Goal: Task Accomplishment & Management: Manage account settings

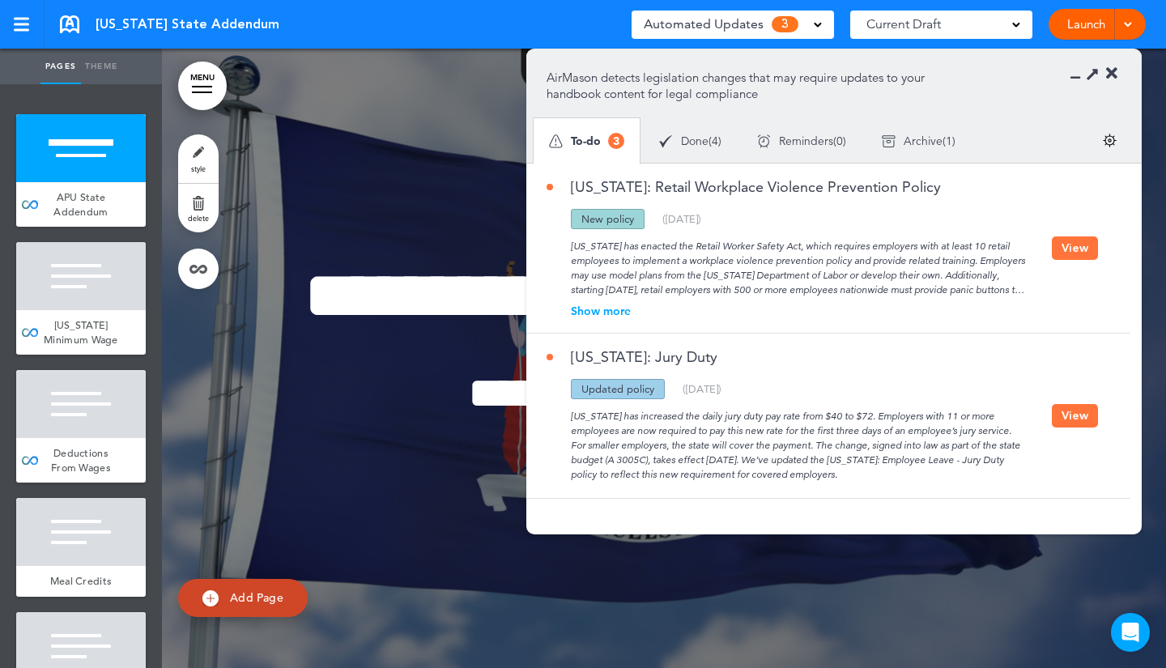
click at [1068, 254] on button "View" at bounding box center [1075, 247] width 46 height 23
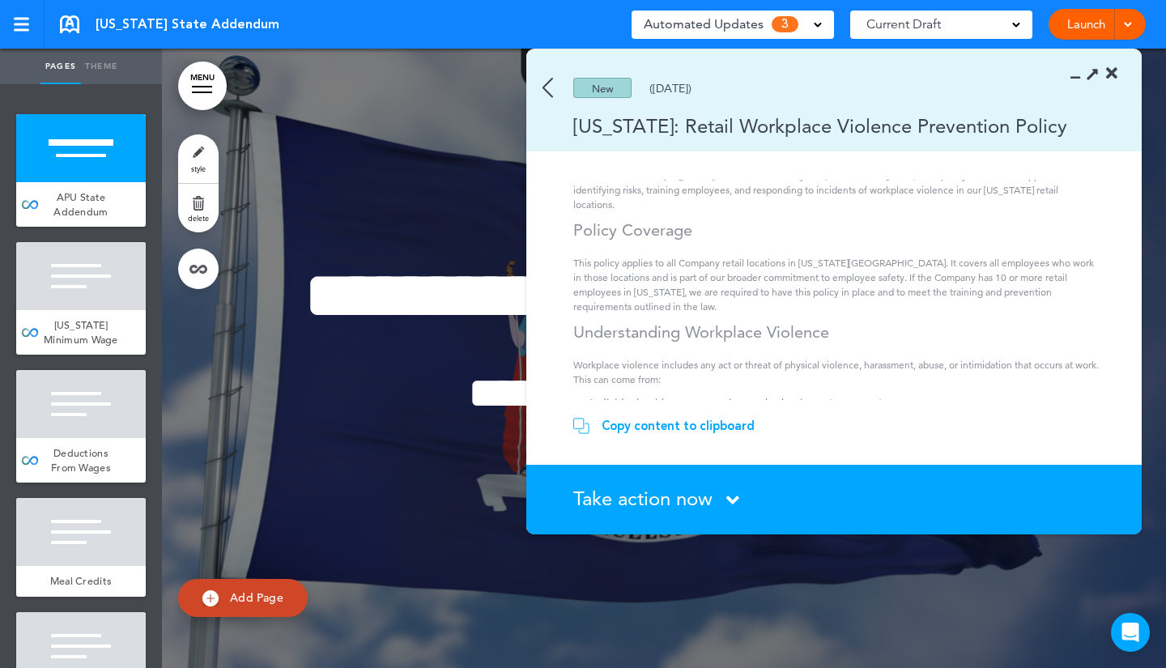
scroll to position [65, 0]
click at [550, 89] on img at bounding box center [547, 88] width 11 height 20
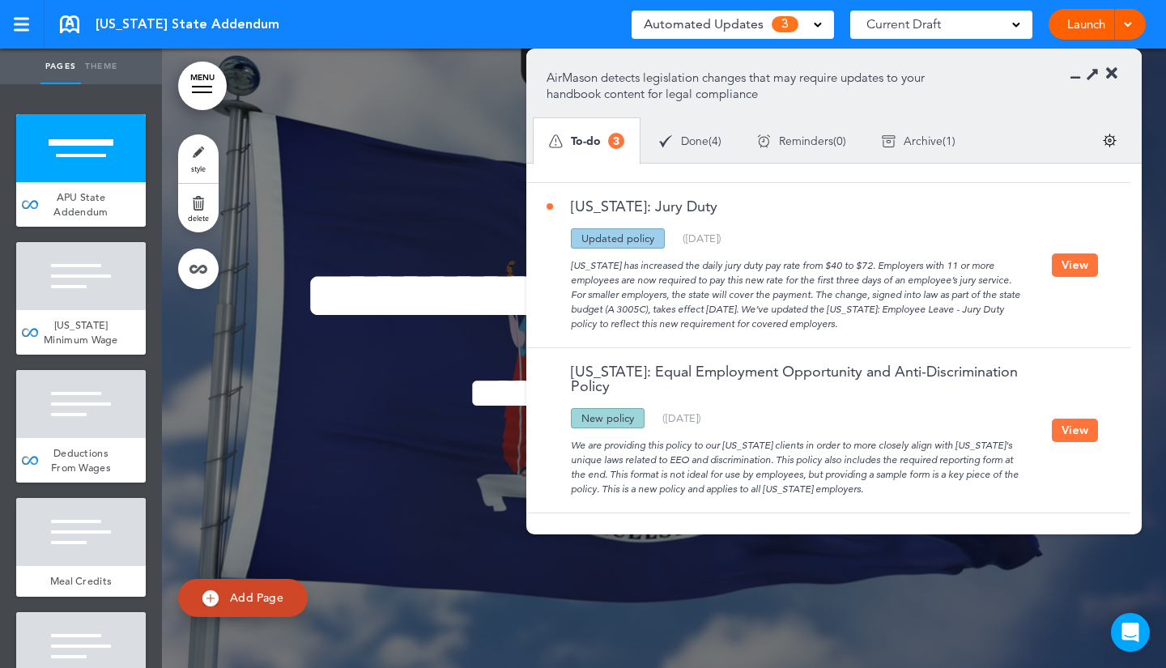
scroll to position [156, 0]
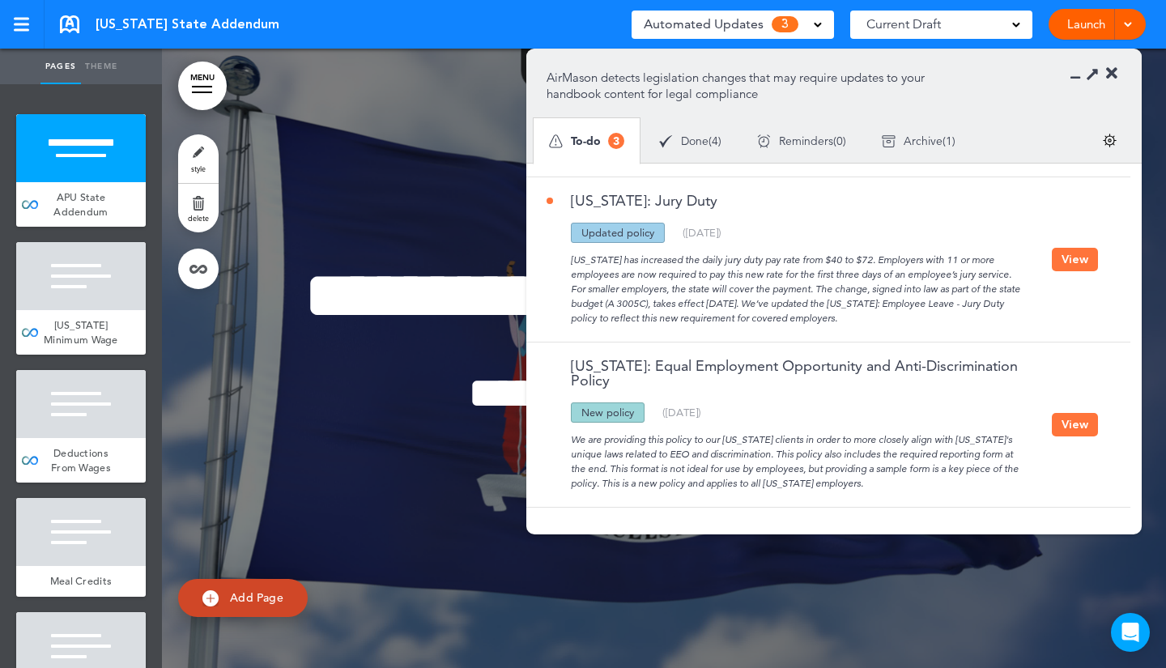
click at [1073, 424] on button "View" at bounding box center [1075, 424] width 46 height 23
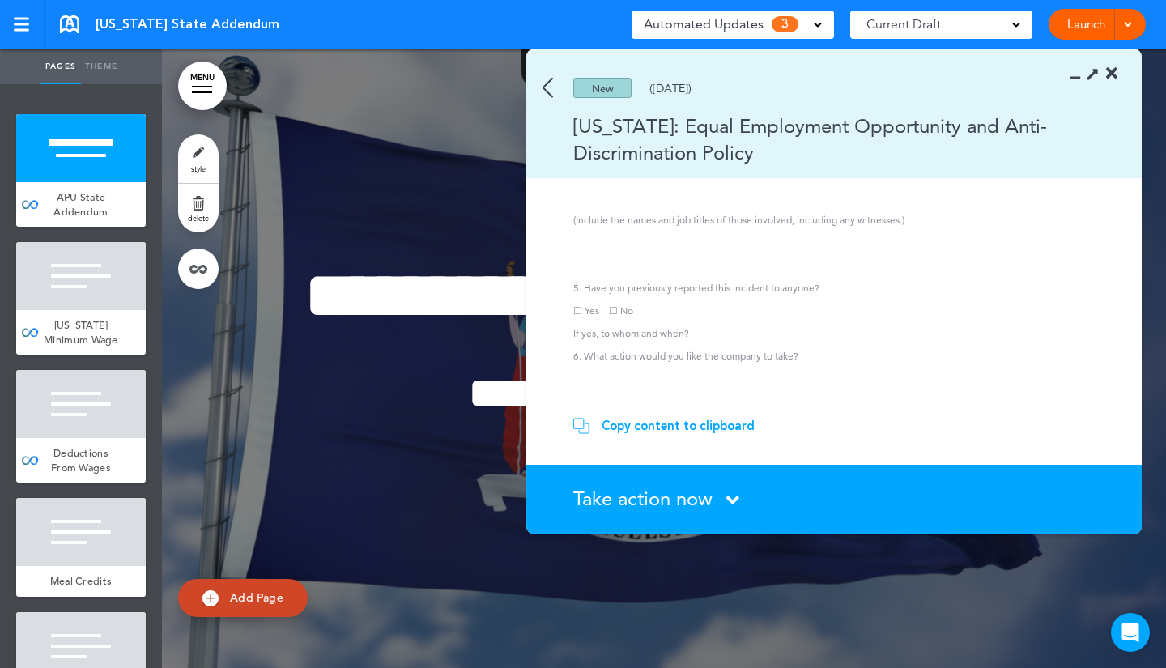
scroll to position [2107, 0]
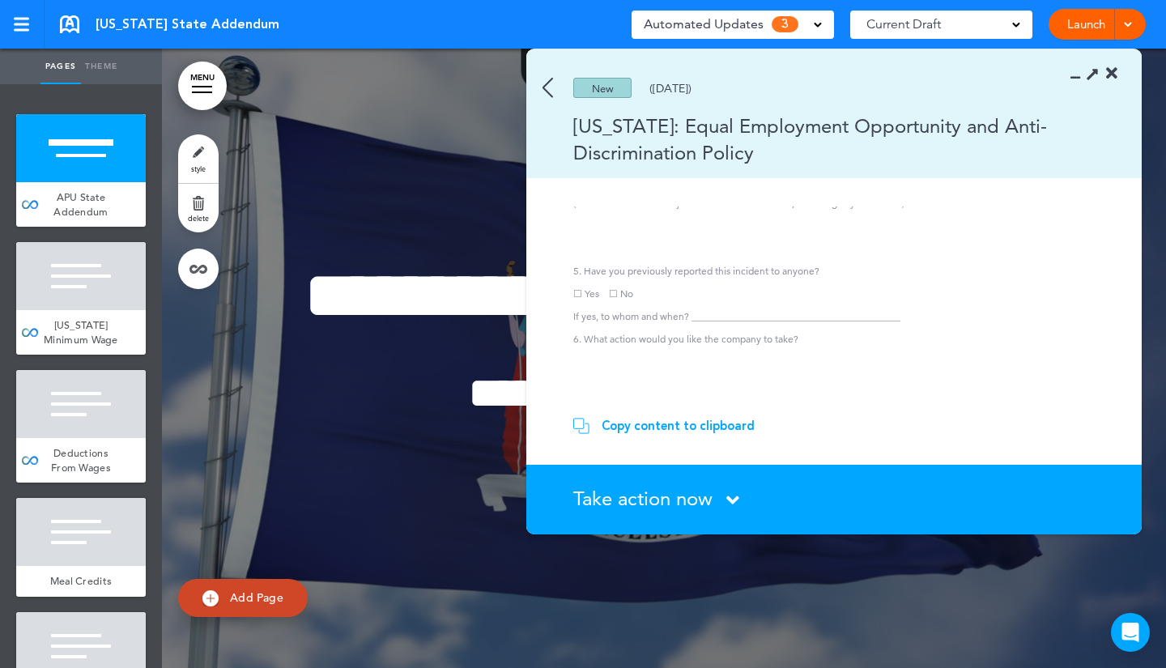
click at [740, 423] on div "Copy content to clipboard" at bounding box center [677, 426] width 153 height 16
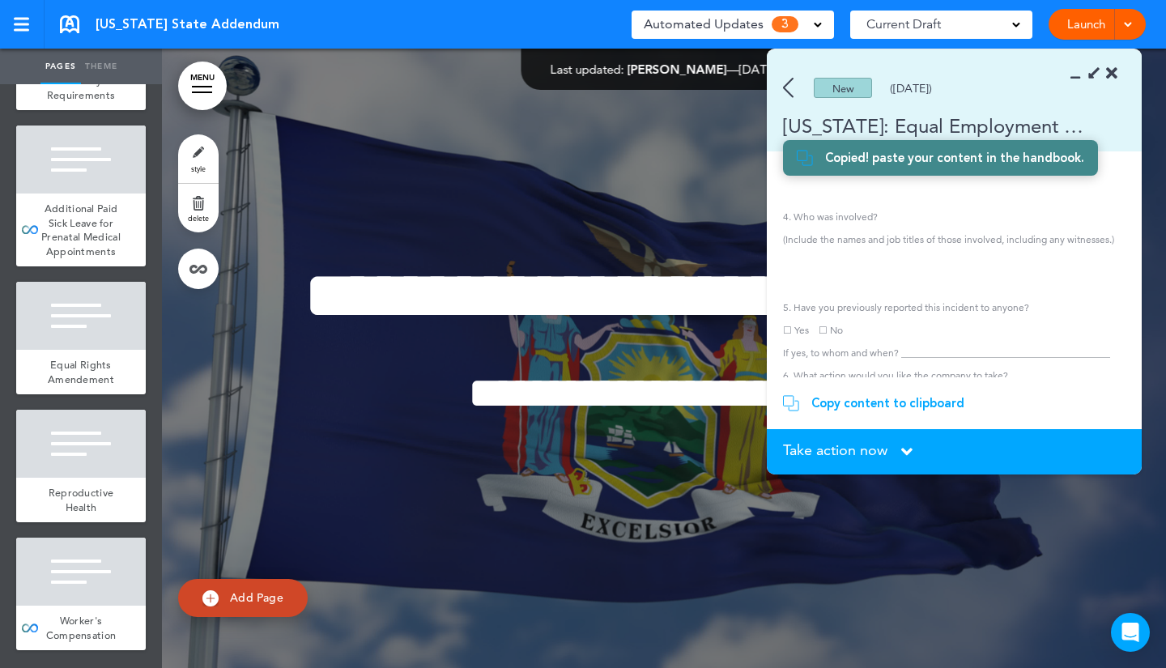
scroll to position [1764, 0]
click at [215, 601] on img at bounding box center [210, 598] width 16 height 16
type input "********"
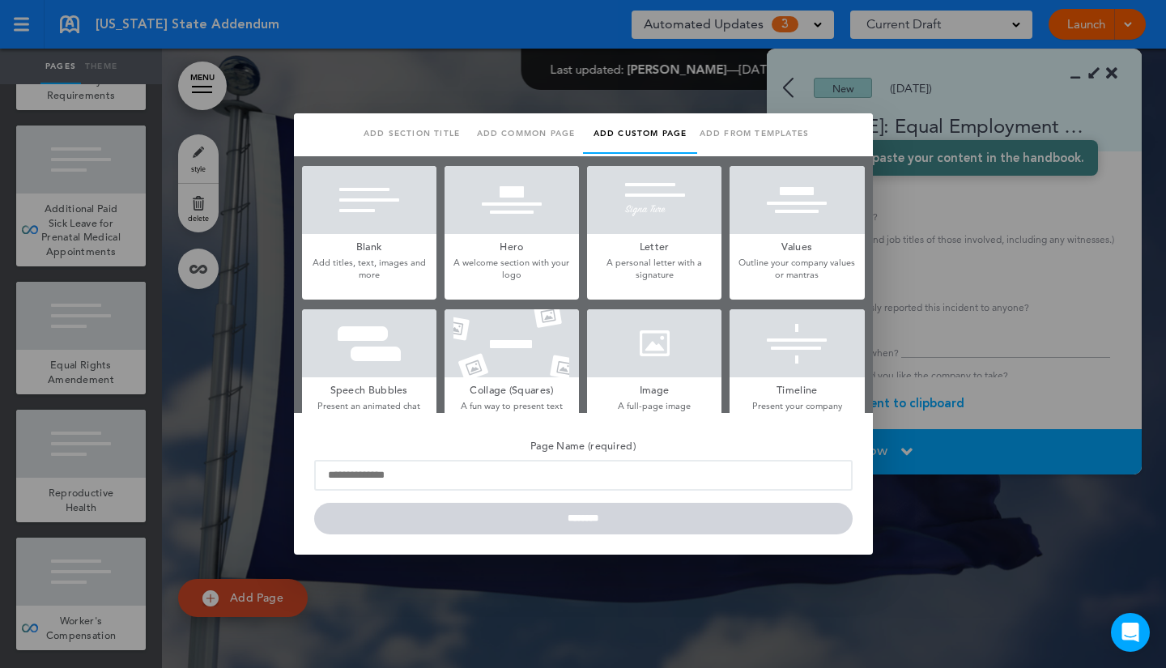
click at [359, 262] on p "Add titles, text, images and more" at bounding box center [369, 269] width 134 height 25
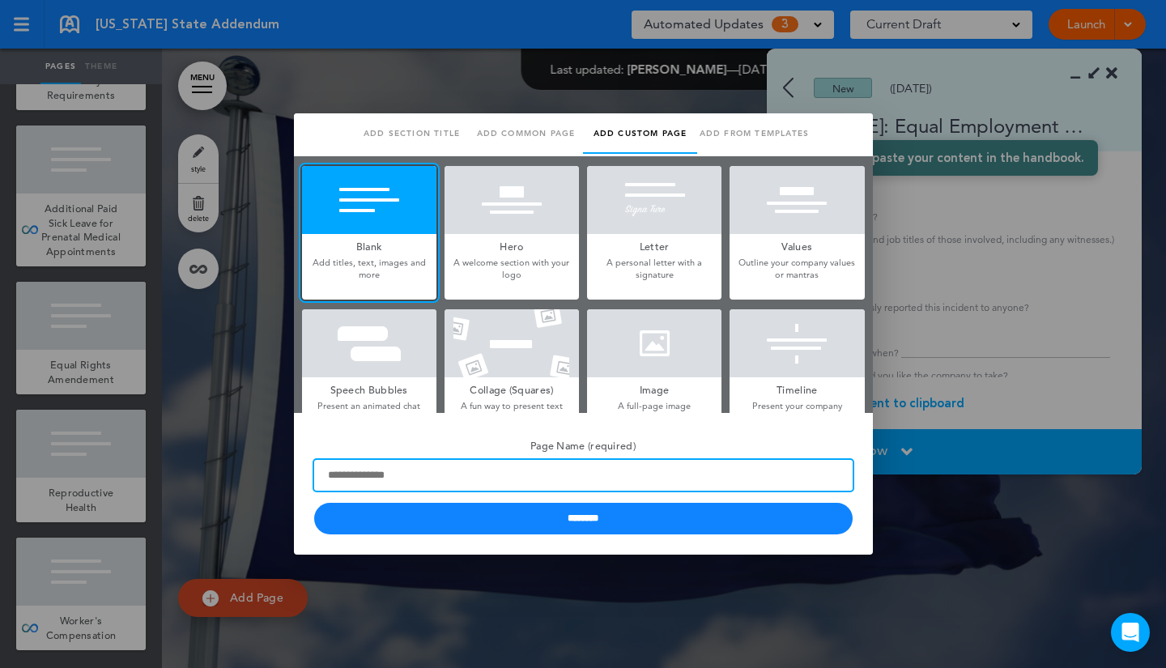
click at [469, 481] on input "Page Name (required)" at bounding box center [583, 475] width 538 height 31
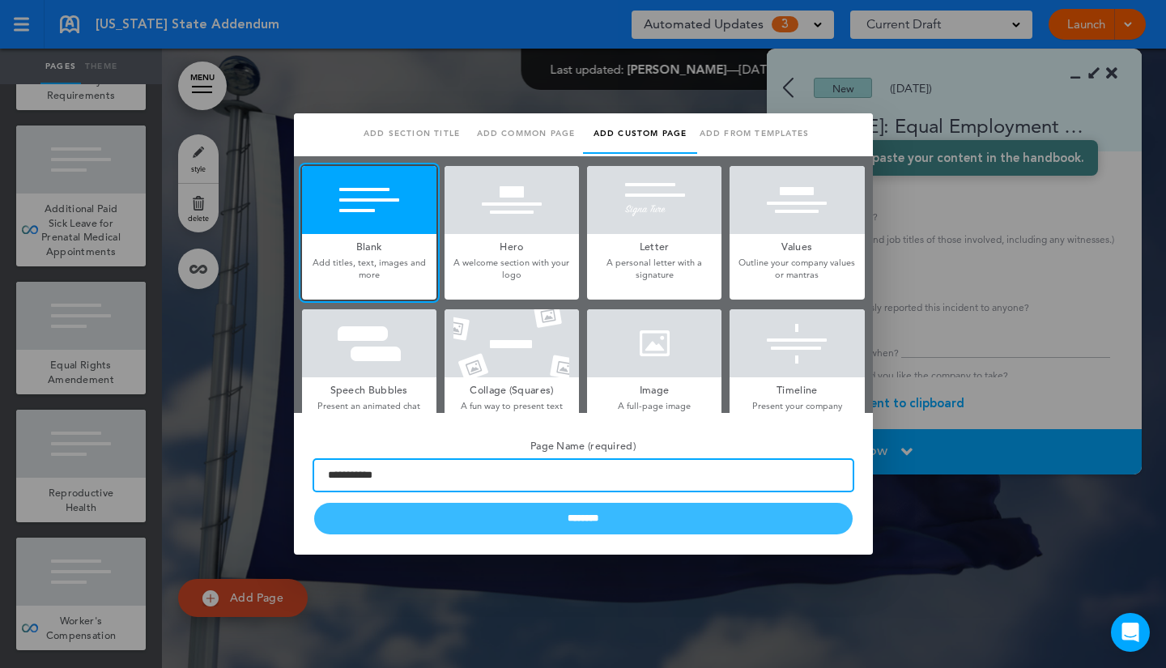
type input "**********"
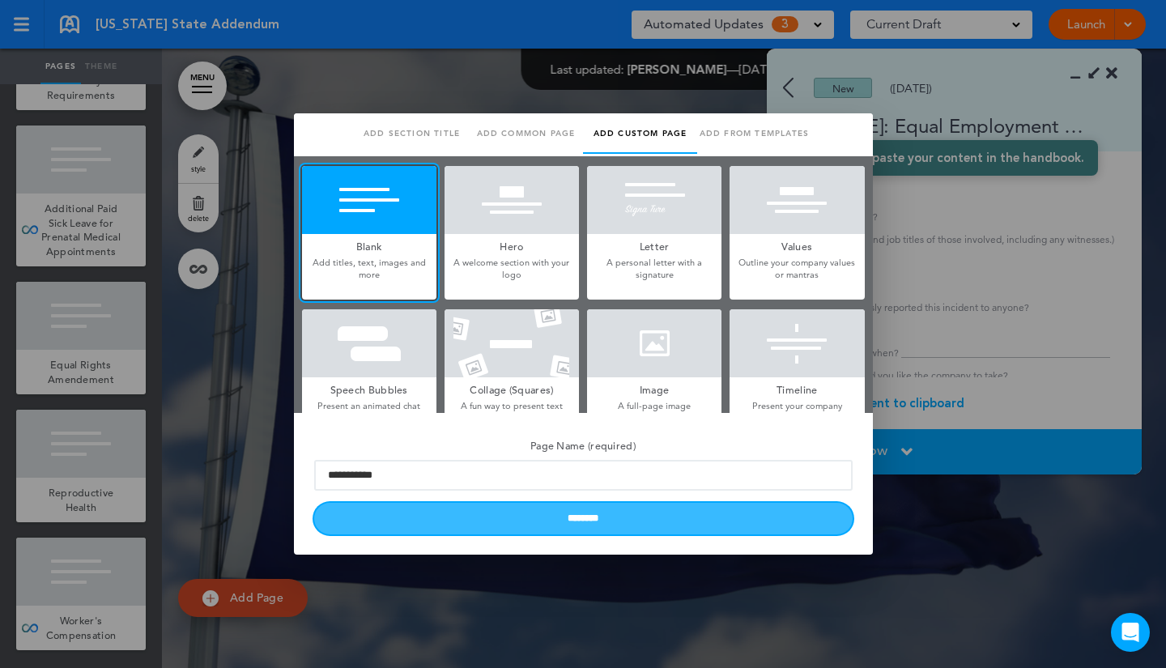
click at [469, 512] on input "********" at bounding box center [583, 519] width 538 height 32
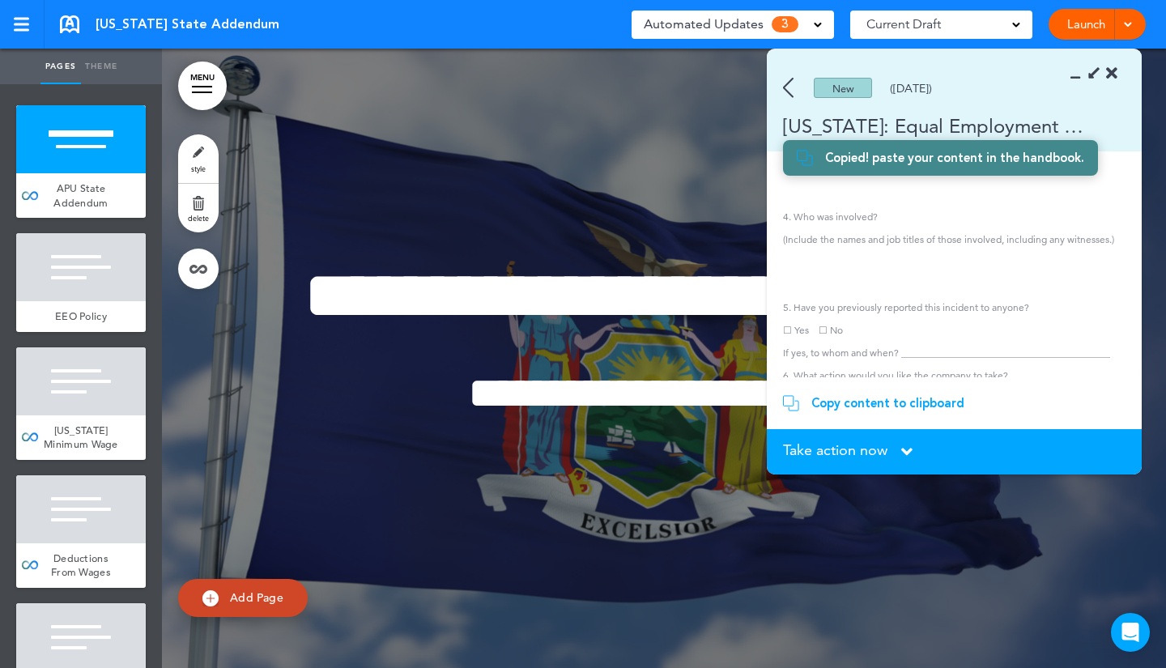
scroll to position [0, 0]
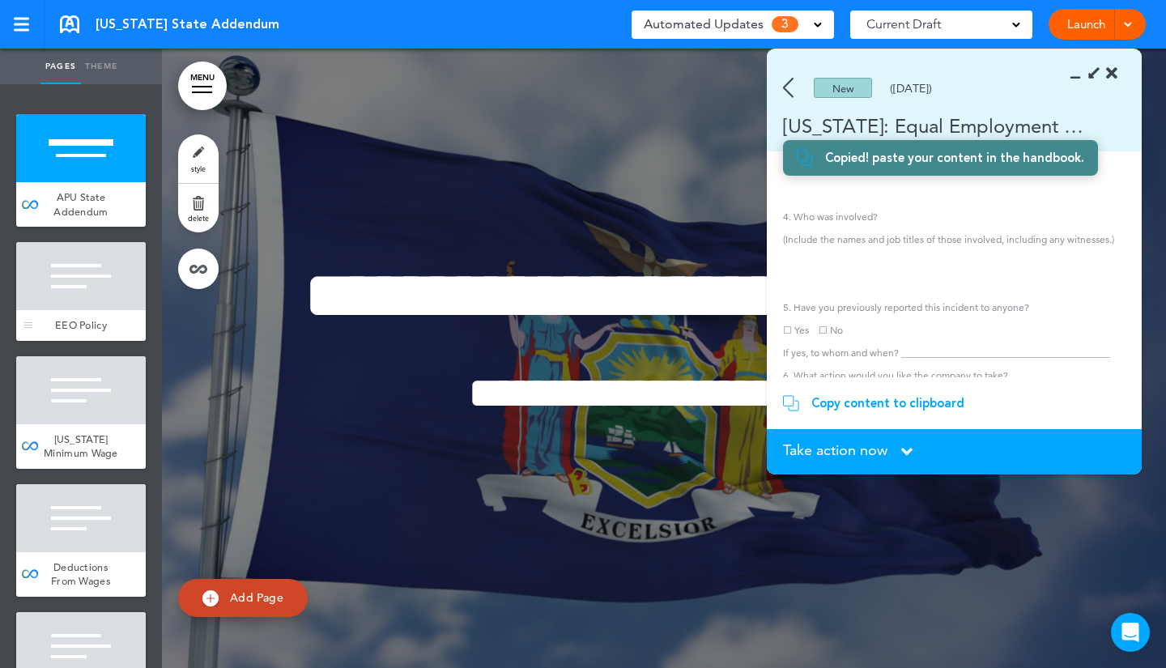
click at [79, 319] on span "EEO Policy" at bounding box center [81, 325] width 52 height 14
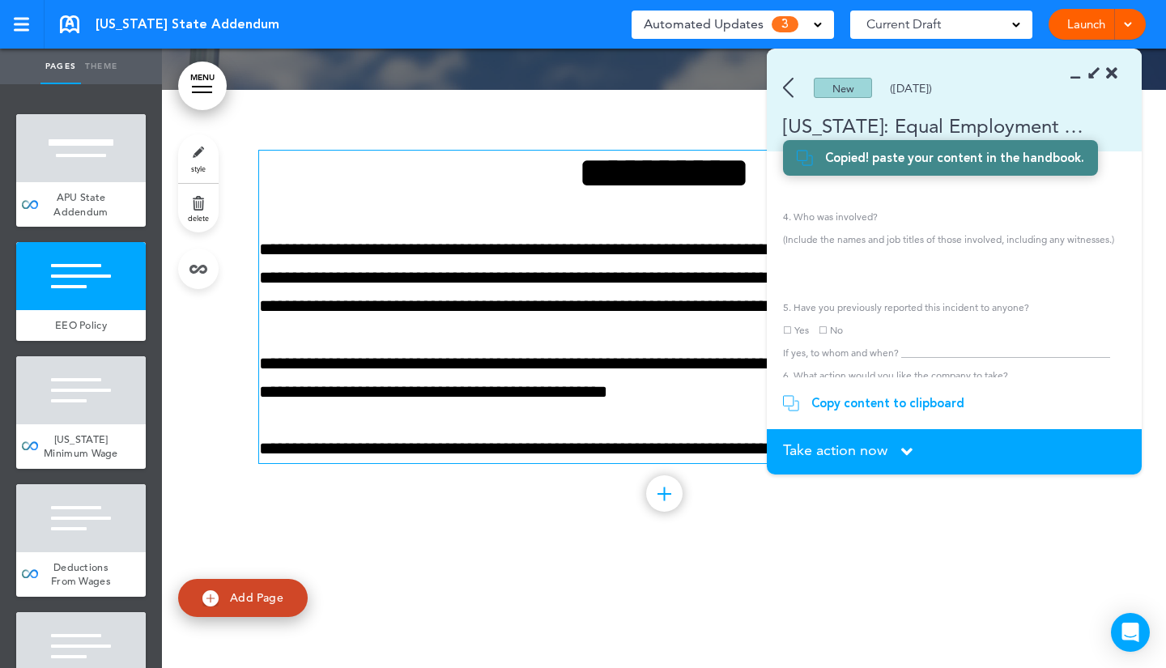
scroll to position [545, 0]
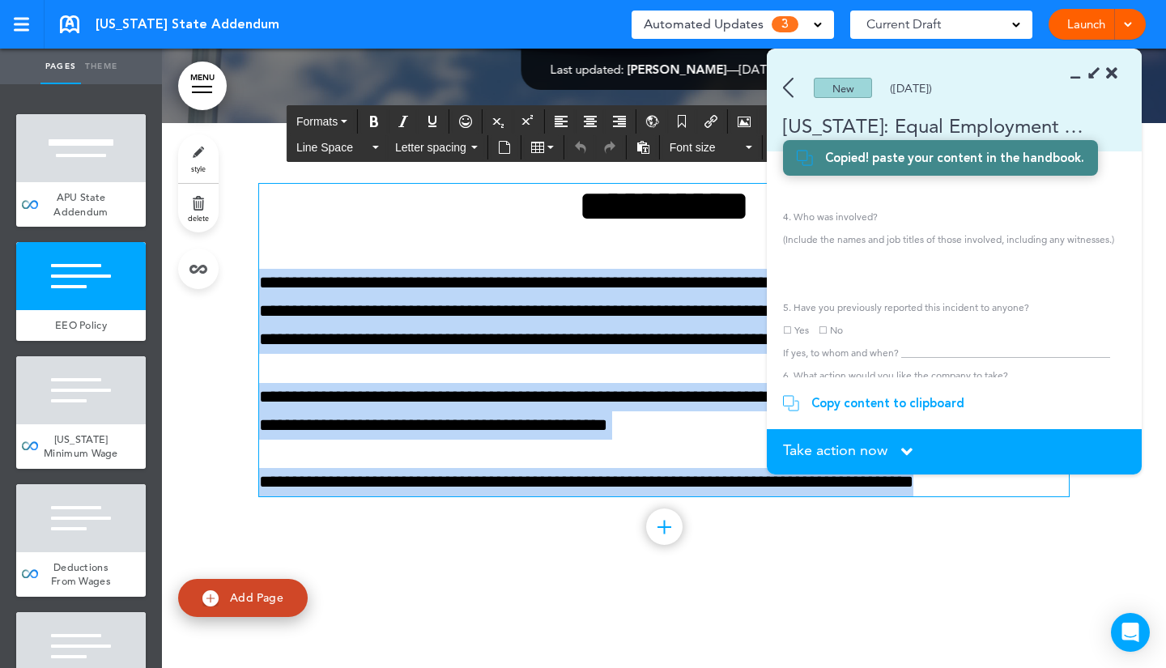
drag, startPoint x: 256, startPoint y: 283, endPoint x: 1053, endPoint y: 487, distance: 823.0
click at [1053, 487] on div "**********" at bounding box center [663, 340] width 809 height 312
paste div
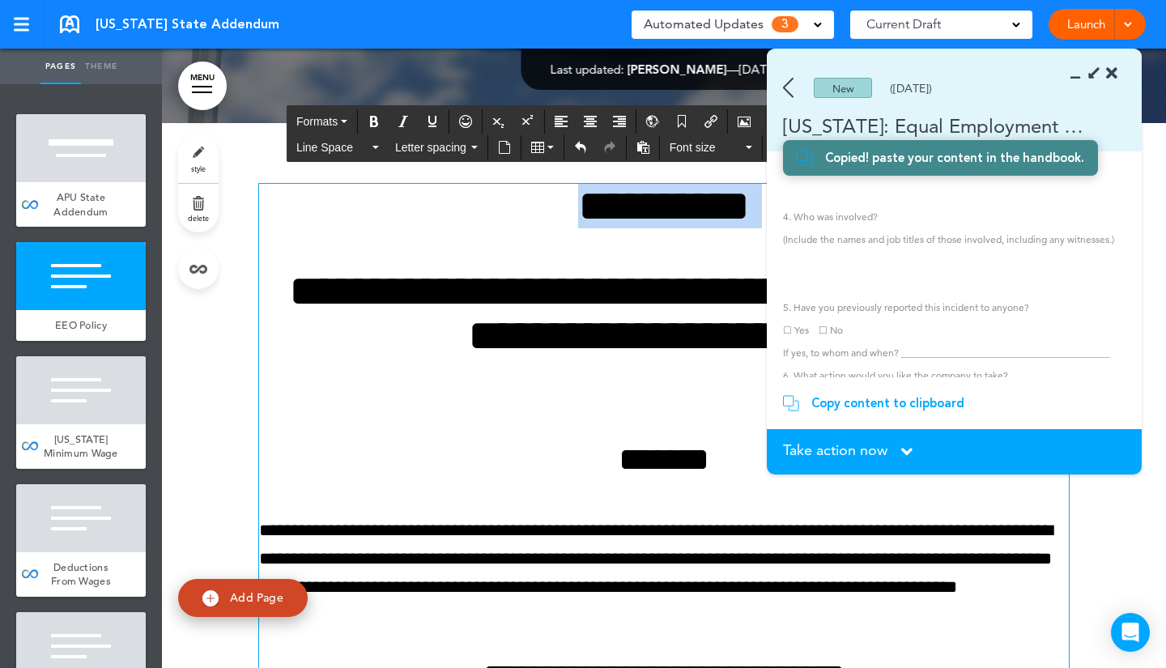
drag, startPoint x: 360, startPoint y: 283, endPoint x: 370, endPoint y: 214, distance: 69.5
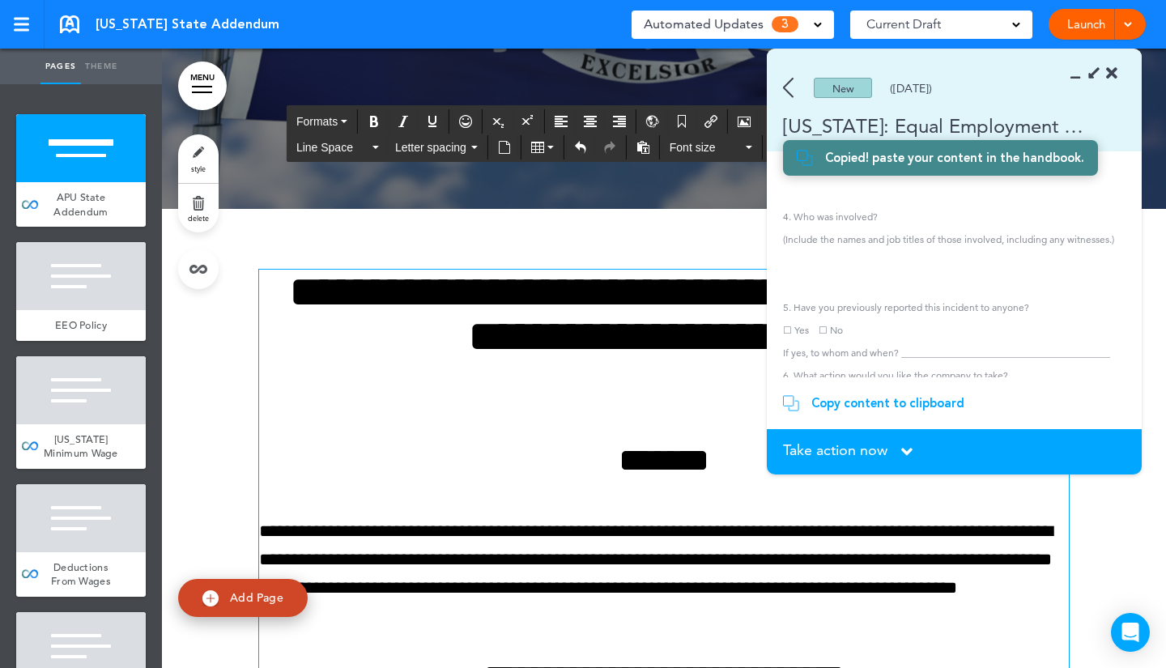
scroll to position [516, 0]
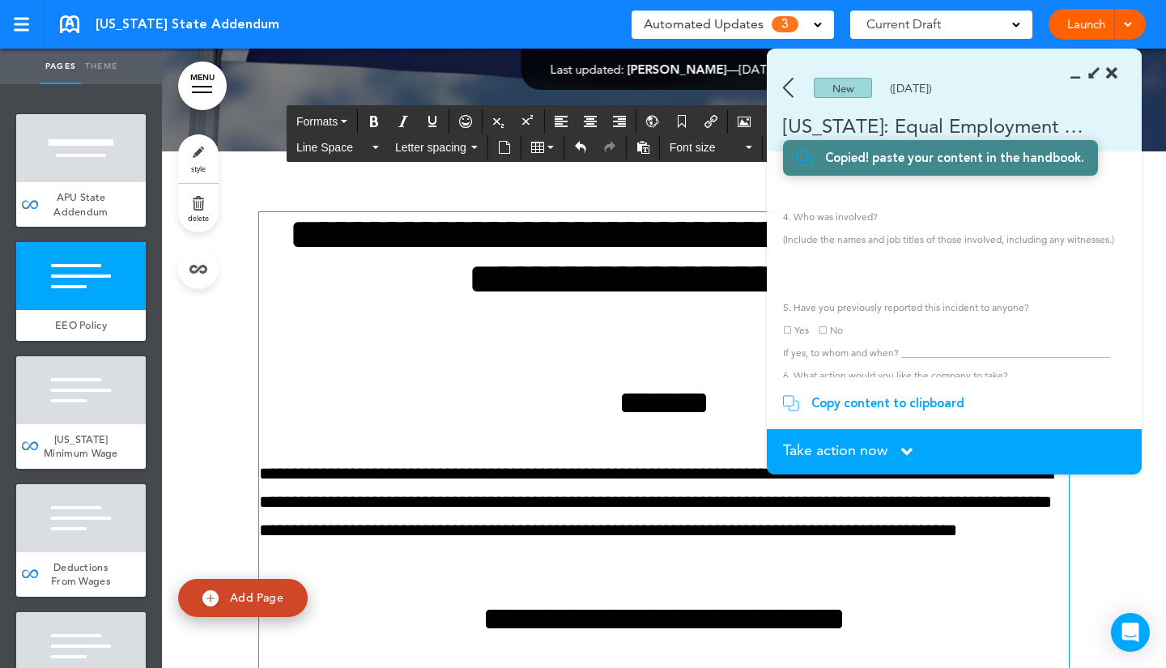
drag, startPoint x: 487, startPoint y: 427, endPoint x: 789, endPoint y: 89, distance: 453.5
click at [789, 89] on img at bounding box center [788, 88] width 11 height 20
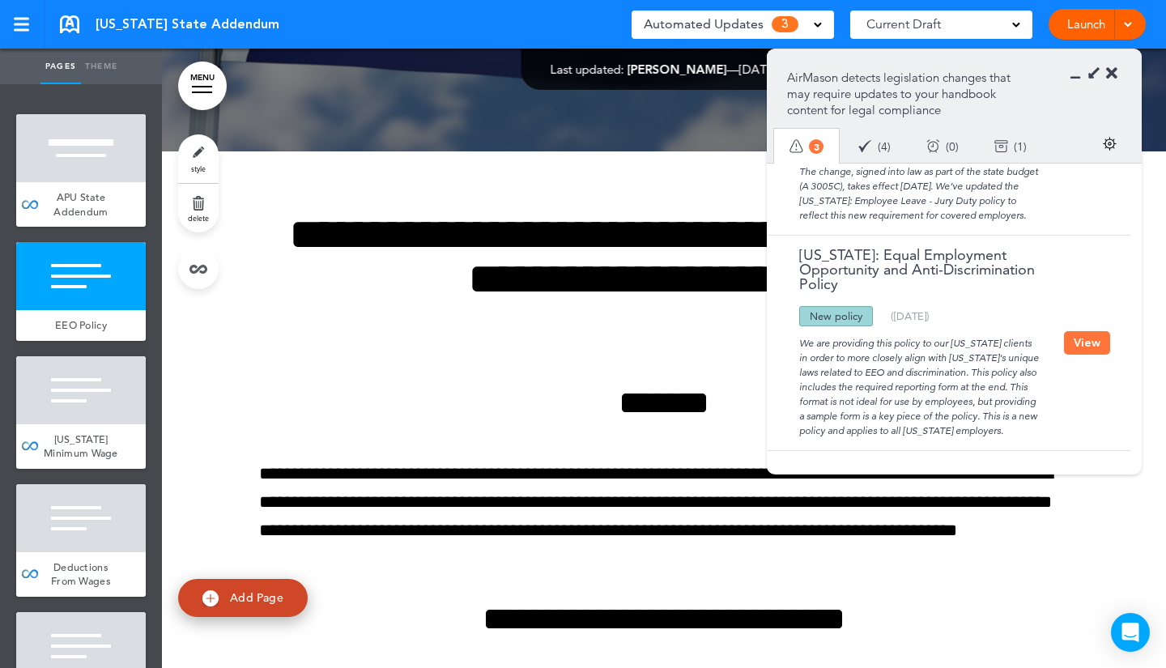
scroll to position [113, 0]
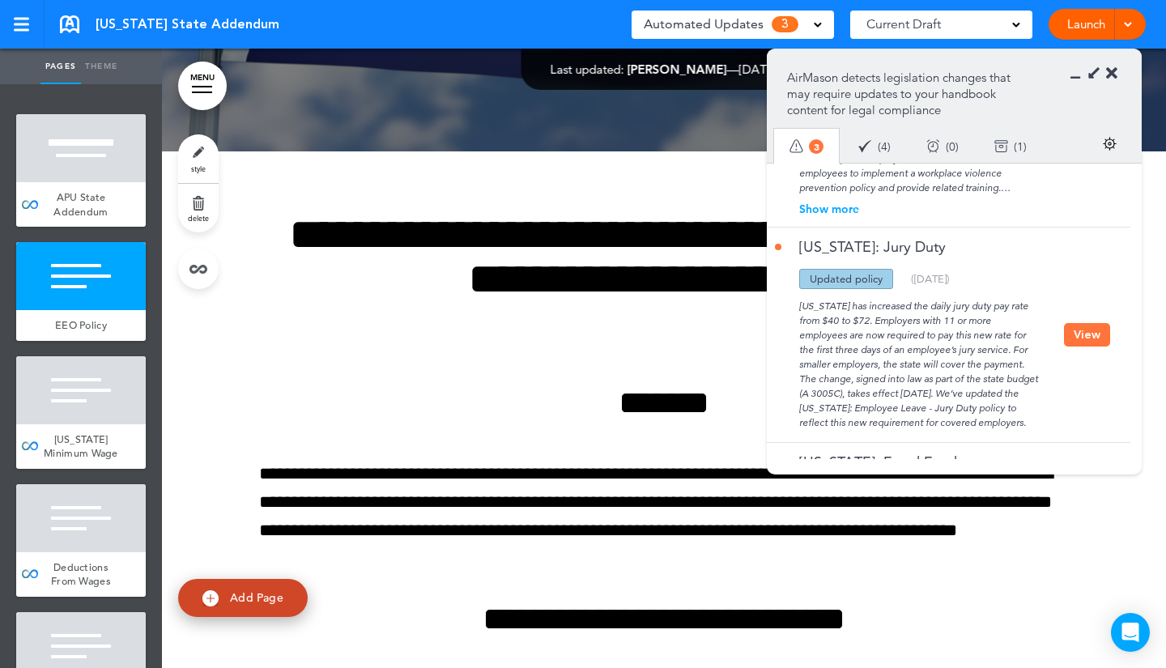
drag, startPoint x: 993, startPoint y: 370, endPoint x: 1092, endPoint y: 339, distance: 103.4
click at [1092, 339] on button "View" at bounding box center [1087, 334] width 46 height 23
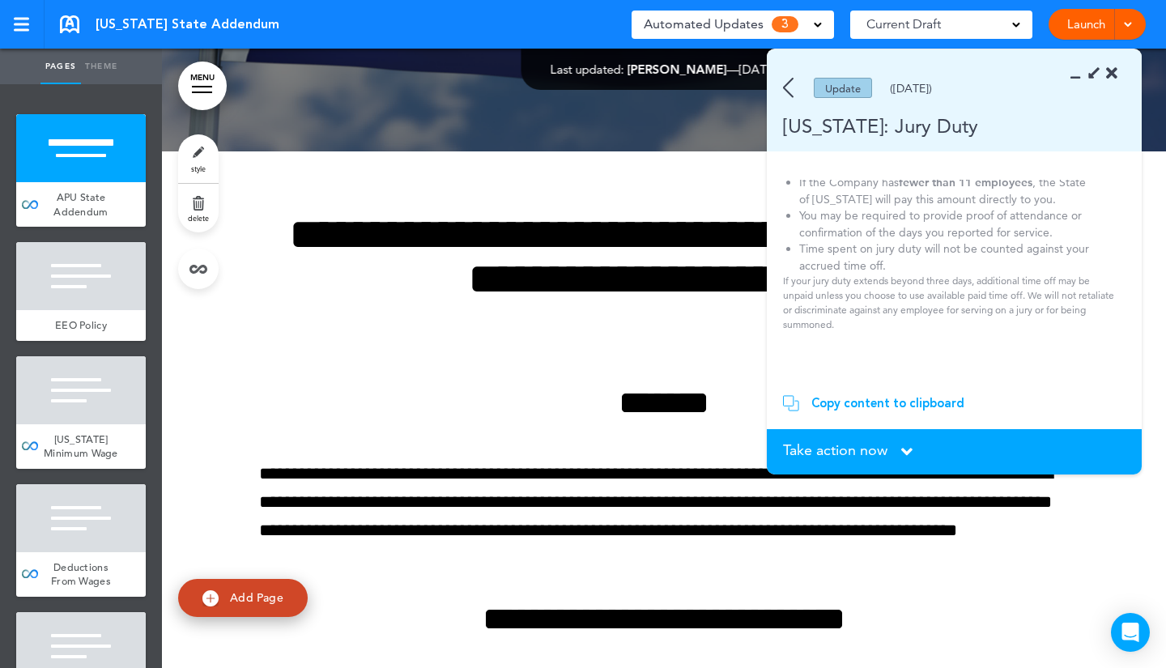
scroll to position [179, 0]
click at [788, 87] on img at bounding box center [788, 88] width 11 height 20
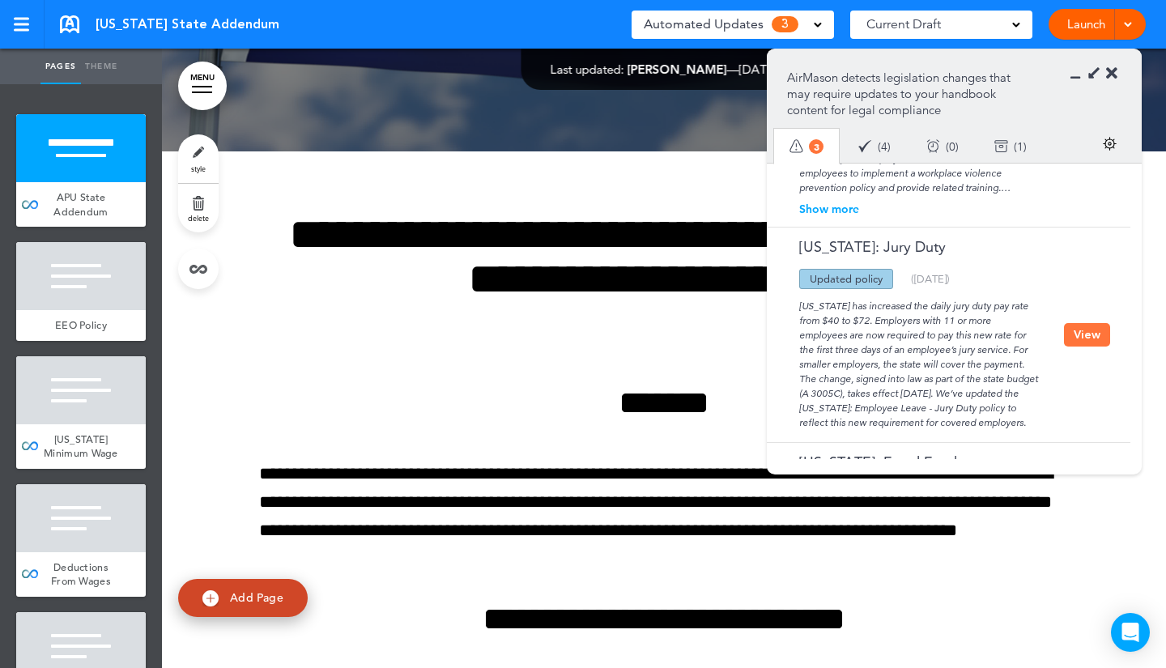
click at [947, 376] on div "New York has increased the daily jury duty pay rate from $40 to $72. Employers …" at bounding box center [919, 359] width 289 height 141
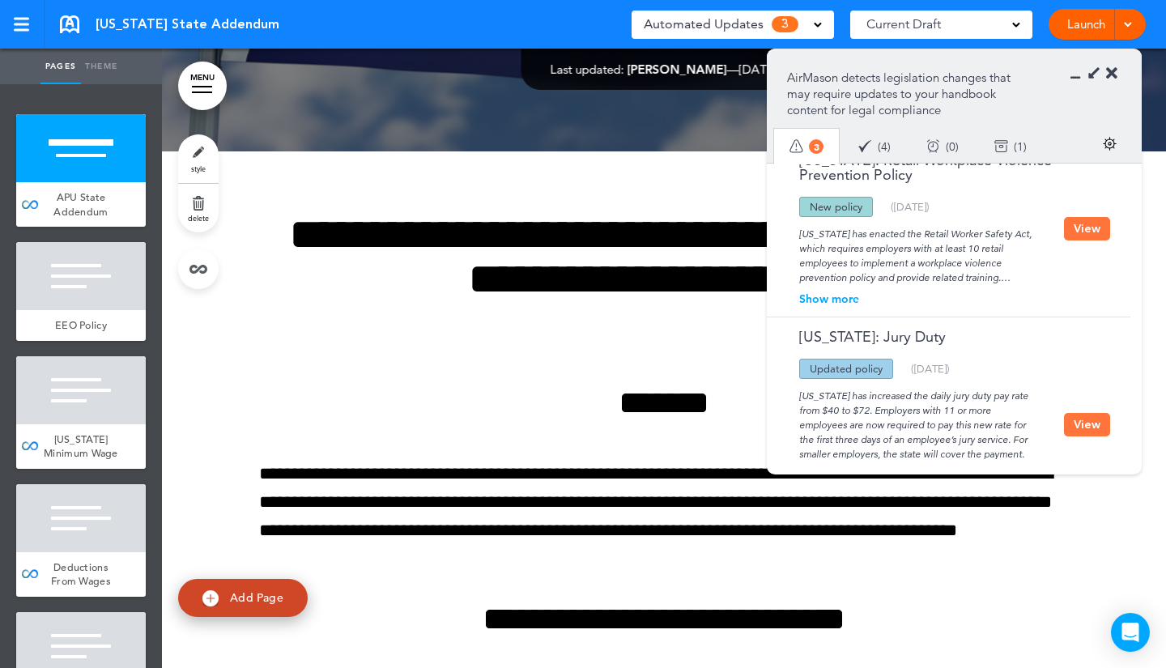
scroll to position [0, 0]
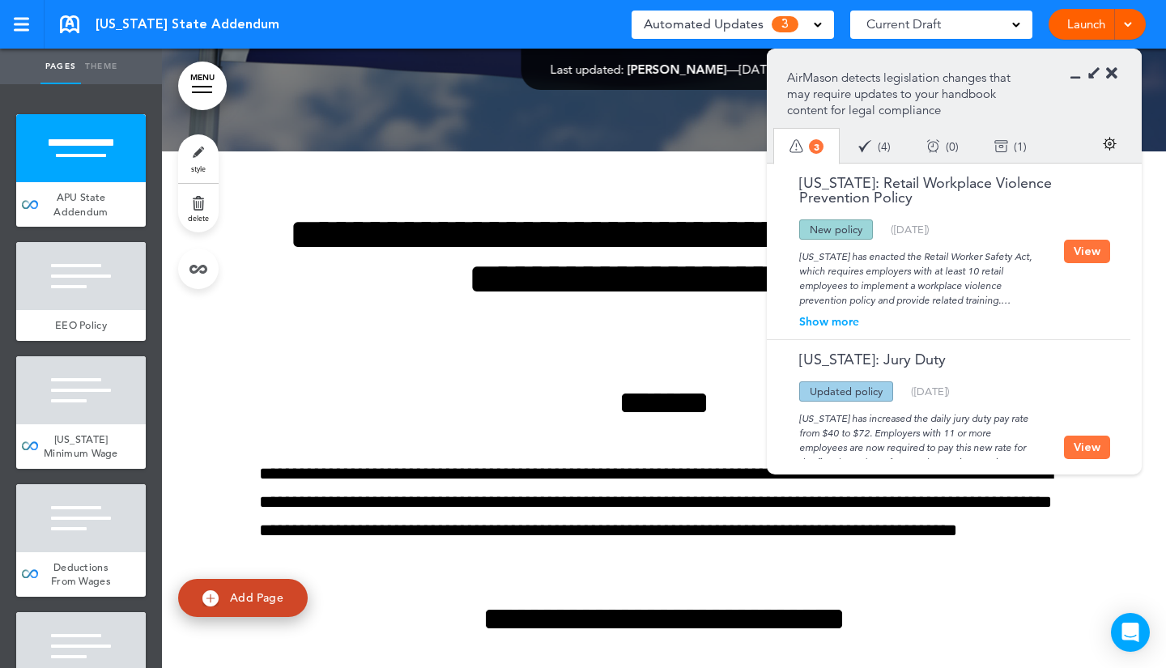
click at [844, 317] on div "Show more" at bounding box center [919, 321] width 289 height 11
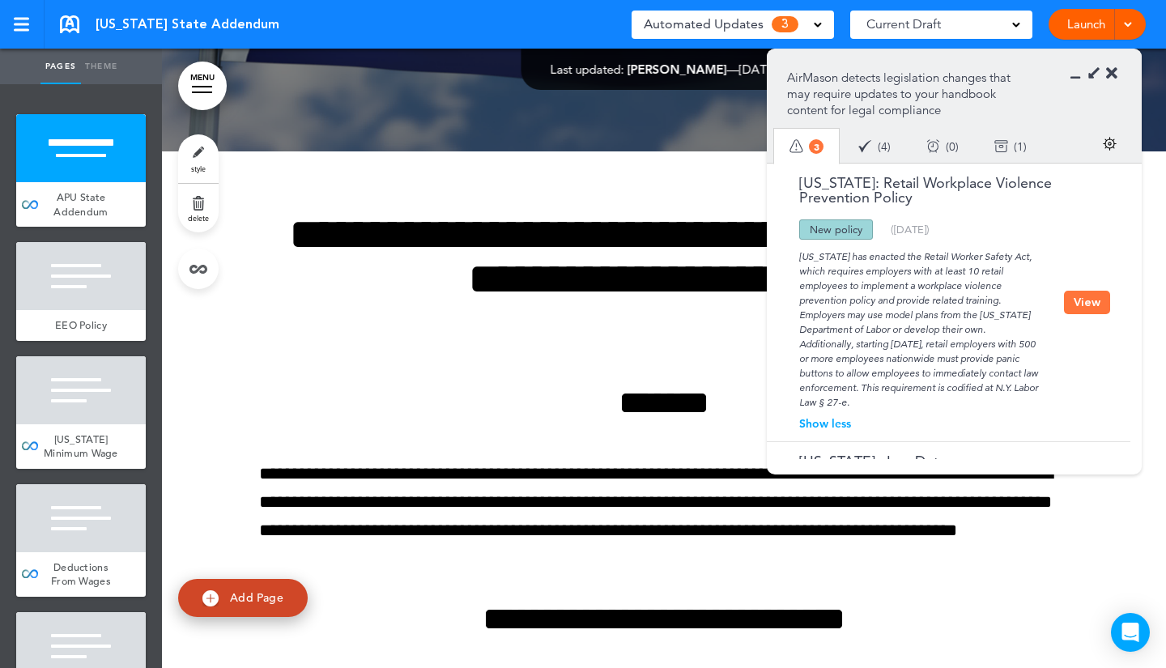
drag, startPoint x: 895, startPoint y: 328, endPoint x: 849, endPoint y: 300, distance: 54.1
click at [849, 300] on div "New York has enacted the Retail Worker Safety Act, which requires employers wit…" at bounding box center [919, 325] width 289 height 170
click at [1020, 153] on div "Archive ( 1 )" at bounding box center [1010, 146] width 68 height 43
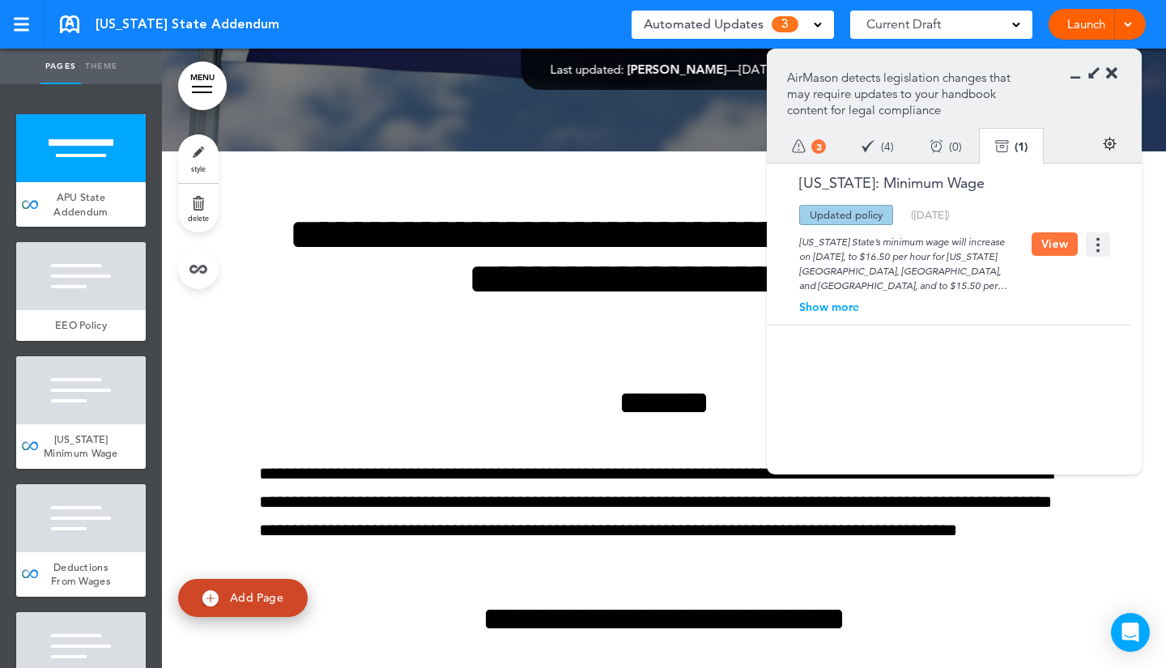
click at [806, 146] on div "To-do 3" at bounding box center [809, 147] width 70 height 44
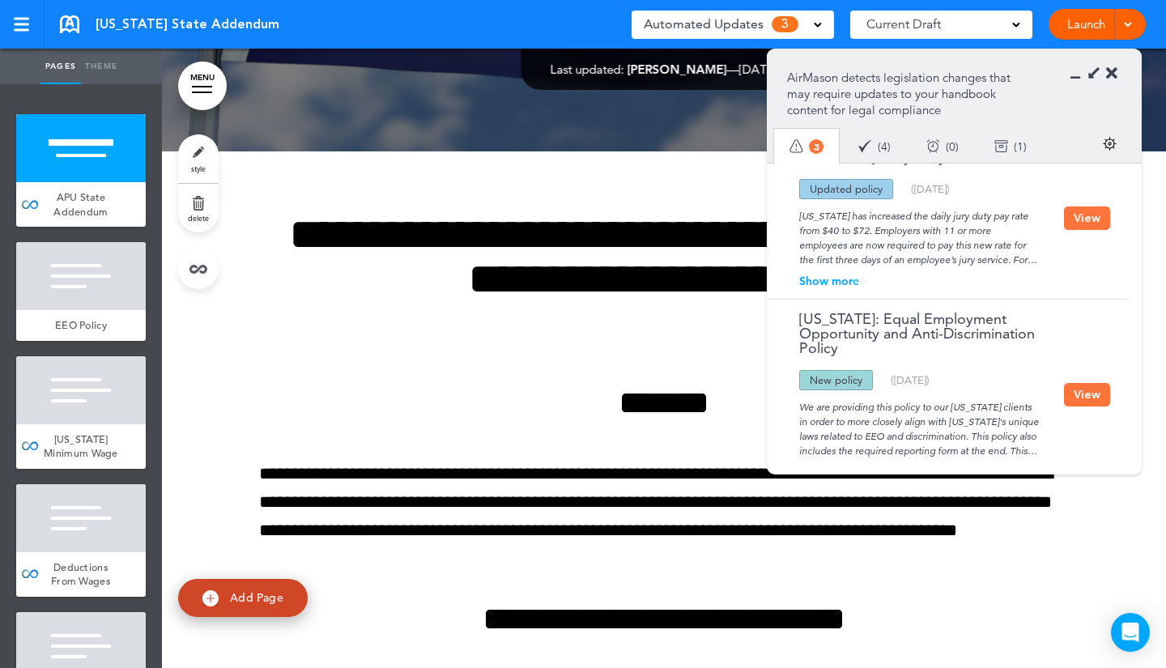
scroll to position [242, 0]
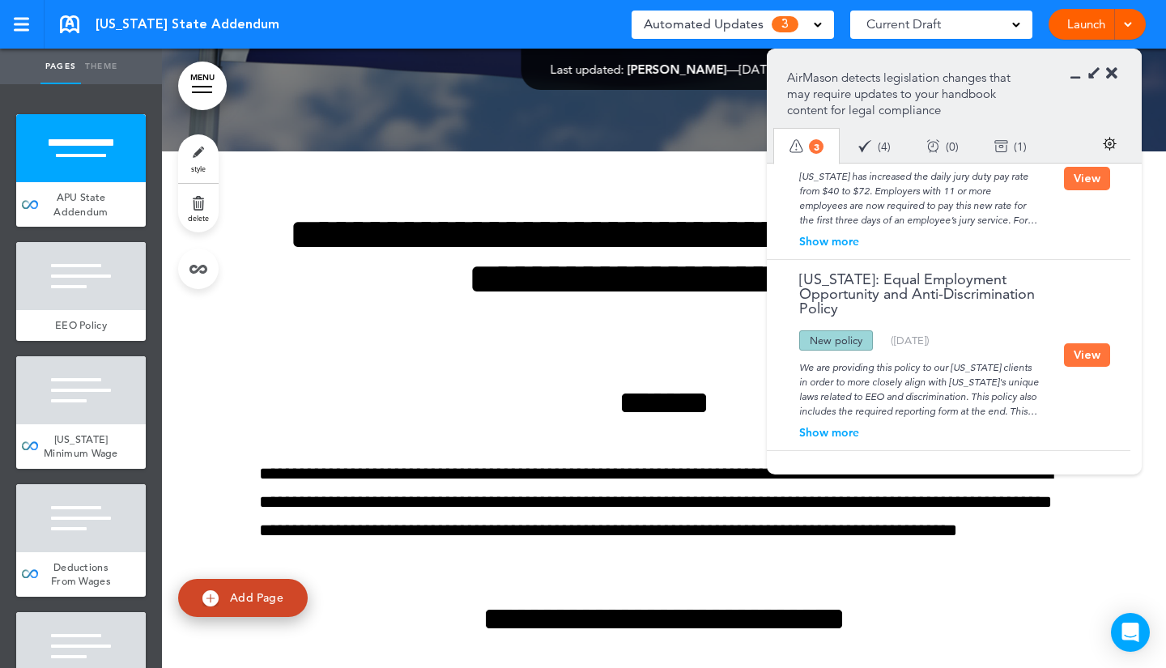
click at [1086, 357] on button "View" at bounding box center [1087, 354] width 46 height 23
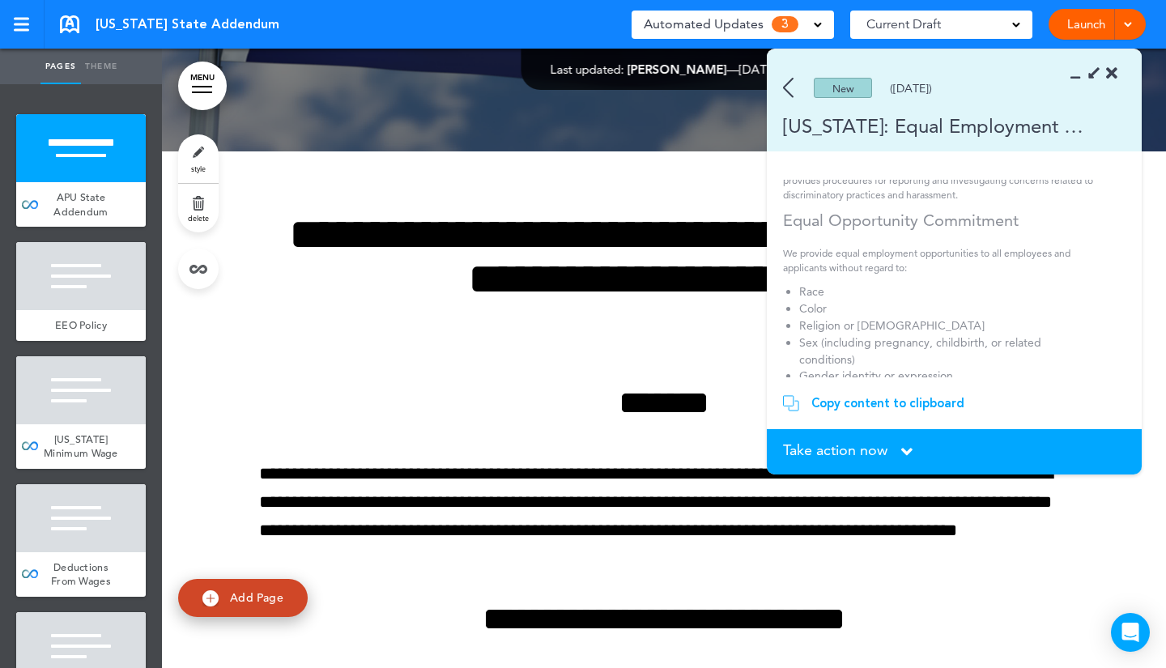
click at [902, 451] on icon at bounding box center [906, 452] width 11 height 18
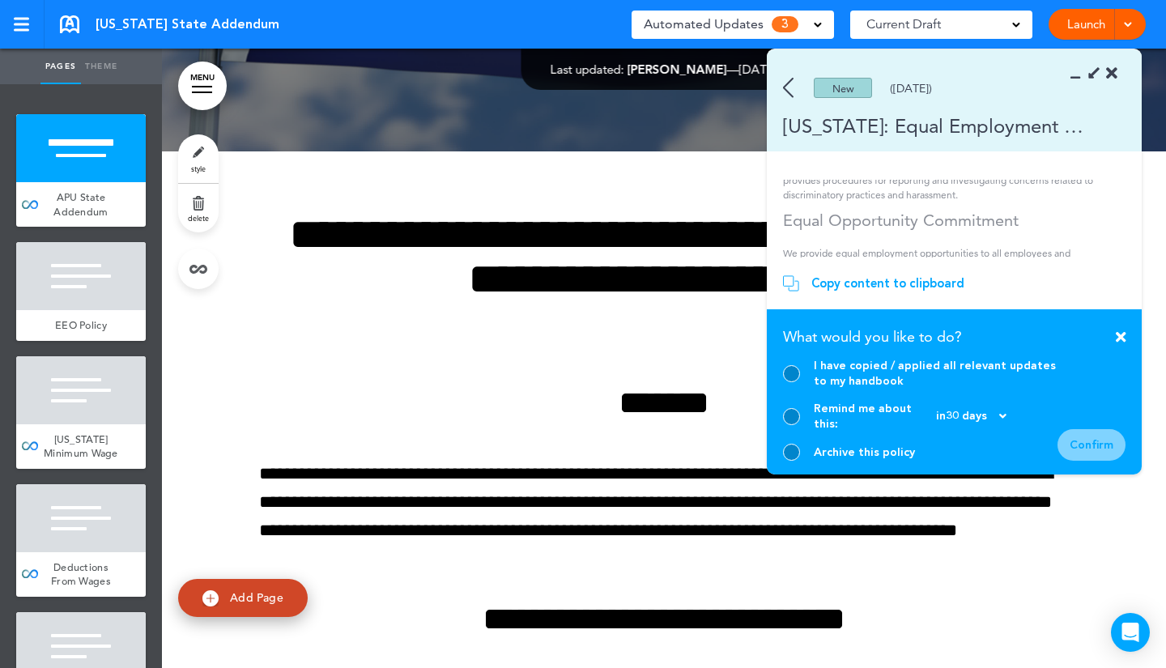
click at [792, 382] on div at bounding box center [791, 373] width 17 height 17
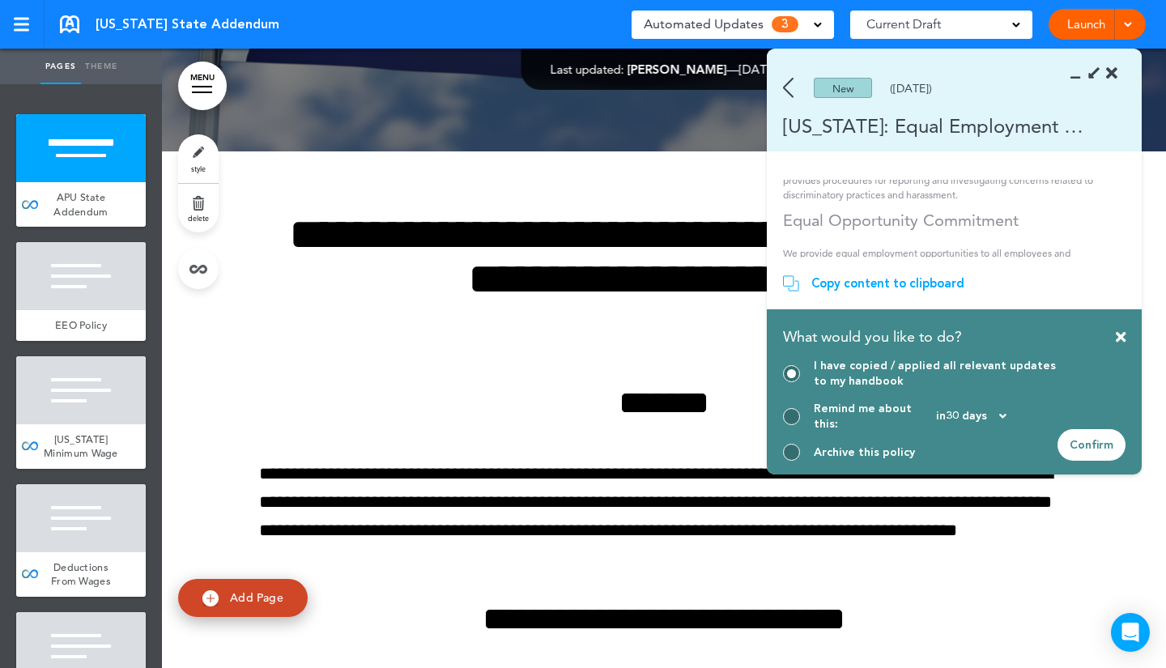
click at [1104, 444] on div "Confirm" at bounding box center [1091, 445] width 68 height 32
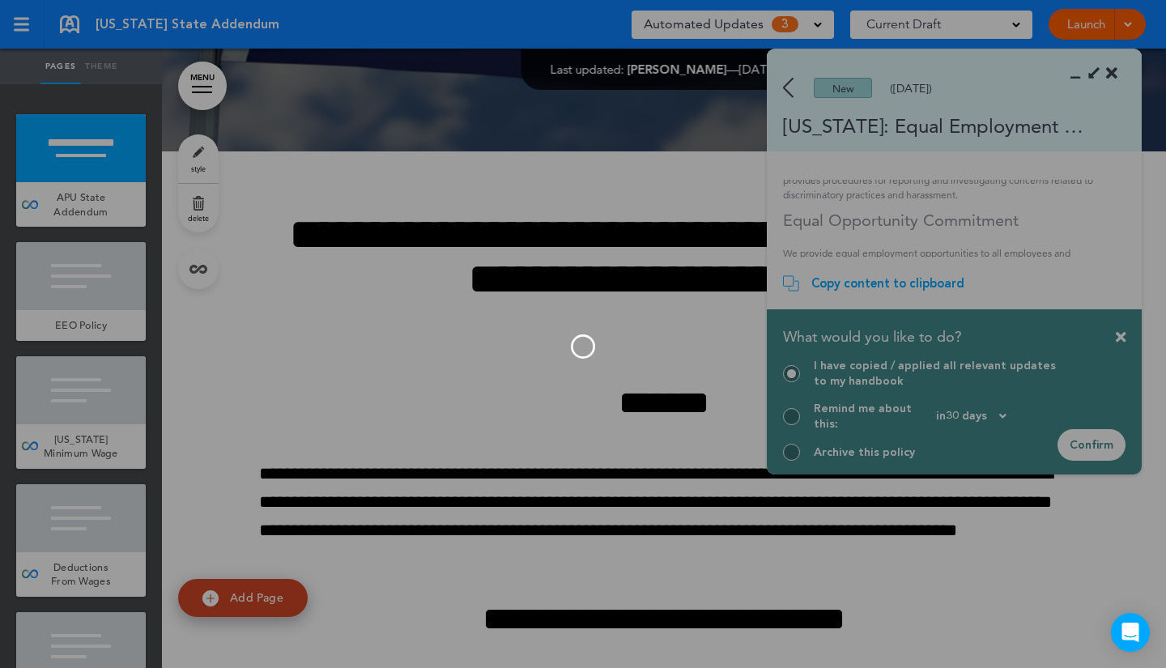
scroll to position [51, 0]
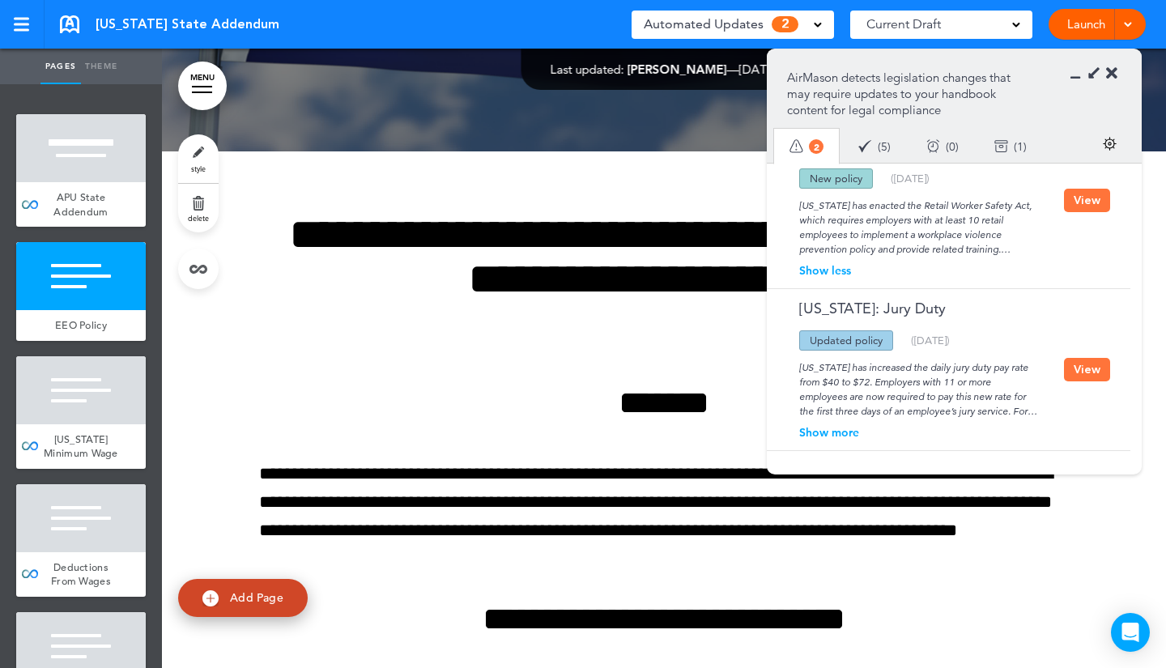
click at [1070, 372] on button "View" at bounding box center [1087, 369] width 46 height 23
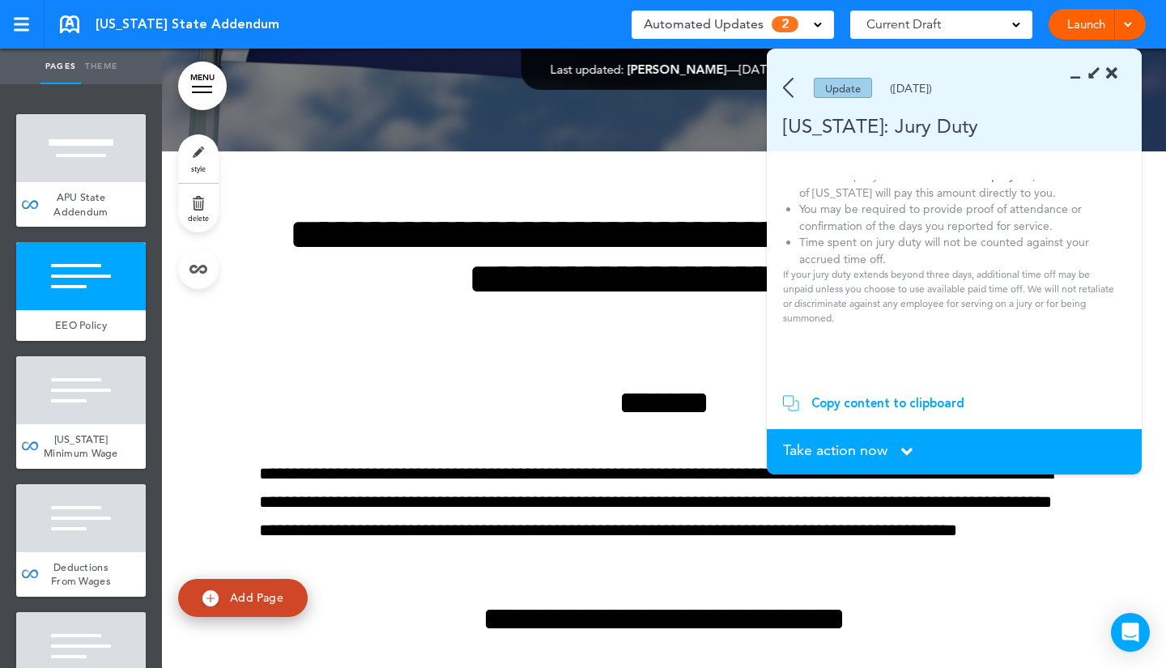
click at [850, 451] on span "Take action now" at bounding box center [835, 450] width 104 height 15
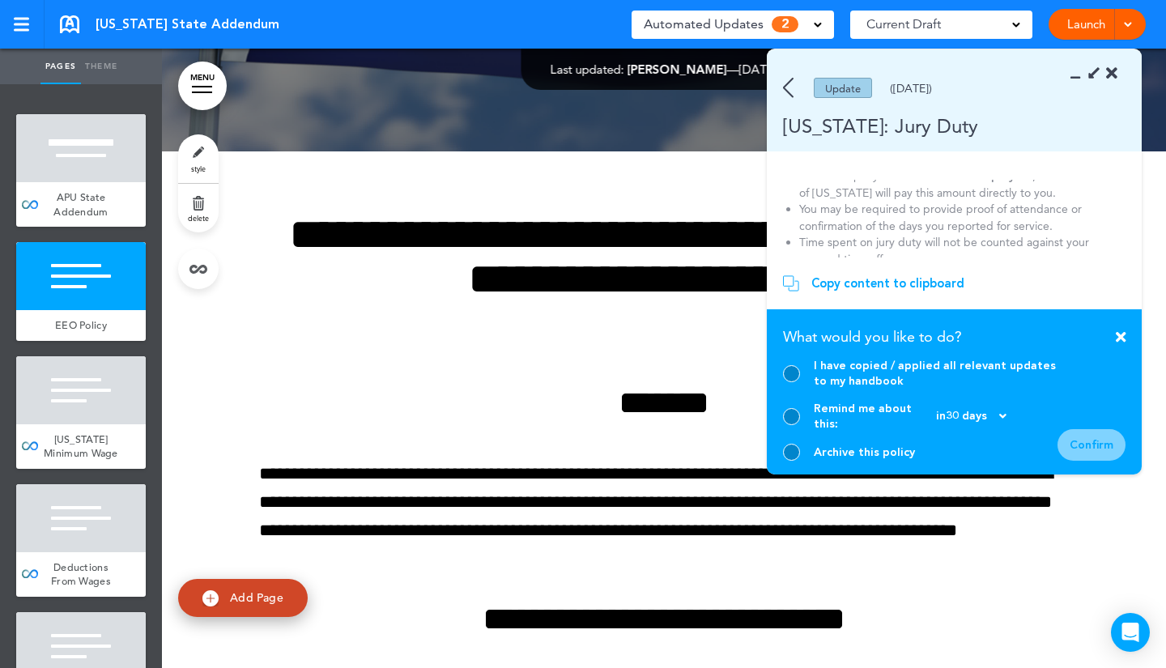
click at [786, 451] on div at bounding box center [791, 452] width 17 height 17
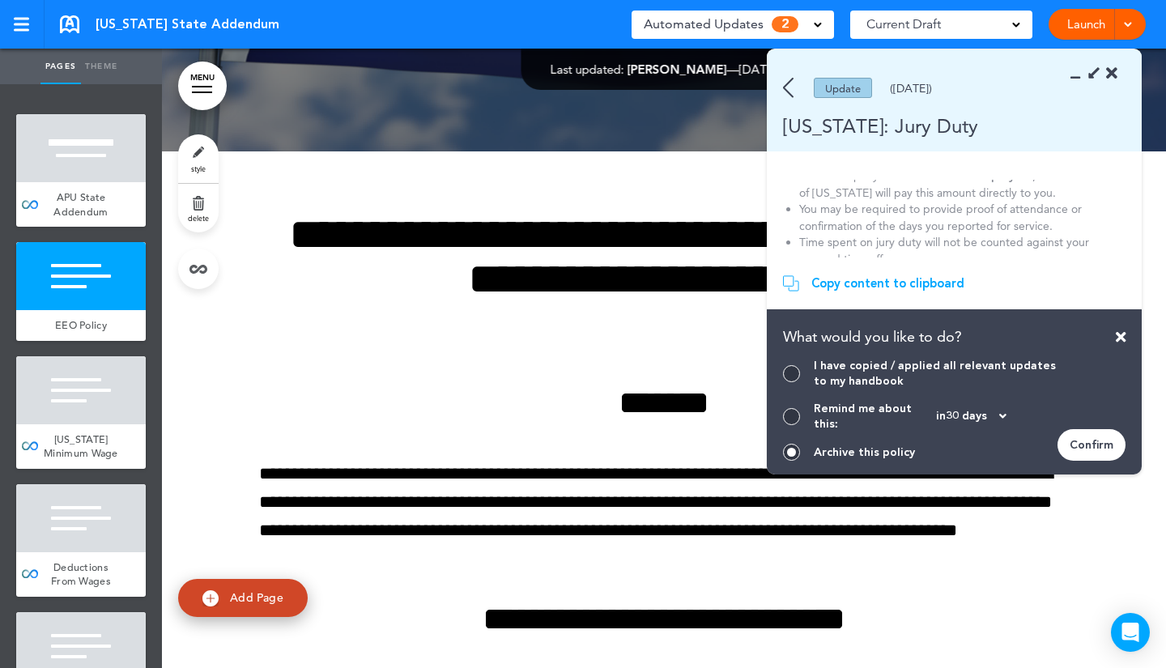
click at [1108, 441] on div "Confirm" at bounding box center [1091, 445] width 68 height 32
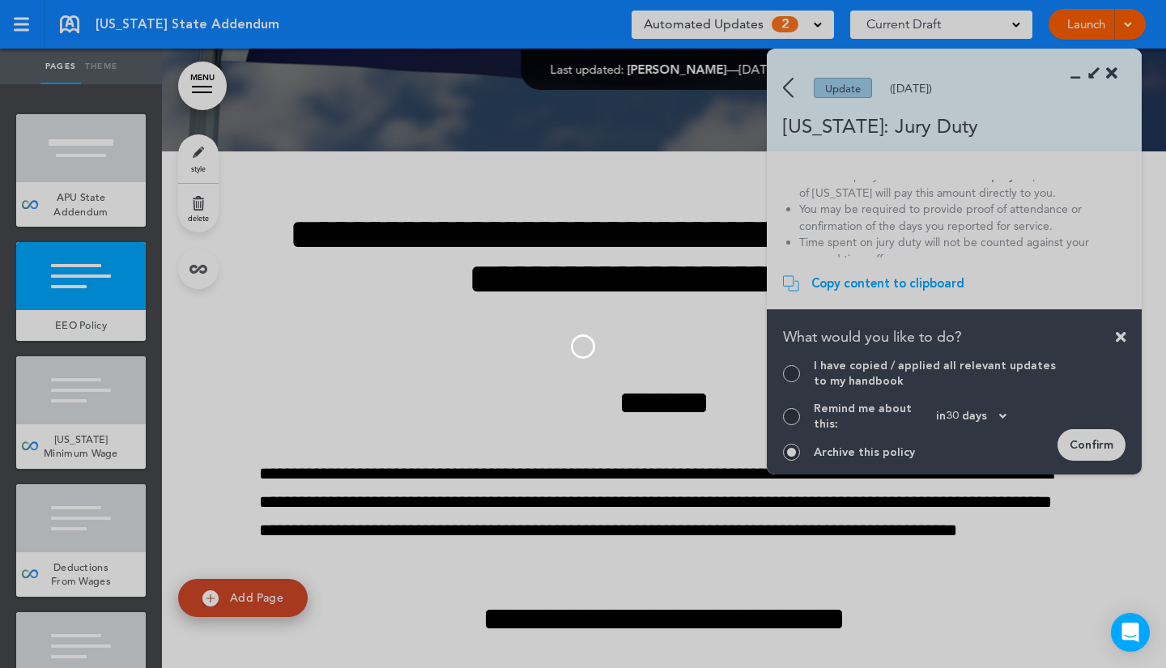
scroll to position [0, 0]
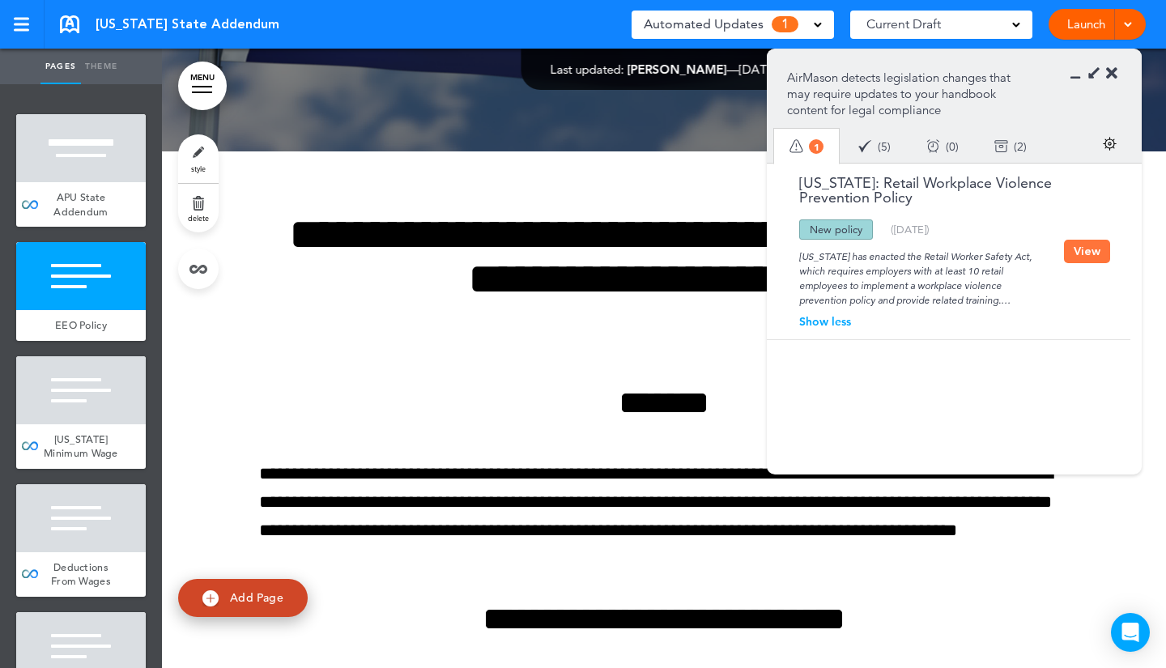
click at [1080, 240] on button "View" at bounding box center [1087, 251] width 46 height 23
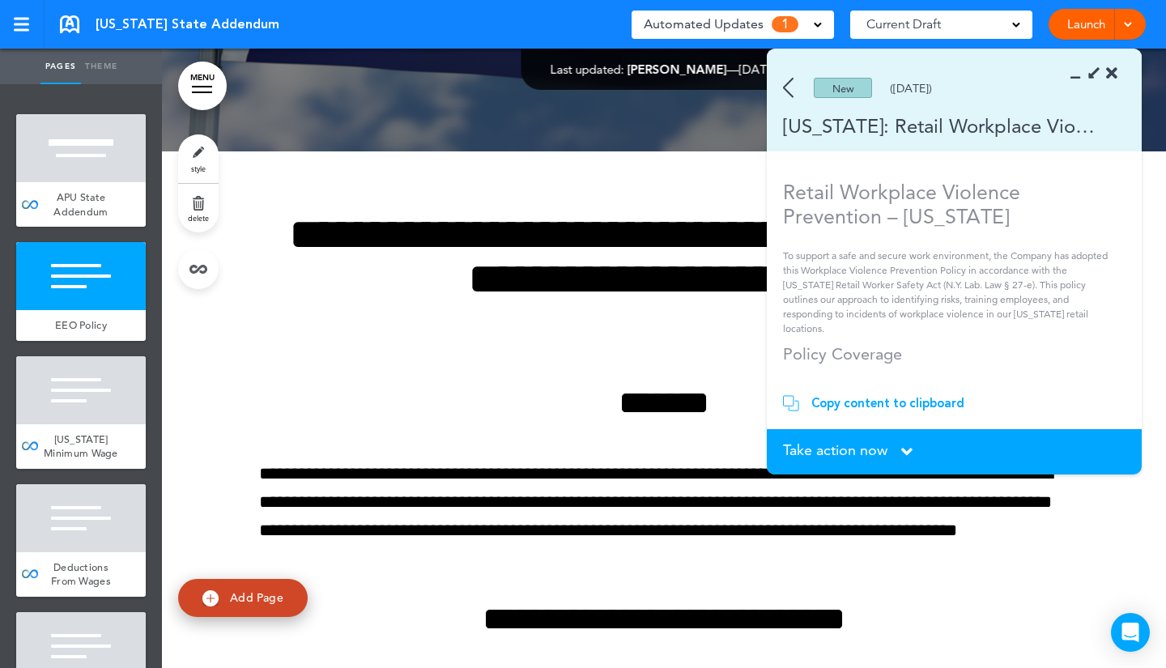
click at [871, 440] on section "Take action now Click here to change the status What would you like to do? I ha…" at bounding box center [954, 451] width 375 height 45
click at [871, 453] on span "Take action now" at bounding box center [835, 450] width 104 height 15
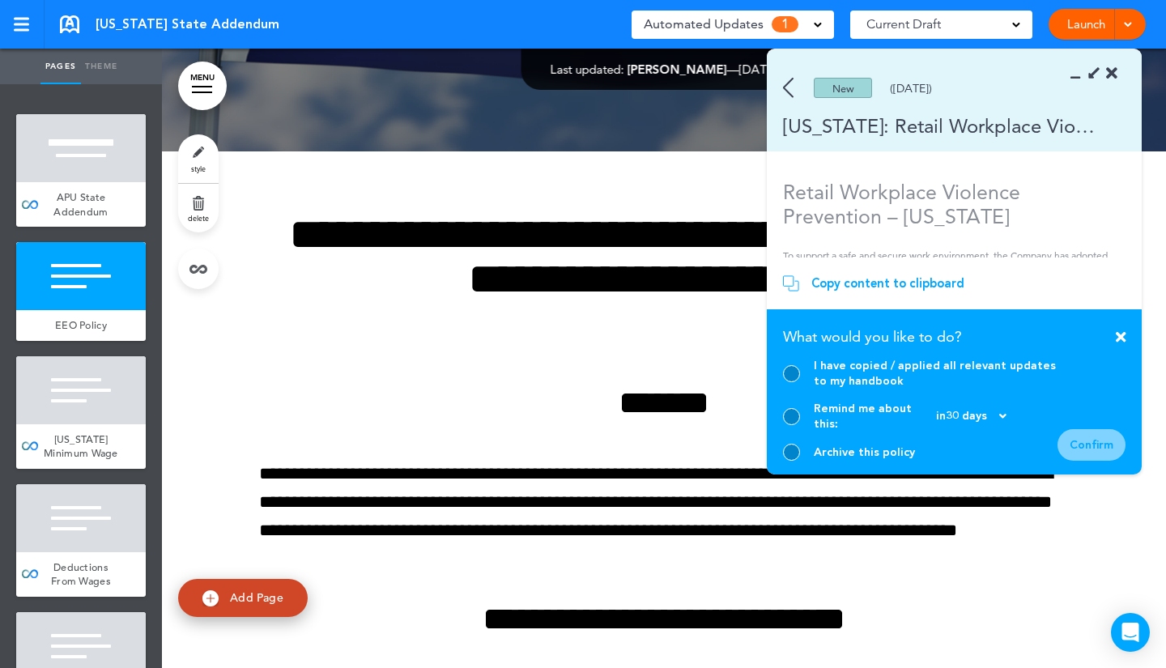
click at [792, 450] on div at bounding box center [791, 452] width 17 height 17
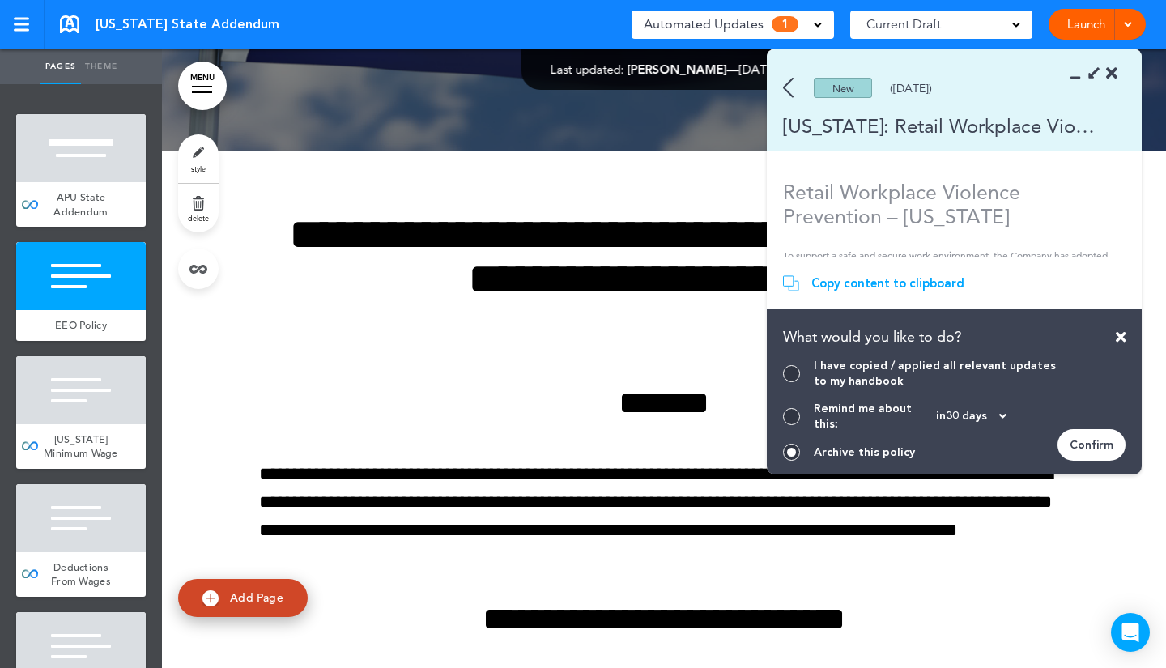
click at [1070, 446] on div "Confirm" at bounding box center [1091, 445] width 68 height 32
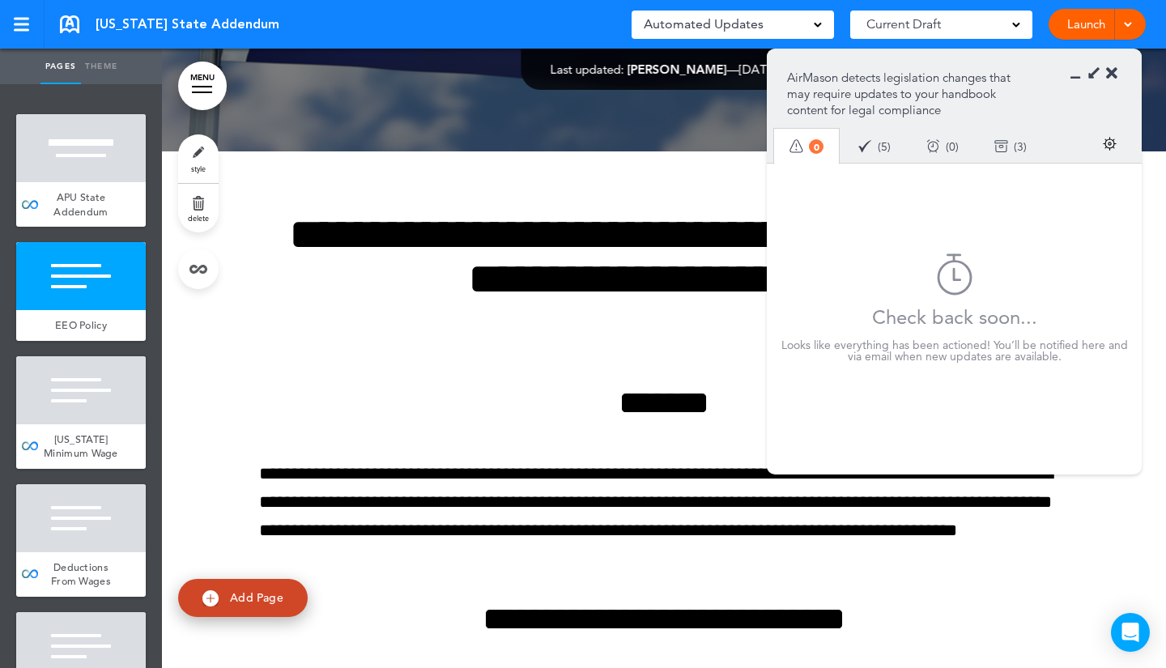
click at [1117, 72] on section "AirMason detects legislation changes that may require updates to your handbook …" at bounding box center [954, 105] width 375 height 113
click at [1113, 73] on icon at bounding box center [1111, 74] width 11 height 16
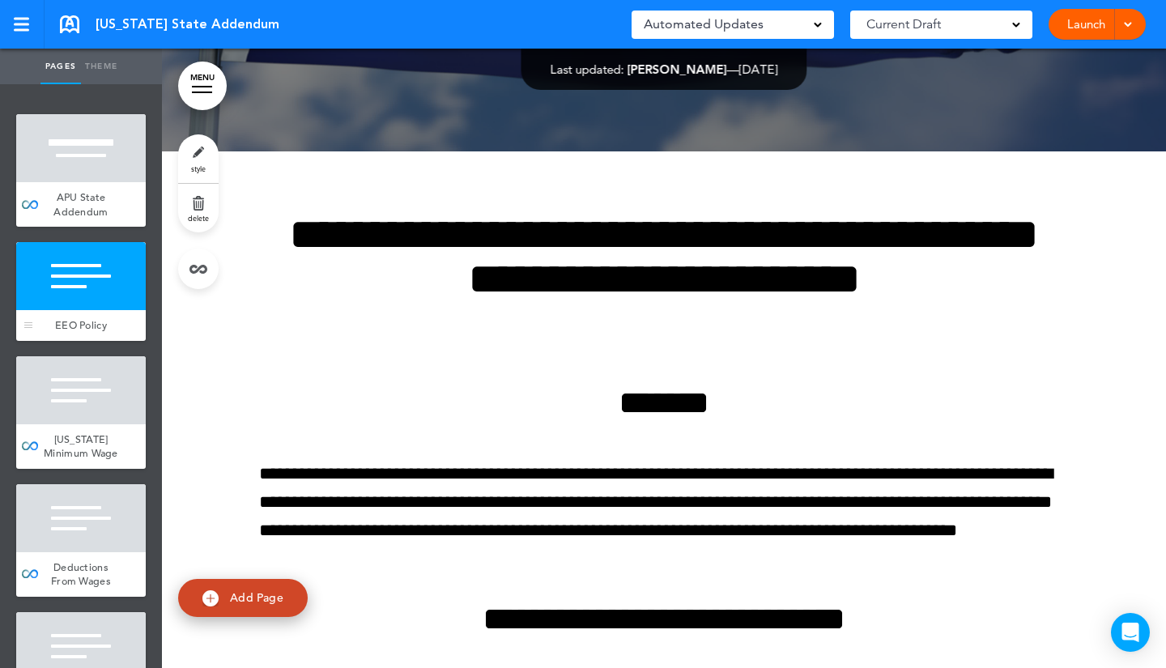
click at [59, 301] on div at bounding box center [81, 276] width 130 height 68
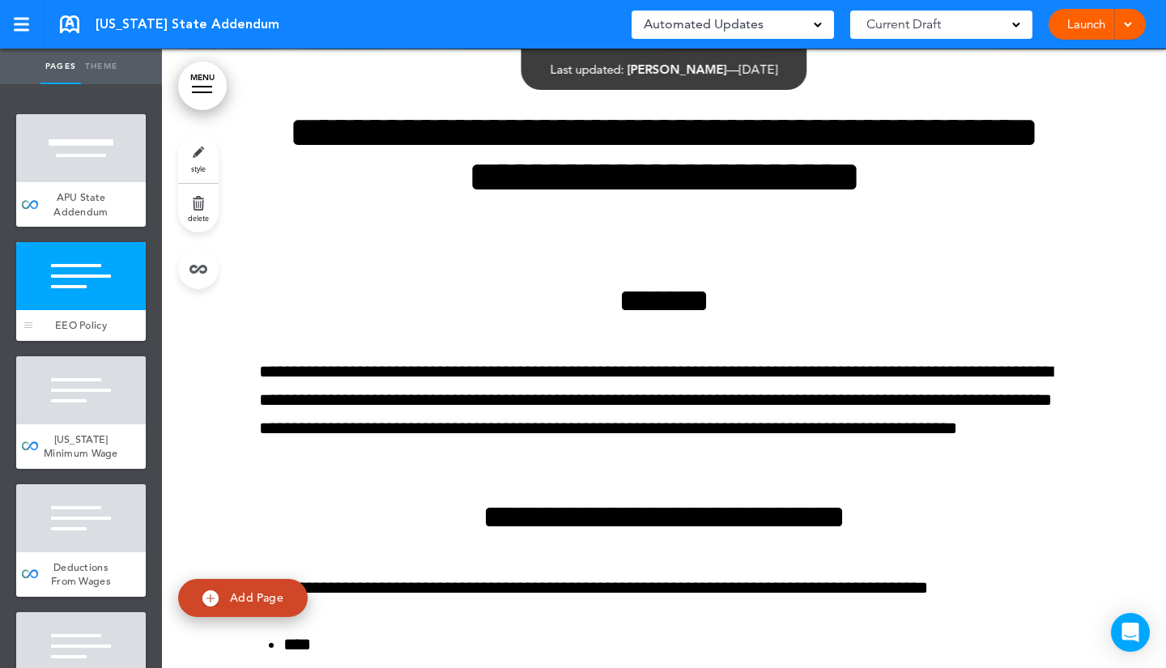
scroll to position [619, 0]
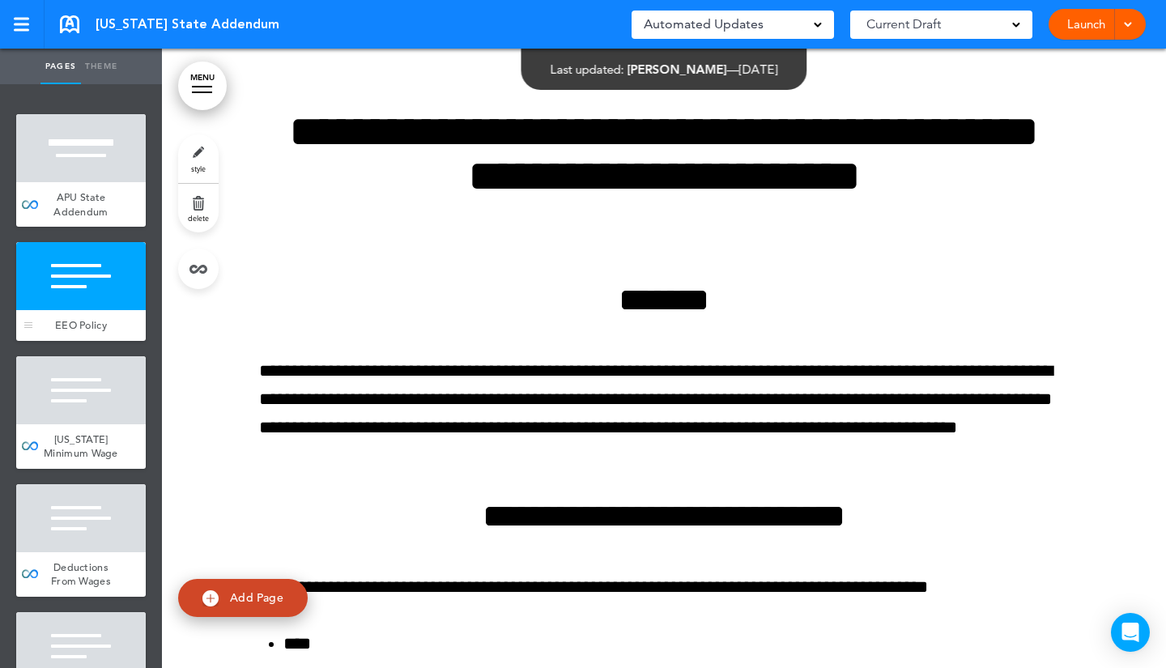
click at [96, 301] on div at bounding box center [81, 276] width 130 height 68
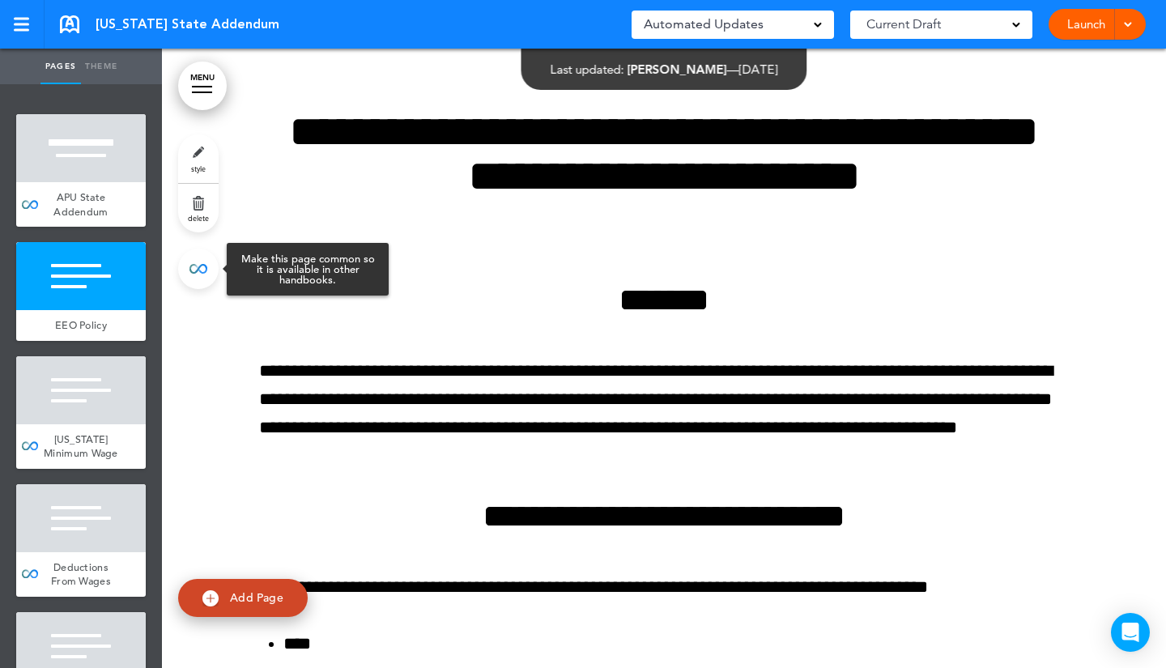
click at [191, 270] on link at bounding box center [198, 269] width 40 height 40
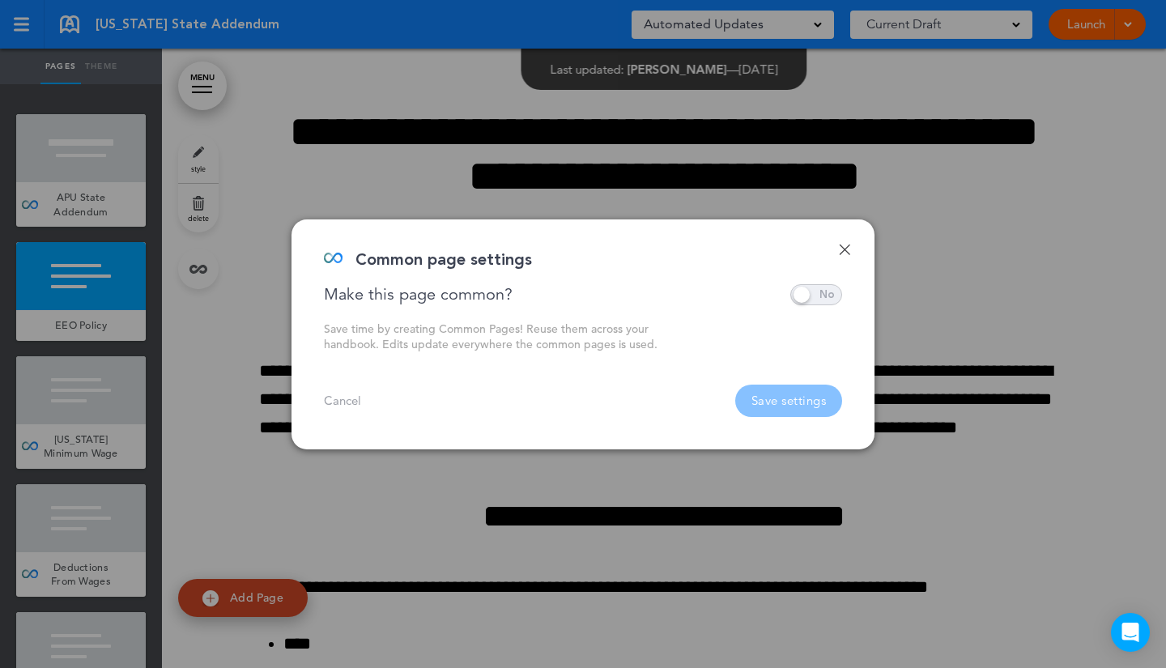
click at [822, 297] on span at bounding box center [816, 294] width 52 height 21
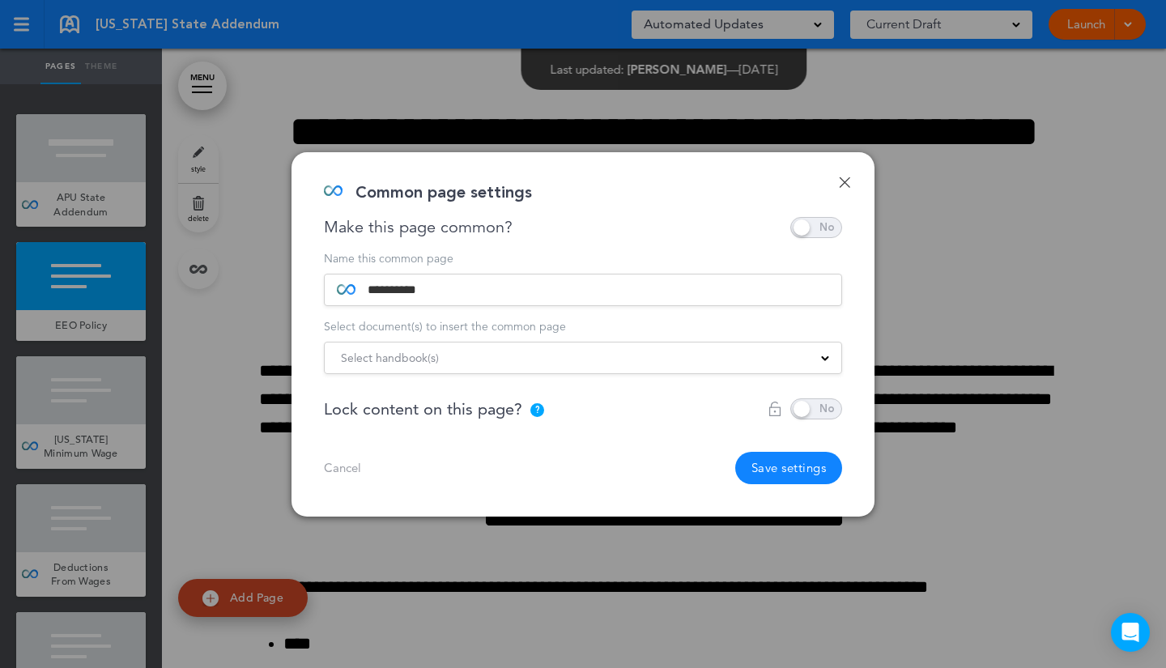
click at [678, 364] on div "Select handbook(s)" at bounding box center [583, 358] width 516 height 18
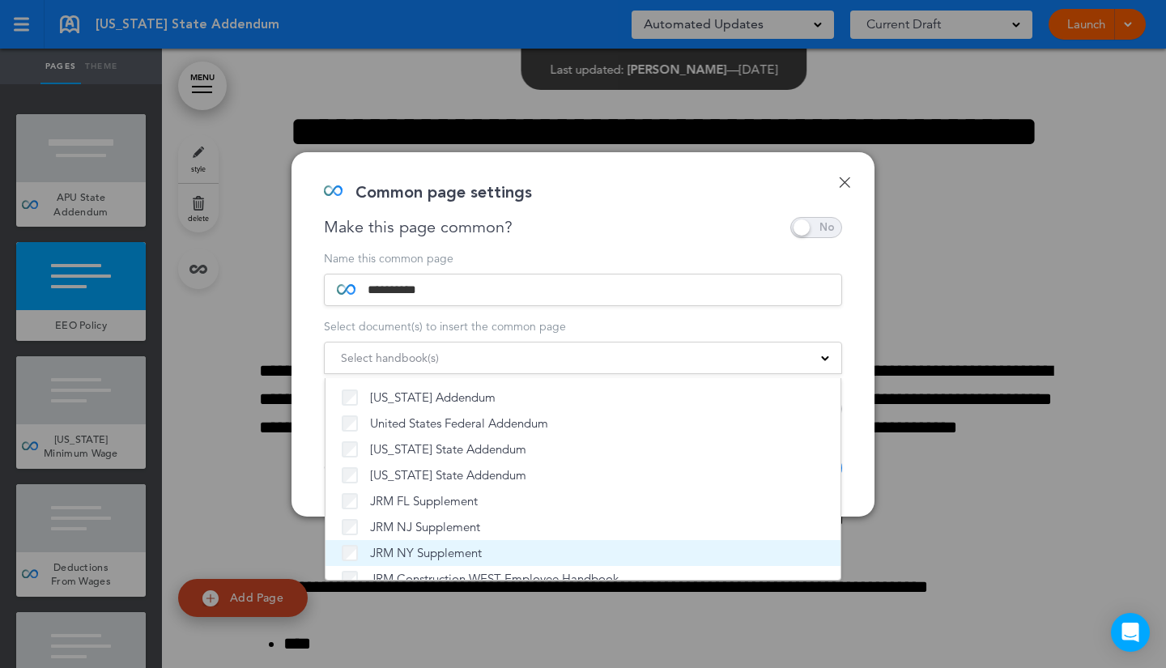
click at [515, 555] on label "JRM NY Supplement" at bounding box center [583, 553] width 482 height 16
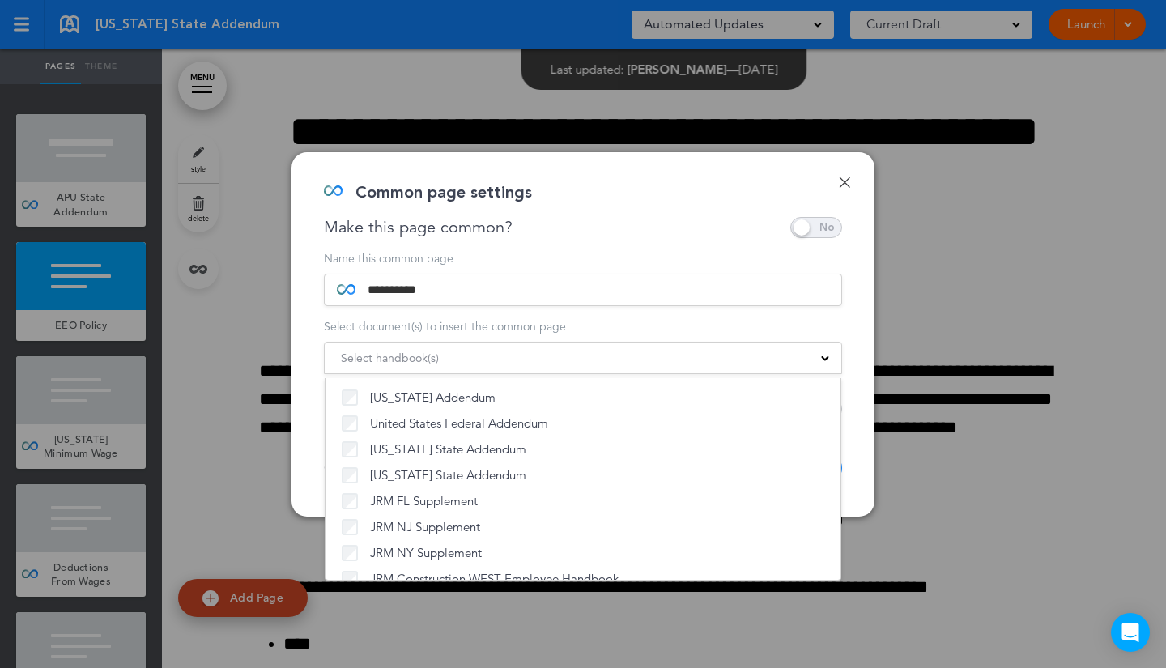
click at [858, 291] on div "**********" at bounding box center [582, 334] width 583 height 364
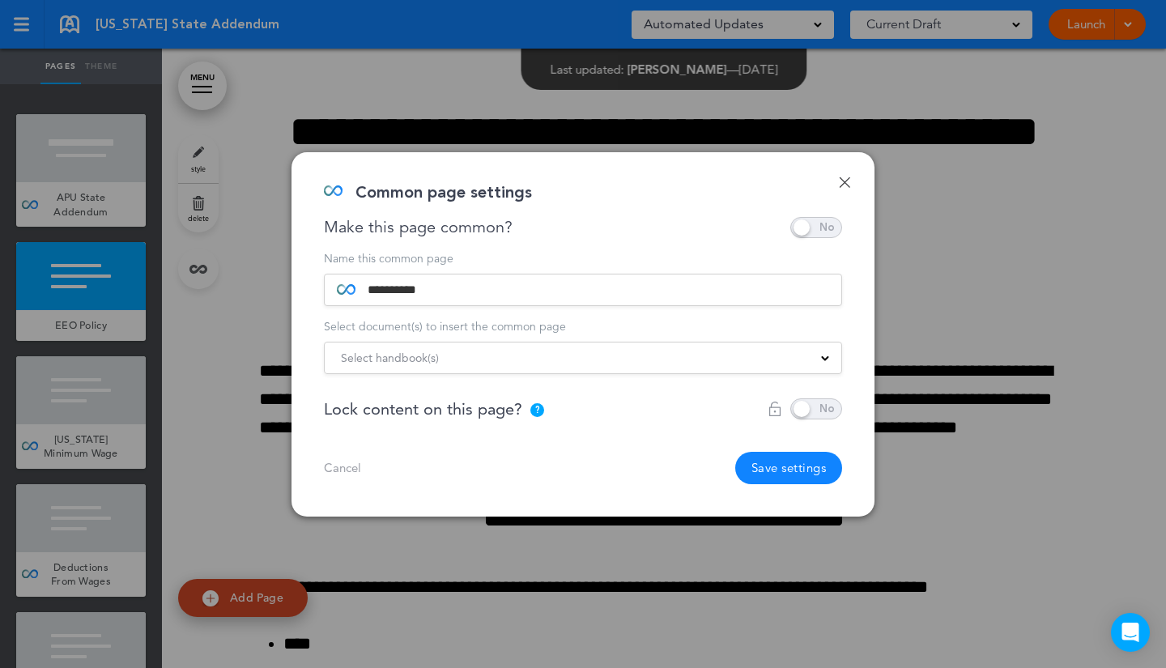
click at [772, 474] on button "Save settings" at bounding box center [789, 468] width 108 height 32
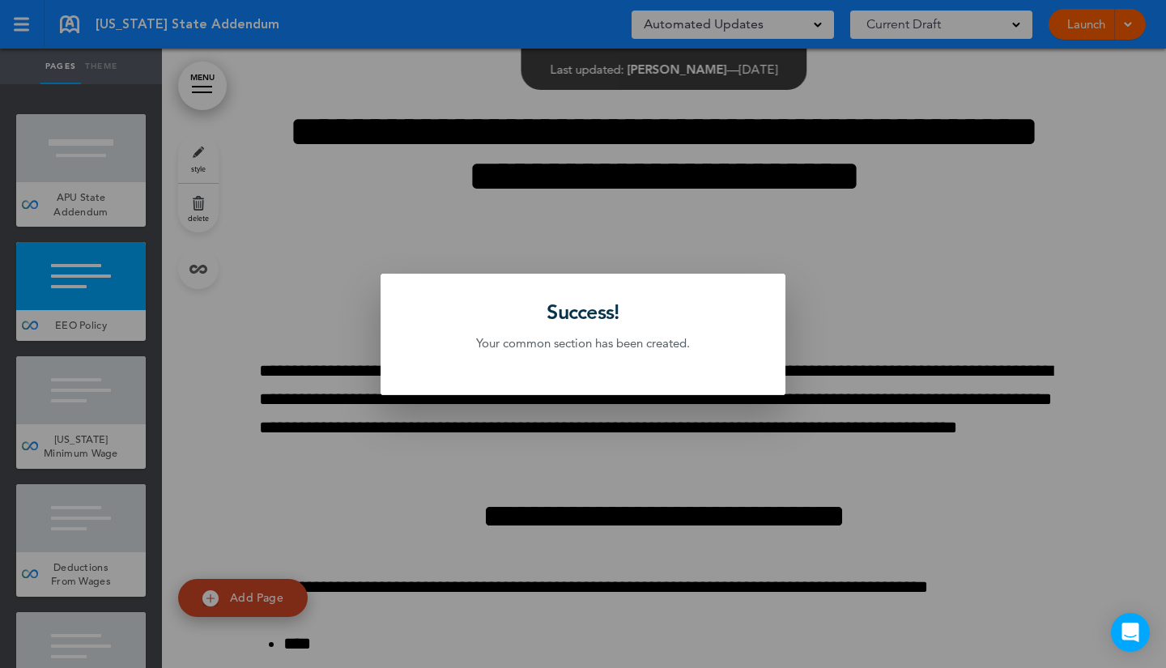
click at [856, 266] on div at bounding box center [583, 334] width 1166 height 668
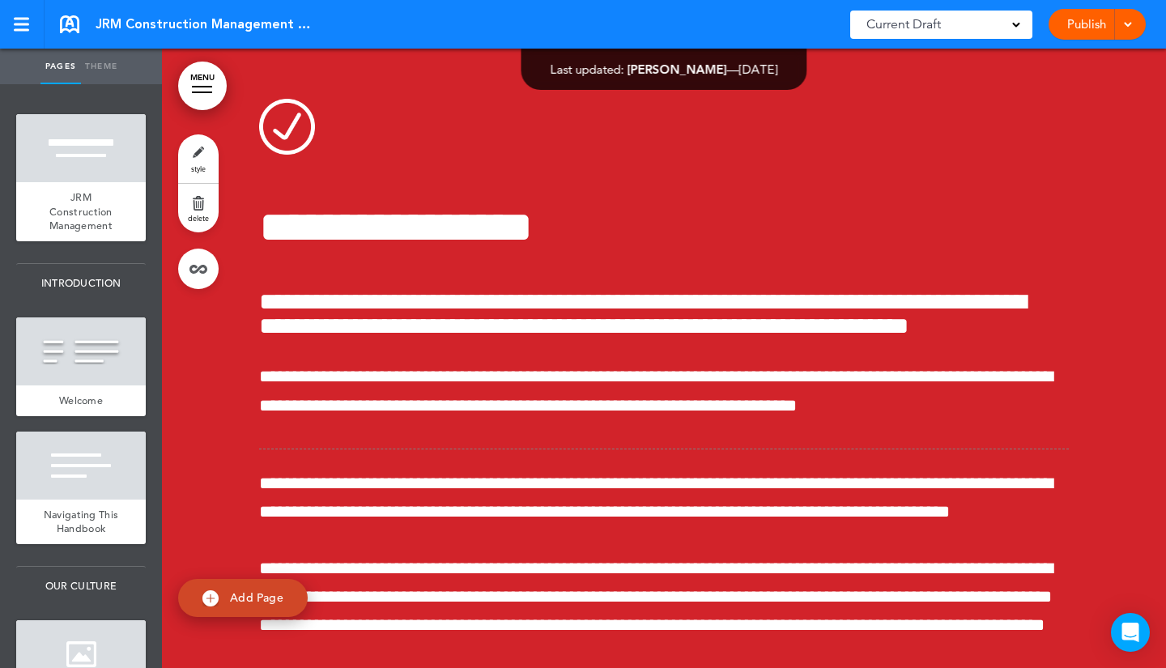
scroll to position [118574, 0]
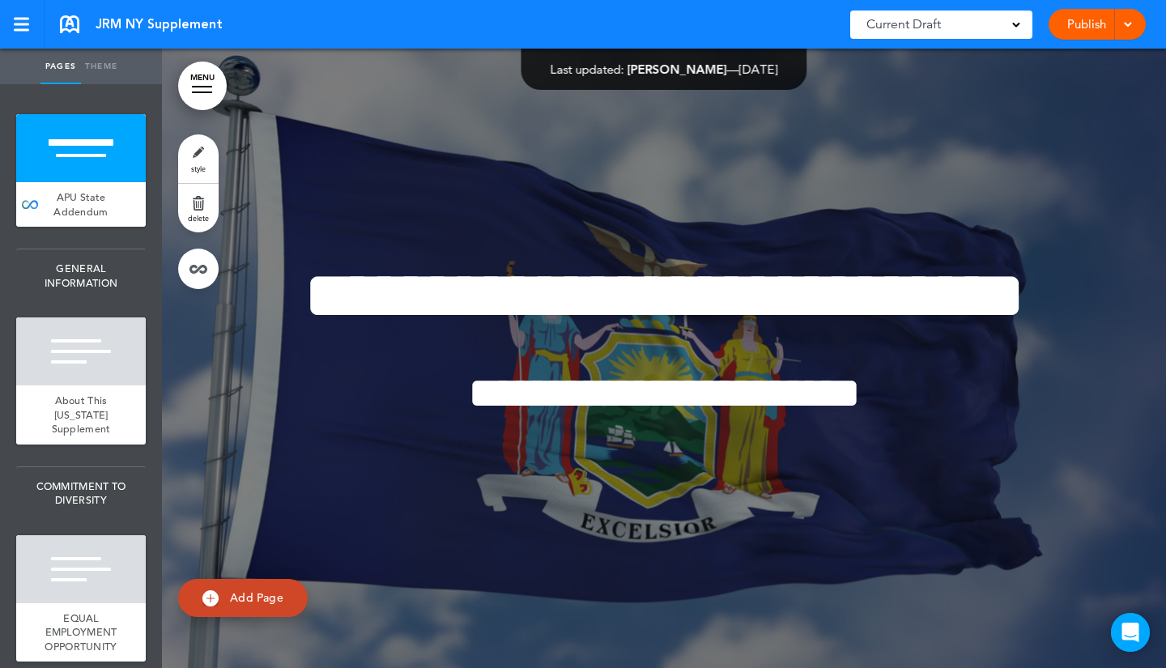
click at [538, 201] on div "**********" at bounding box center [663, 359] width 809 height 316
click at [519, 156] on div at bounding box center [664, 358] width 1004 height 619
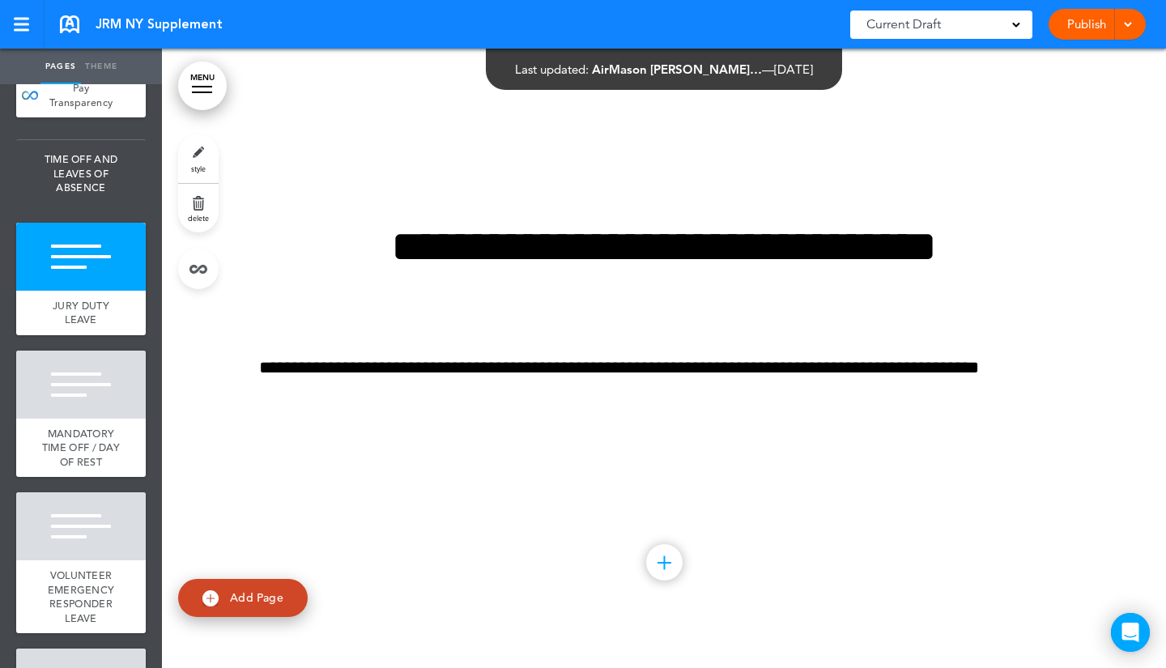
scroll to position [30045, 0]
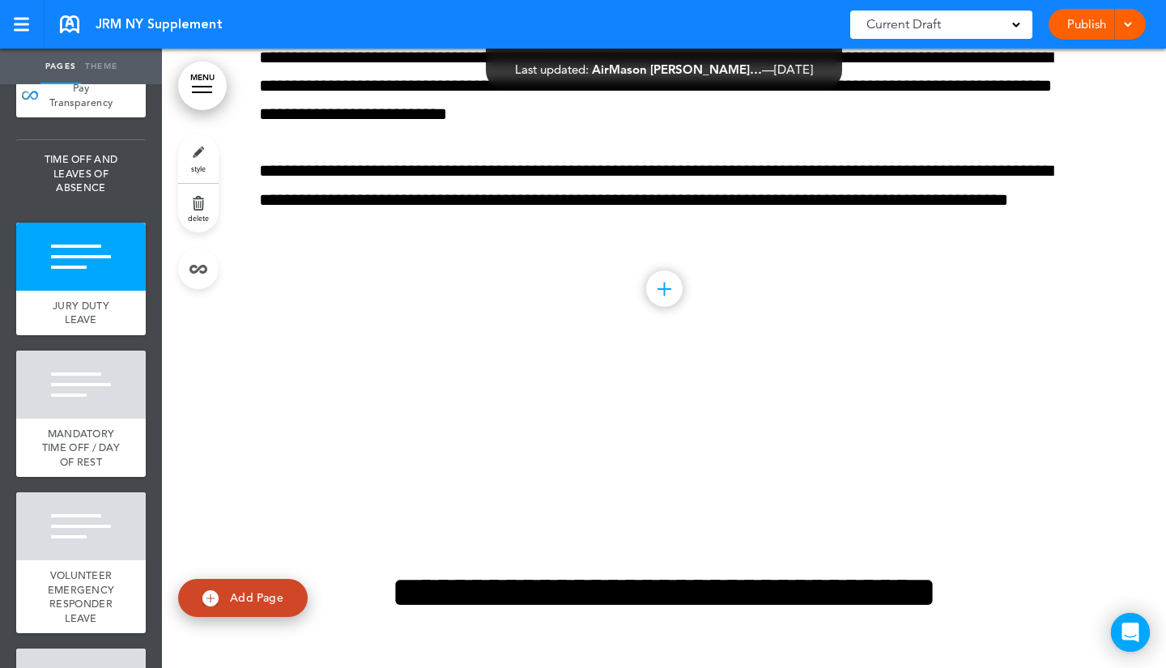
click at [830, 16] on div "JRM NY Supplement Saved! Current Draft CURRENT DRAFT 1.2 (4/1/2025) Published b…" at bounding box center [583, 24] width 1166 height 49
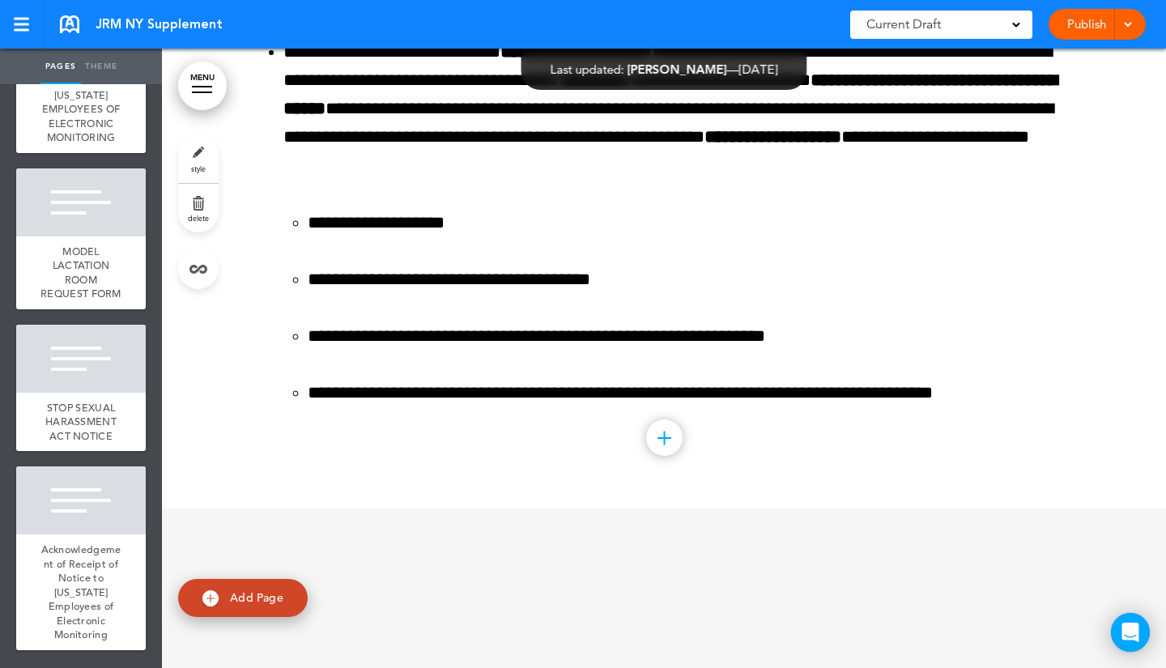
scroll to position [6088, 0]
click at [101, 410] on div "STOP SEXUAL HARASSMENT ACT NOTICE" at bounding box center [81, 422] width 130 height 59
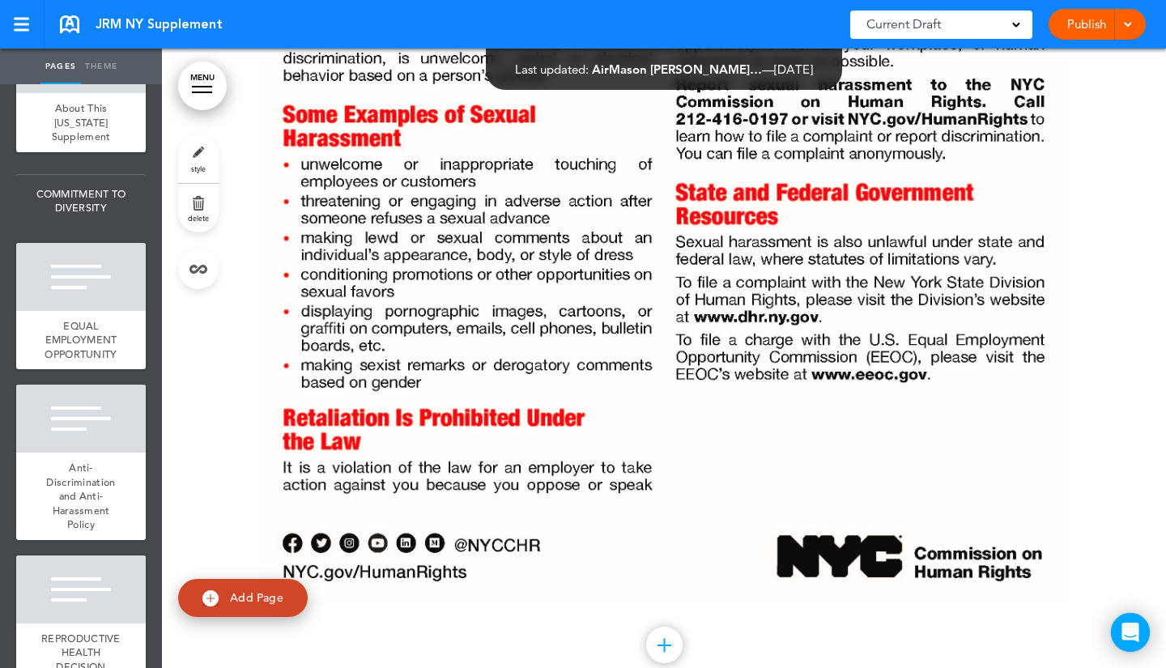
scroll to position [291, 0]
click at [84, 342] on span "EQUAL EMPLOYMENT OPPORTUNITY" at bounding box center [81, 341] width 72 height 42
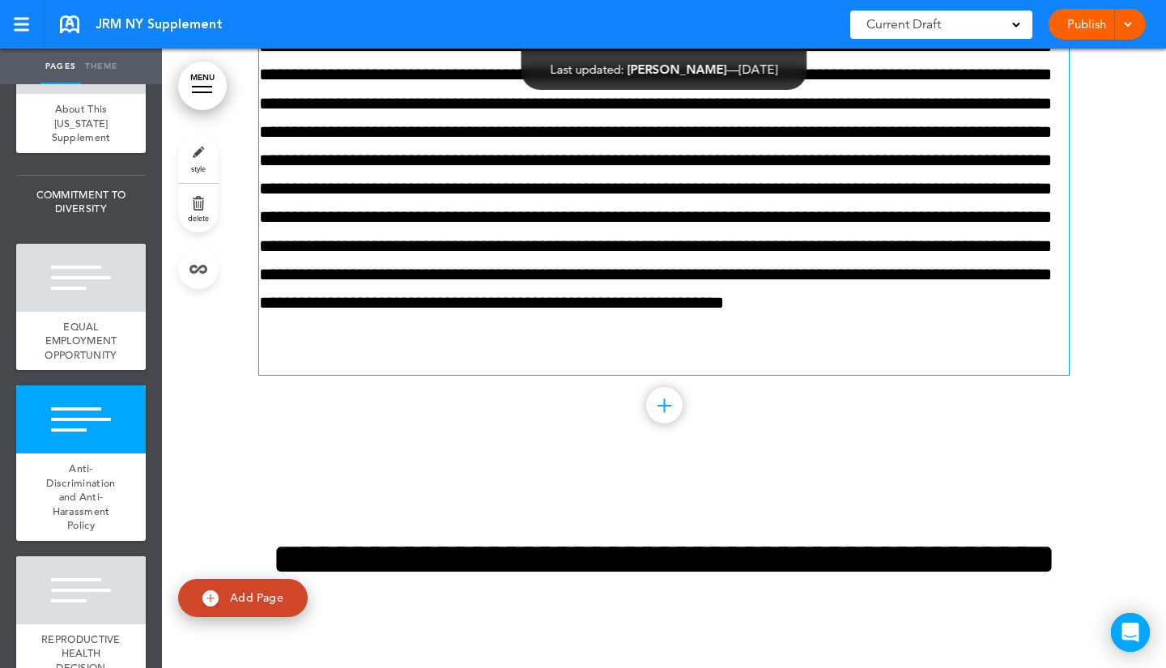
scroll to position [1584, 0]
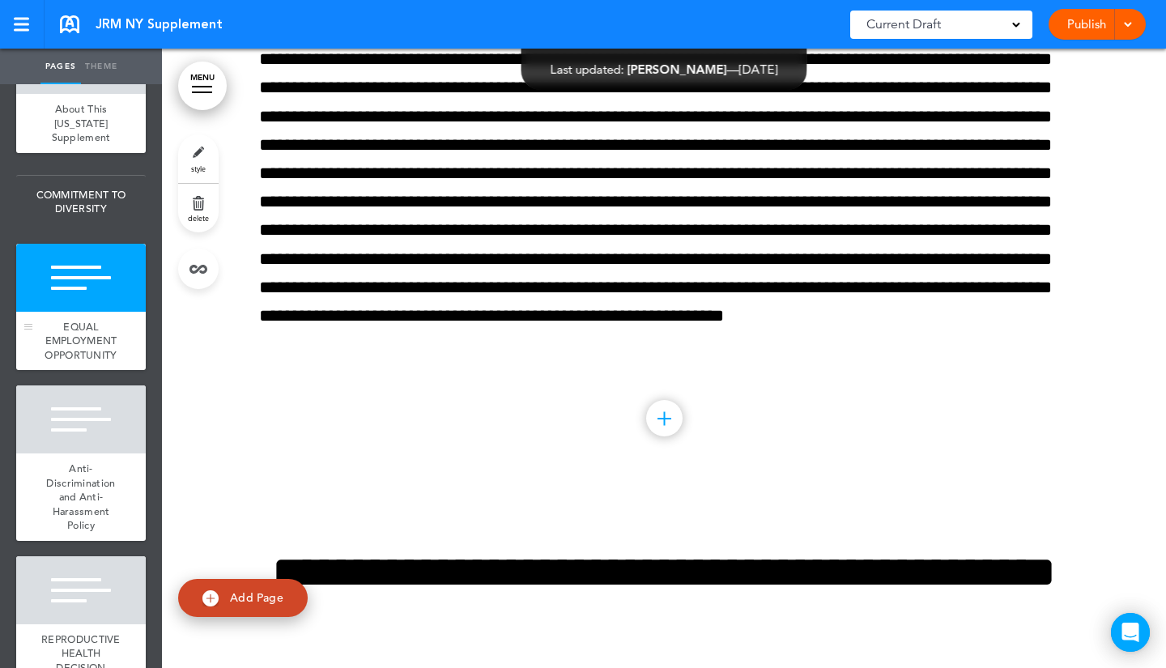
click at [79, 358] on div "EQUAL EMPLOYMENT OPPORTUNITY" at bounding box center [81, 341] width 130 height 59
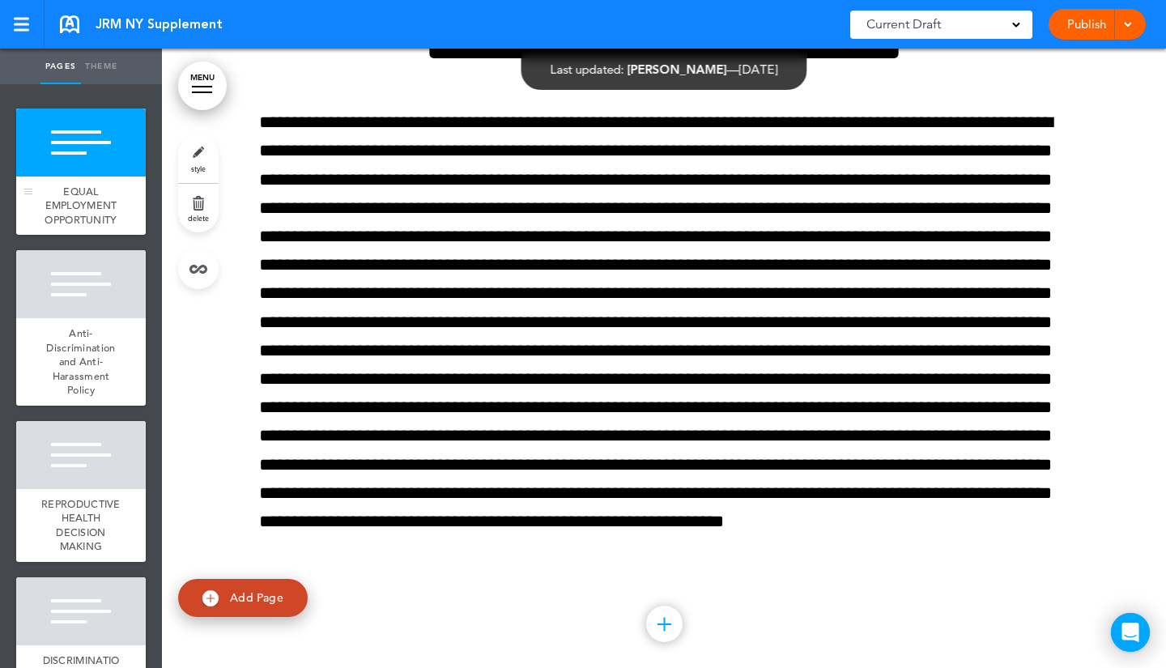
scroll to position [0, 0]
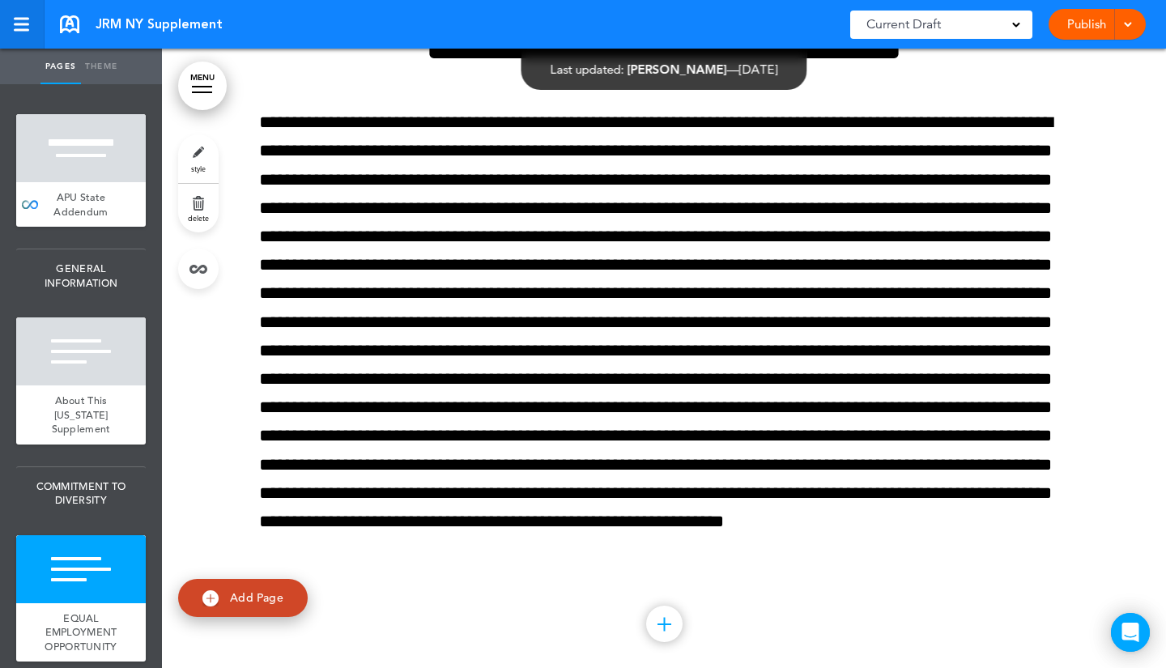
scroll to position [51180, 0]
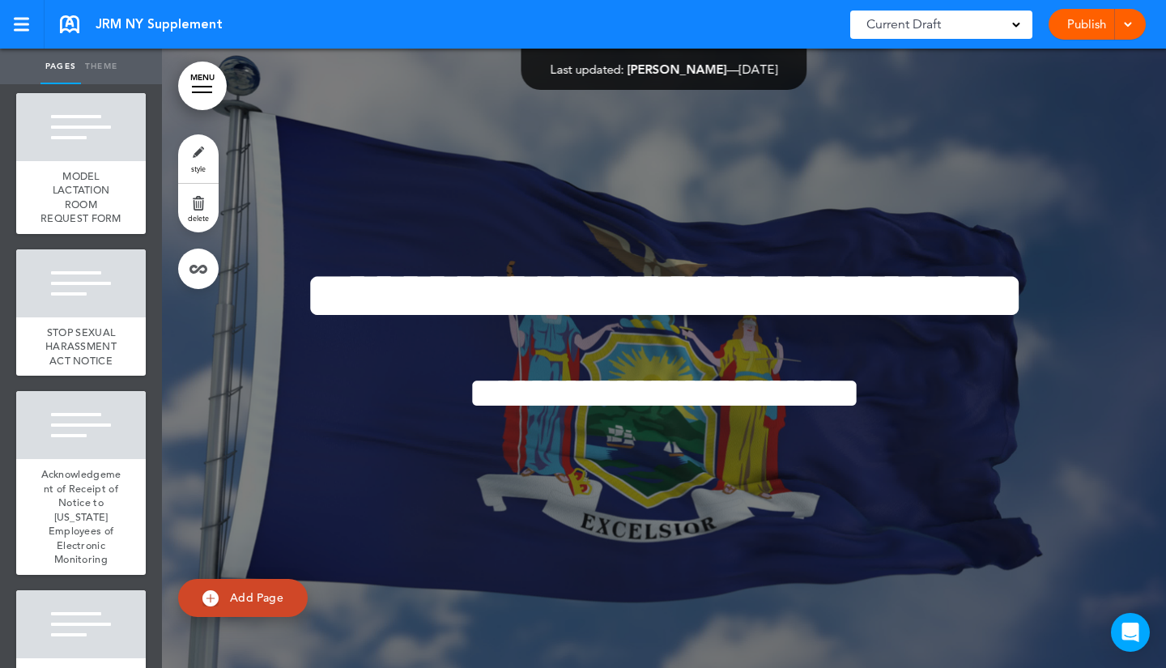
scroll to position [6202, 0]
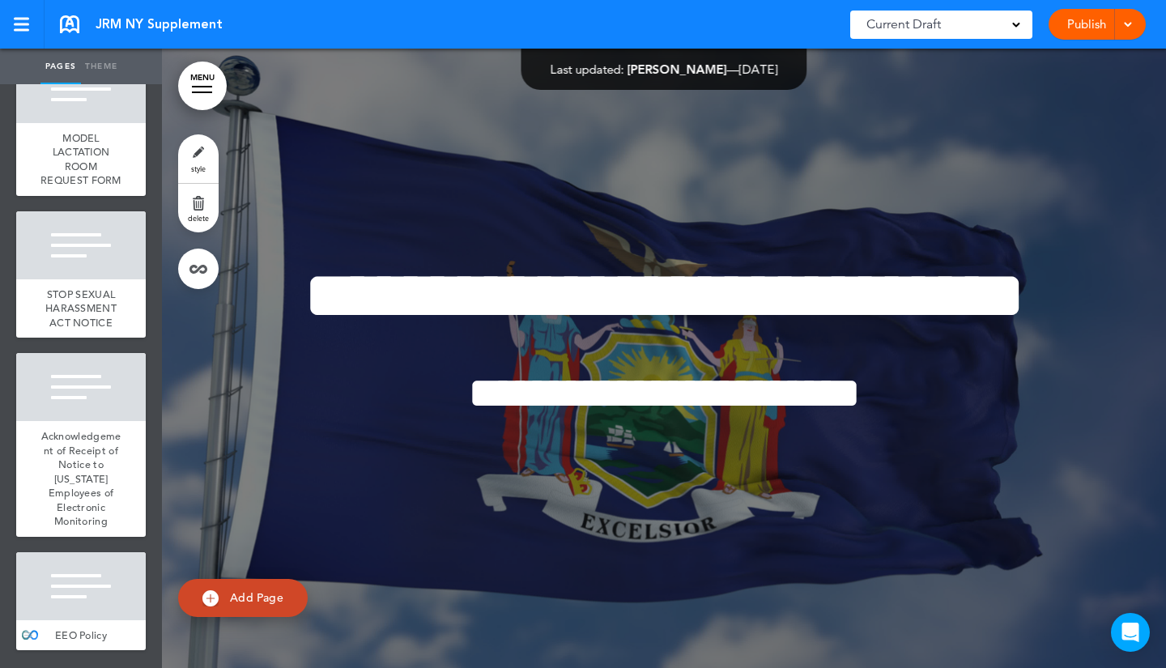
click at [82, 618] on div at bounding box center [81, 586] width 130 height 68
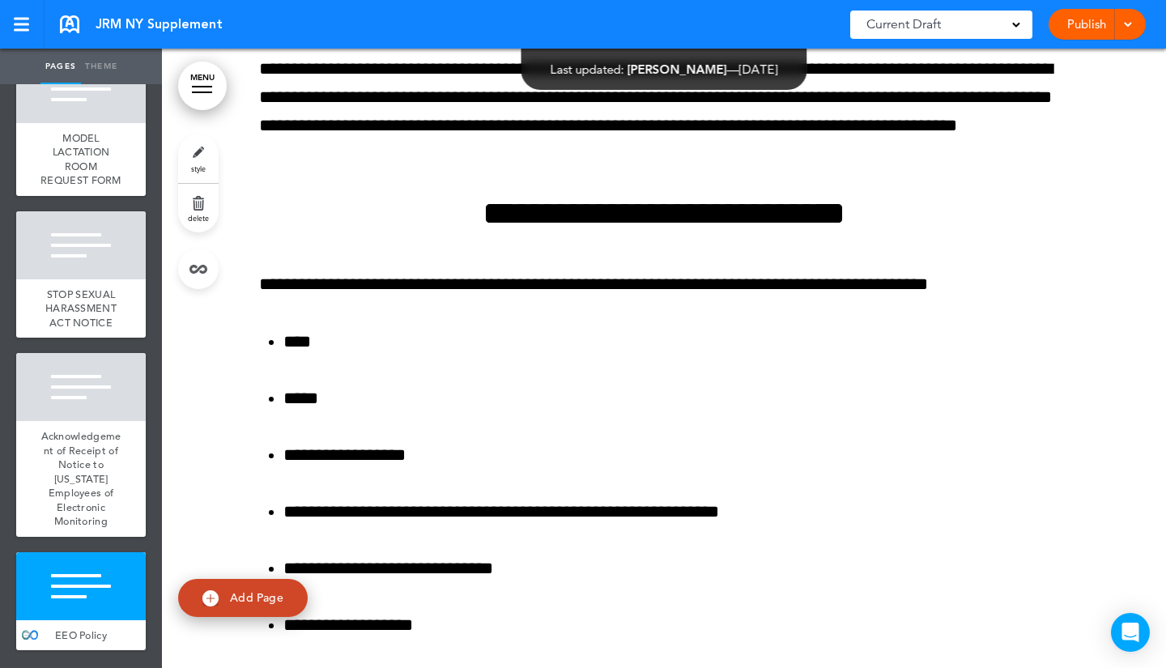
scroll to position [53075, 0]
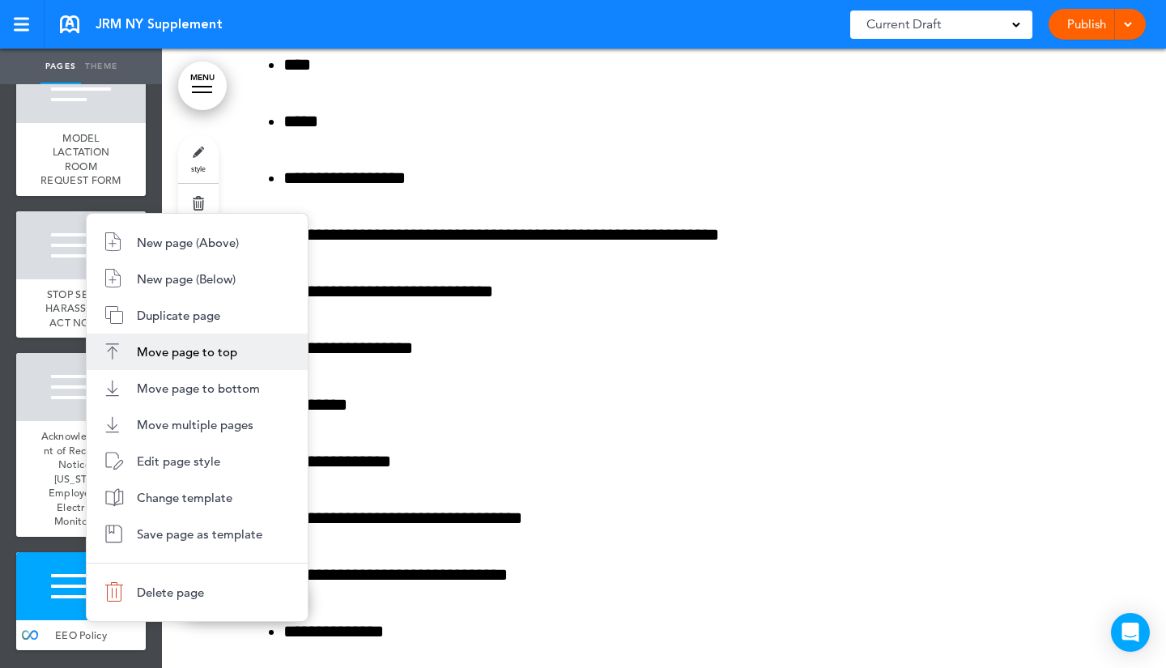
click at [212, 346] on span "Move page to top" at bounding box center [187, 351] width 100 height 15
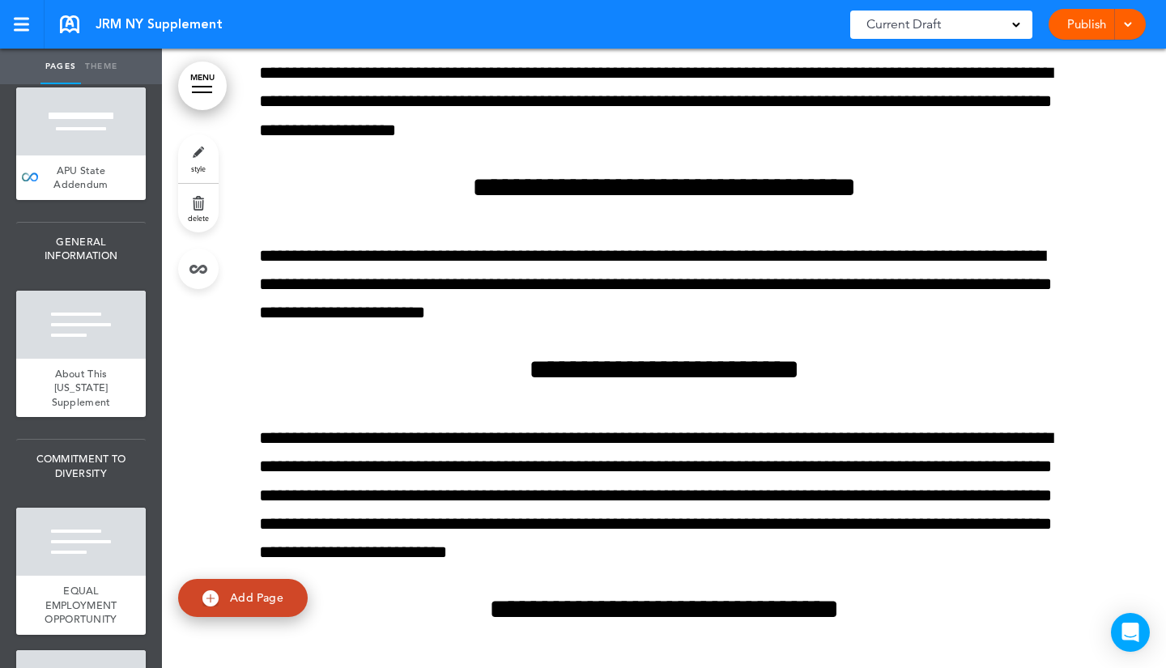
scroll to position [0, 0]
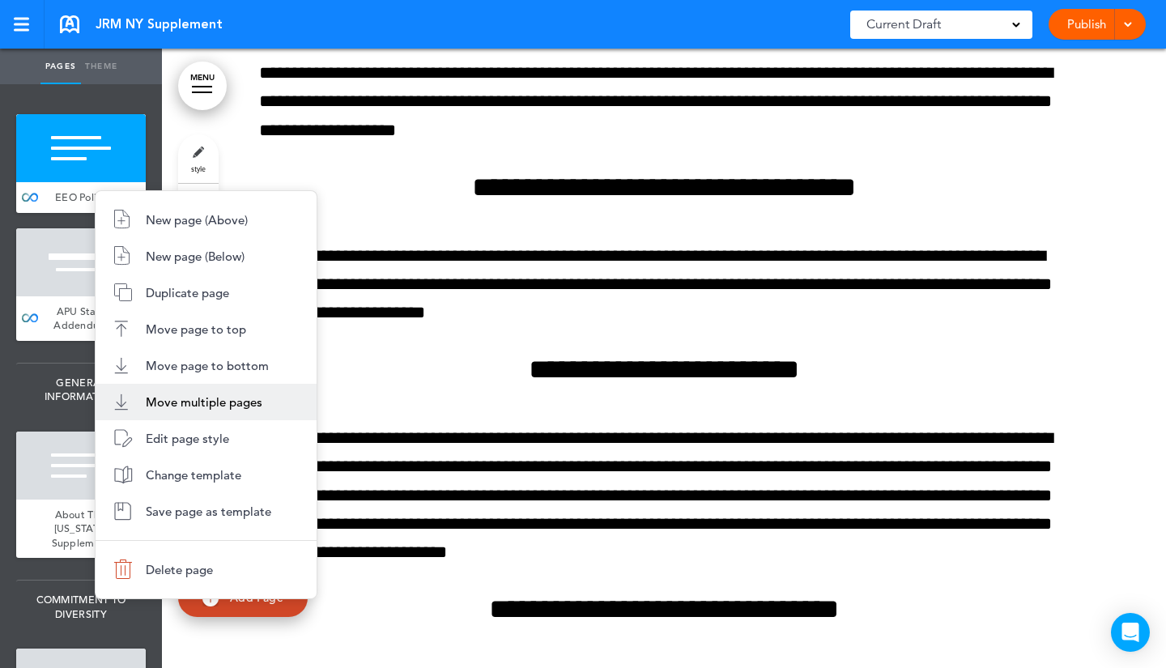
click at [169, 402] on span "Move multiple pages" at bounding box center [204, 401] width 117 height 15
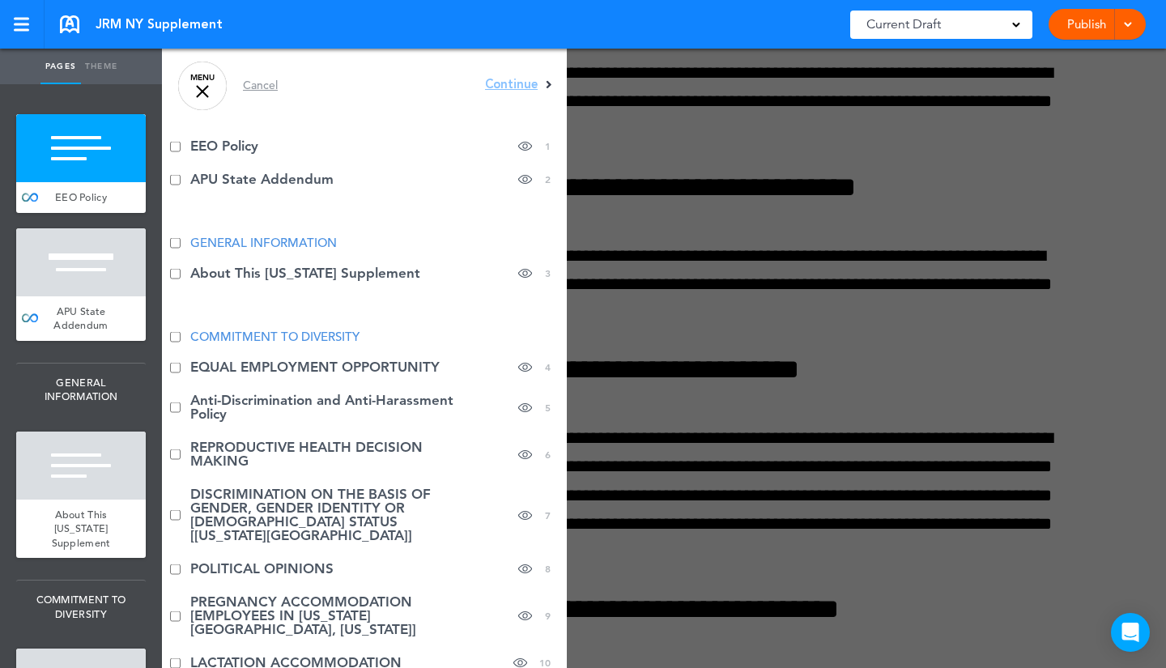
click at [266, 400] on li "Anti-Discrimination and Anti-Harassment Policy hide page in table of contents 5" at bounding box center [364, 407] width 405 height 47
click at [260, 81] on div "Cancel" at bounding box center [260, 84] width 35 height 11
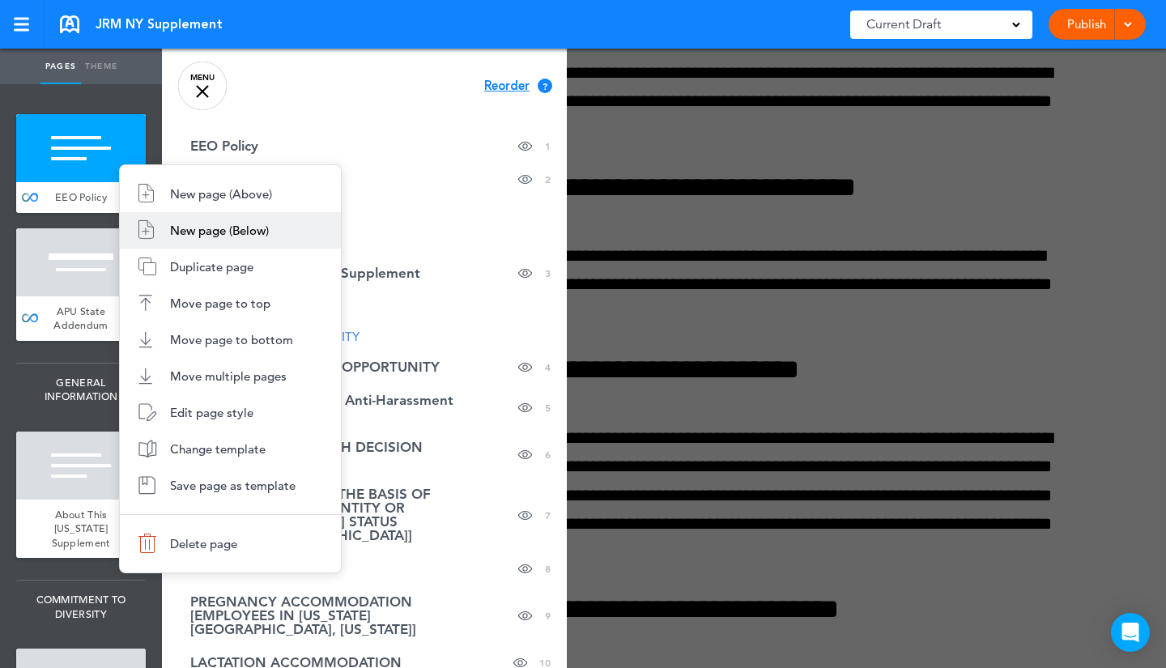
click at [183, 230] on span "New page (Below)" at bounding box center [219, 230] width 99 height 15
type input "********"
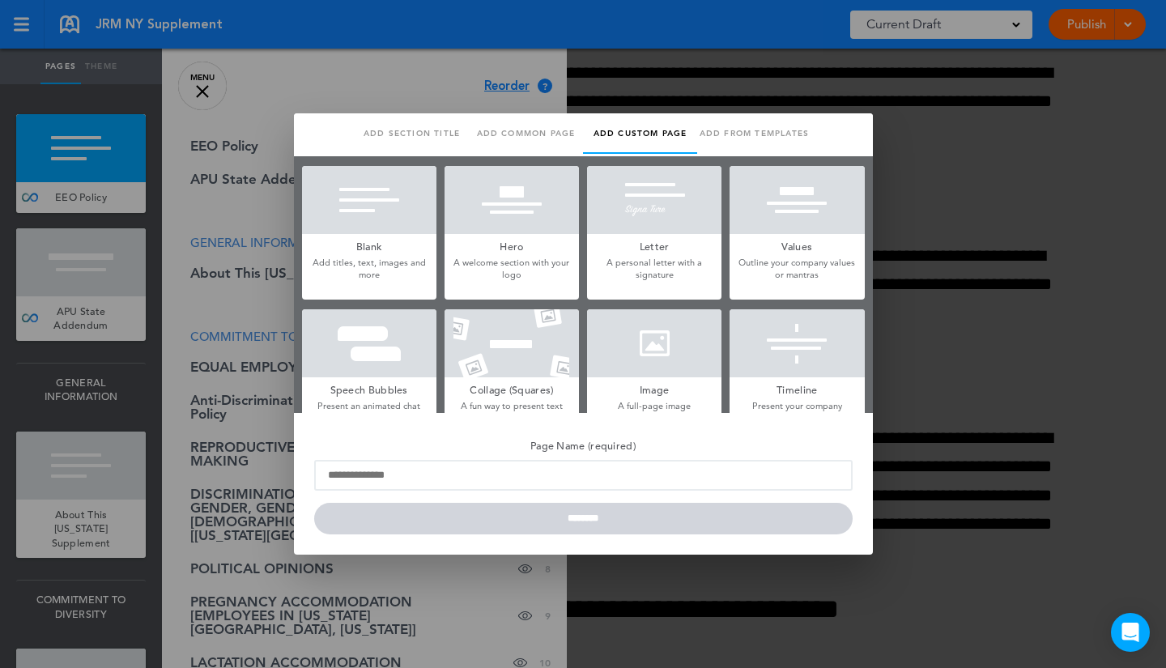
click at [383, 80] on div at bounding box center [583, 334] width 1166 height 668
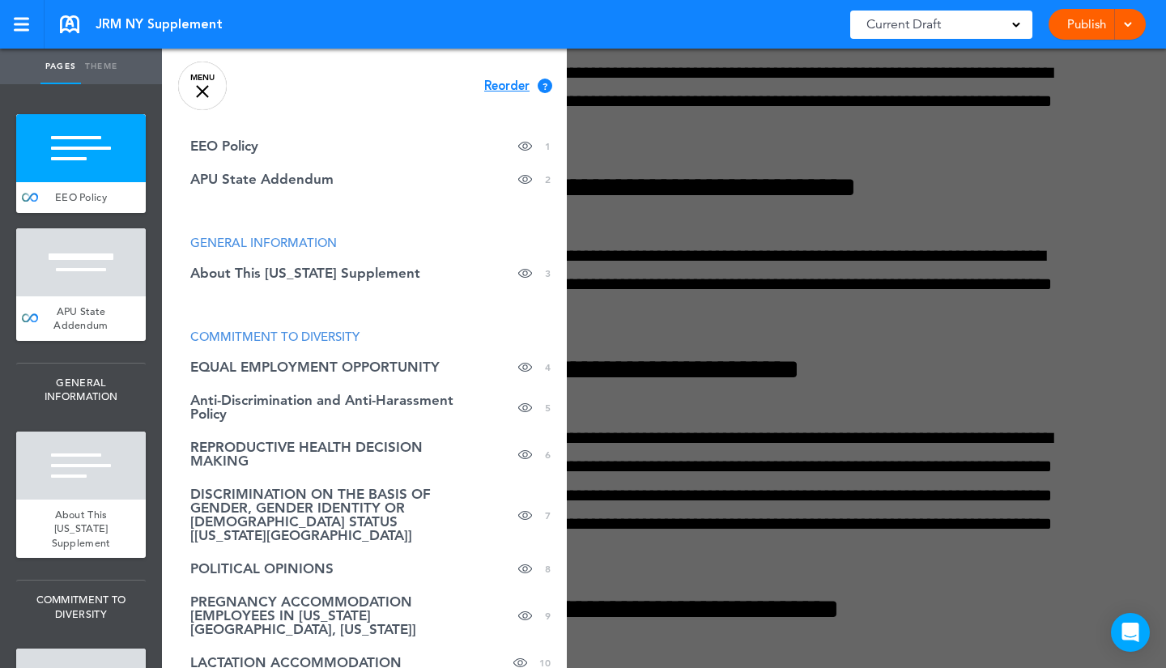
click at [505, 80] on span "Reorder" at bounding box center [506, 86] width 45 height 12
click at [494, 79] on span "Continue" at bounding box center [511, 85] width 53 height 12
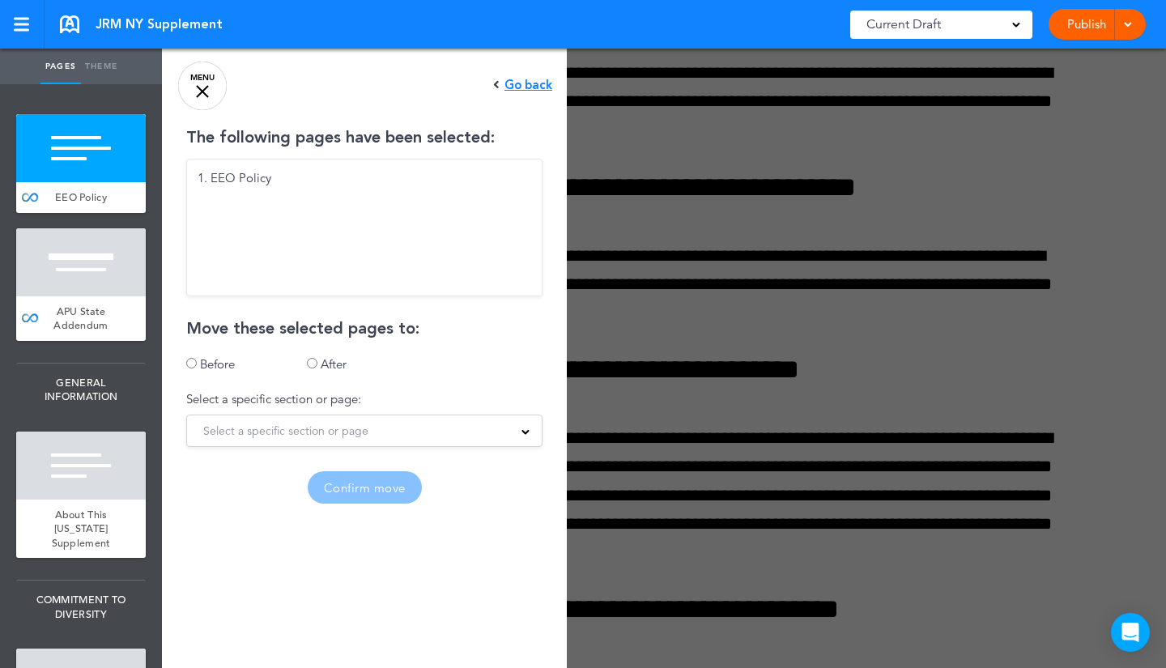
click at [318, 428] on span "Select a specific section or page" at bounding box center [285, 430] width 165 height 23
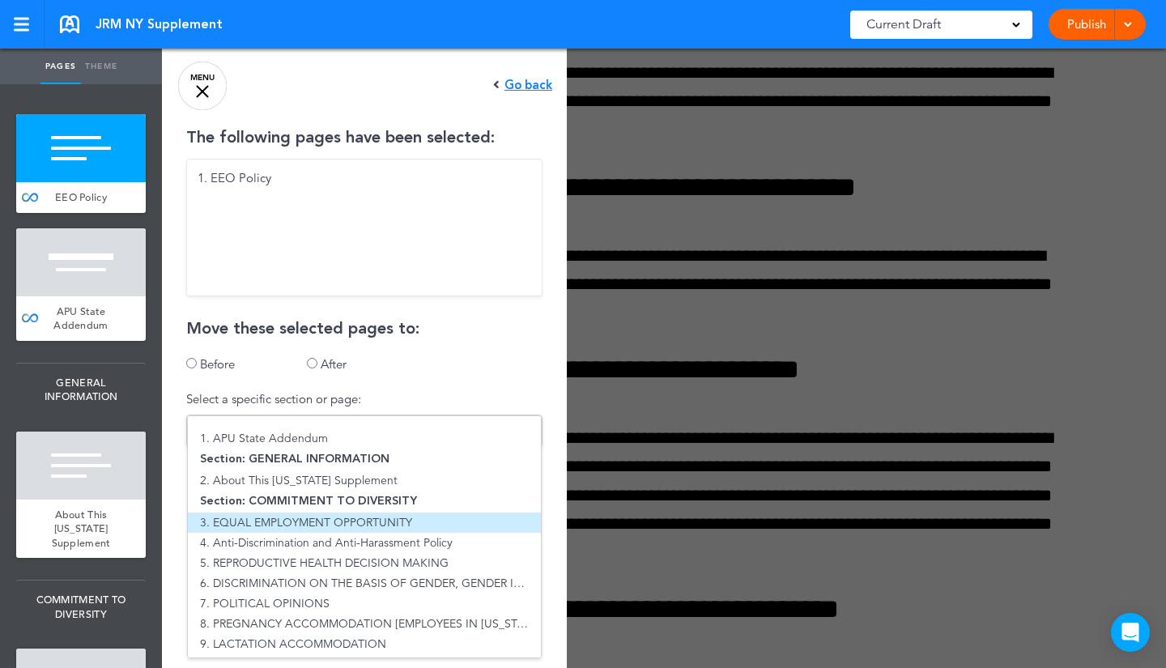
click at [299, 521] on li "3. EQUAL EMPLOYMENT OPPORTUNITY" at bounding box center [364, 522] width 353 height 20
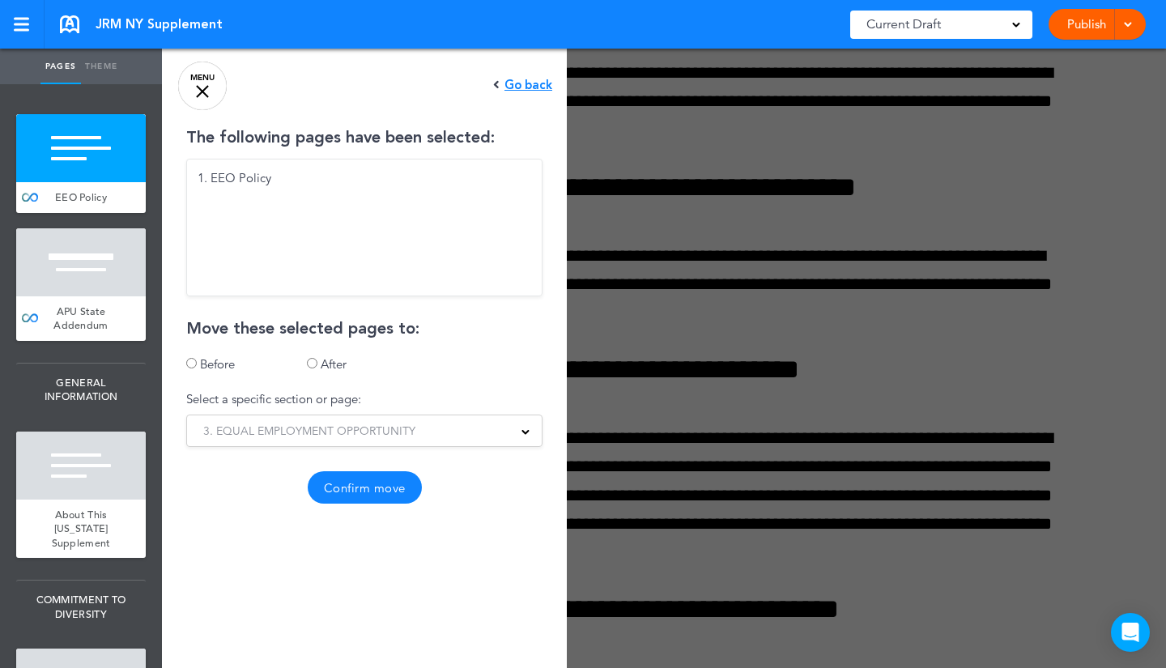
click at [352, 481] on button "Confirm move" at bounding box center [365, 487] width 114 height 32
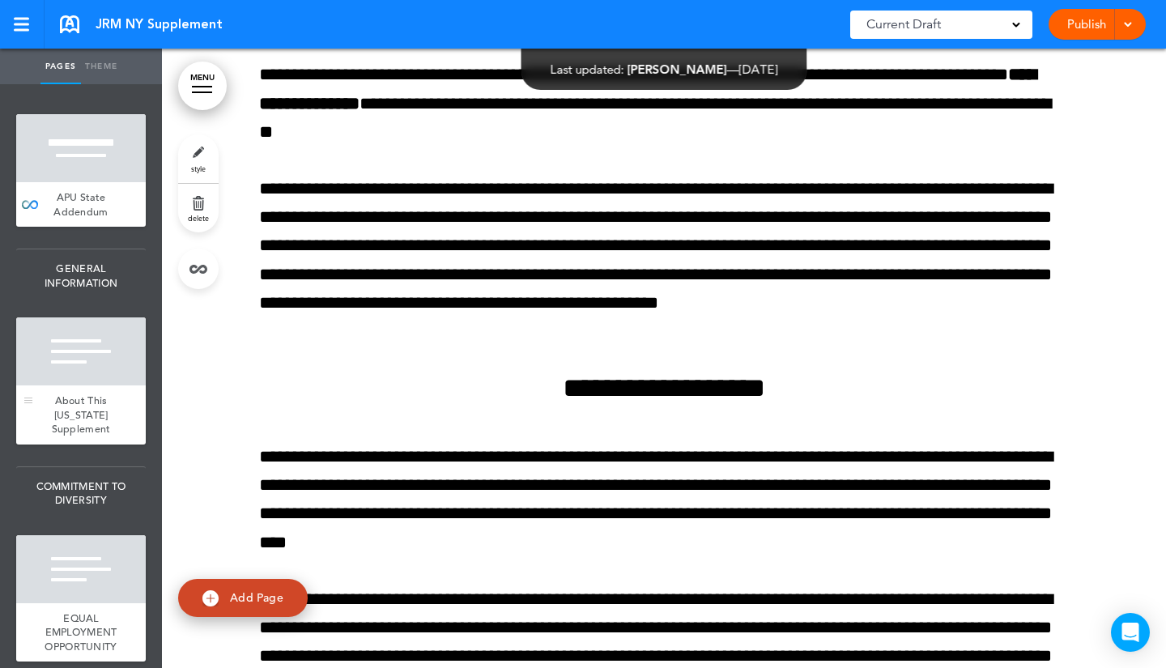
click at [107, 377] on div at bounding box center [81, 351] width 130 height 68
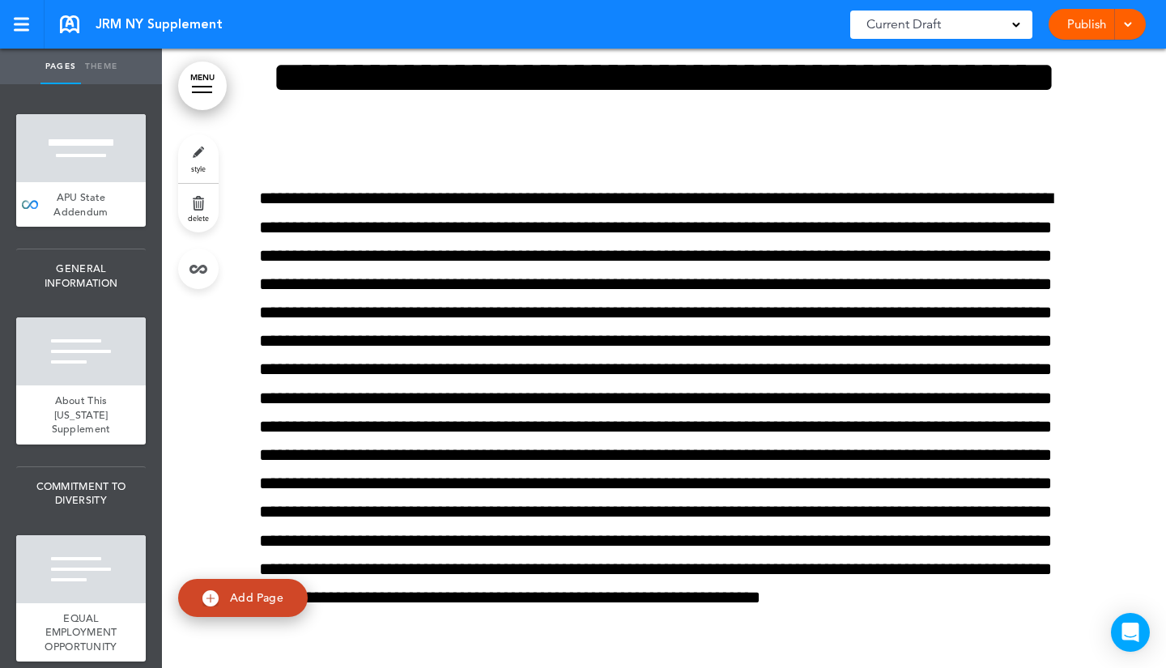
scroll to position [8389, 0]
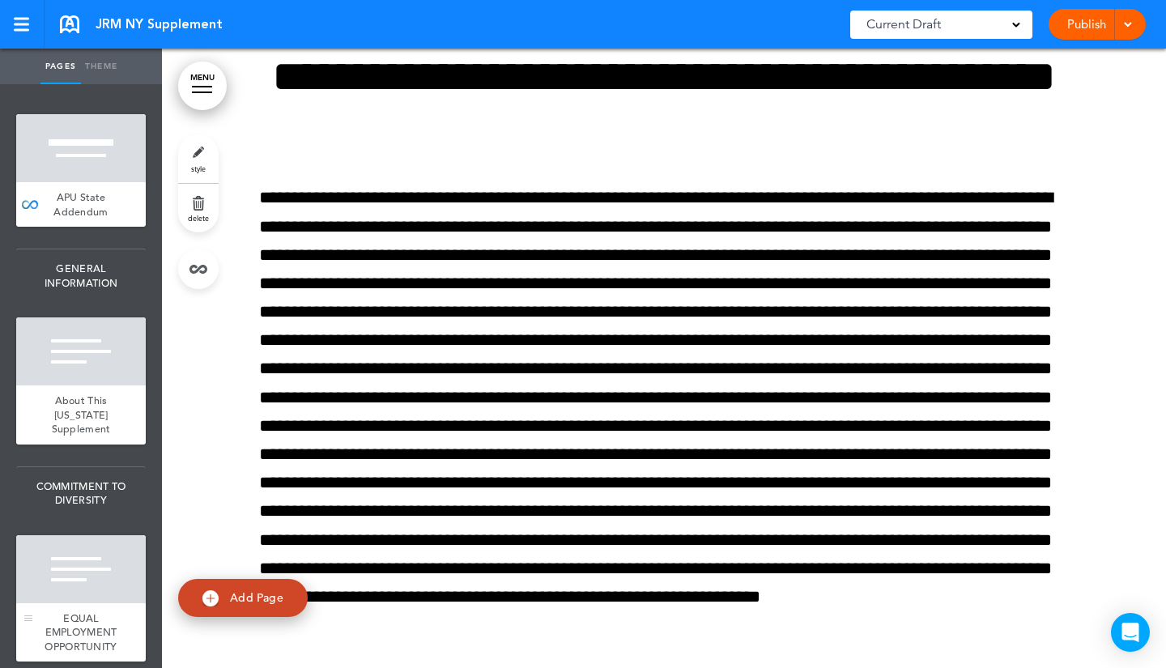
click at [70, 610] on div "EQUAL EMPLOYMENT OPPORTUNITY" at bounding box center [81, 632] width 130 height 59
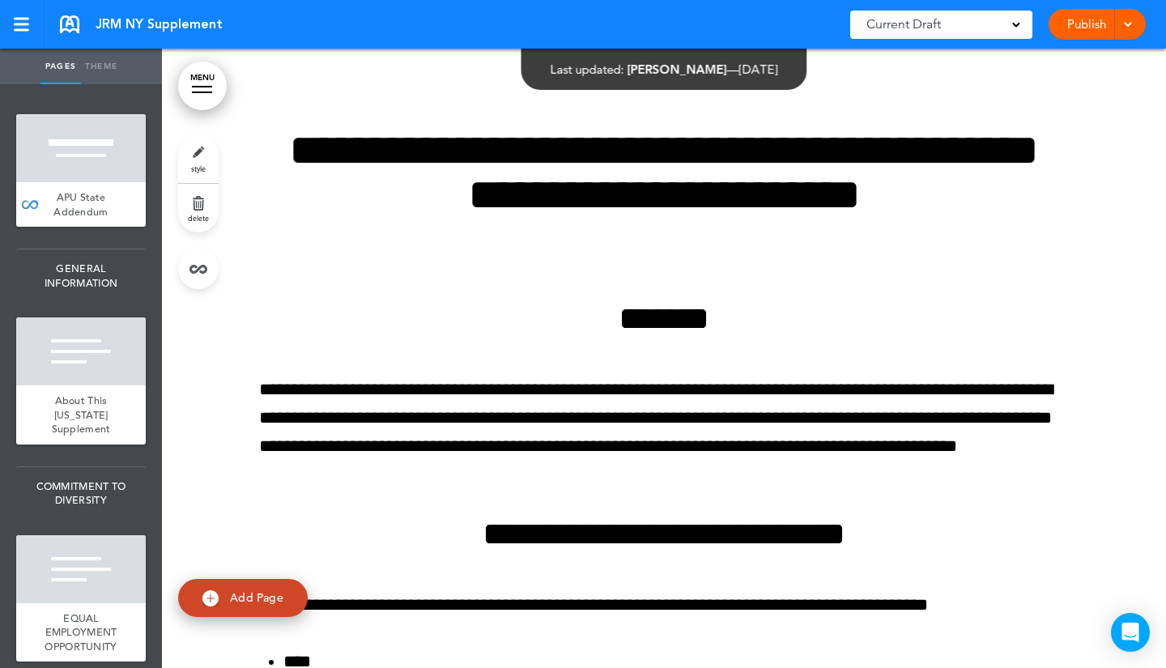
scroll to position [2007, 0]
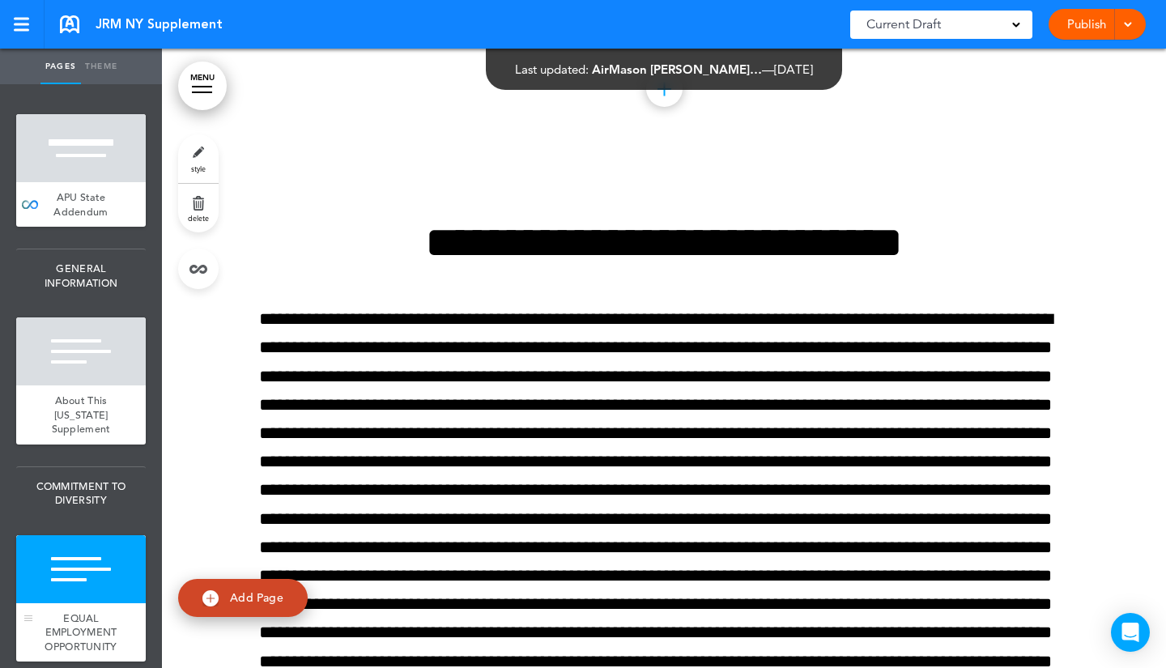
click at [79, 555] on div at bounding box center [81, 569] width 130 height 68
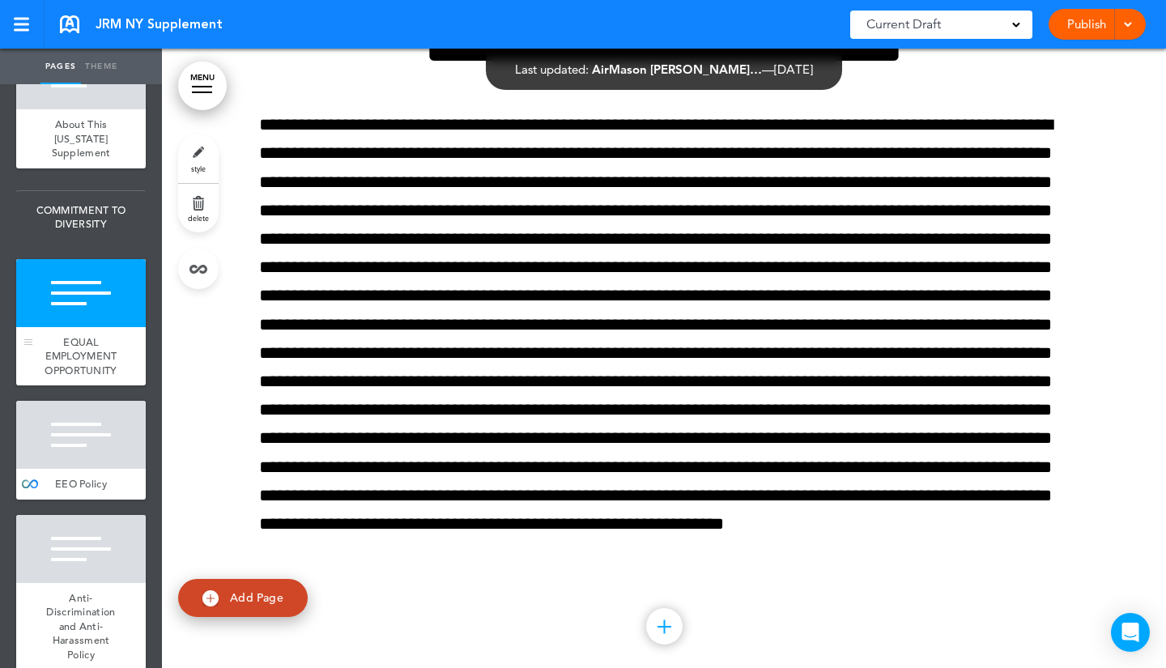
scroll to position [278, 0]
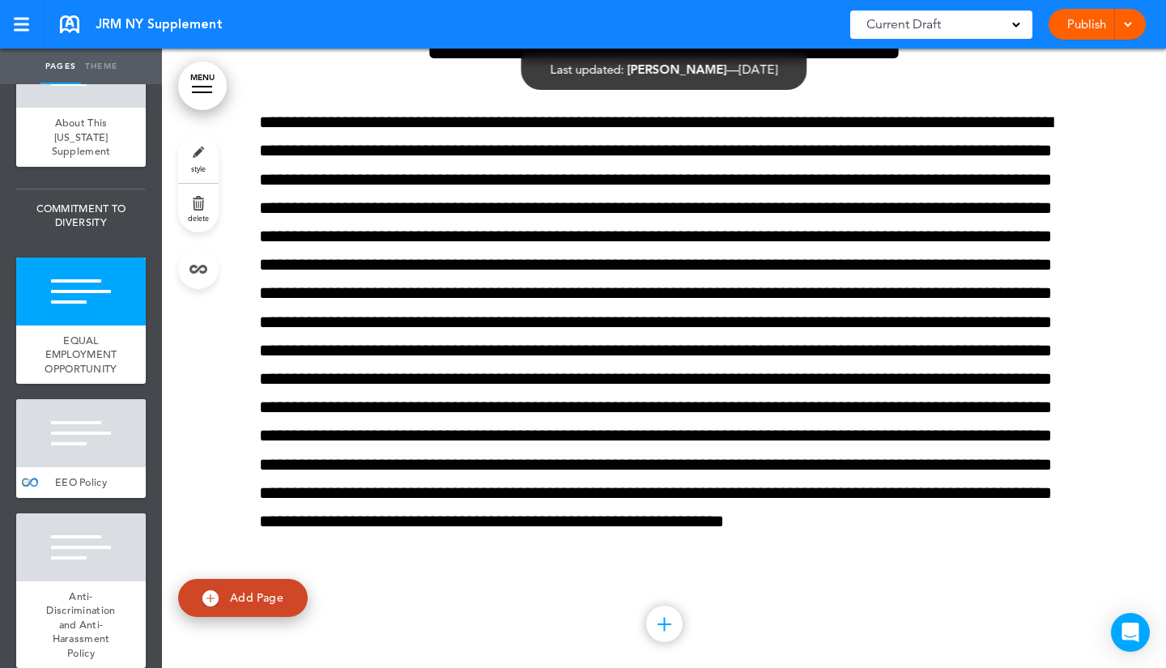
click at [93, 464] on div at bounding box center [81, 433] width 130 height 68
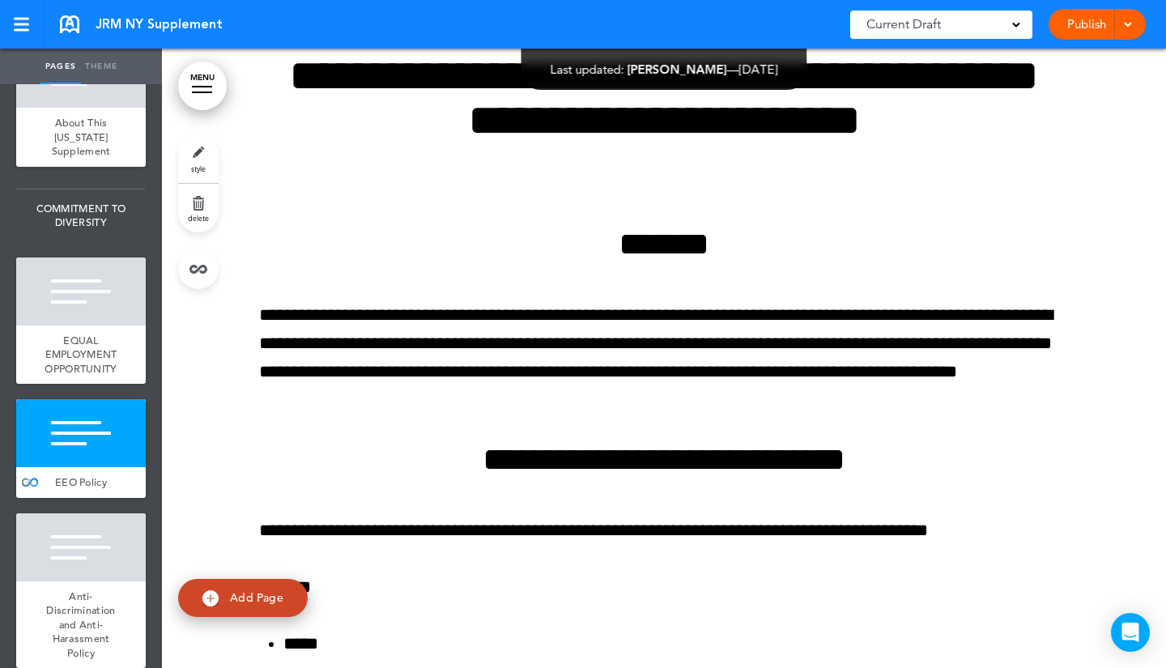
scroll to position [2110, 0]
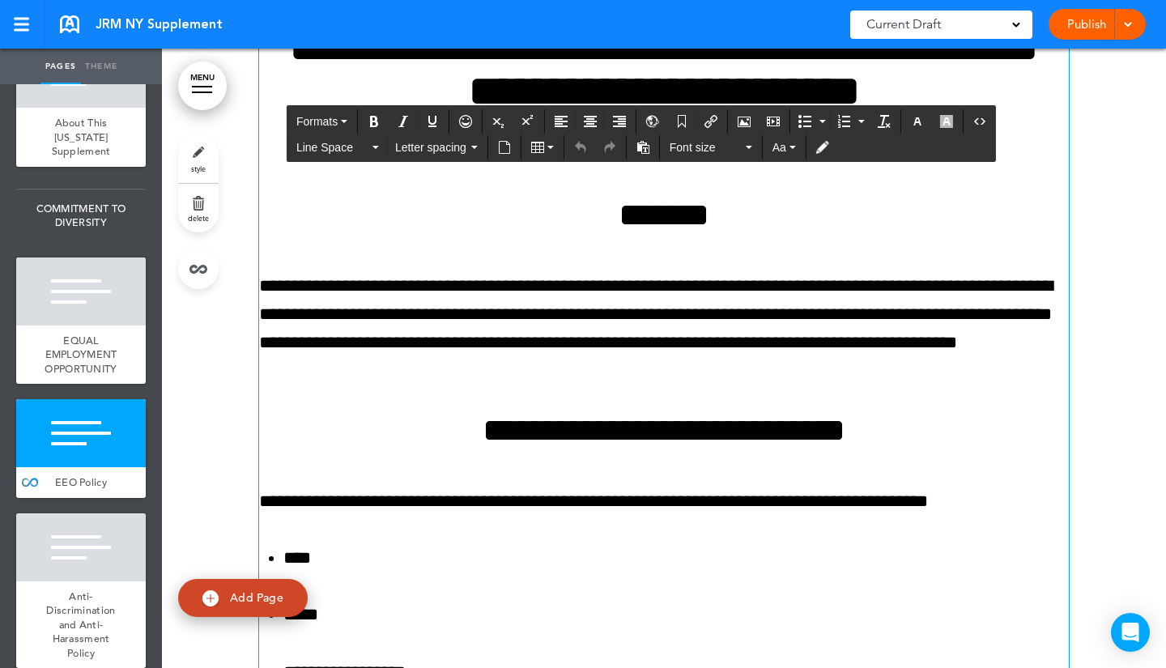
drag, startPoint x: 478, startPoint y: 455, endPoint x: 335, endPoint y: 474, distance: 143.7
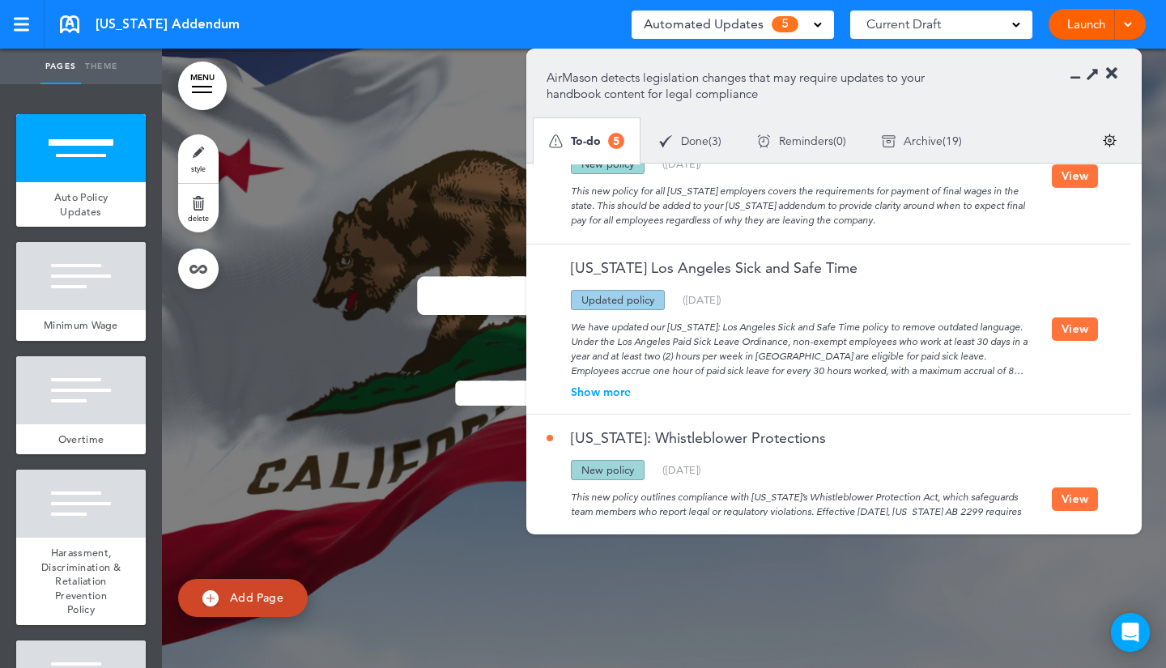
scroll to position [423, 0]
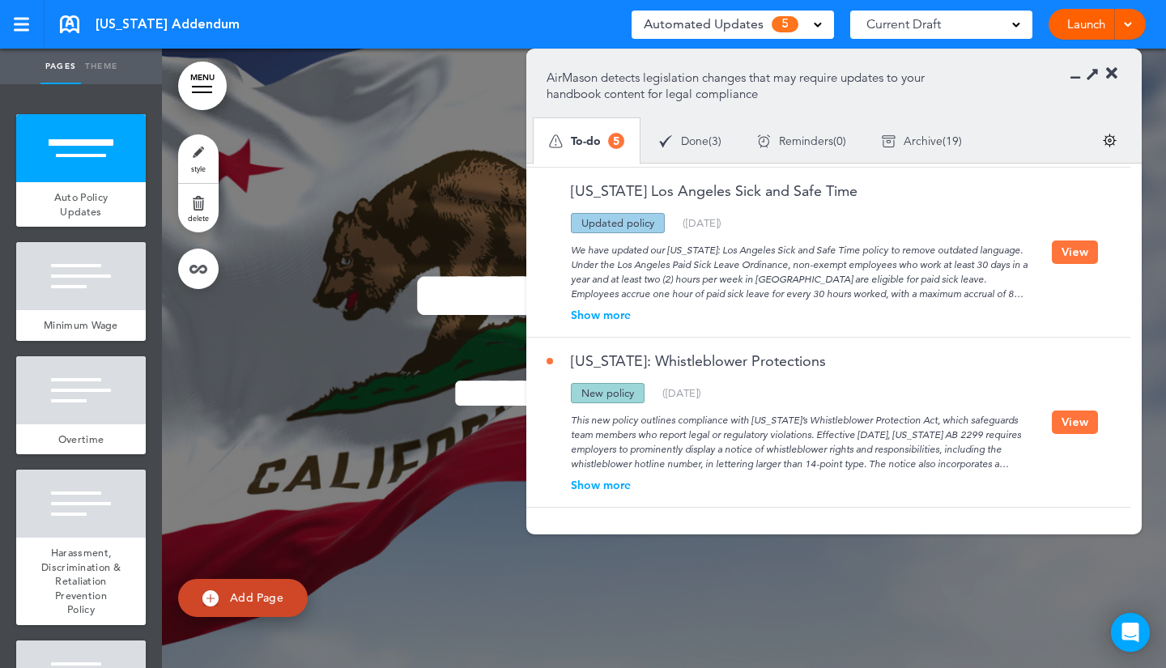
click at [432, 159] on div at bounding box center [664, 358] width 1004 height 619
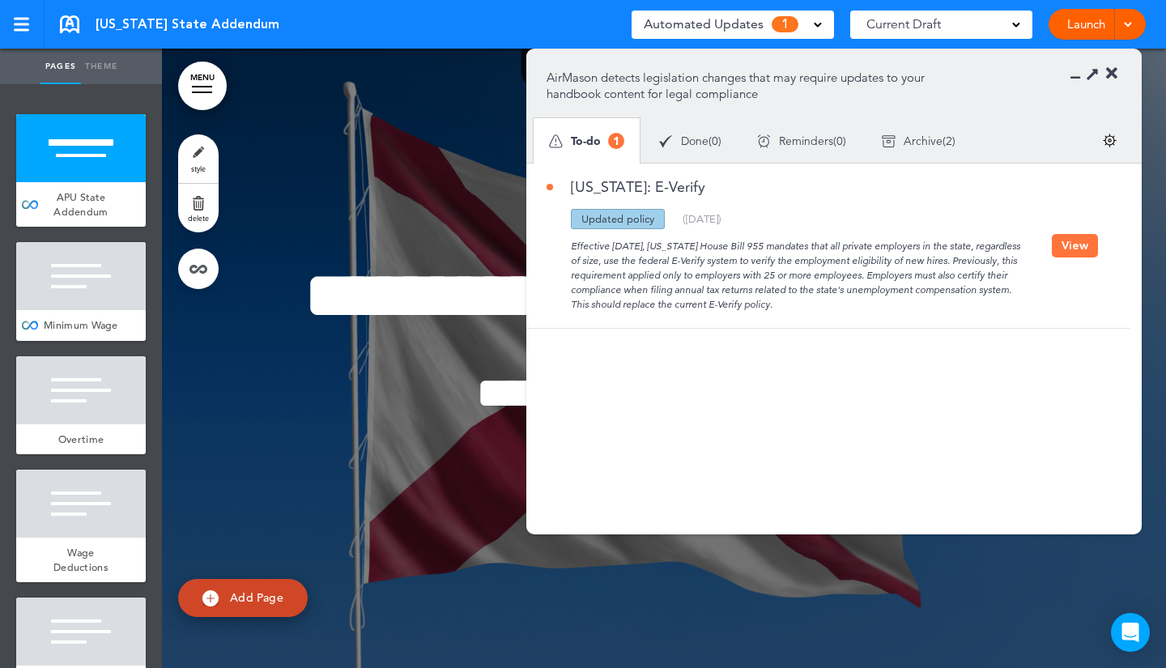
click at [1073, 244] on button "View" at bounding box center [1075, 245] width 46 height 23
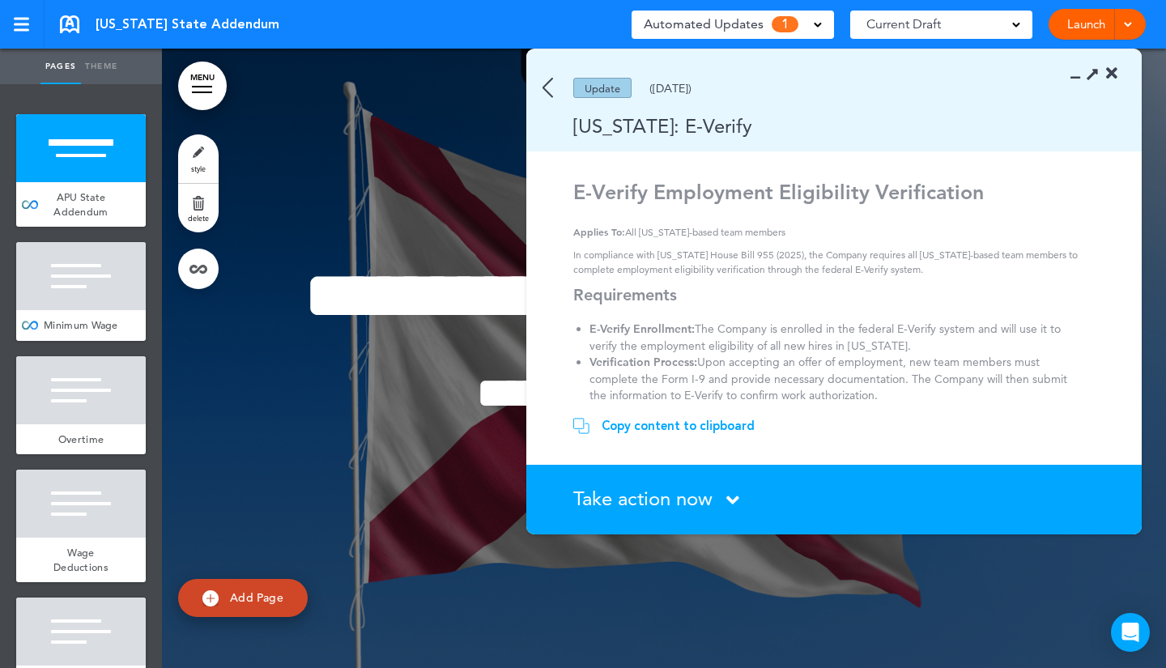
click at [1073, 244] on div "E-Verify Employment Eligibility Verification Applies To: All [US_STATE]-based t…" at bounding box center [836, 368] width 526 height 377
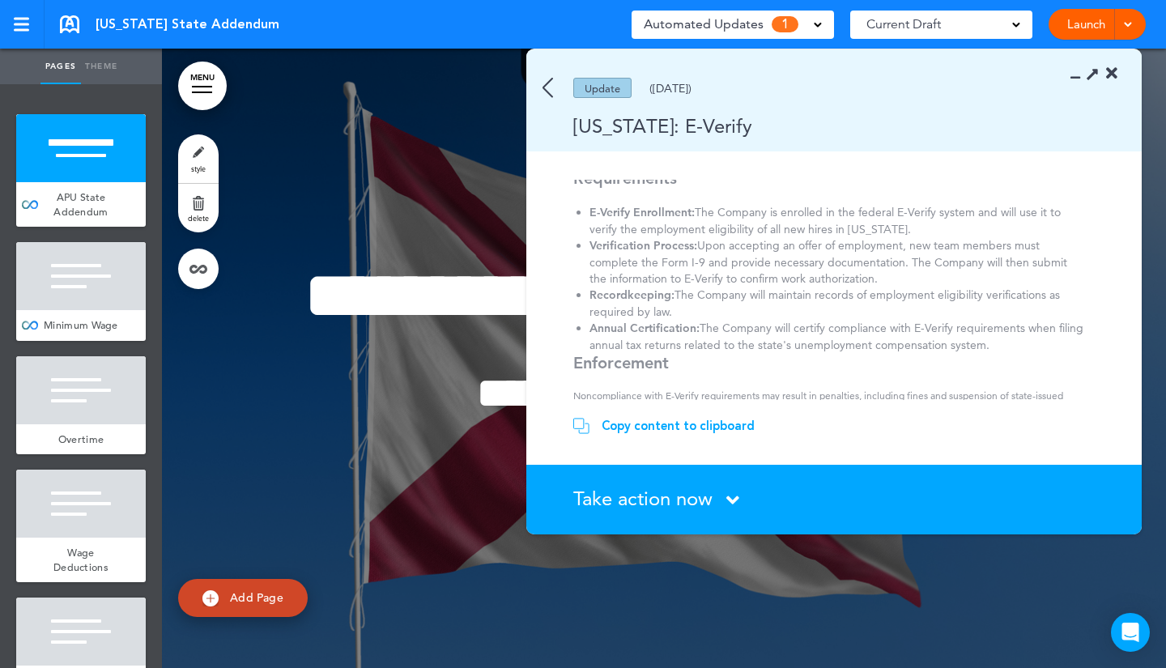
scroll to position [163, 0]
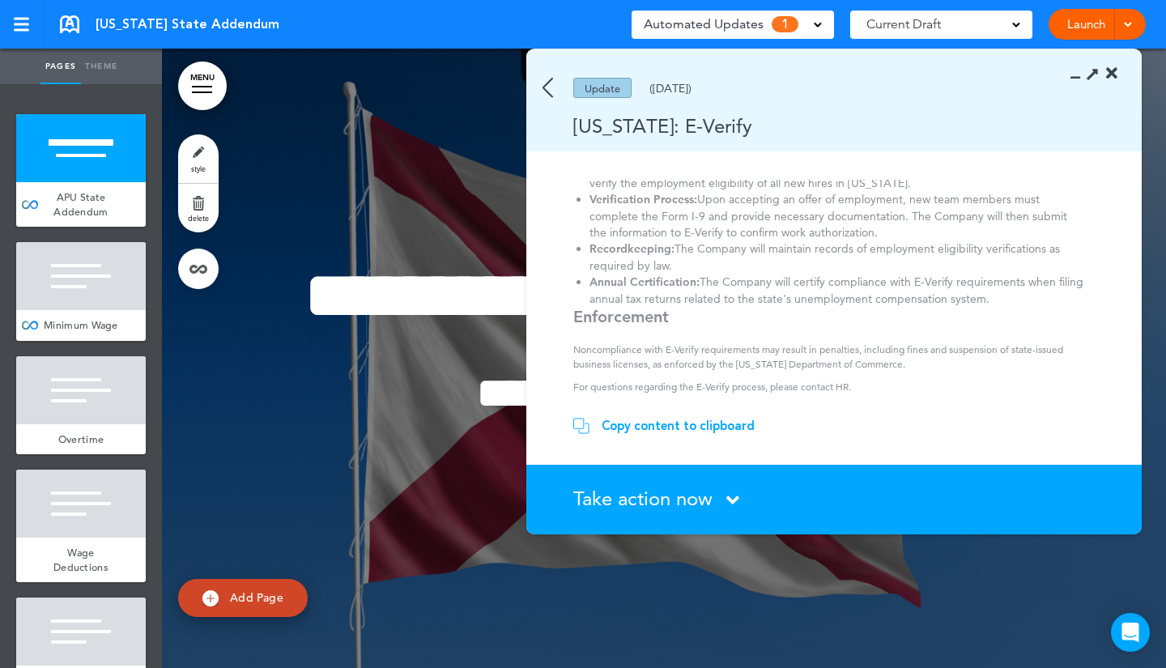
click at [727, 427] on div "Copy content to clipboard" at bounding box center [677, 426] width 153 height 16
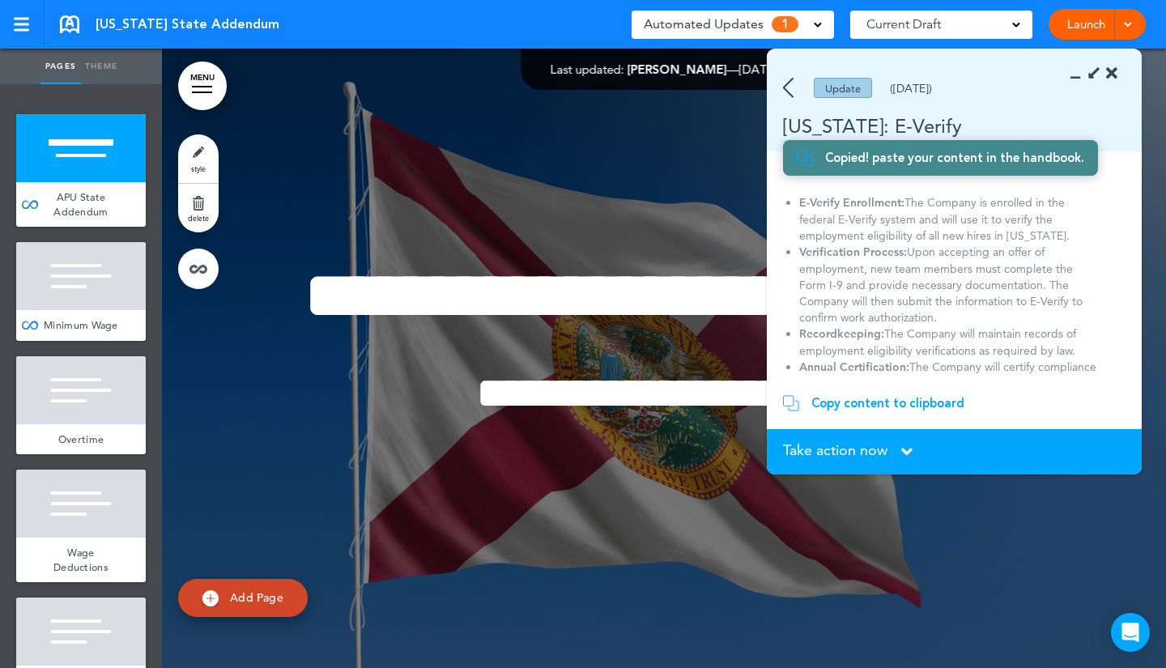
scroll to position [0, 0]
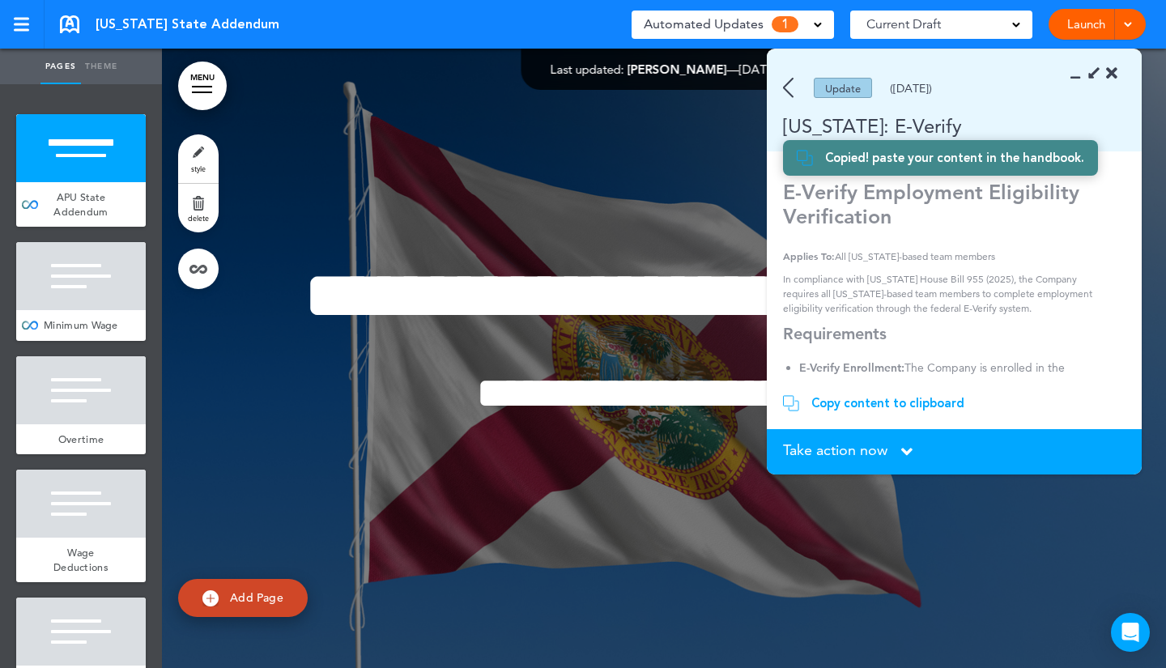
click at [979, 287] on p "In compliance with [US_STATE] House Bill 955 (2025), the Company requires all […" at bounding box center [948, 294] width 331 height 44
click at [903, 450] on icon at bounding box center [906, 452] width 11 height 18
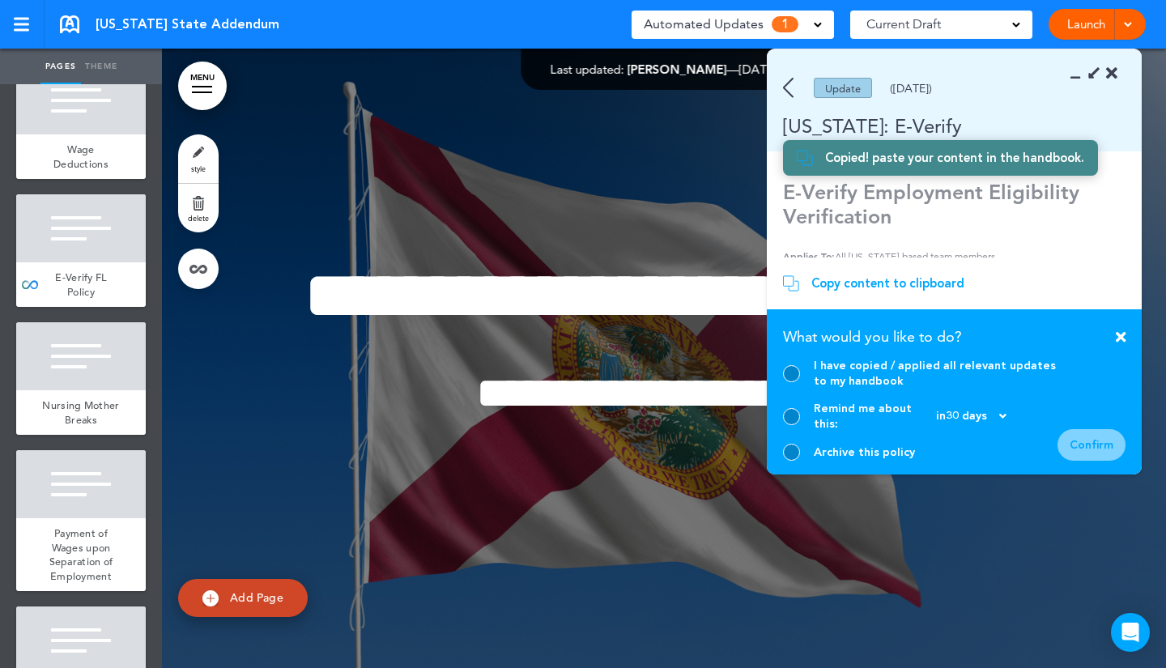
scroll to position [405, 0]
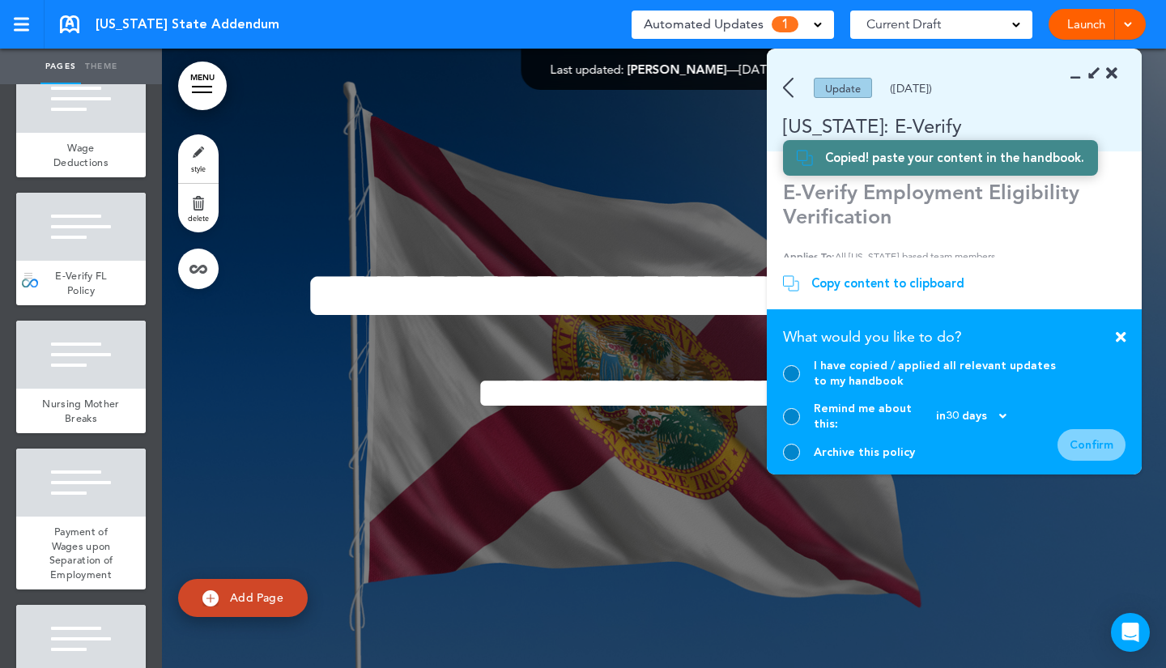
click at [98, 282] on div "E-Verify FL Policy" at bounding box center [81, 283] width 130 height 45
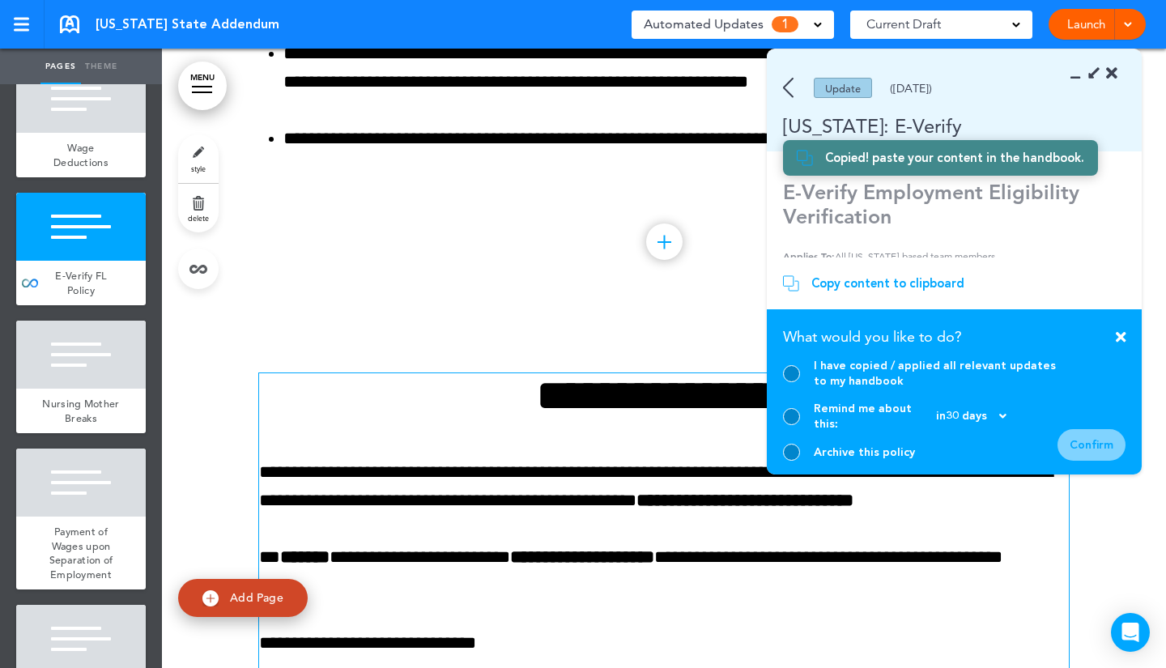
scroll to position [2400, 0]
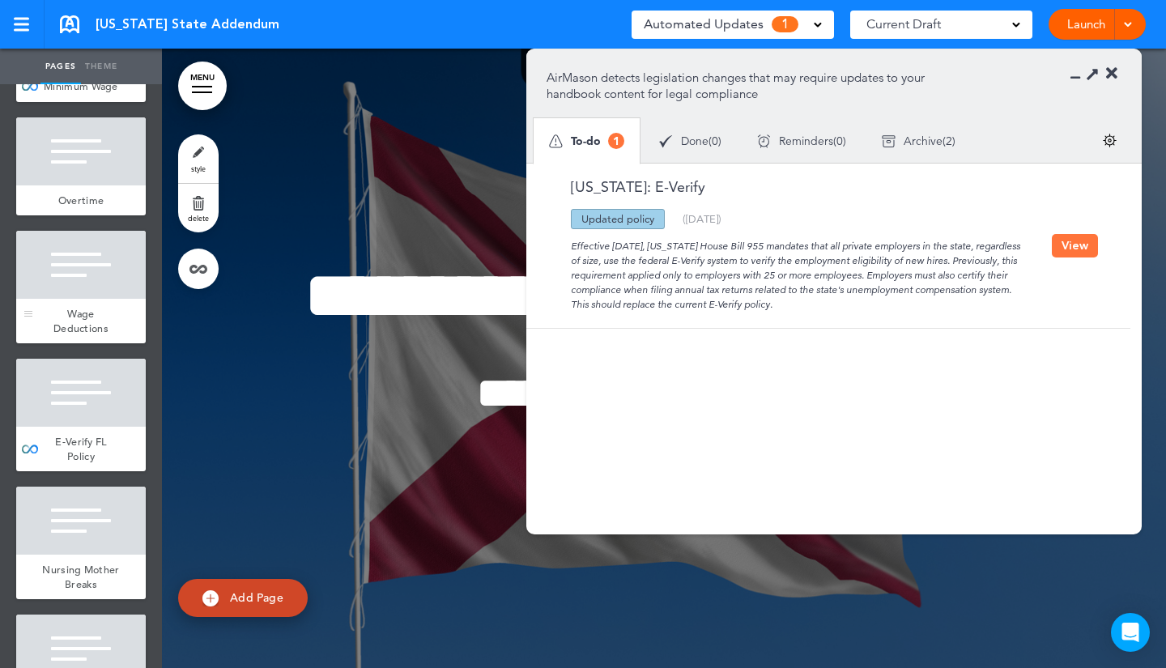
scroll to position [358, 0]
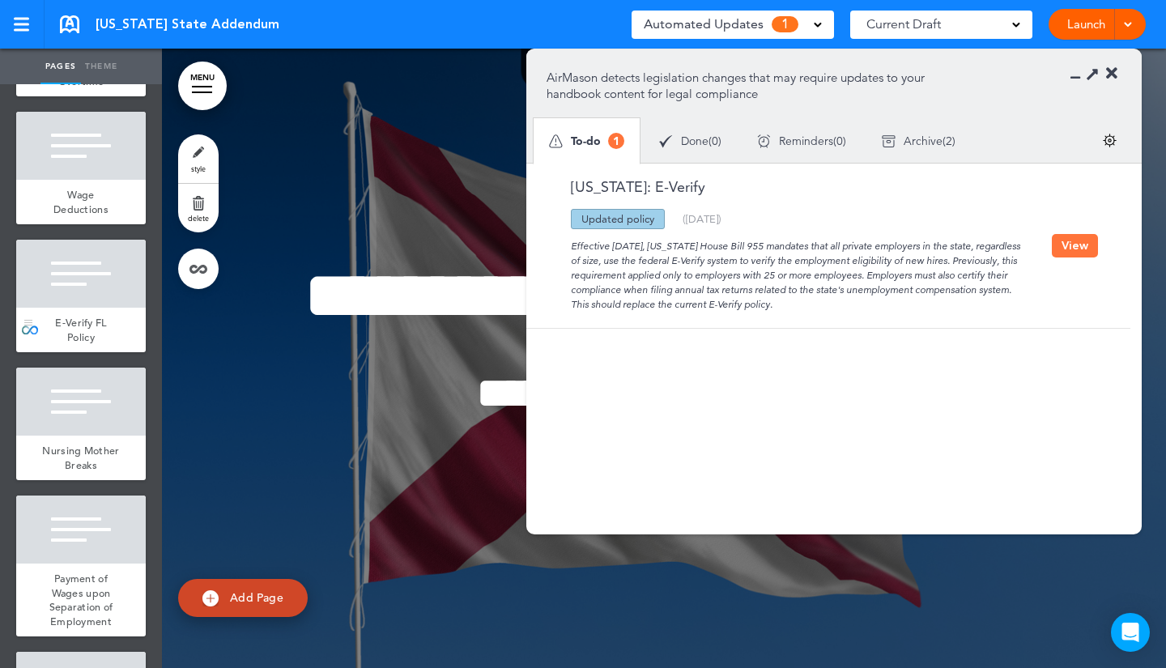
click at [97, 296] on div at bounding box center [81, 274] width 130 height 68
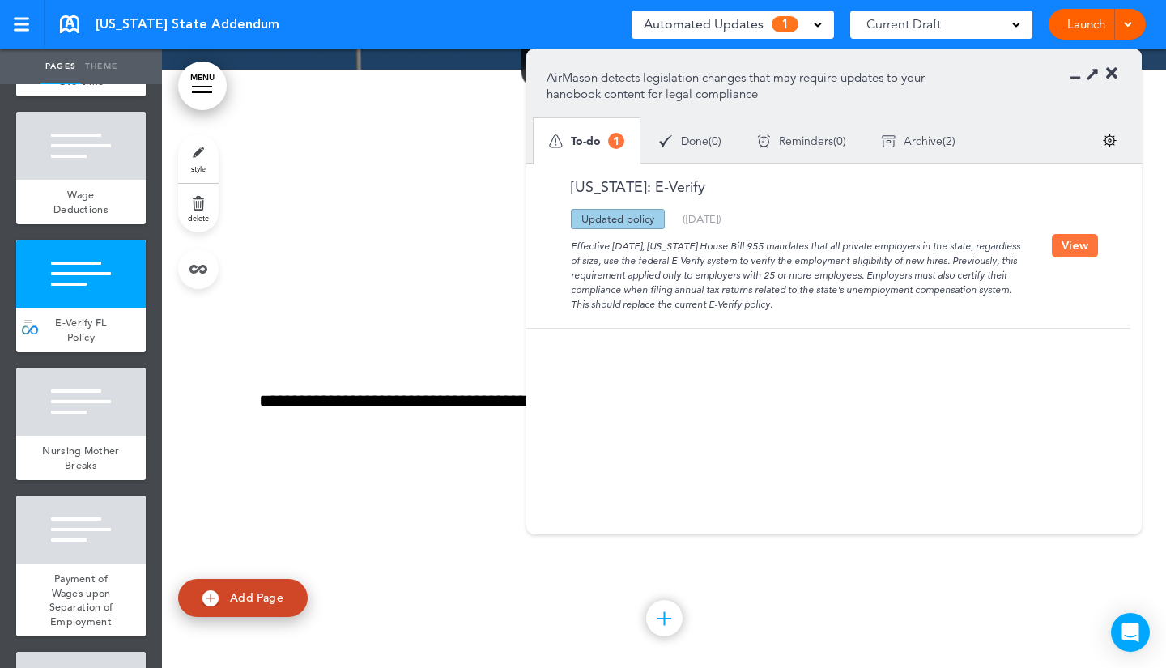
click at [97, 296] on div at bounding box center [81, 274] width 130 height 68
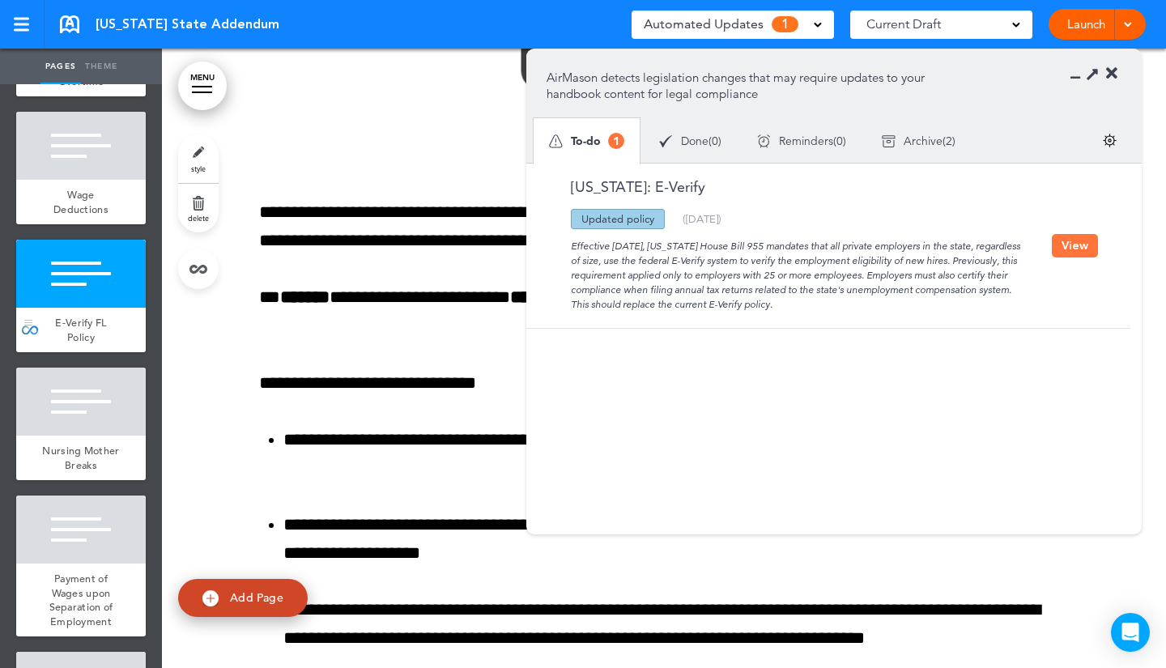
scroll to position [2477, 0]
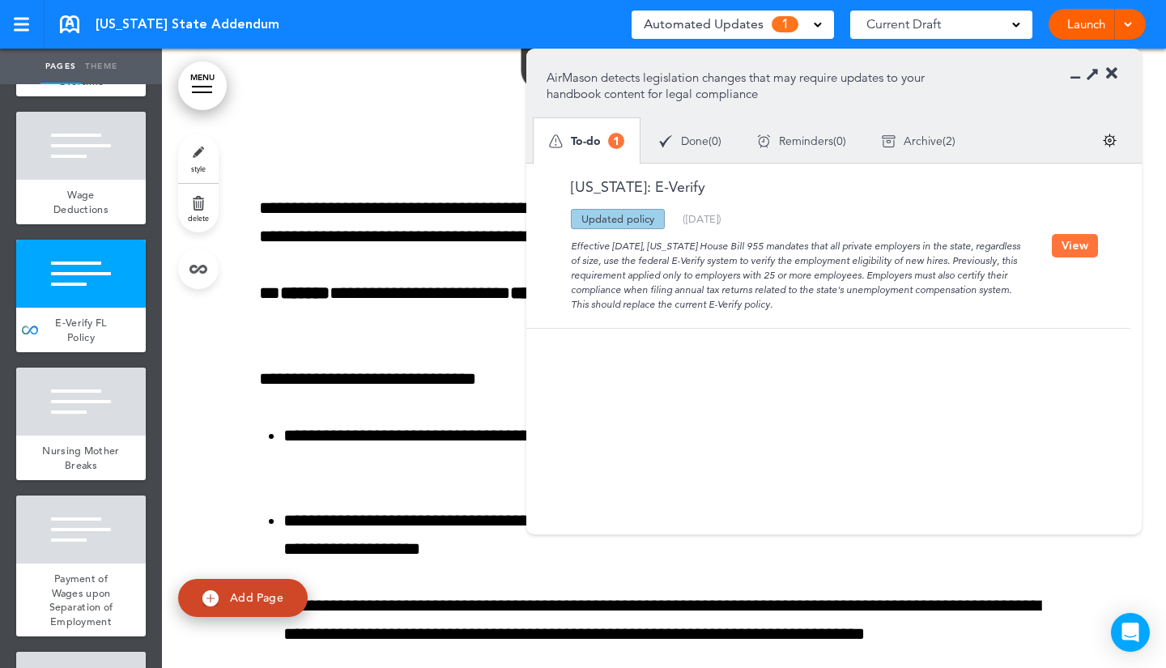
click at [1082, 242] on button "View" at bounding box center [1075, 245] width 46 height 23
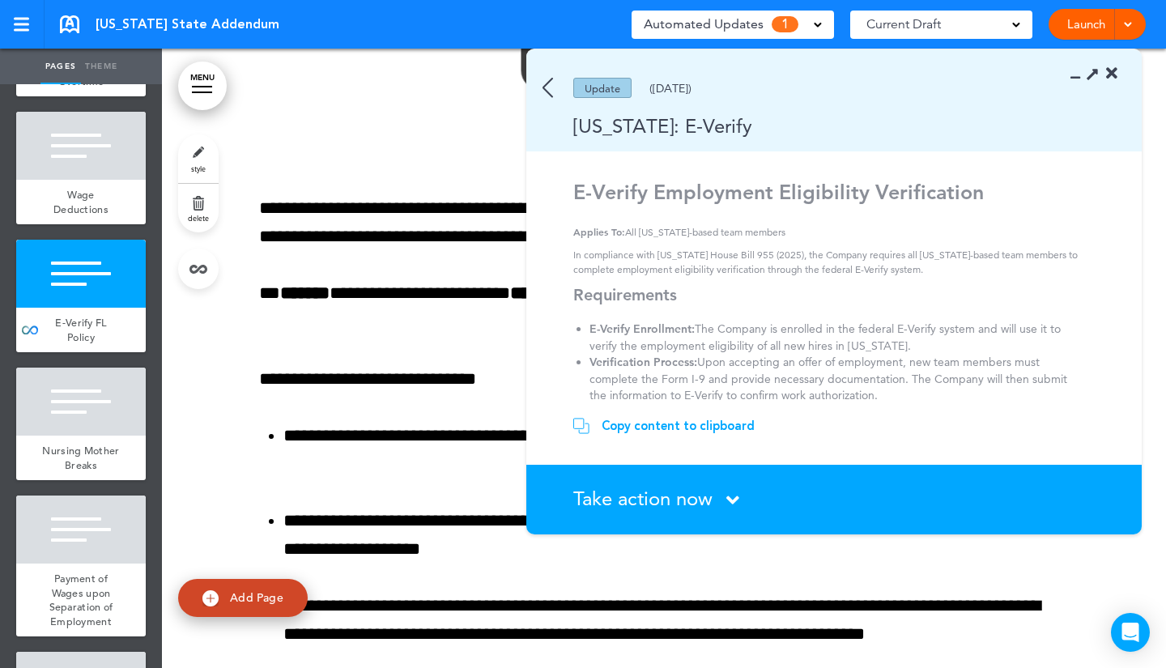
click at [699, 423] on div "Copy content to clipboard" at bounding box center [677, 426] width 153 height 16
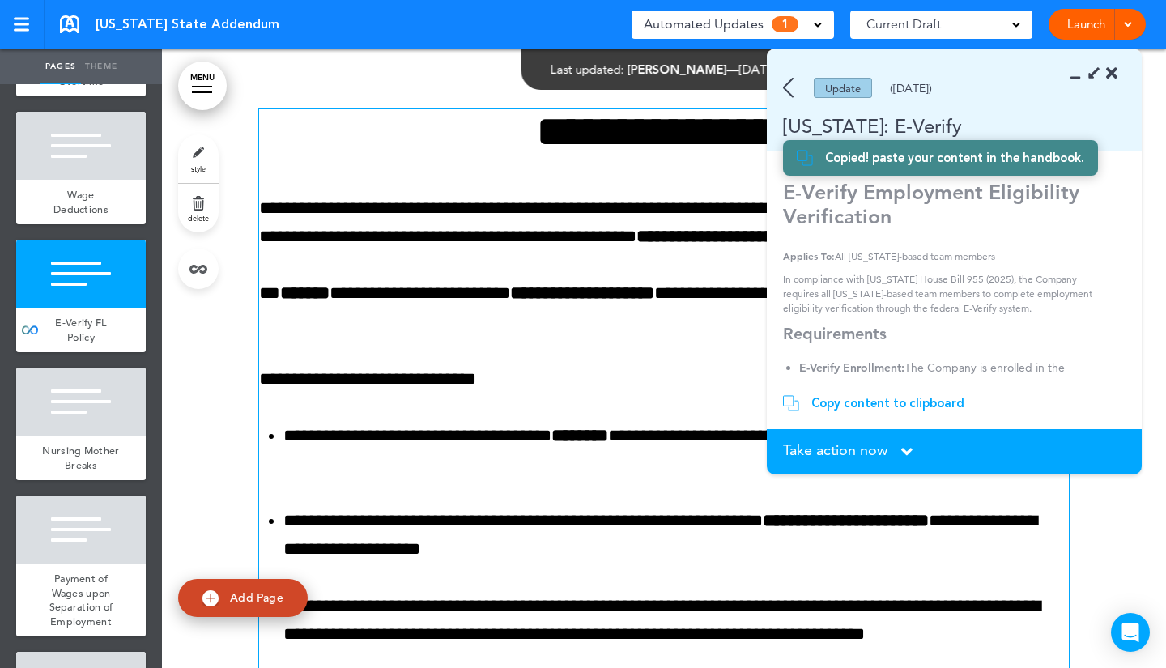
click at [417, 368] on p "**********" at bounding box center [663, 379] width 809 height 28
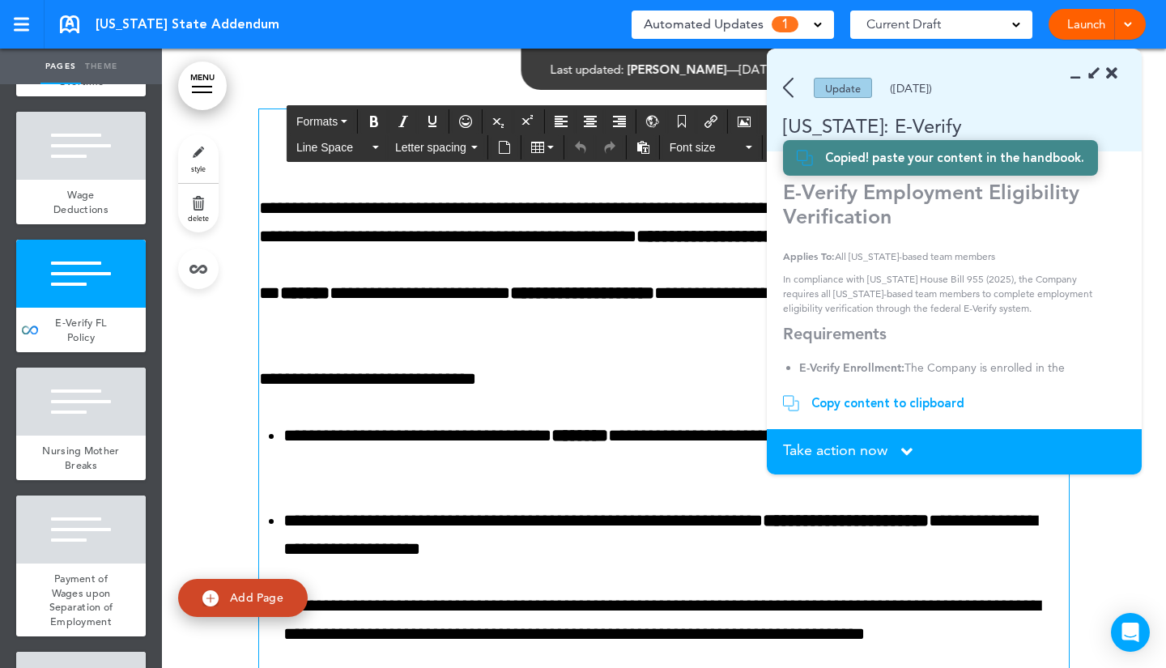
click at [1113, 71] on icon at bounding box center [1111, 74] width 11 height 16
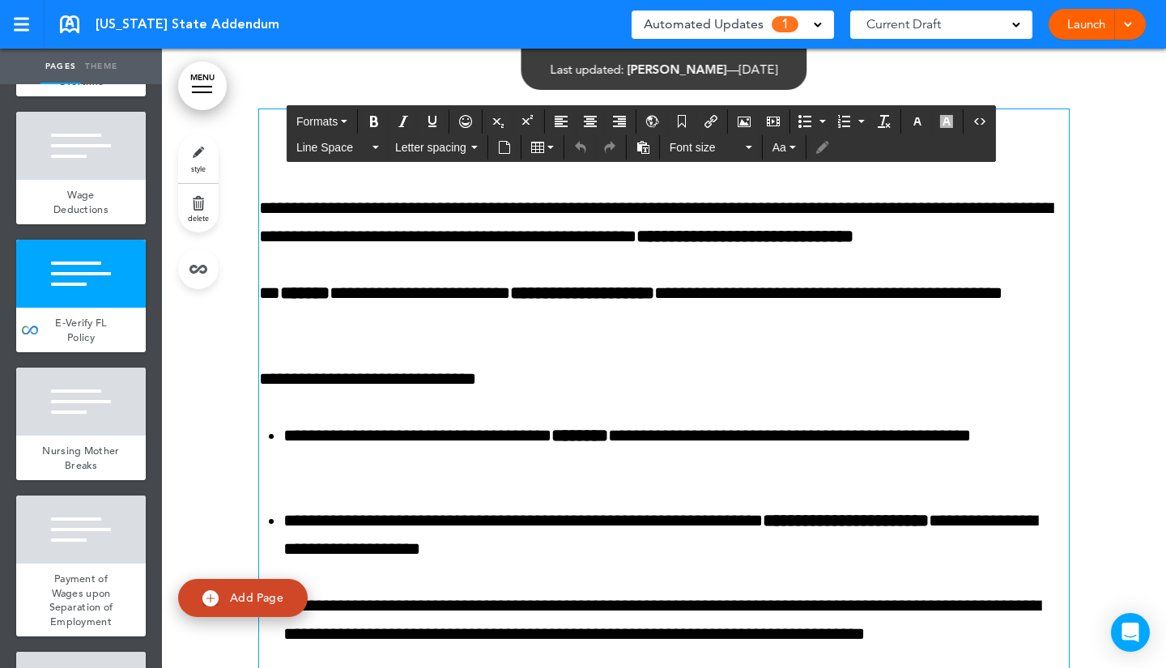
drag, startPoint x: 524, startPoint y: 137, endPoint x: 819, endPoint y: 674, distance: 612.7
click at [819, 667] on html "This handbook Preview Settings Signatures Collaborators Your Handbooks New York…" at bounding box center [583, 334] width 1166 height 668
click at [874, 664] on div "**********" at bounding box center [663, 421] width 809 height 625
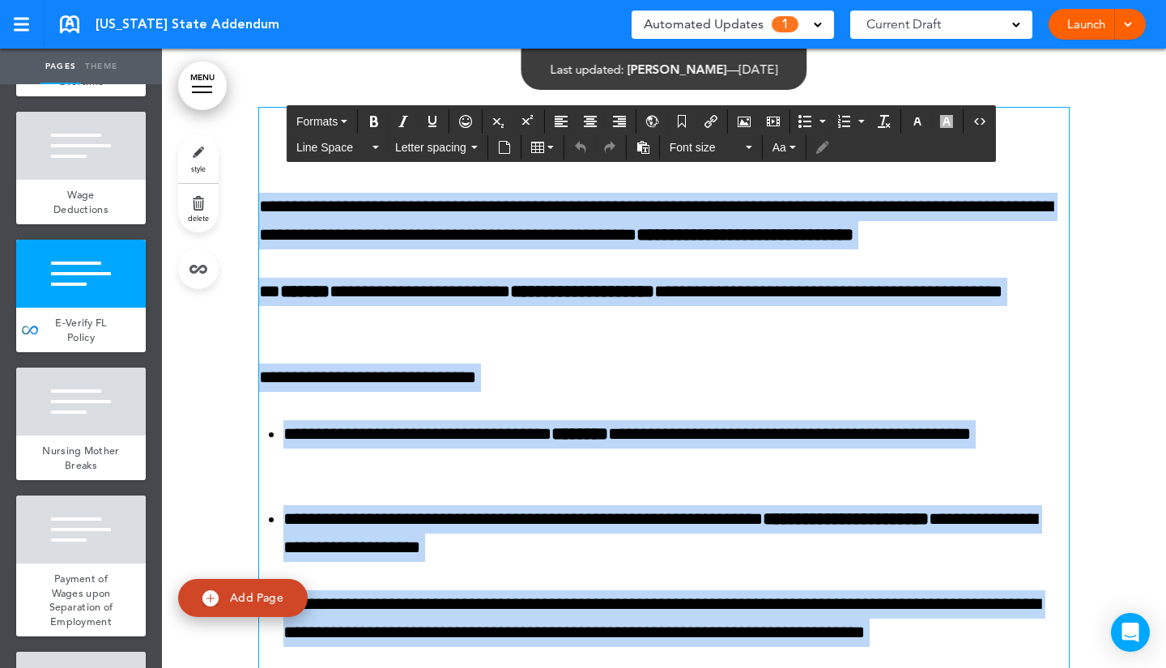
scroll to position [2390, 0]
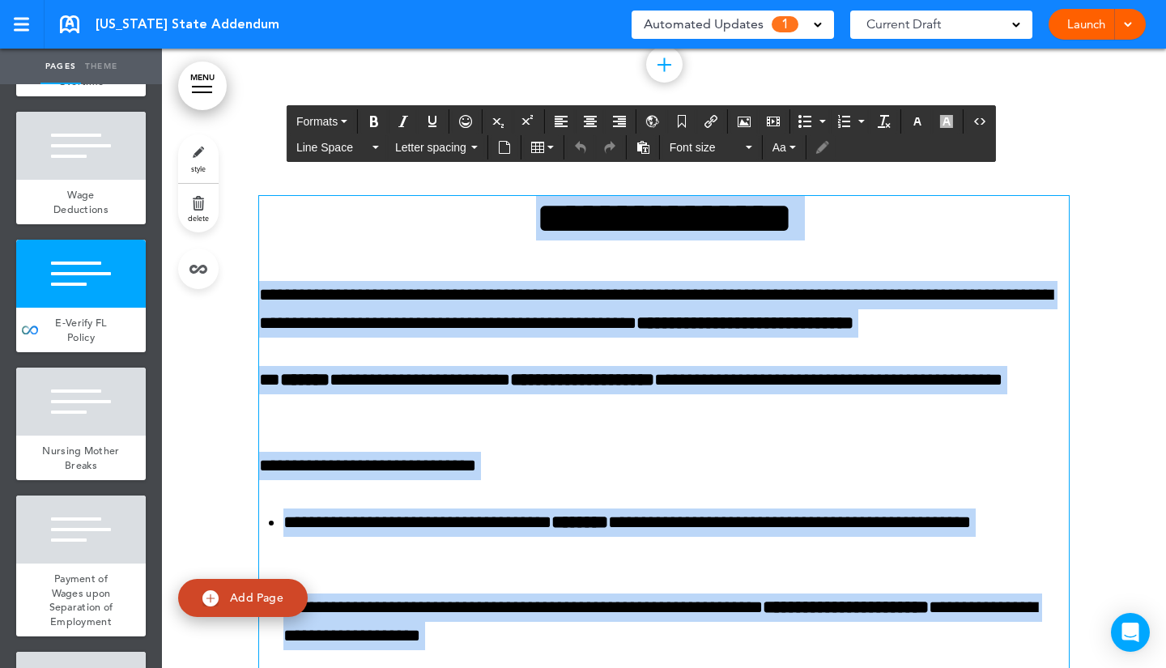
drag, startPoint x: 410, startPoint y: 444, endPoint x: 280, endPoint y: 239, distance: 242.3
click at [280, 239] on div "**********" at bounding box center [663, 508] width 809 height 625
paste div
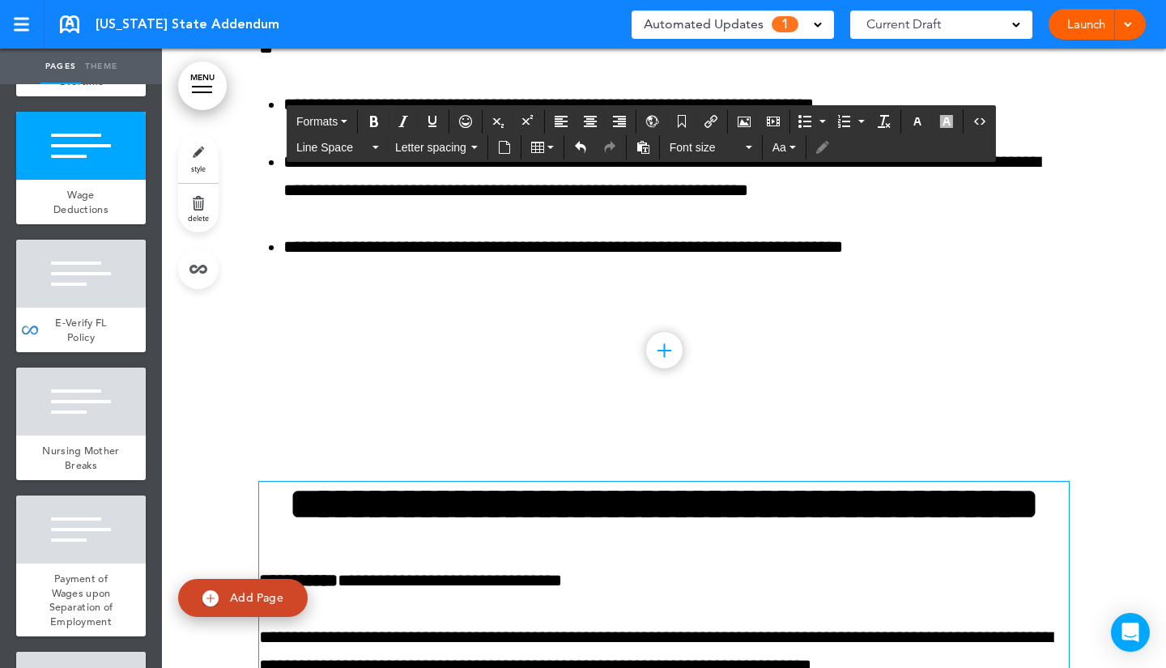
scroll to position [2147, 0]
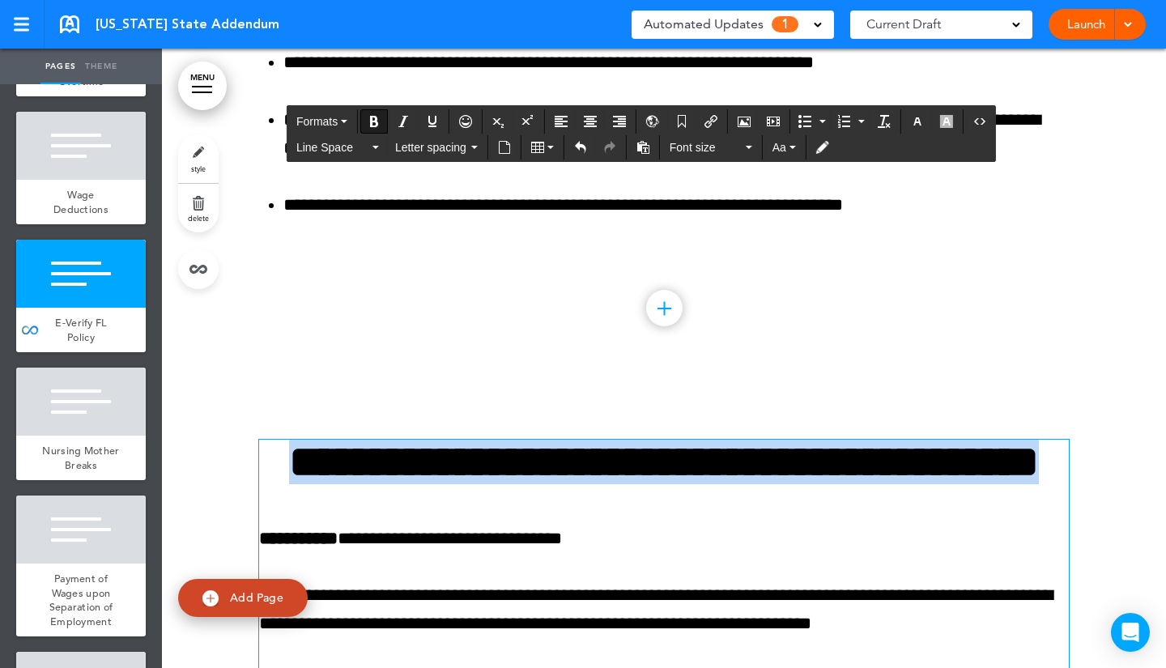
drag, startPoint x: 780, startPoint y: 520, endPoint x: 320, endPoint y: 440, distance: 466.6
click at [320, 440] on h1 "**********" at bounding box center [663, 462] width 809 height 45
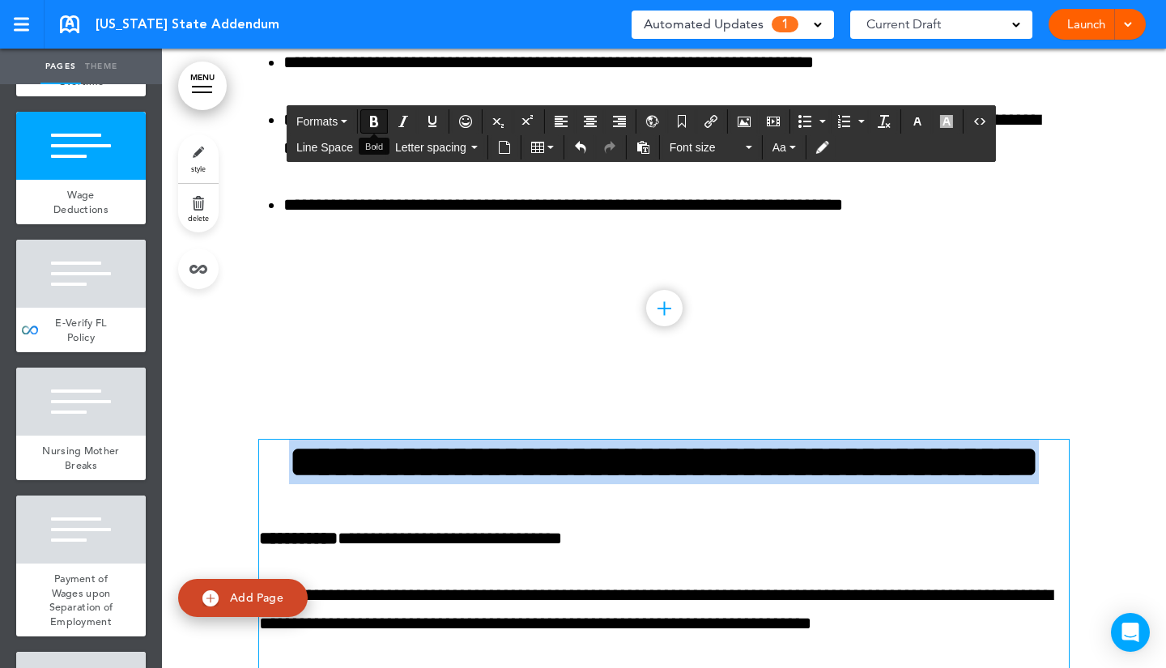
click at [376, 126] on icon "Bold" at bounding box center [374, 121] width 13 height 13
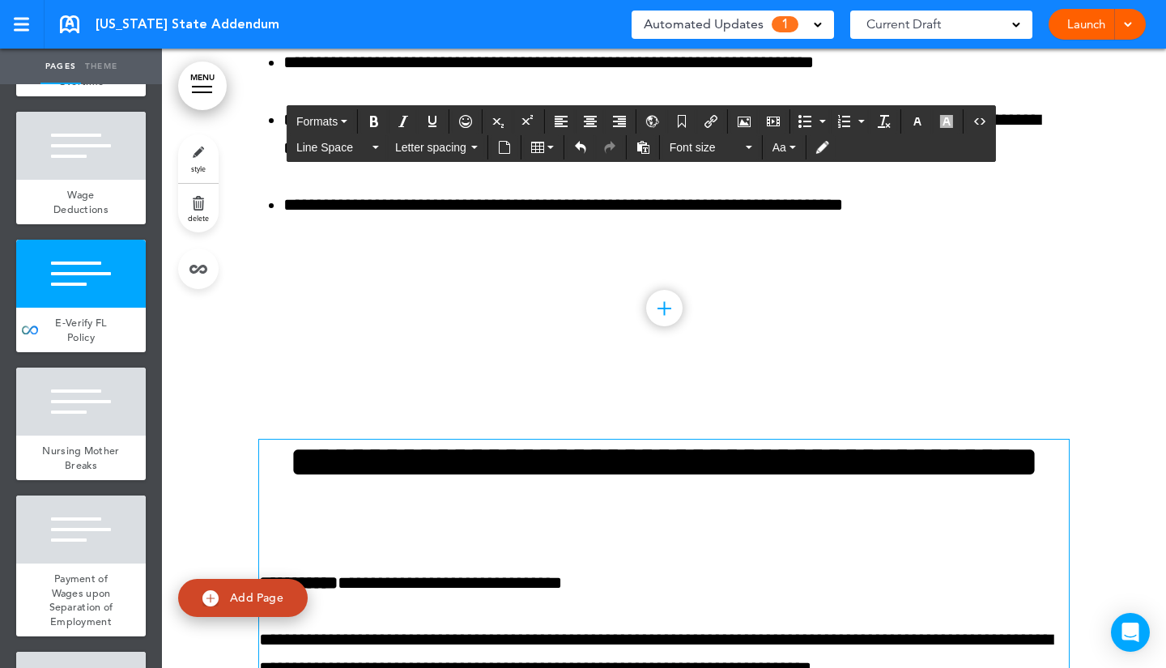
click at [385, 492] on h1 "**********" at bounding box center [663, 484] width 809 height 89
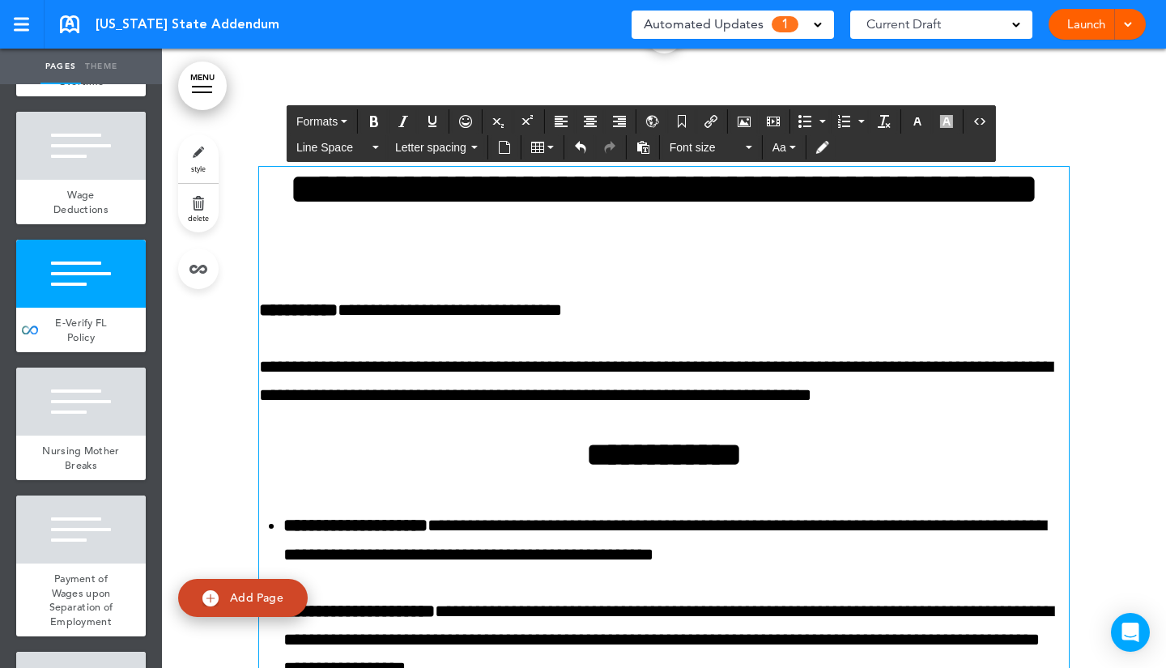
scroll to position [2539, 0]
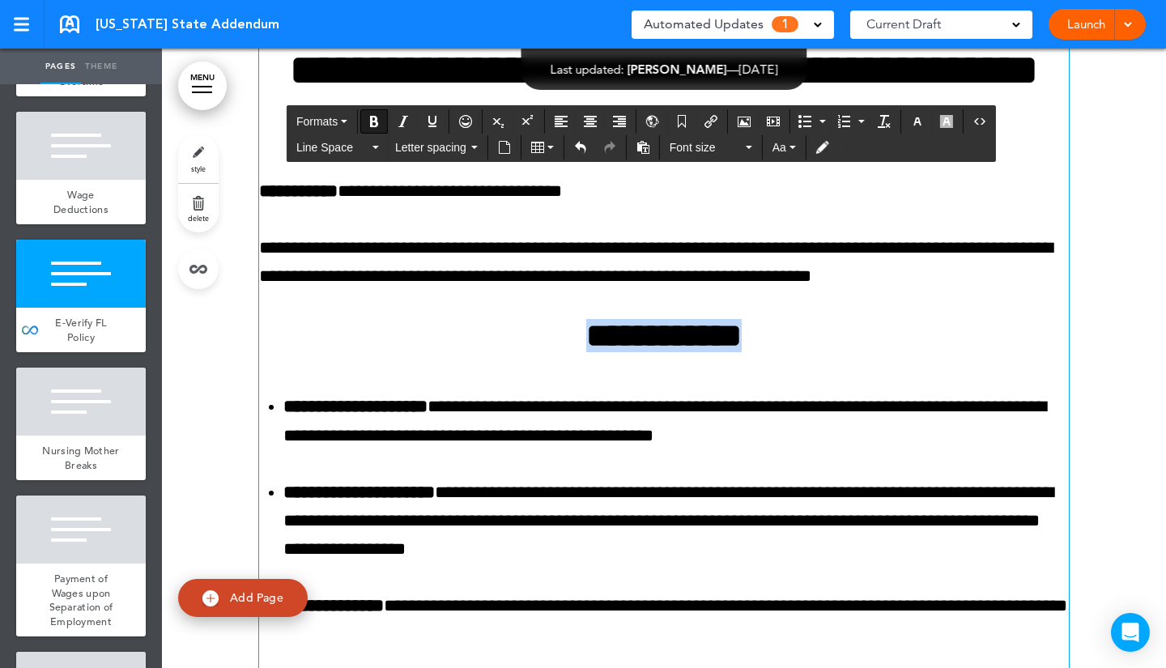
drag, startPoint x: 770, startPoint y: 334, endPoint x: 550, endPoint y: 343, distance: 220.4
click at [550, 343] on h2 "**********" at bounding box center [663, 335] width 809 height 33
click at [377, 121] on icon "Bold" at bounding box center [374, 121] width 13 height 13
click at [426, 351] on h2 "**********" at bounding box center [663, 335] width 809 height 33
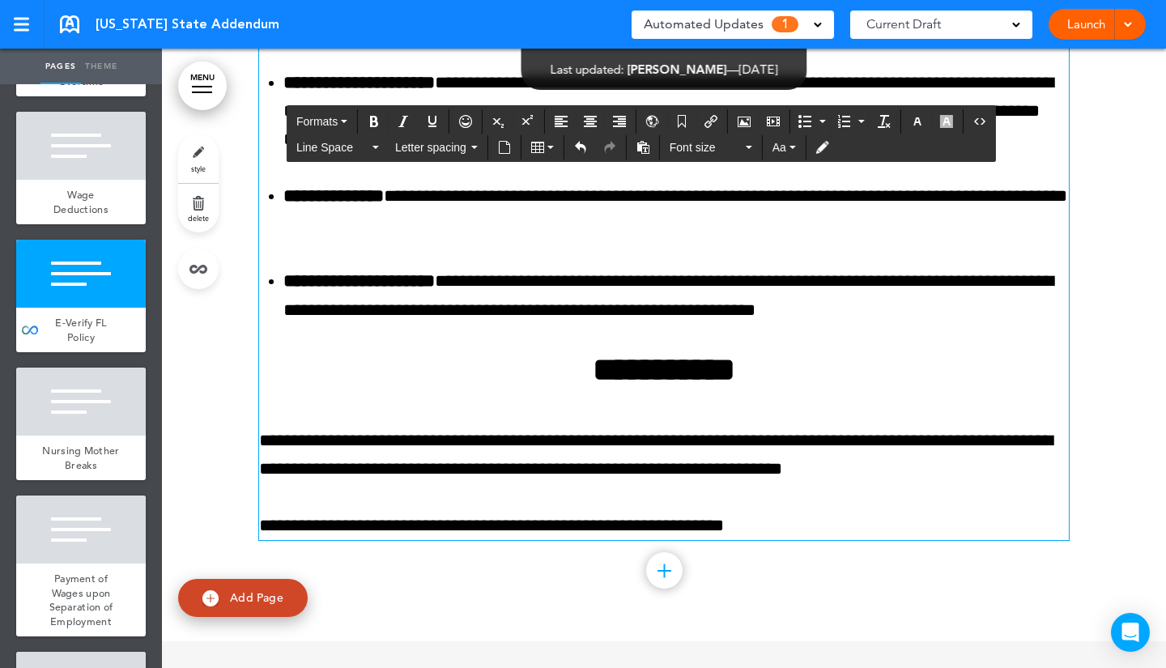
scroll to position [2950, 0]
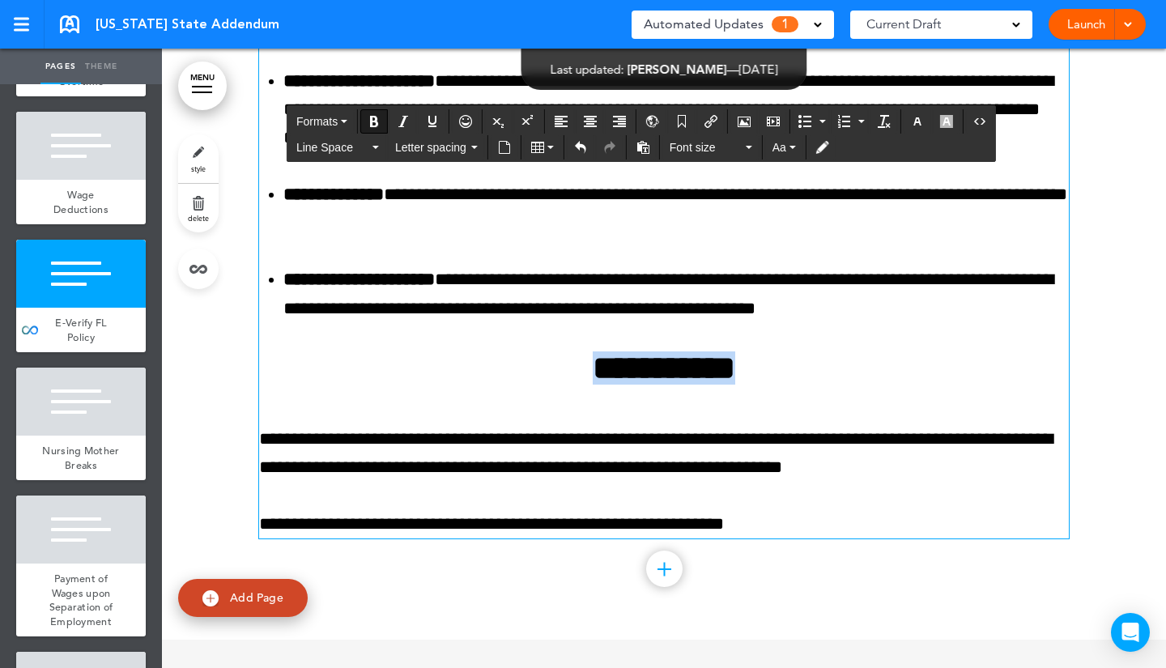
drag, startPoint x: 765, startPoint y: 373, endPoint x: 518, endPoint y: 369, distance: 246.9
click at [518, 369] on h2 "**********" at bounding box center [663, 367] width 809 height 33
click at [377, 123] on icon "Bold" at bounding box center [374, 121] width 13 height 13
click at [370, 328] on div "**********" at bounding box center [663, 88] width 809 height 902
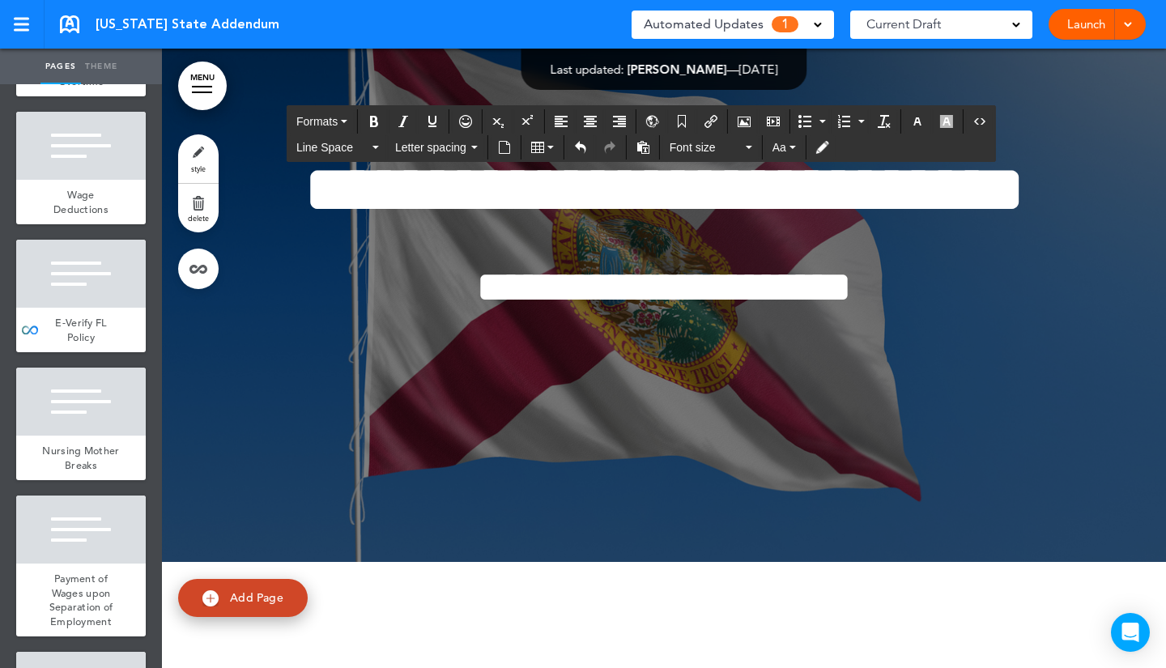
scroll to position [0, 0]
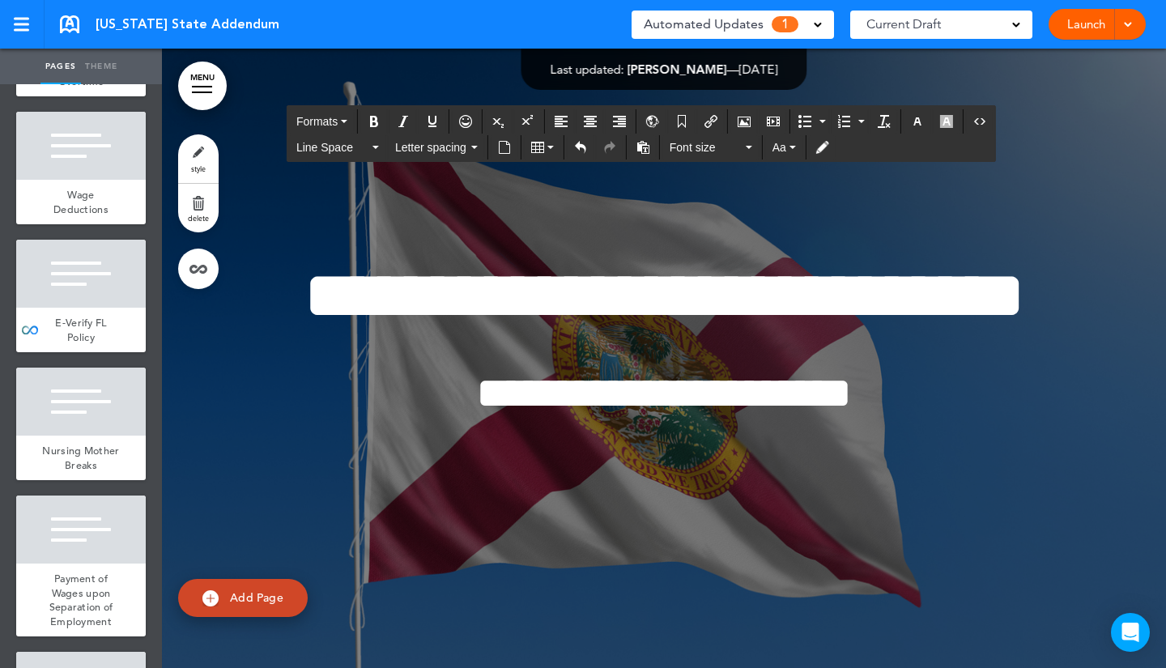
click at [801, 24] on div "Automated Updates 1" at bounding box center [733, 24] width 178 height 23
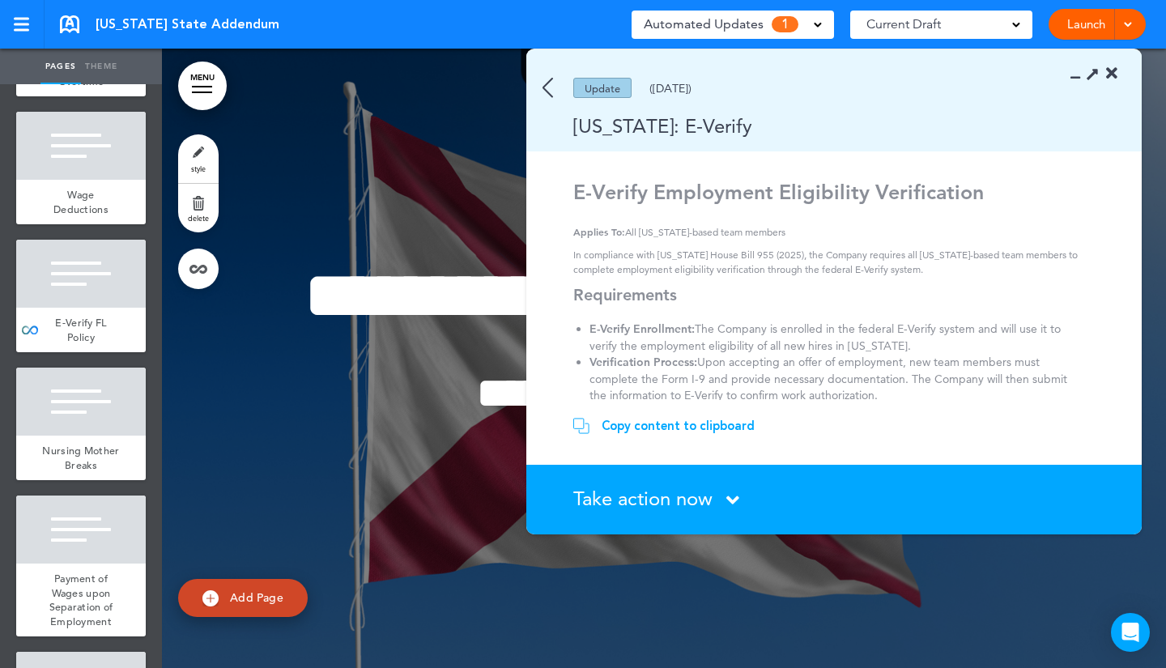
click at [646, 504] on span "Take action now" at bounding box center [642, 498] width 139 height 23
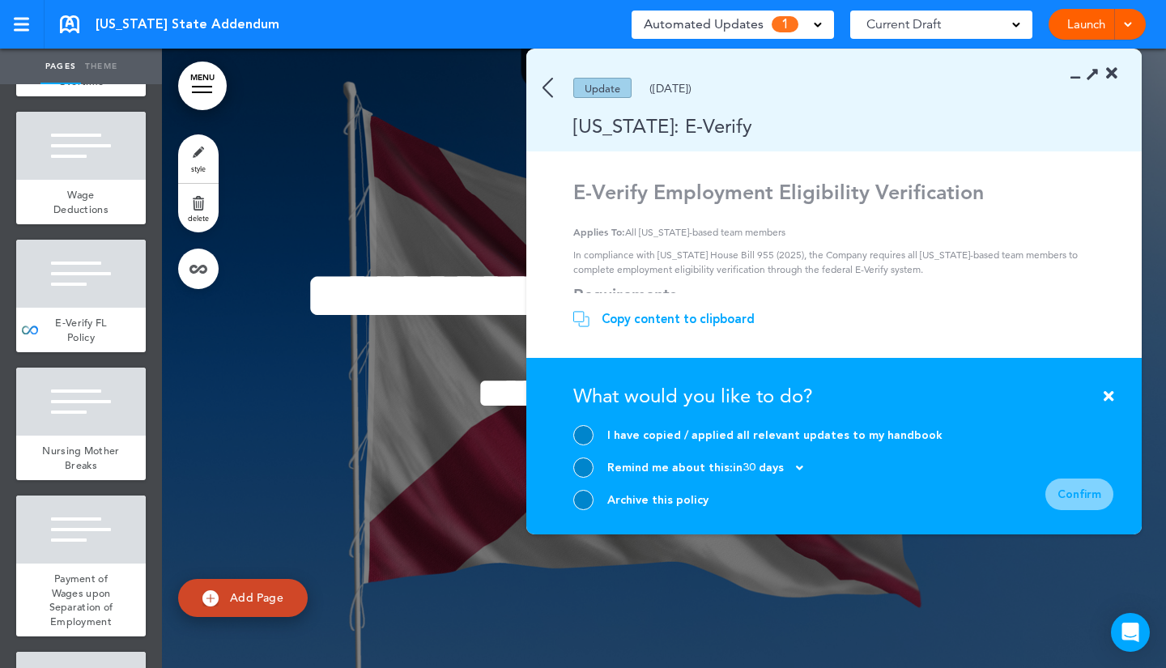
click at [608, 495] on div "Archive this policy" at bounding box center [657, 499] width 101 height 15
click at [582, 430] on div at bounding box center [583, 435] width 20 height 20
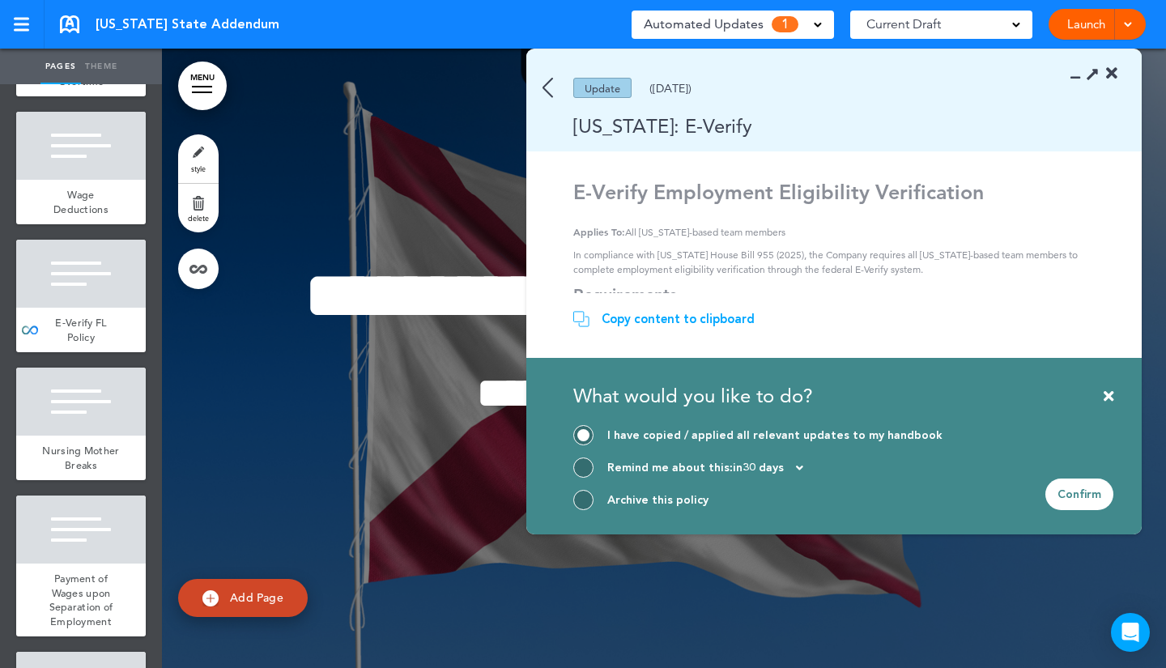
click at [1077, 495] on div "Confirm" at bounding box center [1079, 494] width 68 height 32
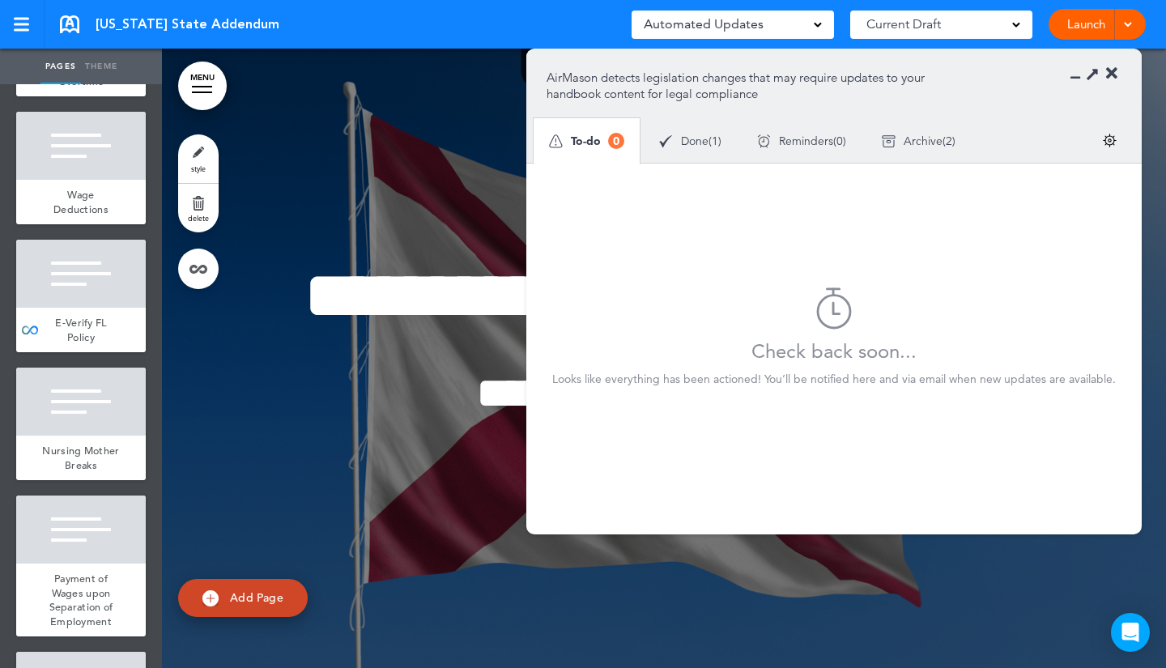
click at [465, 151] on div at bounding box center [664, 358] width 1004 height 619
click at [1111, 73] on icon at bounding box center [1111, 74] width 11 height 16
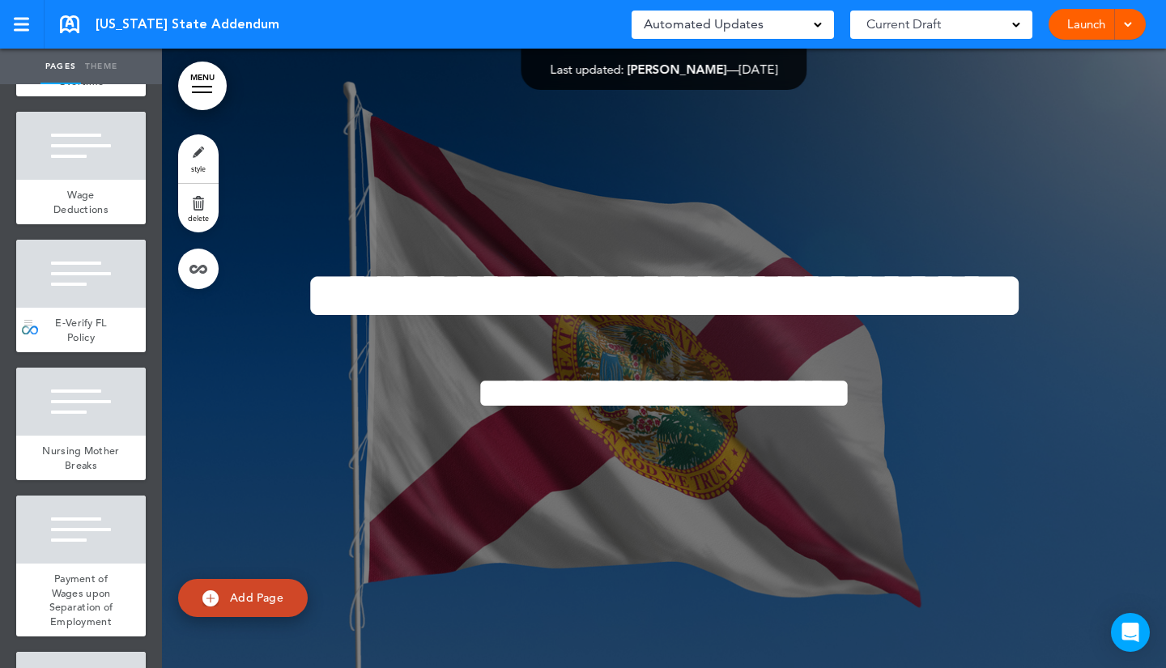
click at [66, 329] on div "E-Verify FL Policy" at bounding box center [81, 330] width 130 height 45
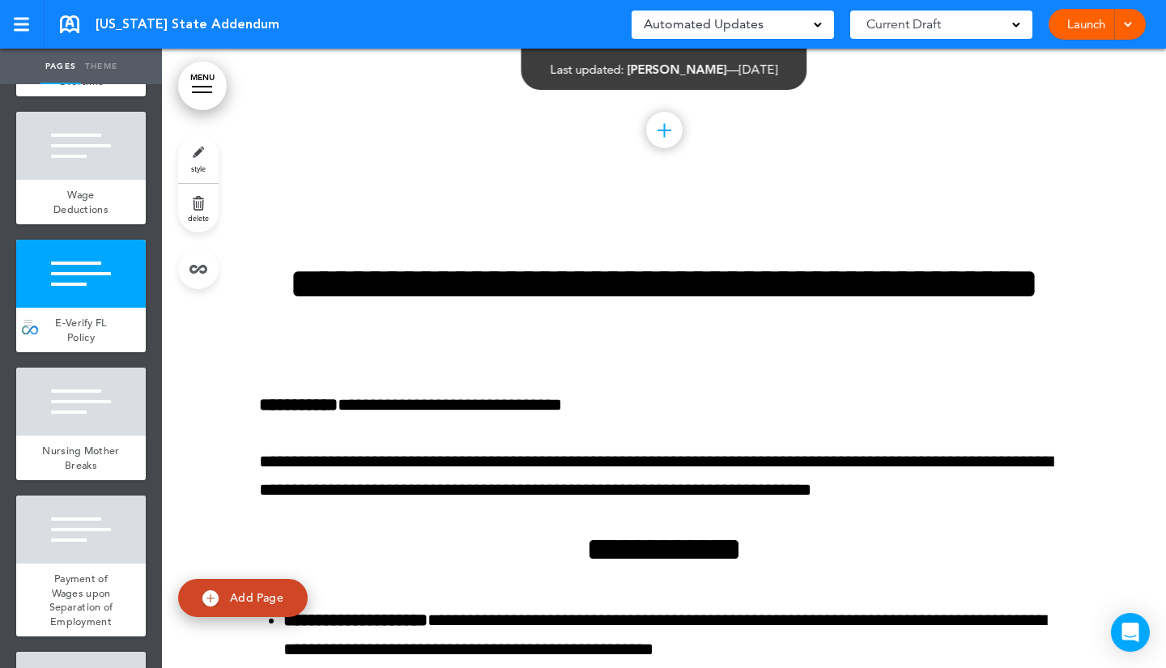
scroll to position [2477, 0]
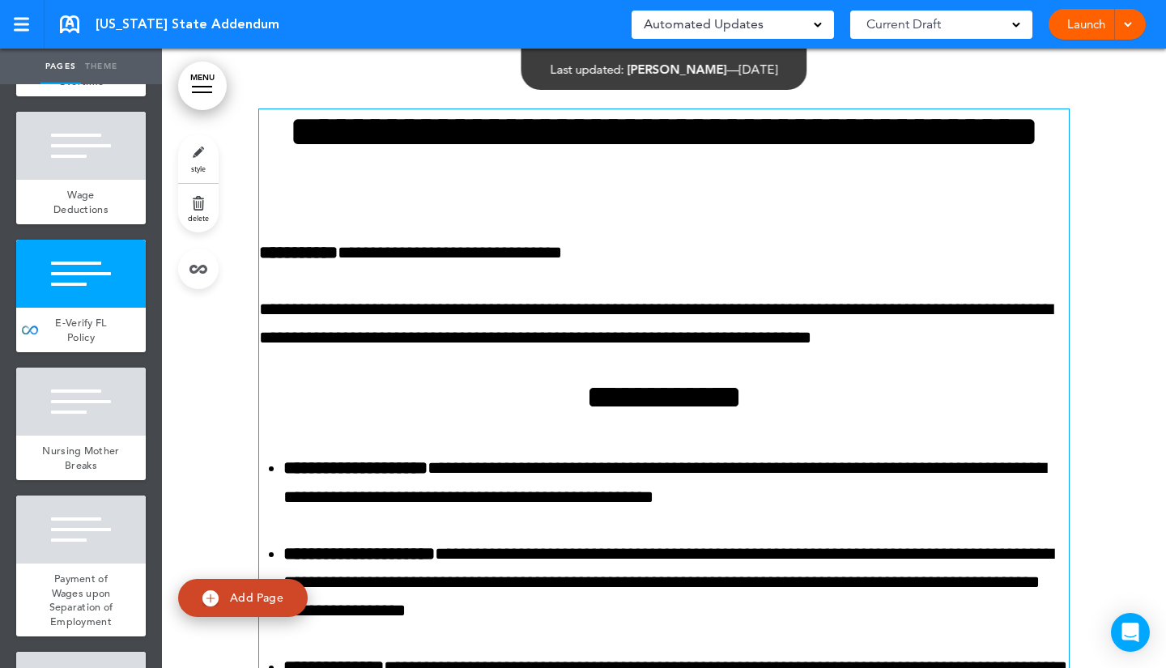
click at [592, 240] on p "**********" at bounding box center [663, 253] width 809 height 28
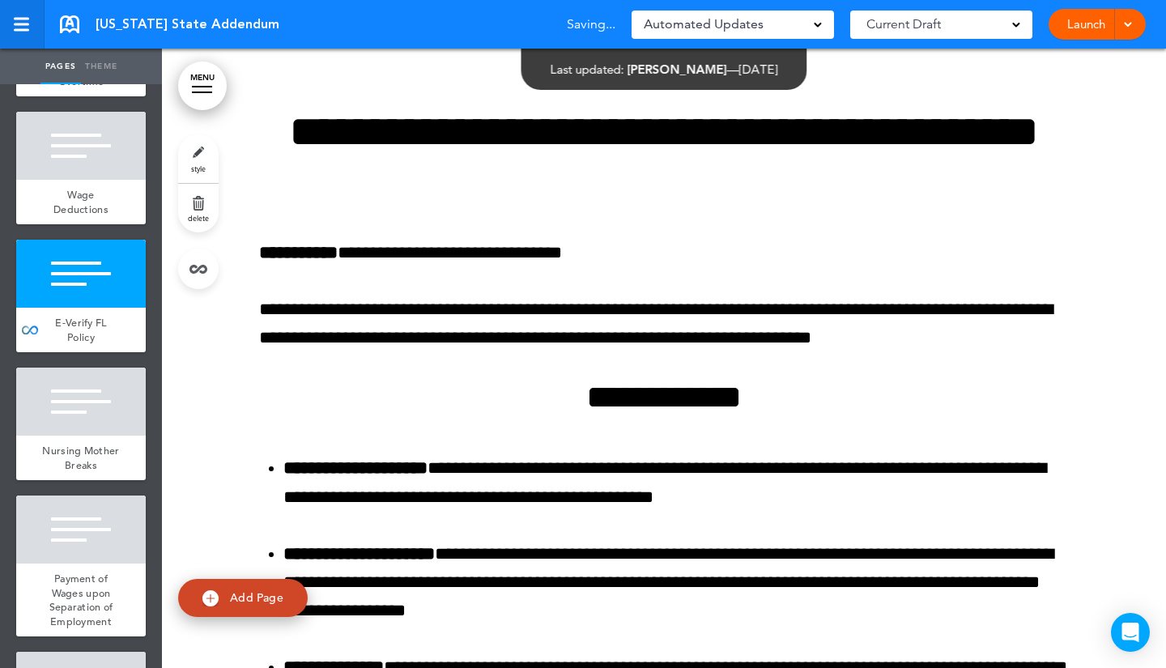
click at [23, 31] on link at bounding box center [22, 24] width 45 height 49
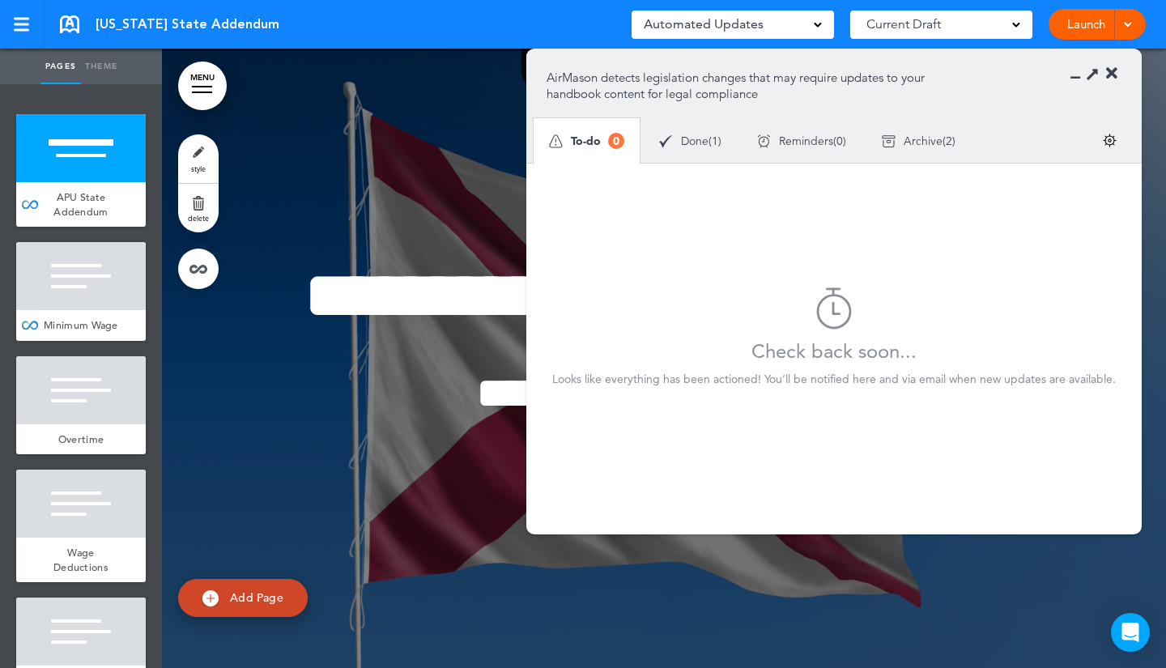
click at [1108, 74] on icon at bounding box center [1111, 74] width 11 height 16
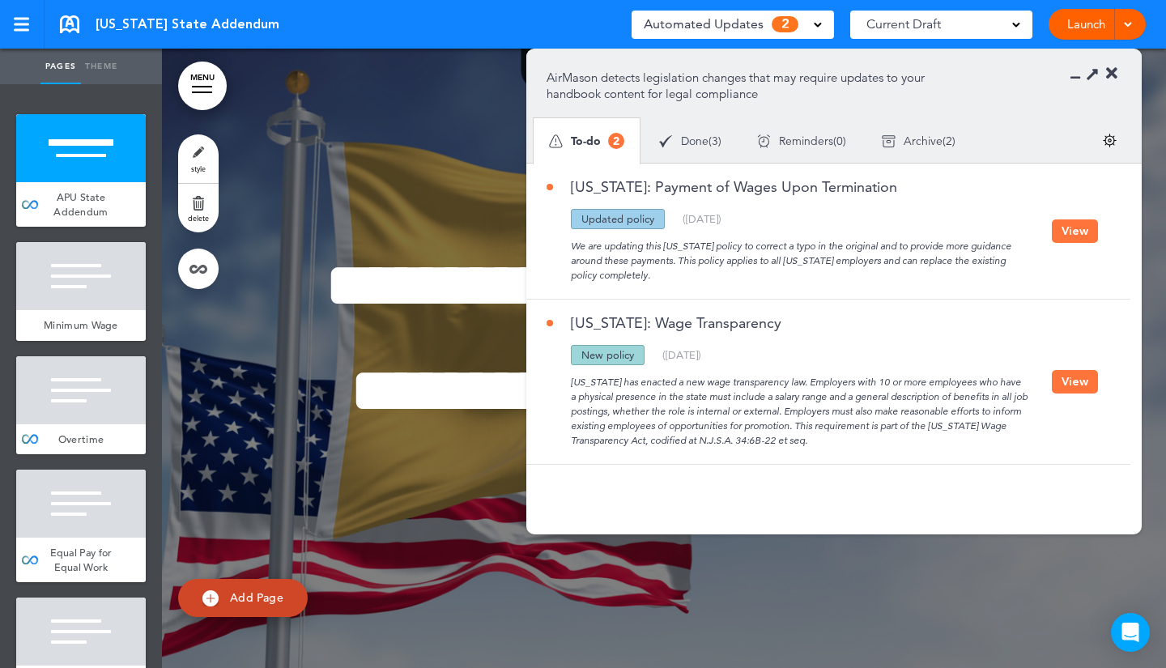
click at [1070, 227] on button "View" at bounding box center [1075, 230] width 46 height 23
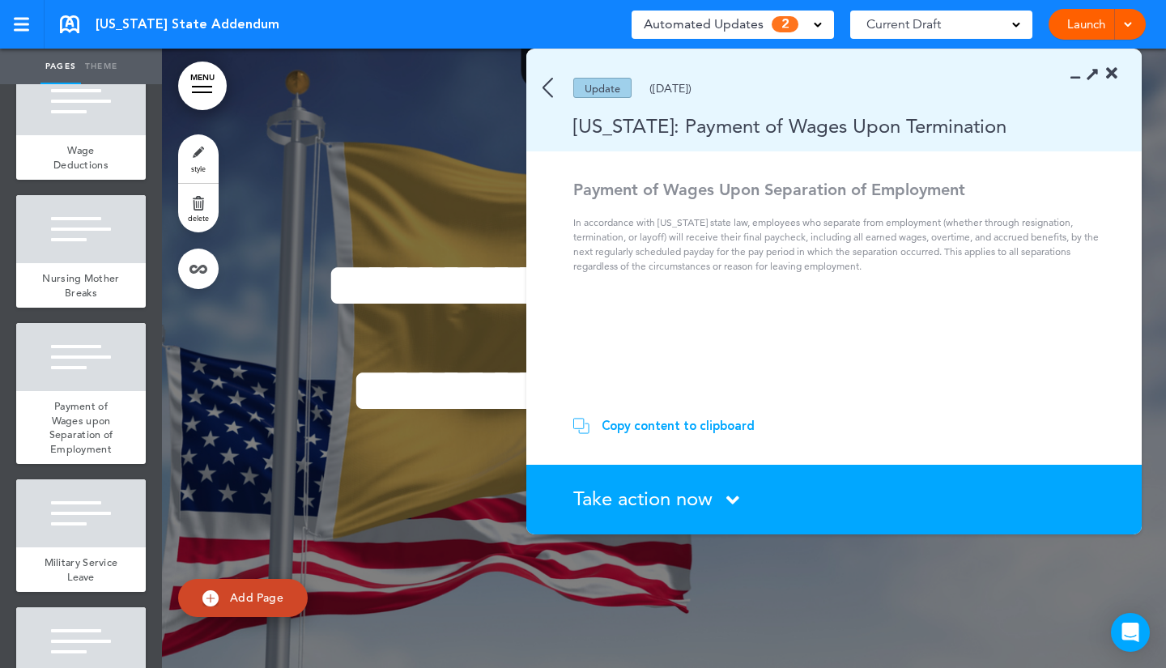
scroll to position [665, 0]
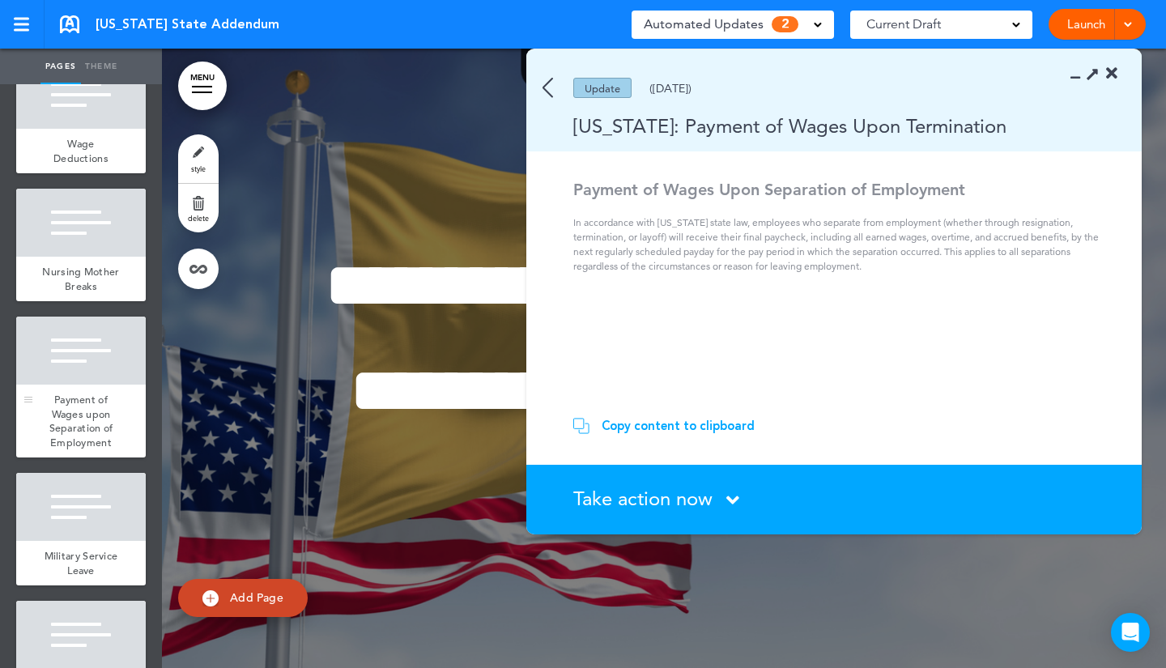
click at [74, 445] on span "Payment of Wages upon Separation of Employment" at bounding box center [81, 421] width 64 height 57
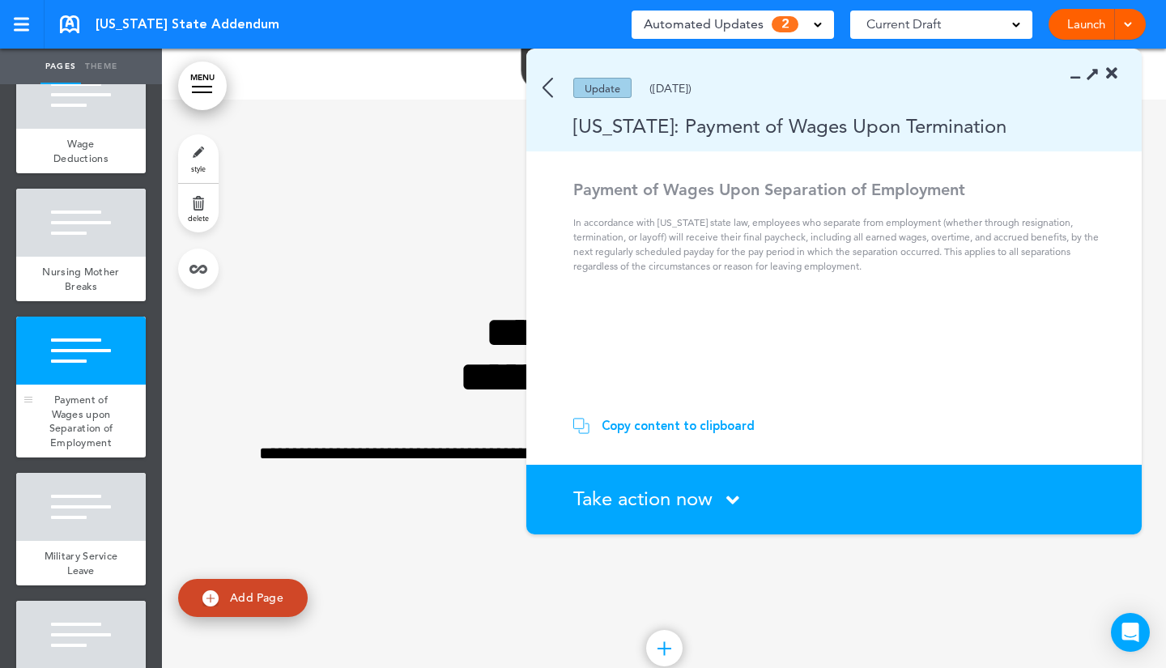
scroll to position [4335, 0]
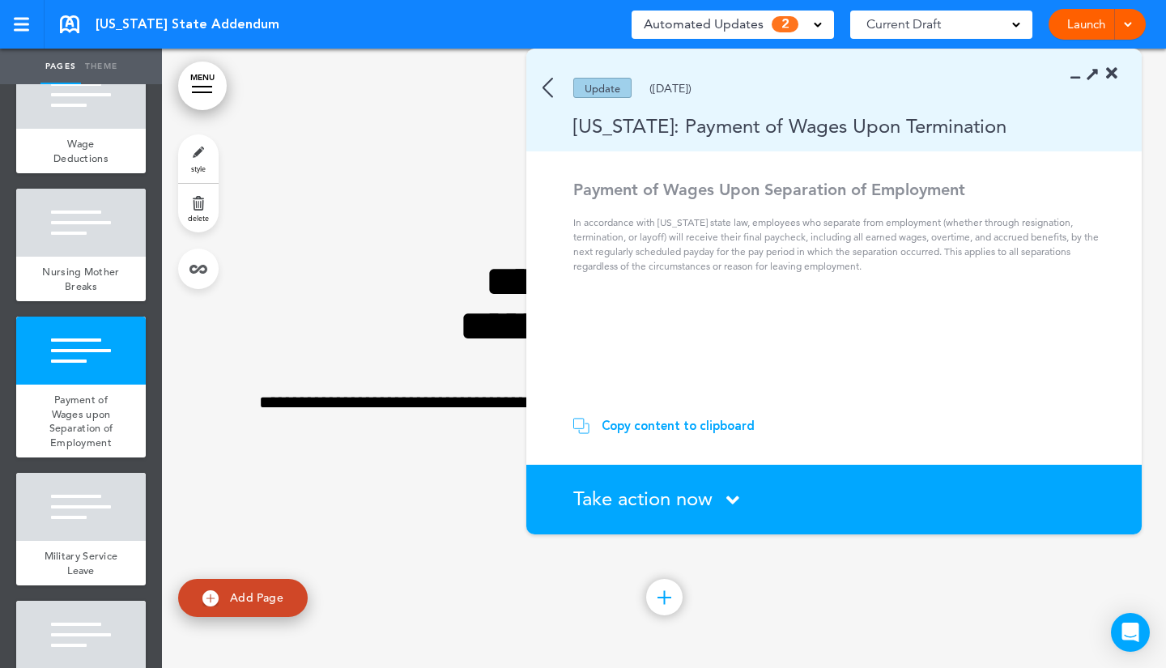
click at [441, 127] on div at bounding box center [664, 358] width 1004 height 619
click at [551, 85] on img at bounding box center [547, 88] width 11 height 20
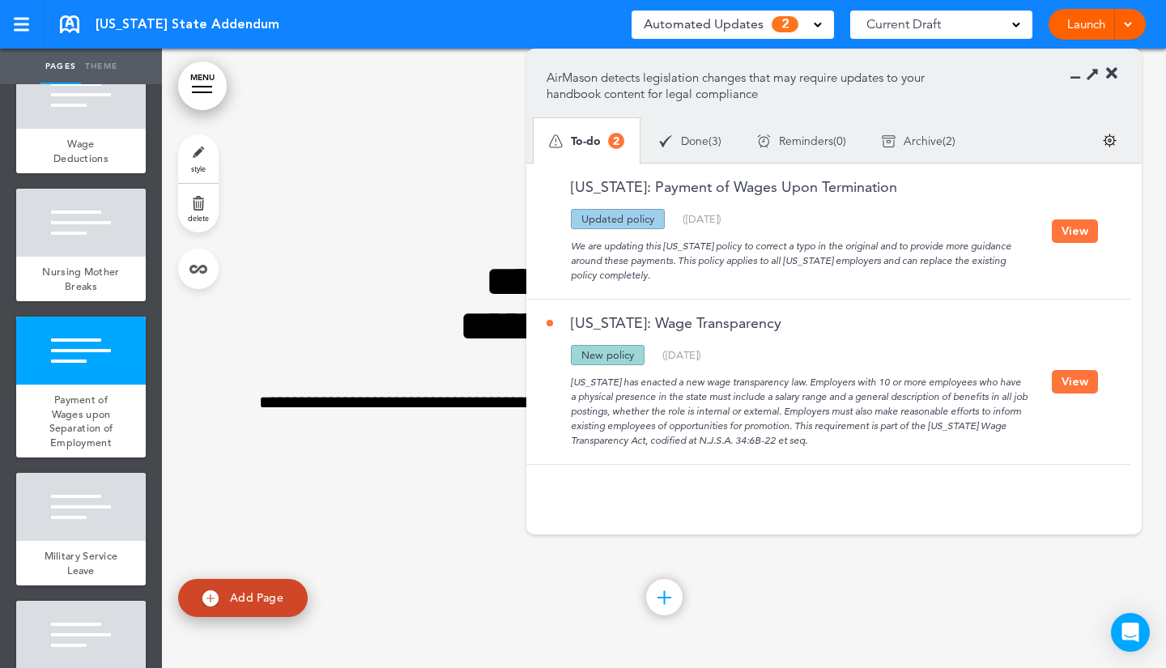
click at [1064, 231] on button "View" at bounding box center [1075, 230] width 46 height 23
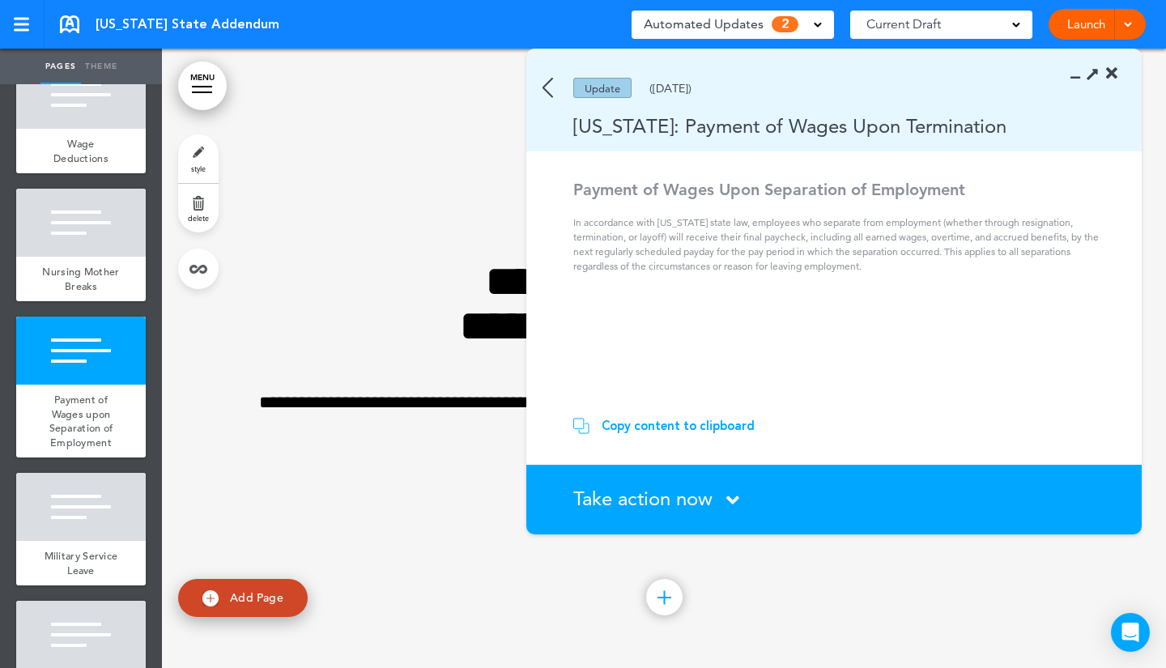
click at [642, 428] on div "Copy content to clipboard" at bounding box center [677, 426] width 153 height 16
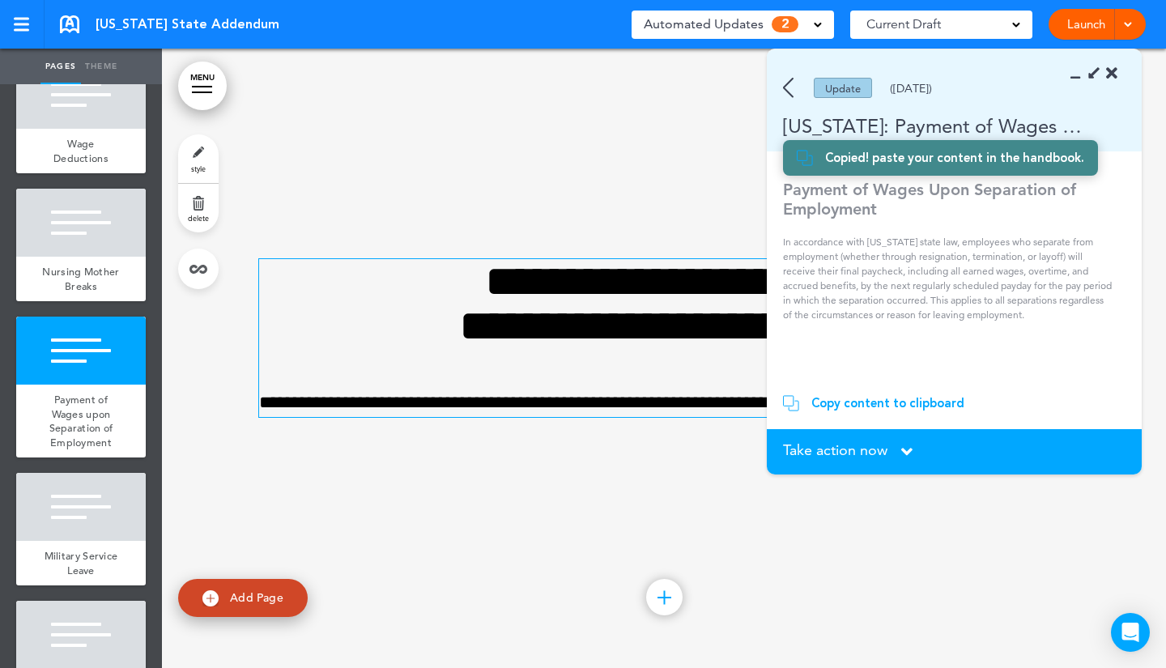
click at [368, 404] on p "**********" at bounding box center [663, 403] width 809 height 28
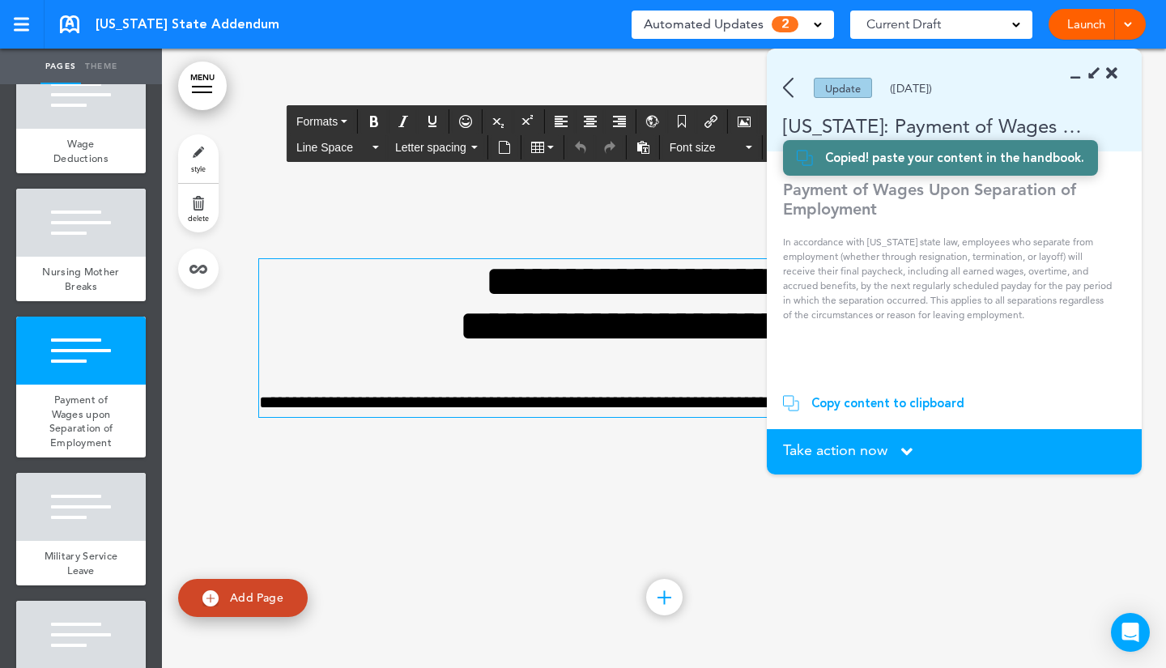
click at [1109, 78] on icon at bounding box center [1111, 74] width 11 height 16
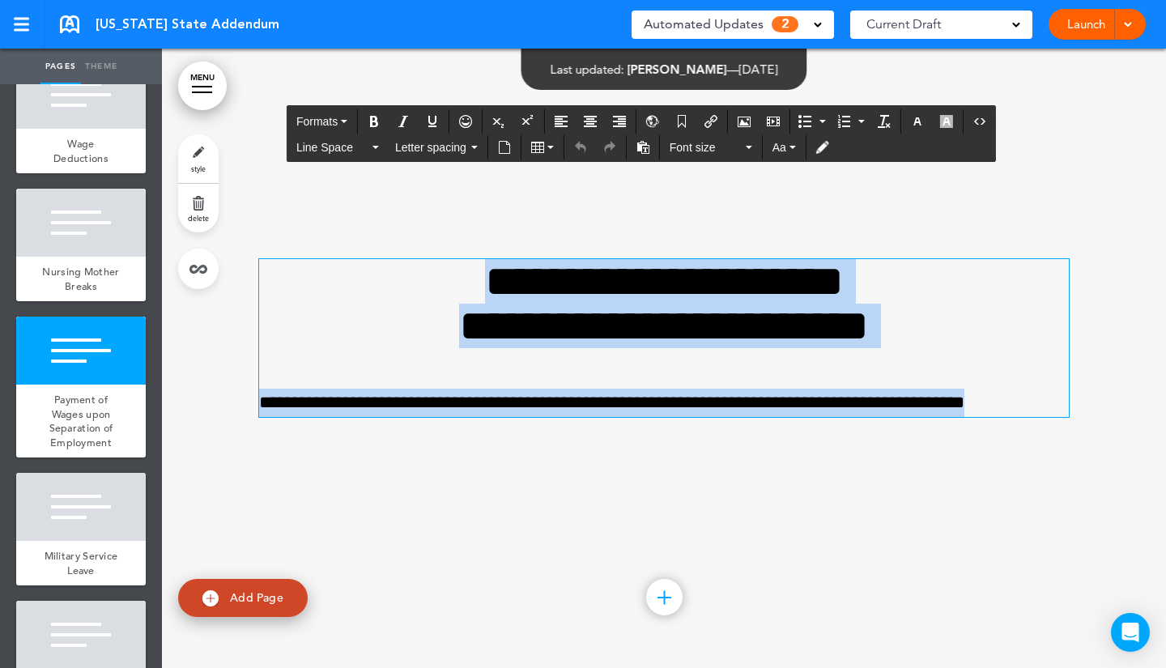
drag, startPoint x: 406, startPoint y: 287, endPoint x: 1065, endPoint y: 364, distance: 664.3
click at [1065, 364] on div "**********" at bounding box center [664, 358] width 1004 height 619
paste div
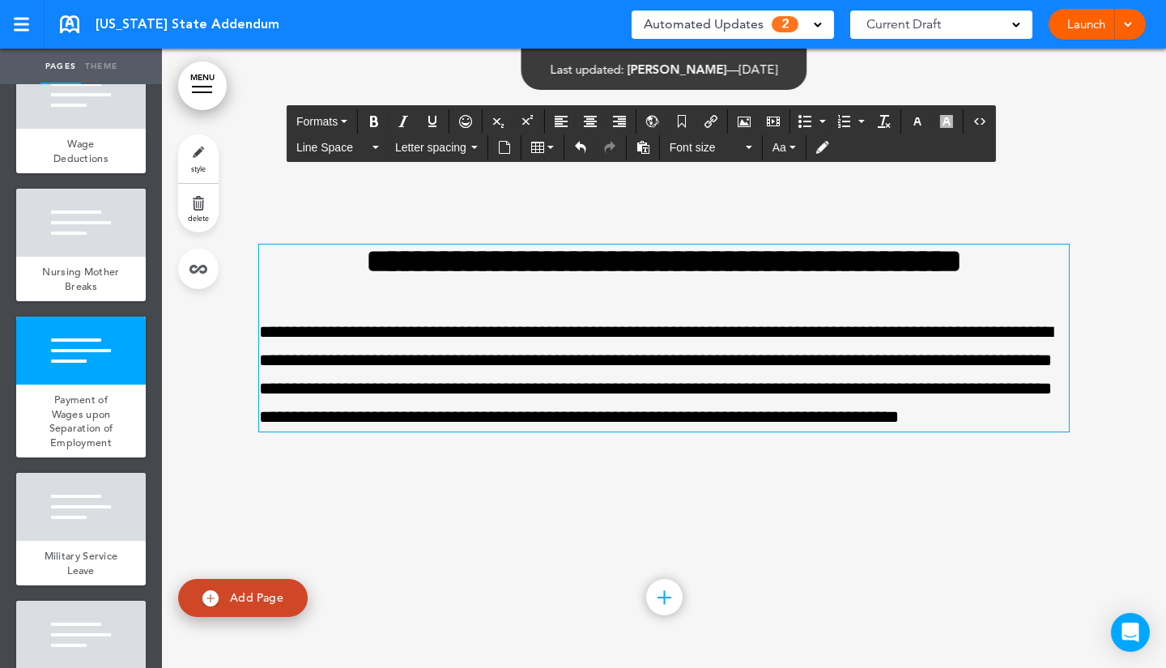
scroll to position [4385, 0]
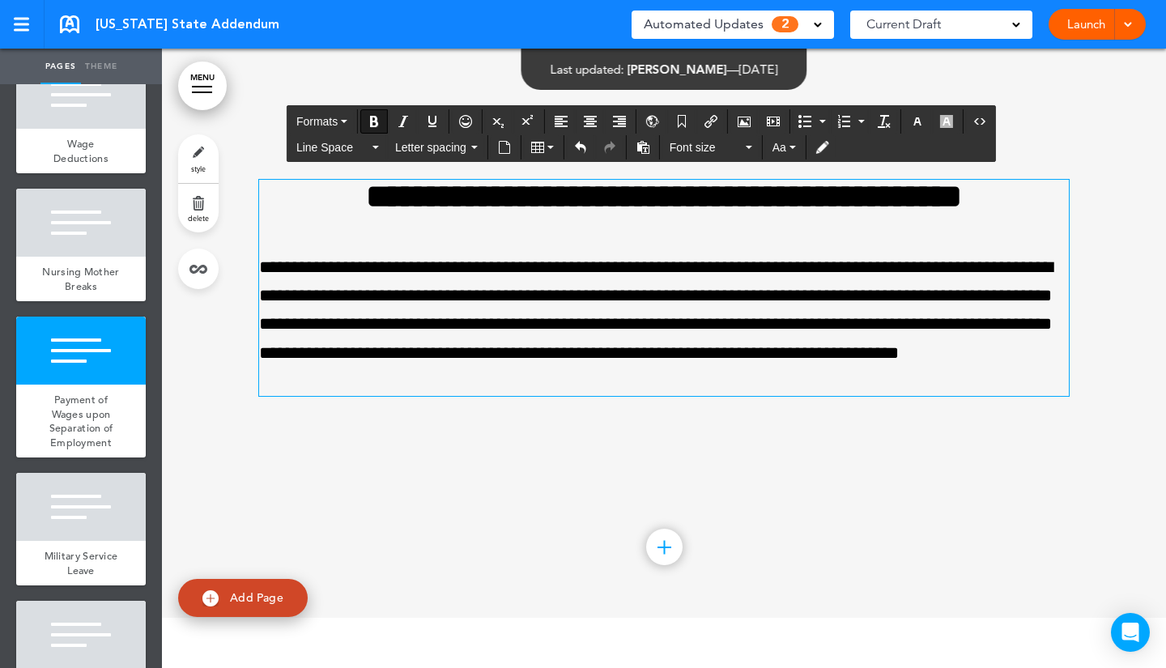
click at [366, 180] on strong "**********" at bounding box center [664, 196] width 596 height 33
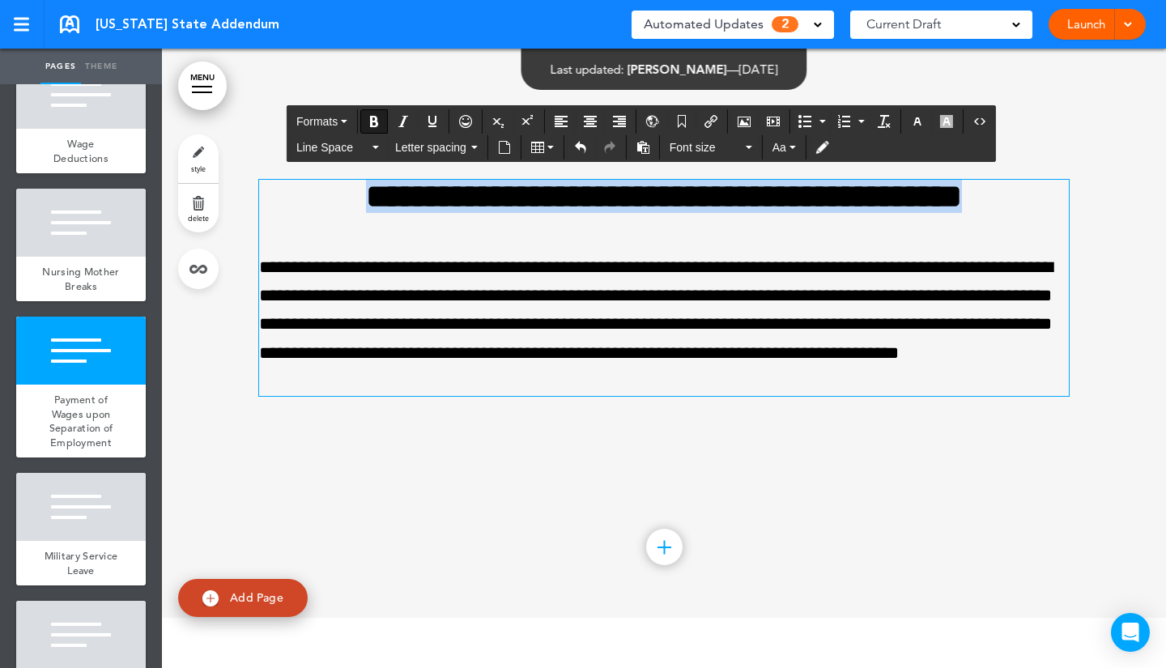
drag, startPoint x: 363, startPoint y: 175, endPoint x: 786, endPoint y: 215, distance: 424.4
click at [786, 213] on h2 "**********" at bounding box center [663, 196] width 809 height 33
click at [379, 117] on icon "Bold" at bounding box center [374, 121] width 13 height 13
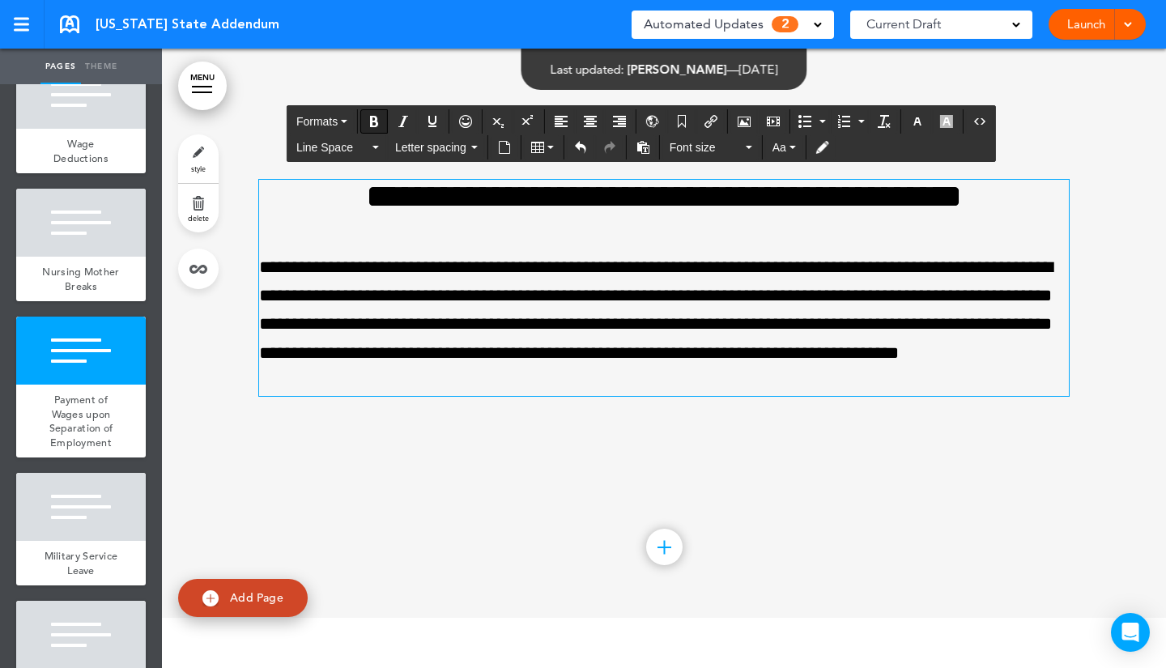
scroll to position [4402, 0]
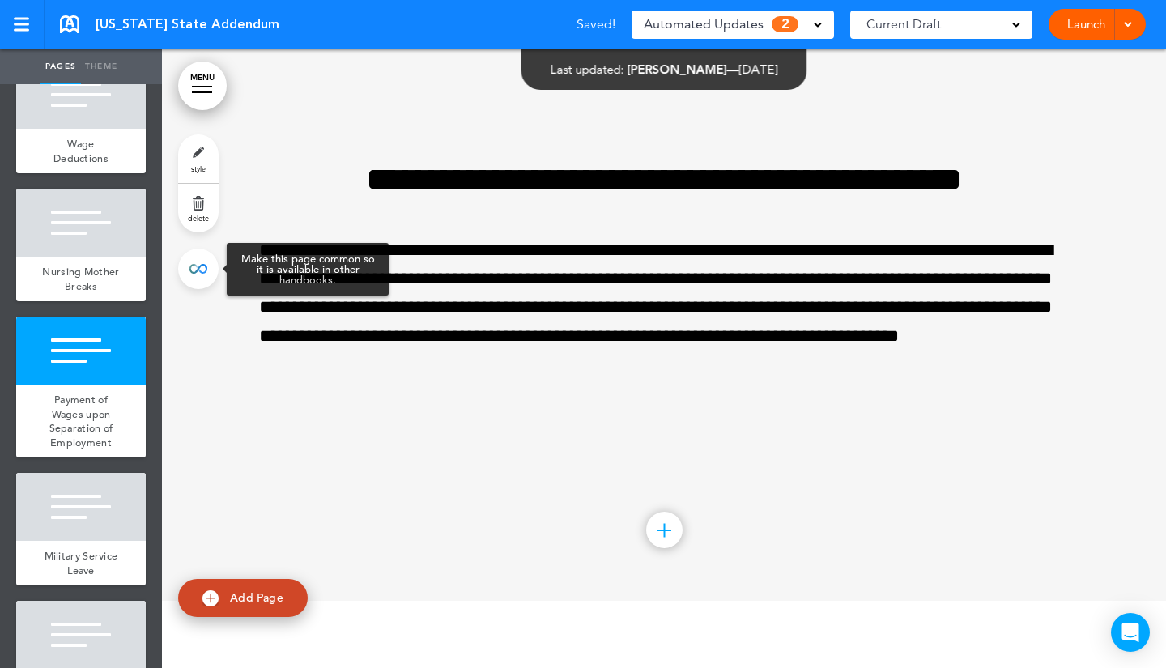
click at [195, 262] on link at bounding box center [198, 269] width 40 height 40
type input "**********"
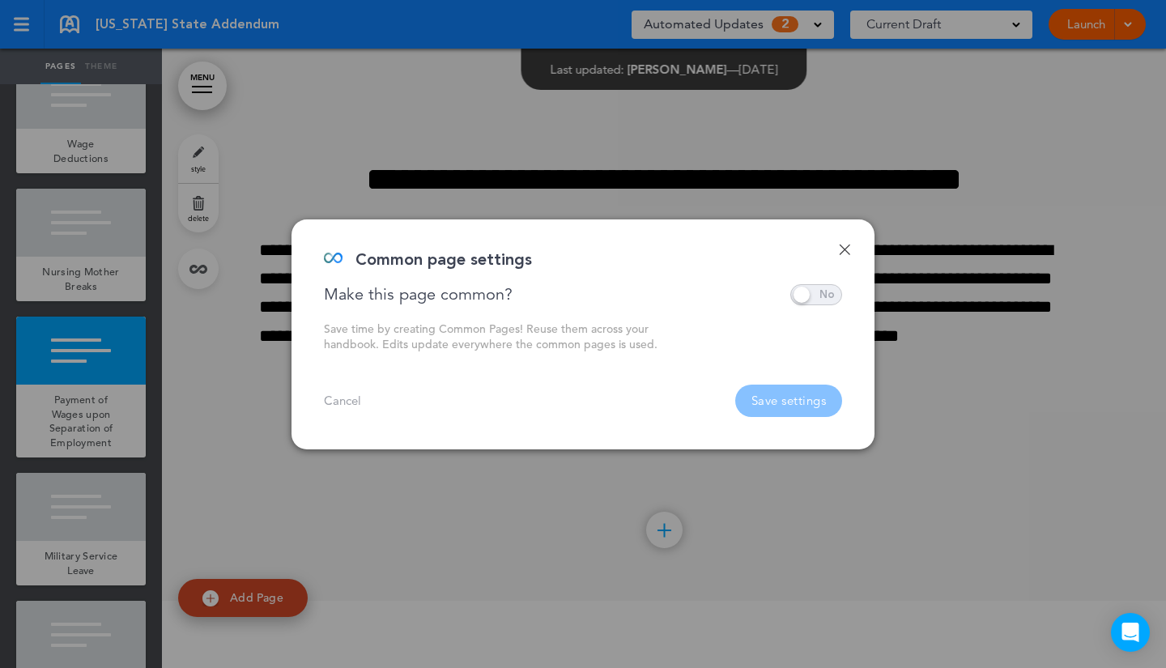
click at [835, 295] on span at bounding box center [816, 294] width 52 height 21
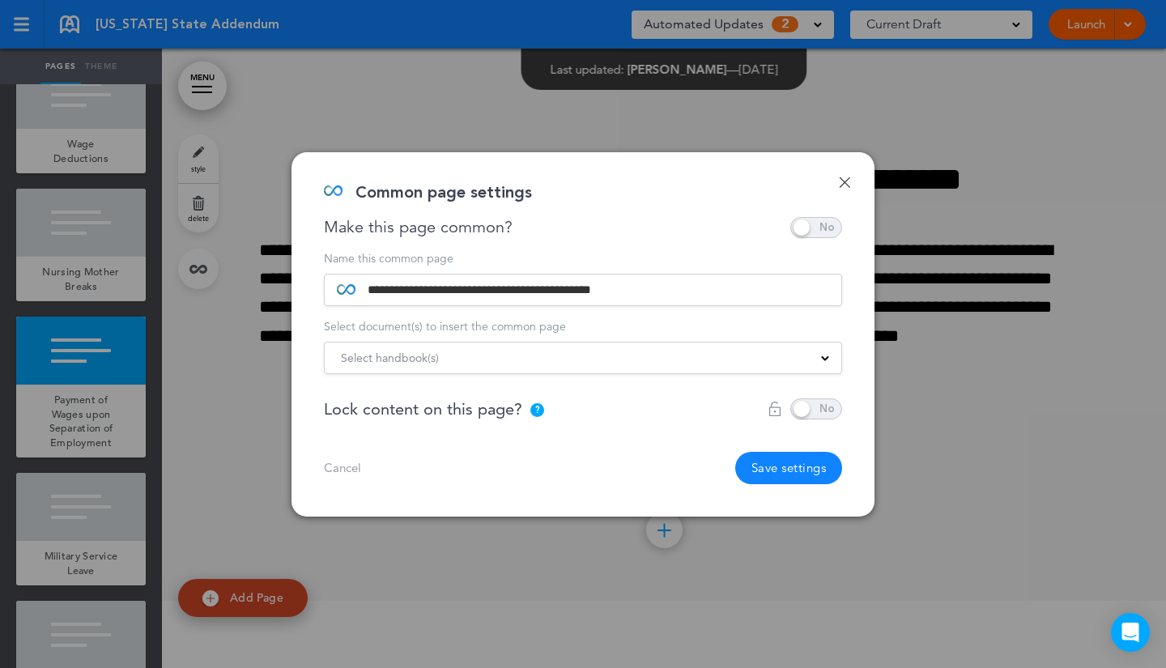
click at [796, 364] on div "Select handbook(s)" at bounding box center [583, 358] width 516 height 18
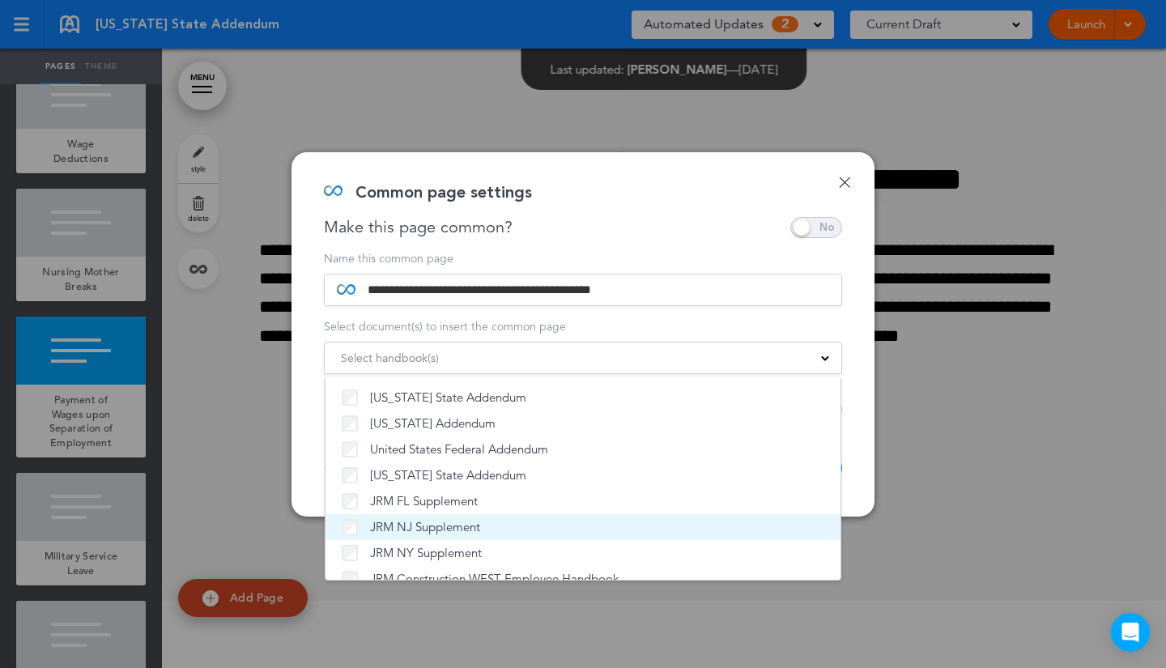
click at [517, 525] on label "JRM NJ Supplement" at bounding box center [583, 527] width 482 height 16
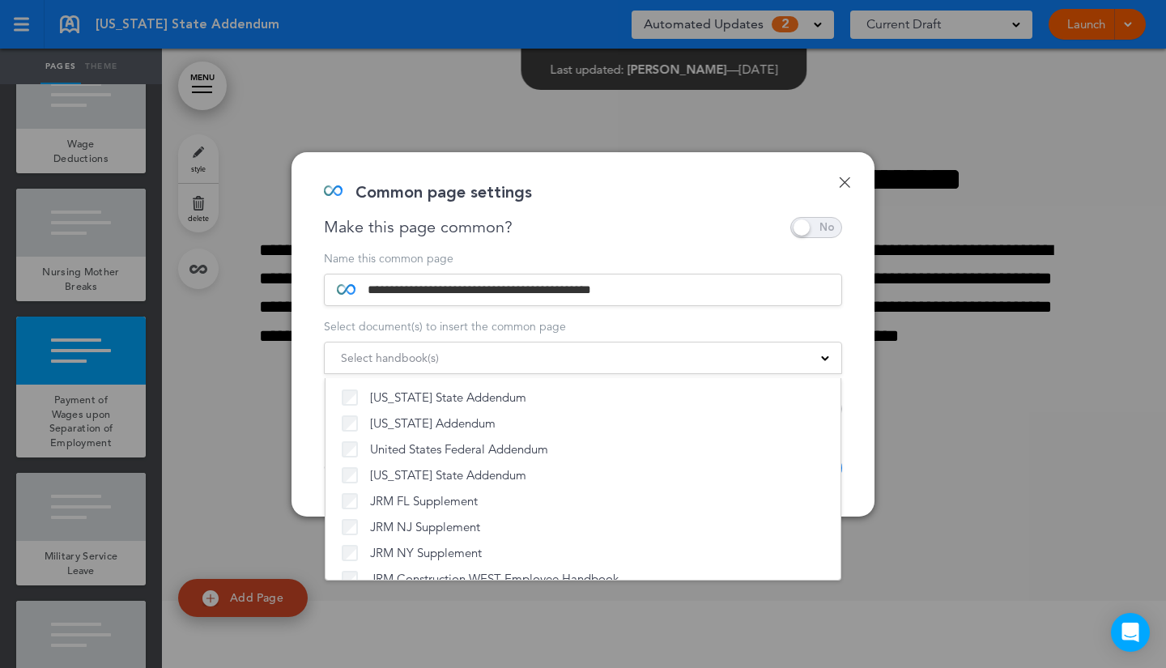
click at [859, 388] on div "**********" at bounding box center [582, 334] width 583 height 364
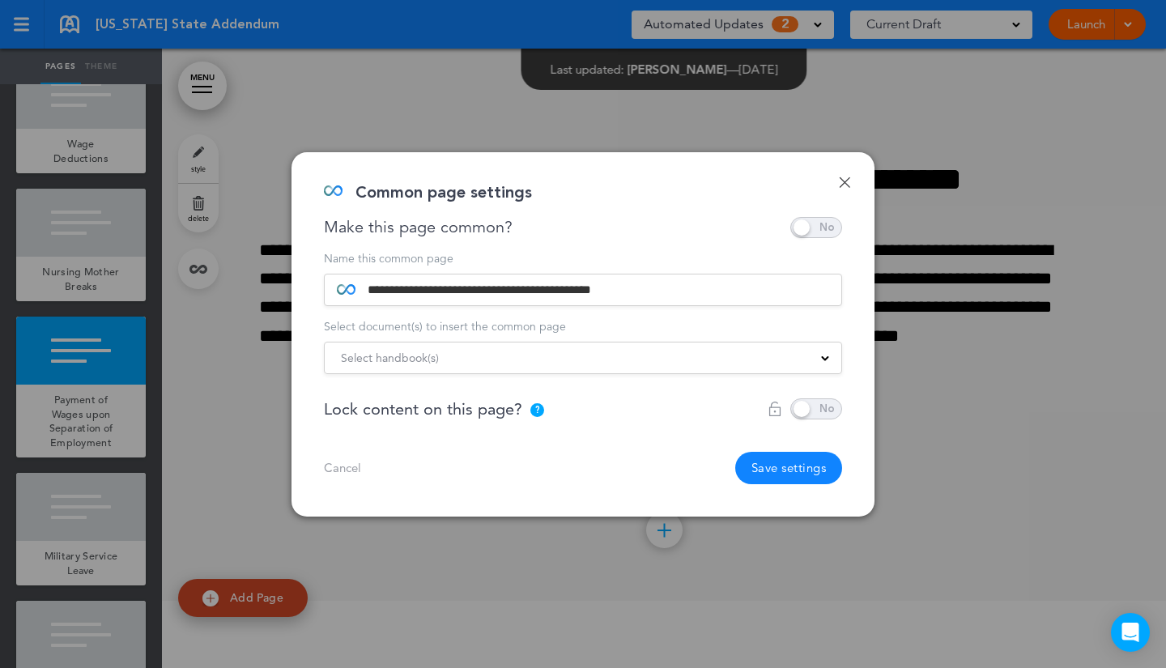
click at [797, 462] on button "Save settings" at bounding box center [789, 468] width 108 height 32
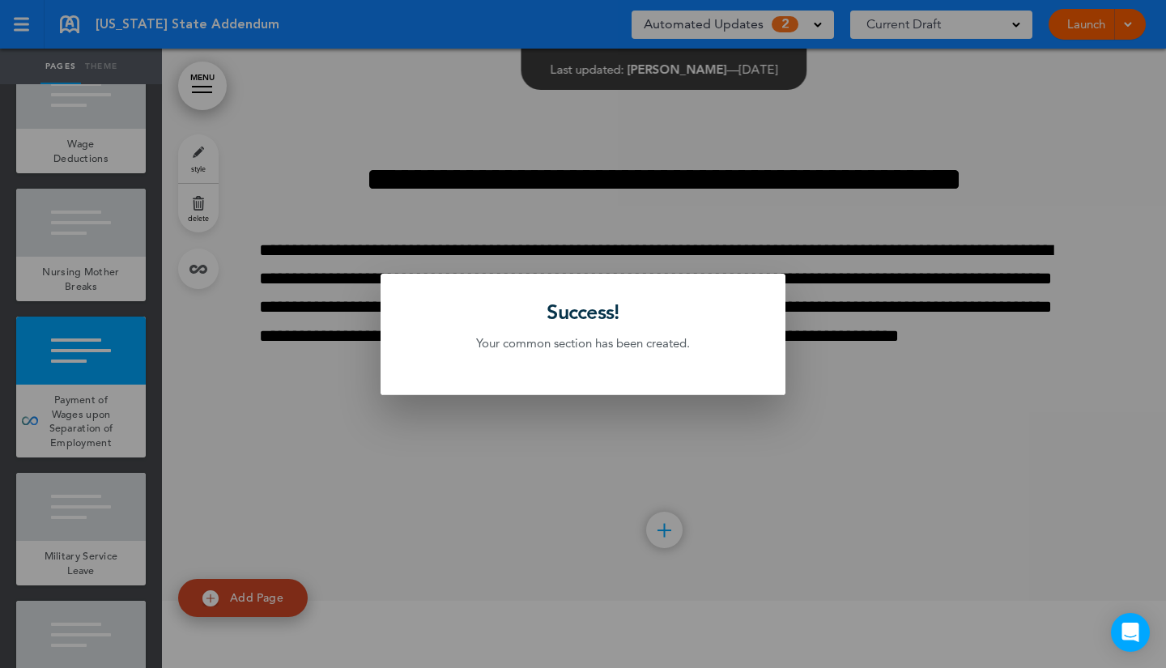
click at [809, 20] on div at bounding box center [583, 334] width 1166 height 668
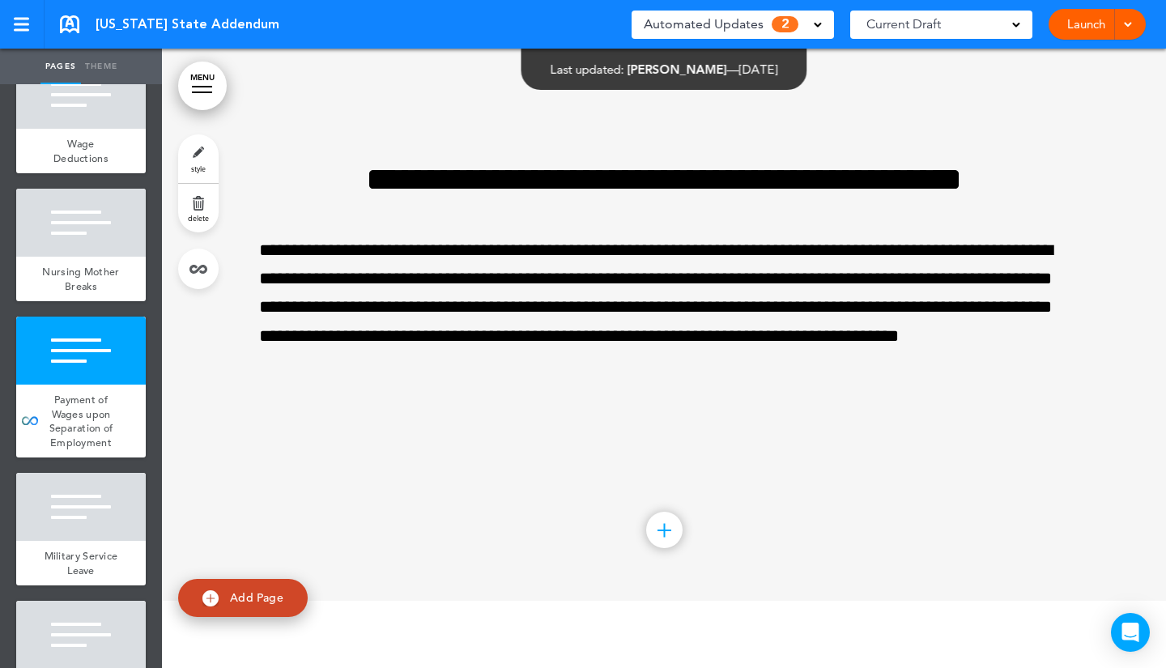
click at [790, 19] on span "2" at bounding box center [784, 24] width 27 height 16
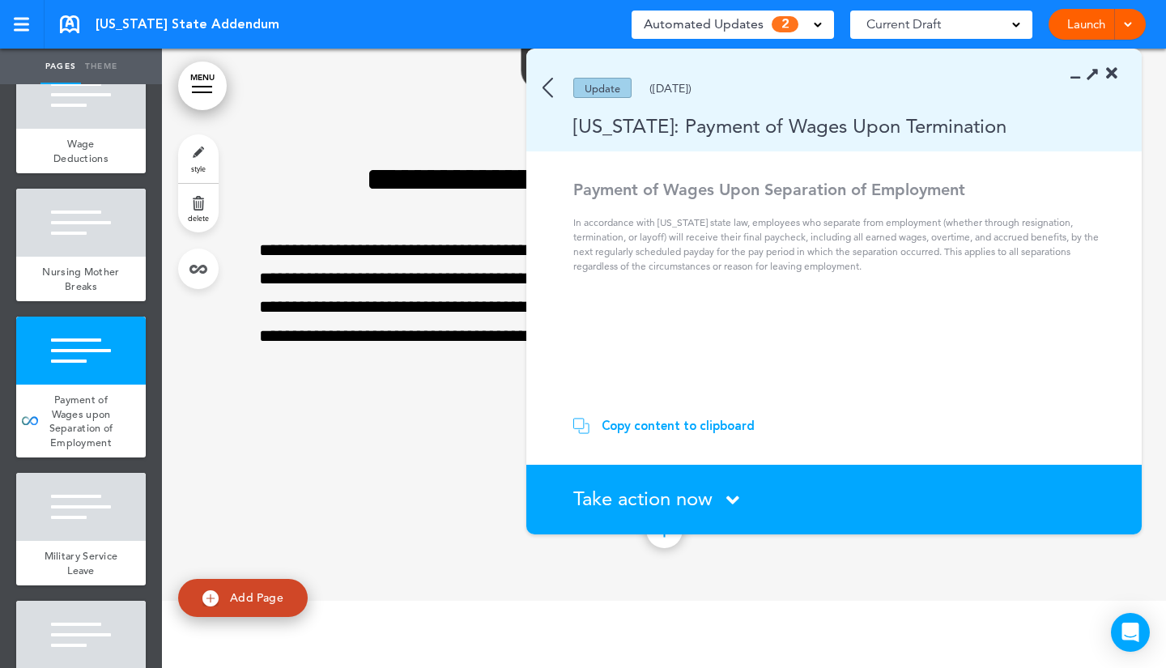
click at [659, 504] on span "Take action now" at bounding box center [642, 498] width 139 height 23
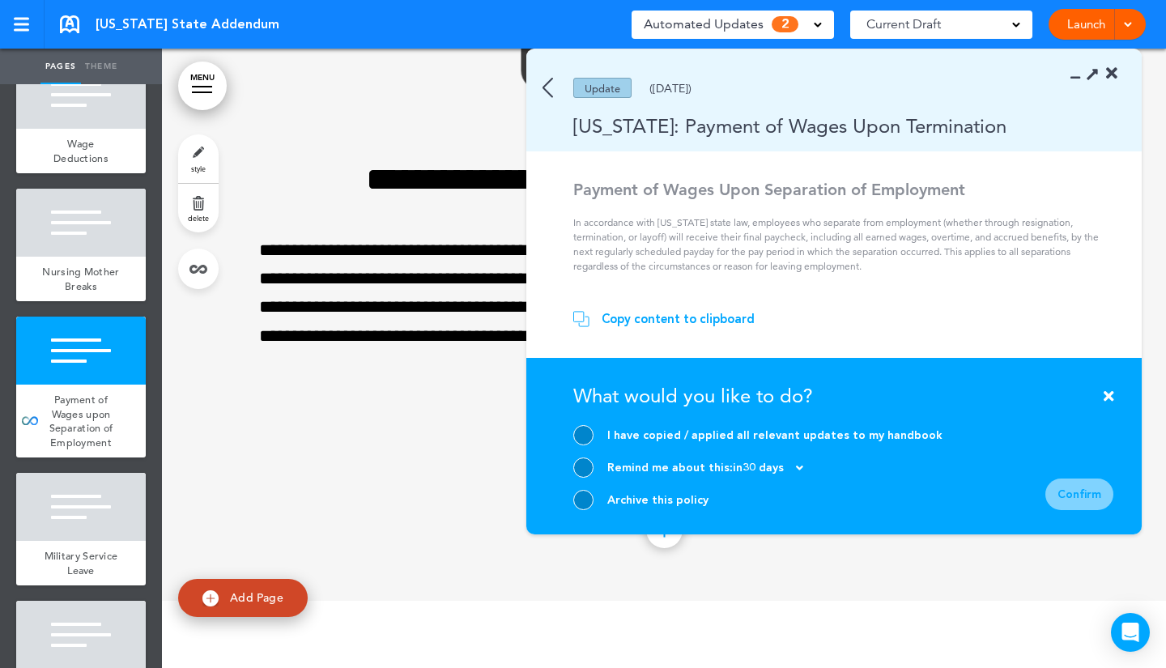
click at [577, 438] on div at bounding box center [583, 435] width 20 height 20
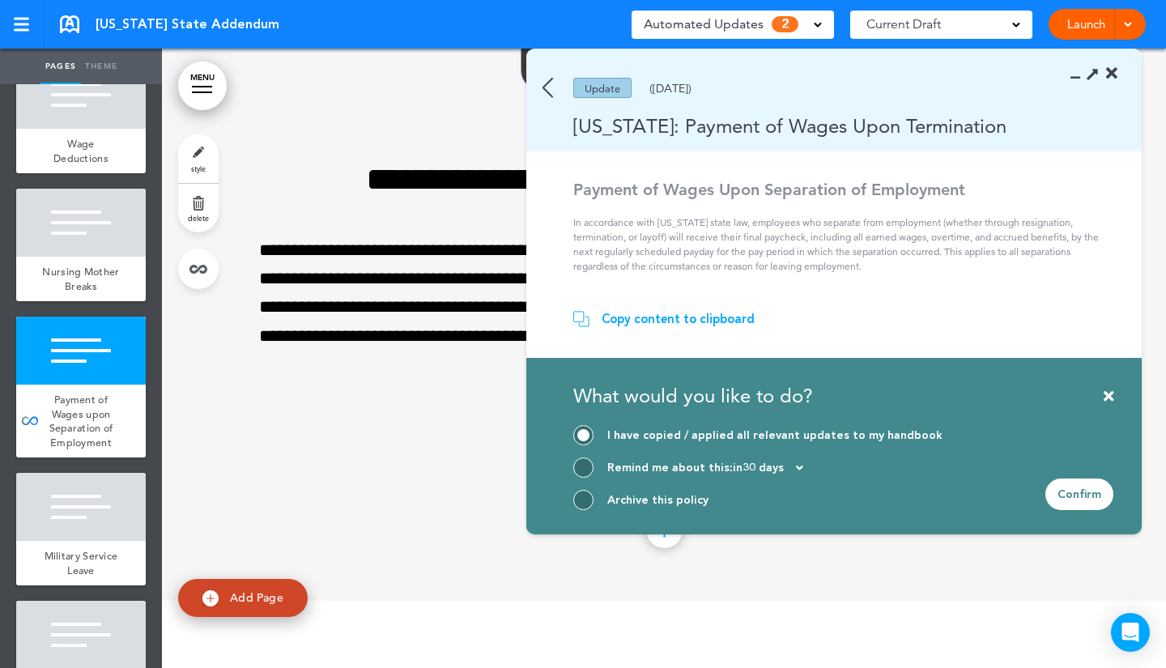
click at [1047, 491] on div "Confirm" at bounding box center [1079, 494] width 68 height 32
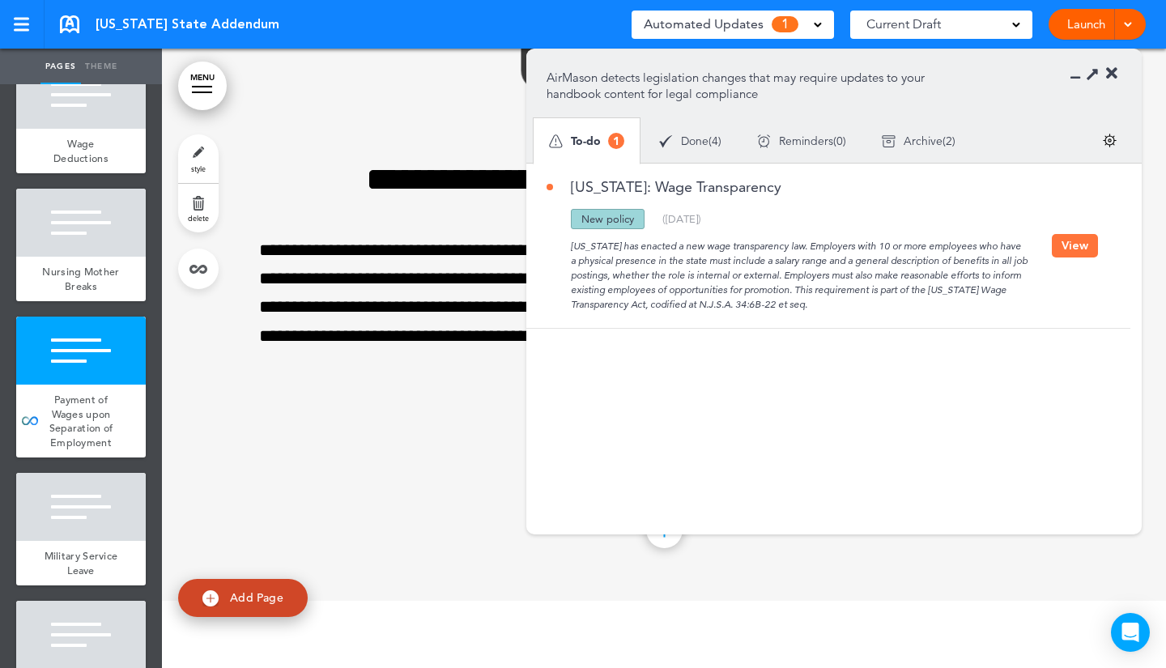
click at [1081, 232] on div "New Jersey: Wage Transparency Updated policy New policy Deleted policy ( 06/05/…" at bounding box center [824, 246] width 596 height 164
click at [1070, 244] on button "View" at bounding box center [1075, 245] width 46 height 23
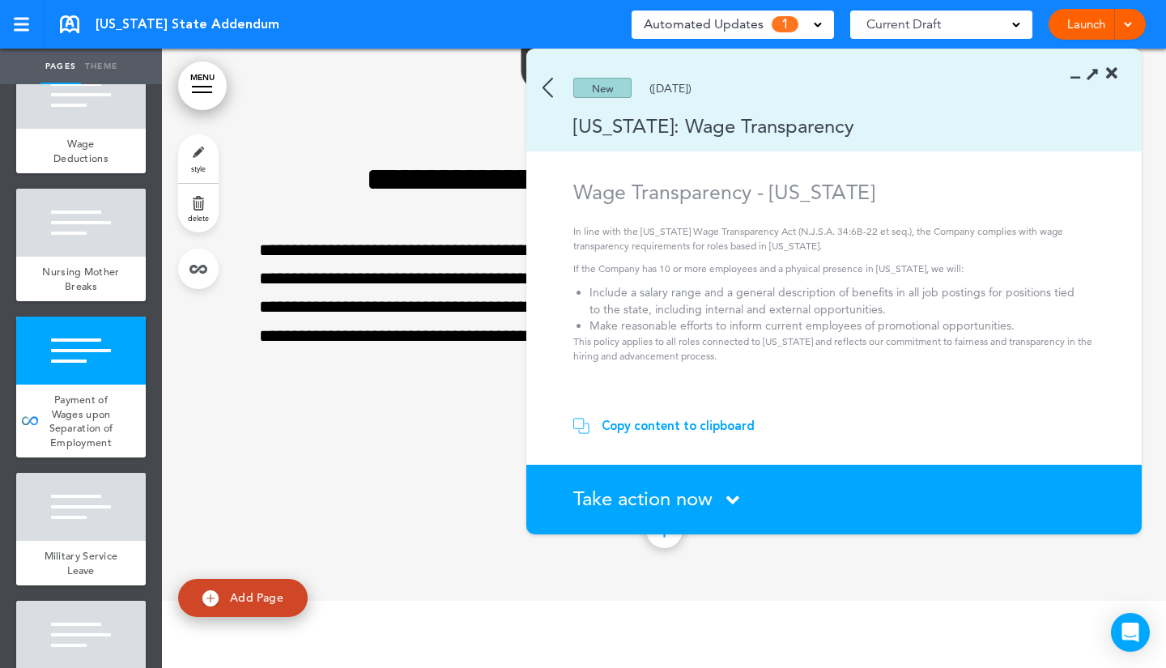
scroll to position [15, 0]
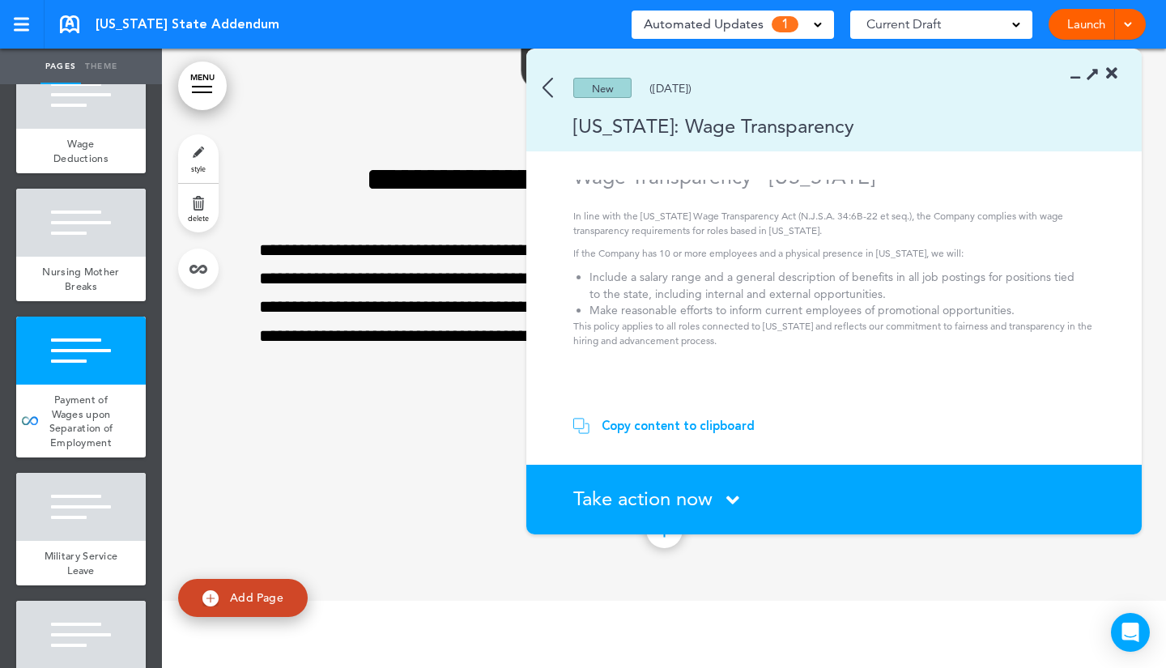
click at [674, 428] on div "Copy content to clipboard" at bounding box center [677, 426] width 153 height 16
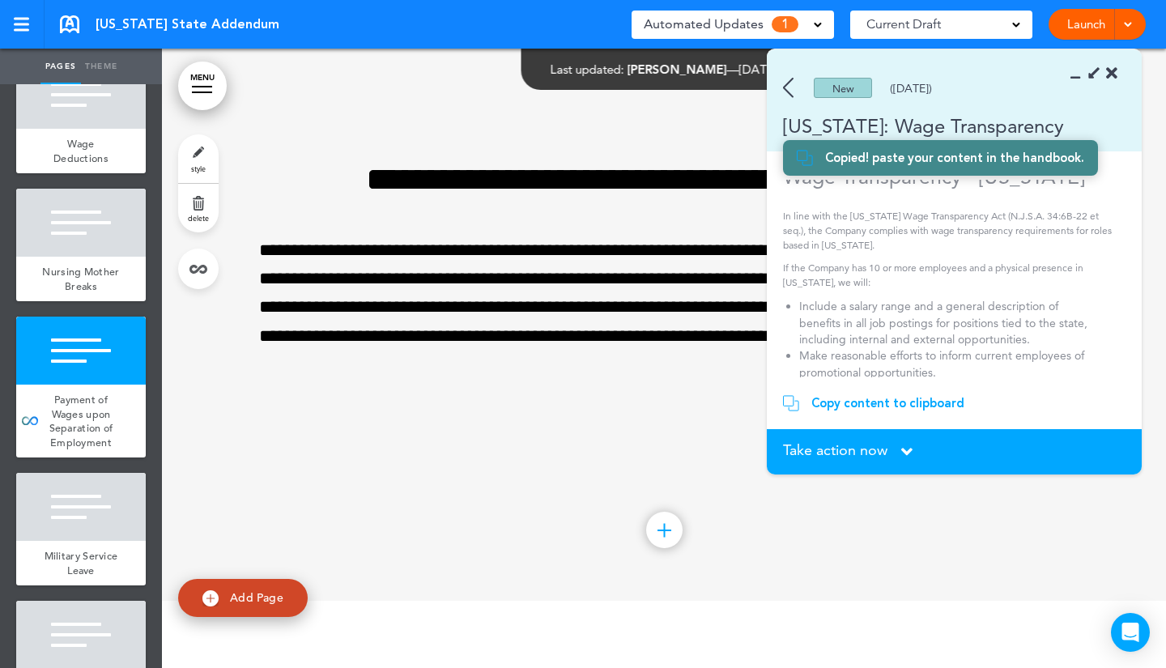
scroll to position [0, 0]
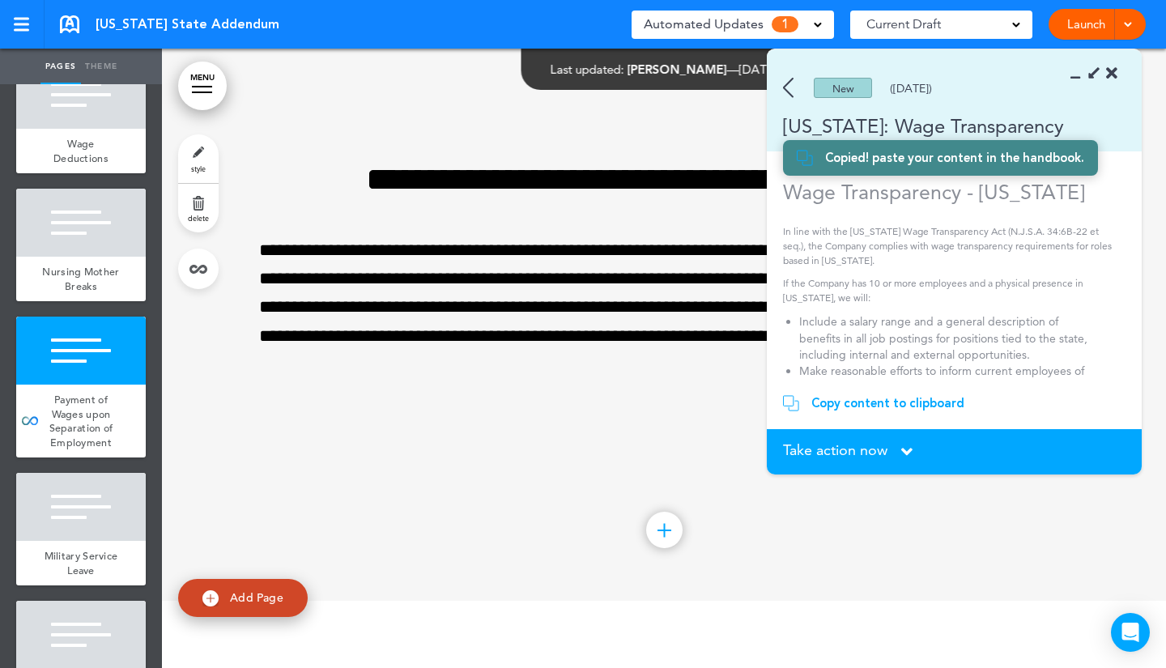
click at [801, 401] on div "Copy content to clipboard" at bounding box center [954, 403] width 342 height 16
click at [862, 320] on li "Include a salary range and a general description of benefits in all job posting…" at bounding box center [948, 337] width 299 height 49
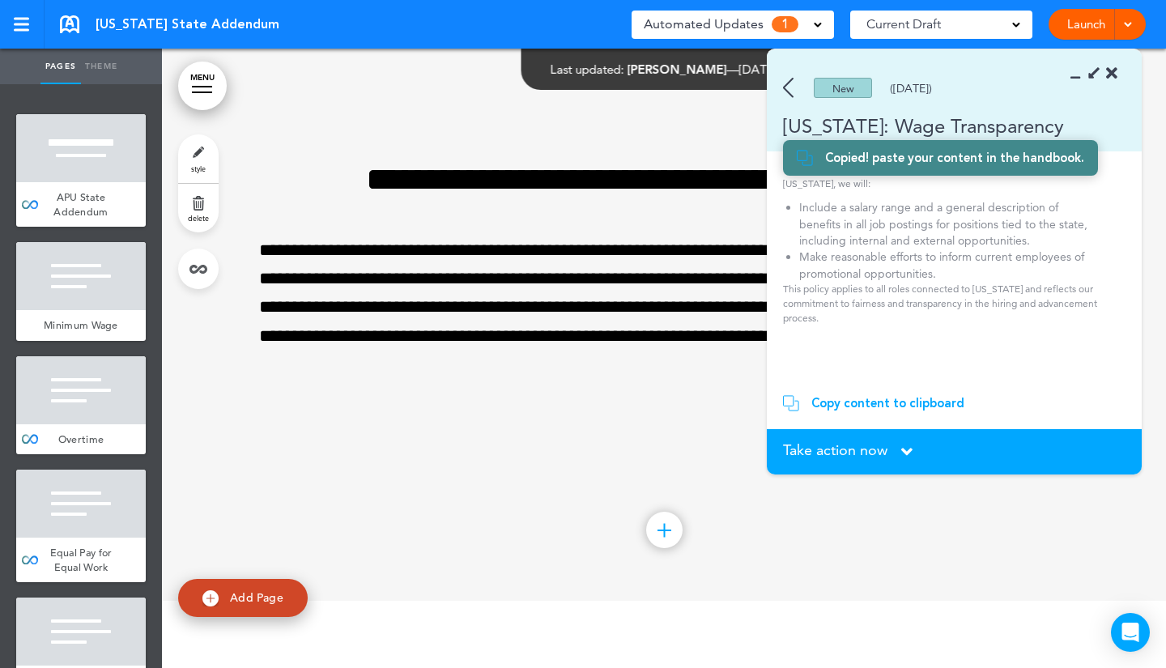
click at [237, 597] on span "Add Page" at bounding box center [256, 597] width 53 height 15
type input "********"
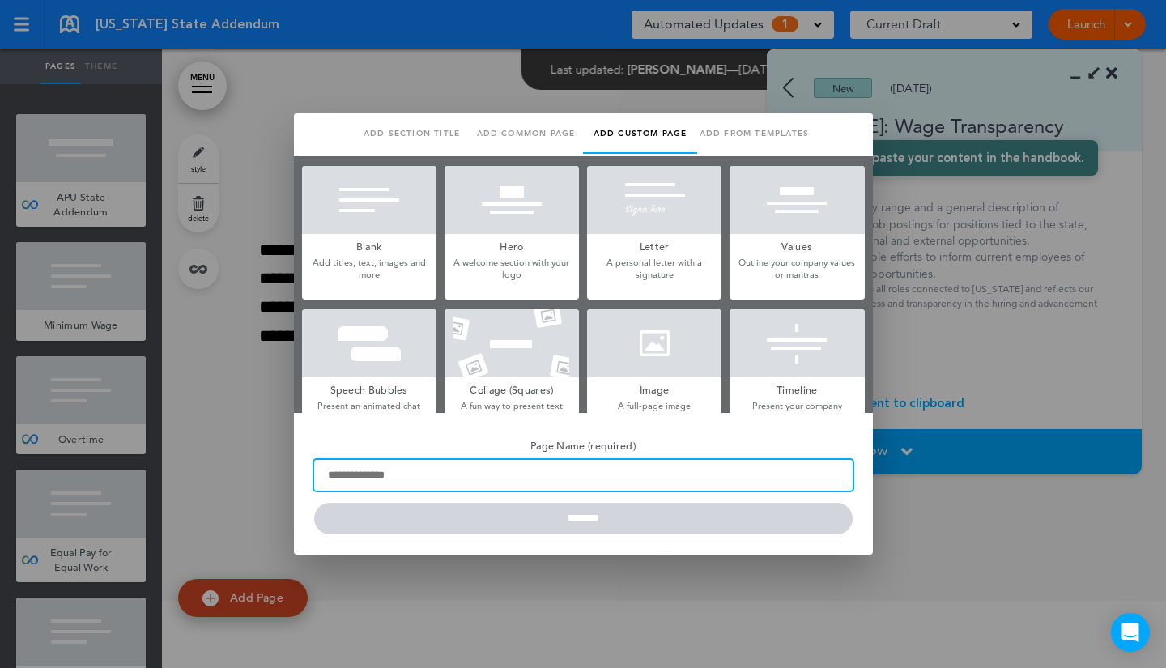
click at [401, 476] on input "Page Name (required)" at bounding box center [583, 475] width 538 height 31
click at [511, 478] on input "**********" at bounding box center [583, 475] width 538 height 31
type input "**********"
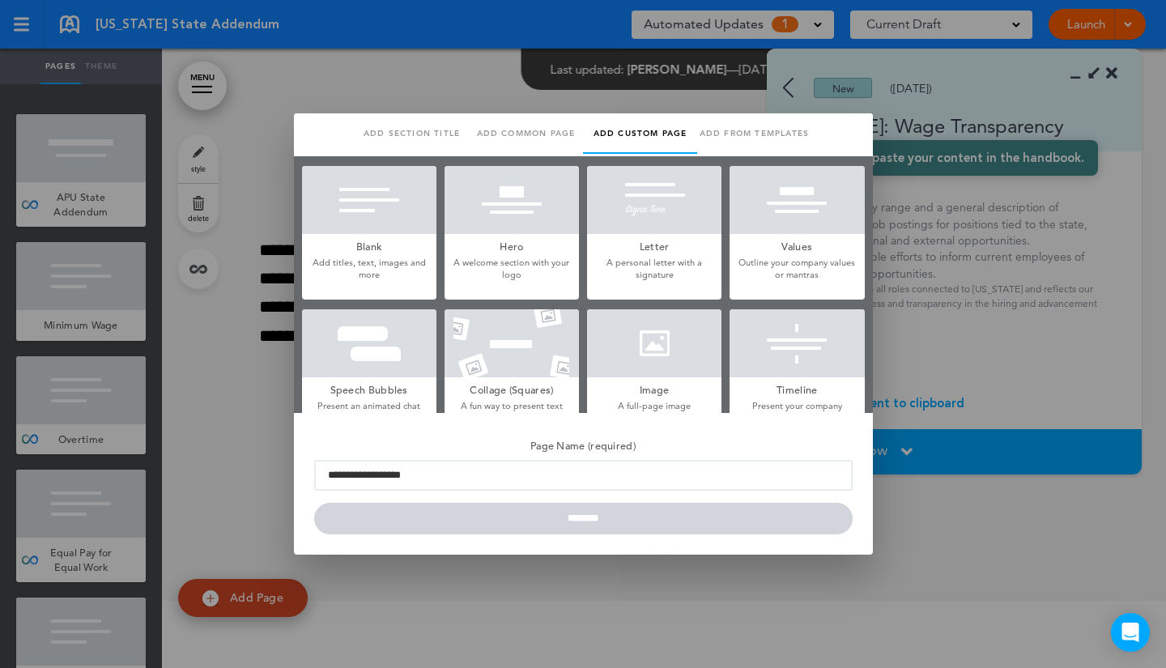
click at [406, 247] on h5 "Blank" at bounding box center [369, 245] width 134 height 23
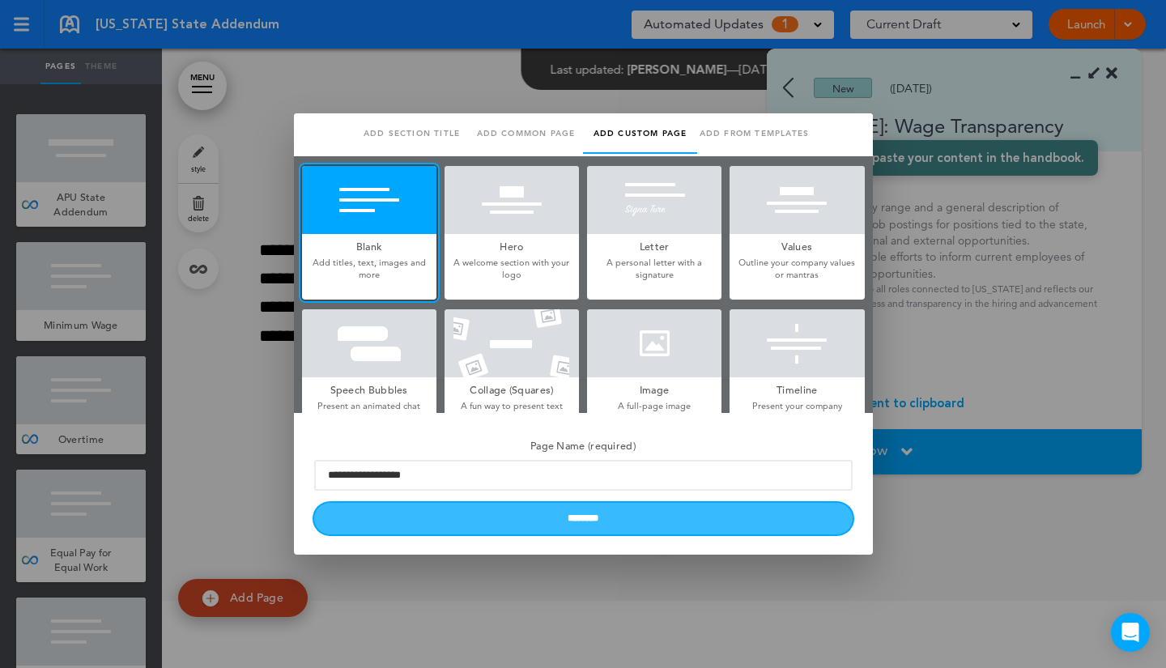
click at [493, 529] on input "********" at bounding box center [583, 519] width 538 height 32
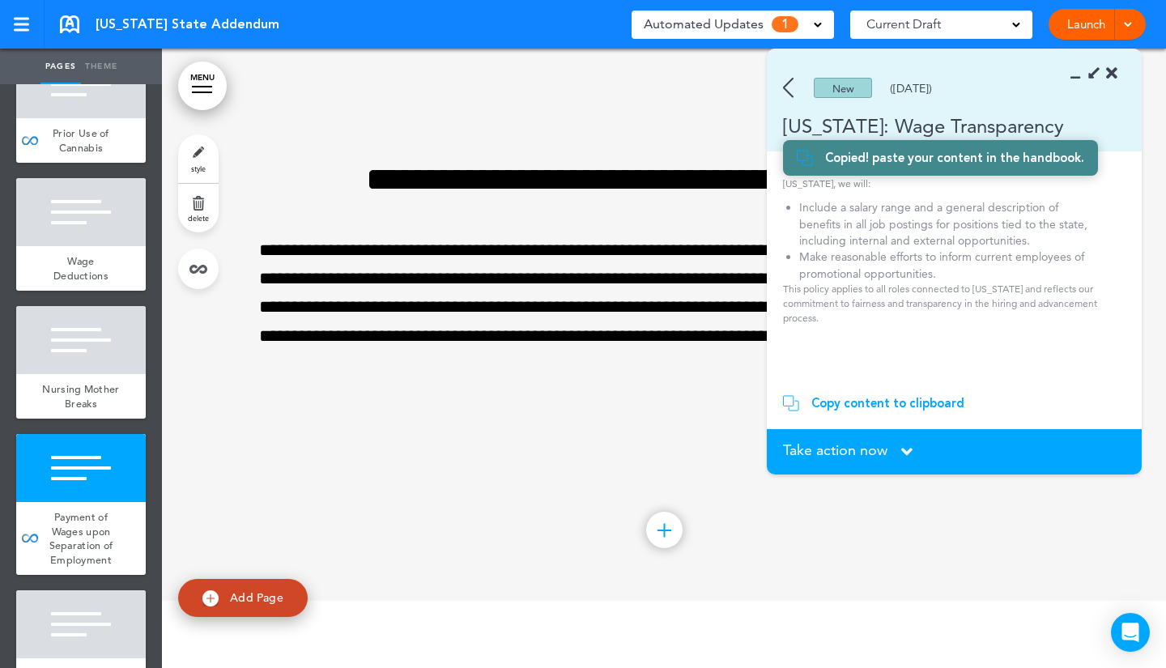
scroll to position [561, 0]
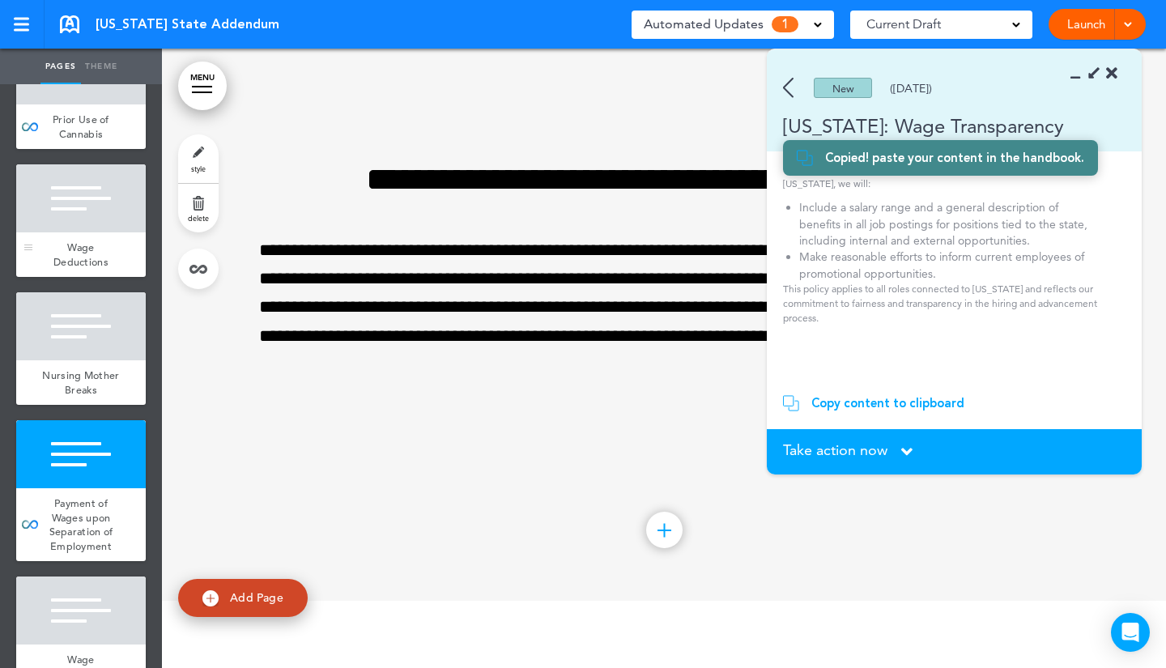
click at [88, 202] on div at bounding box center [81, 198] width 130 height 68
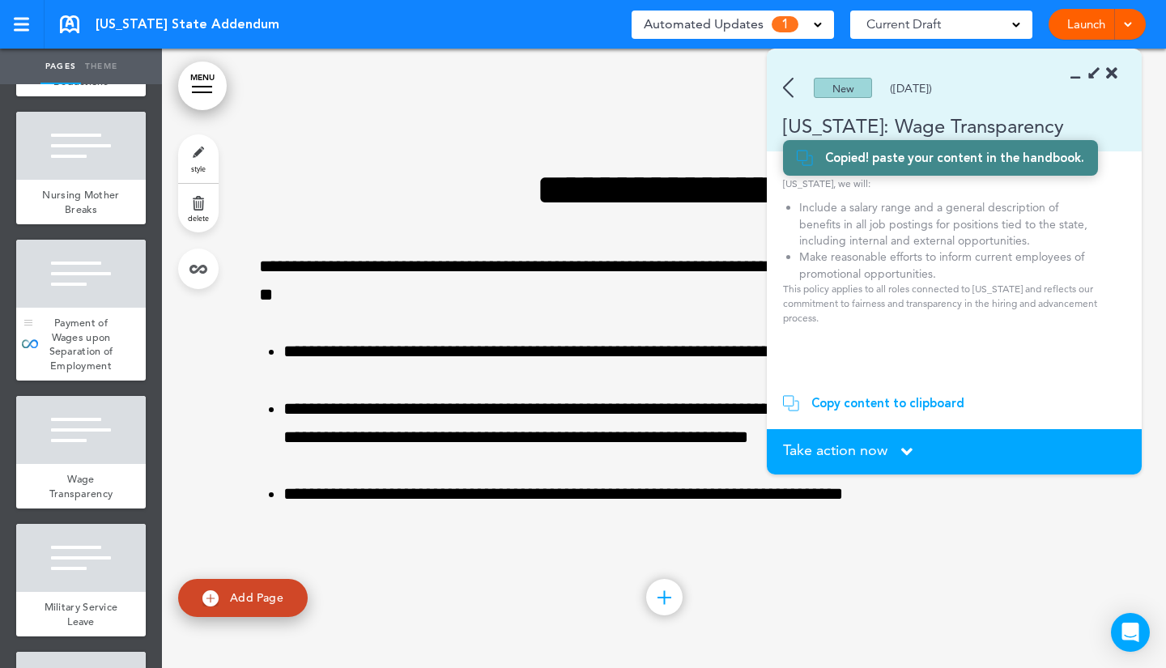
scroll to position [741, 0]
click at [85, 501] on span "Wage Transparency" at bounding box center [81, 487] width 64 height 28
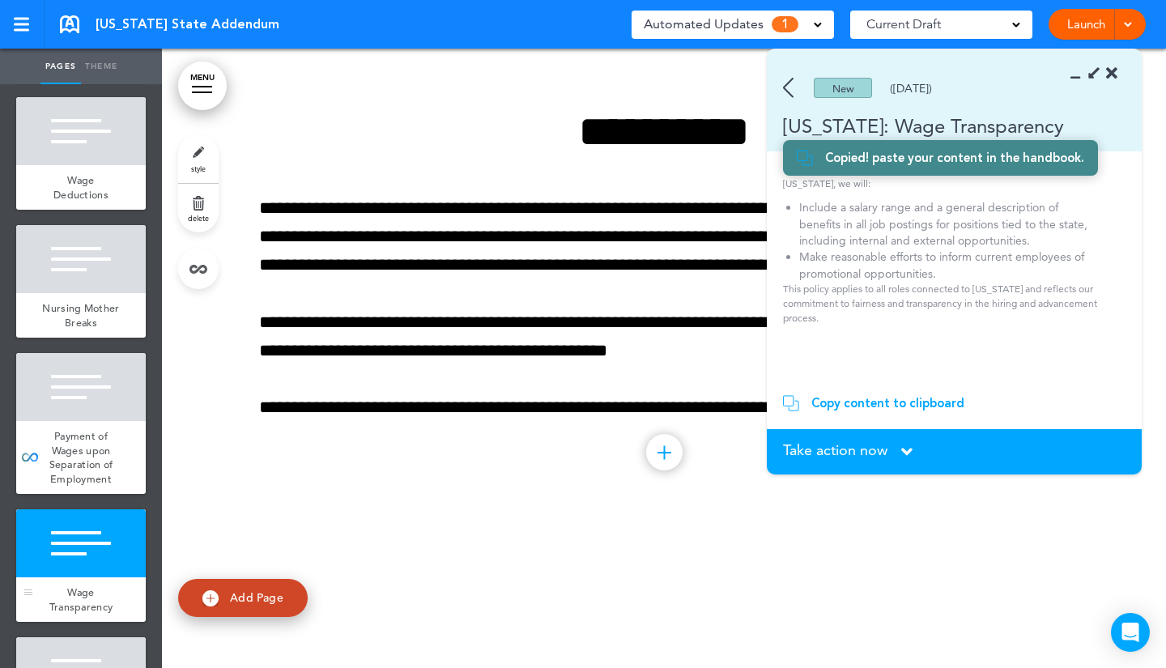
scroll to position [618, 0]
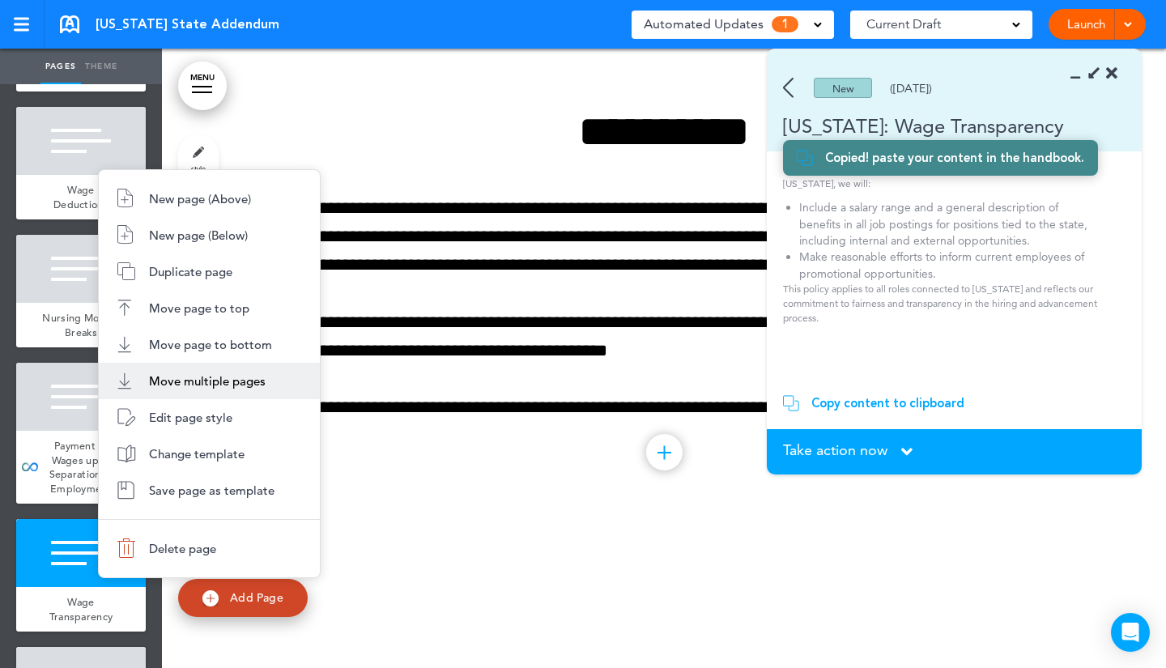
click at [202, 373] on span "Move multiple pages" at bounding box center [207, 380] width 117 height 15
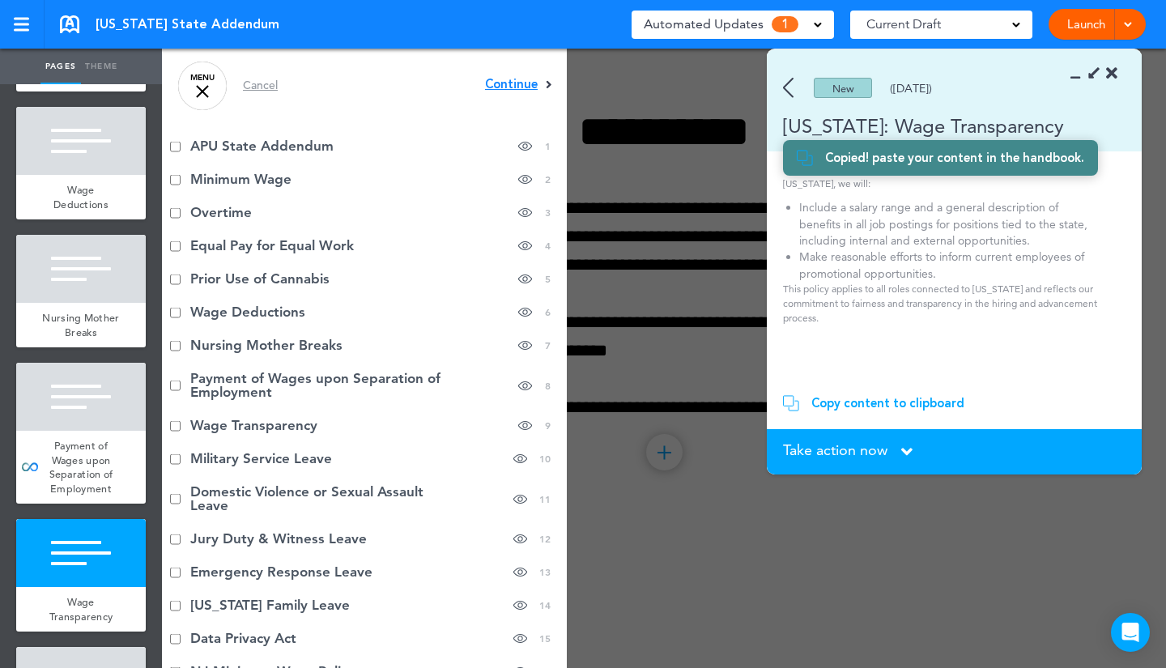
click at [495, 87] on span "Continue" at bounding box center [511, 85] width 53 height 12
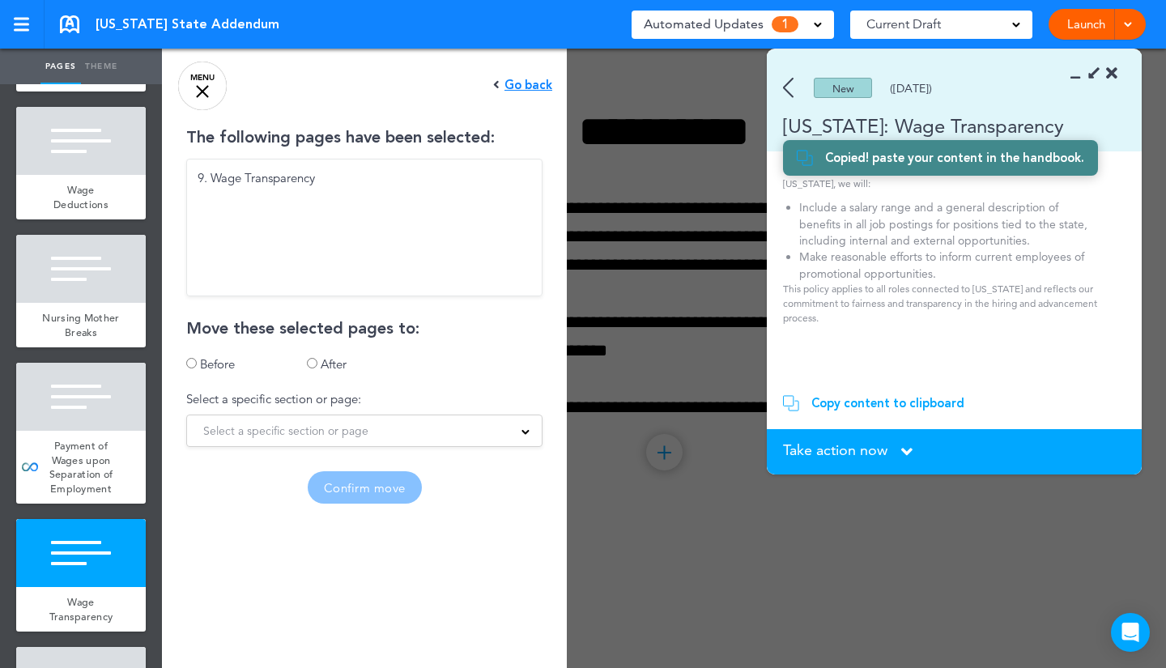
click at [303, 436] on span "Select a specific section or page" at bounding box center [285, 430] width 165 height 23
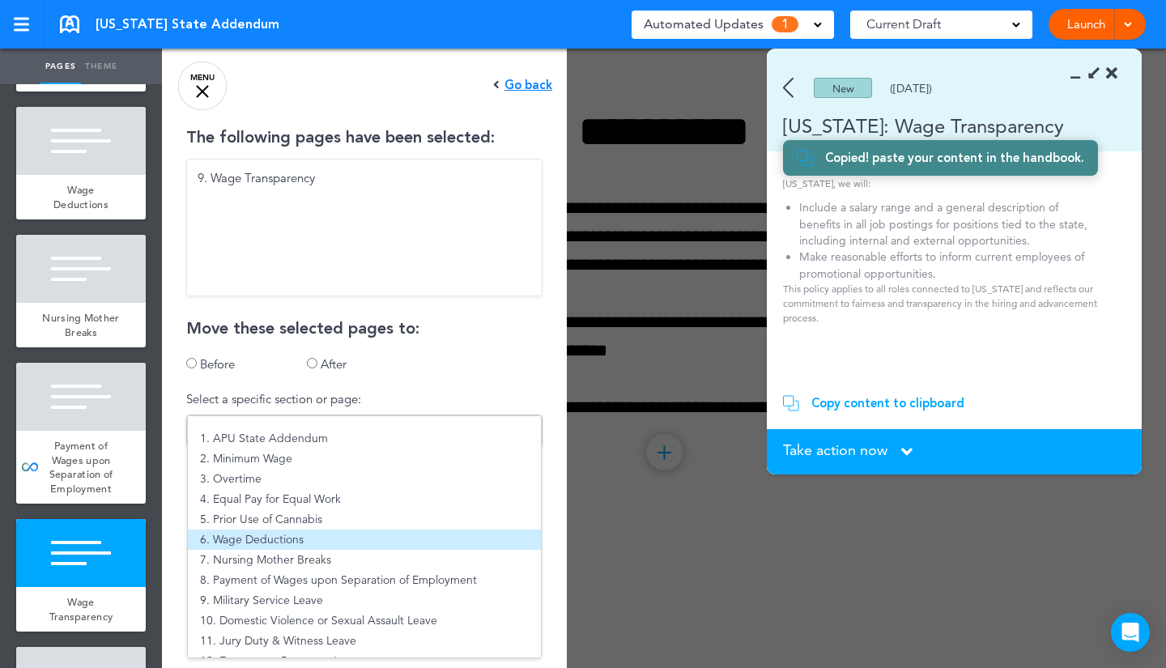
click at [285, 533] on li "6. Wage Deductions" at bounding box center [364, 539] width 353 height 20
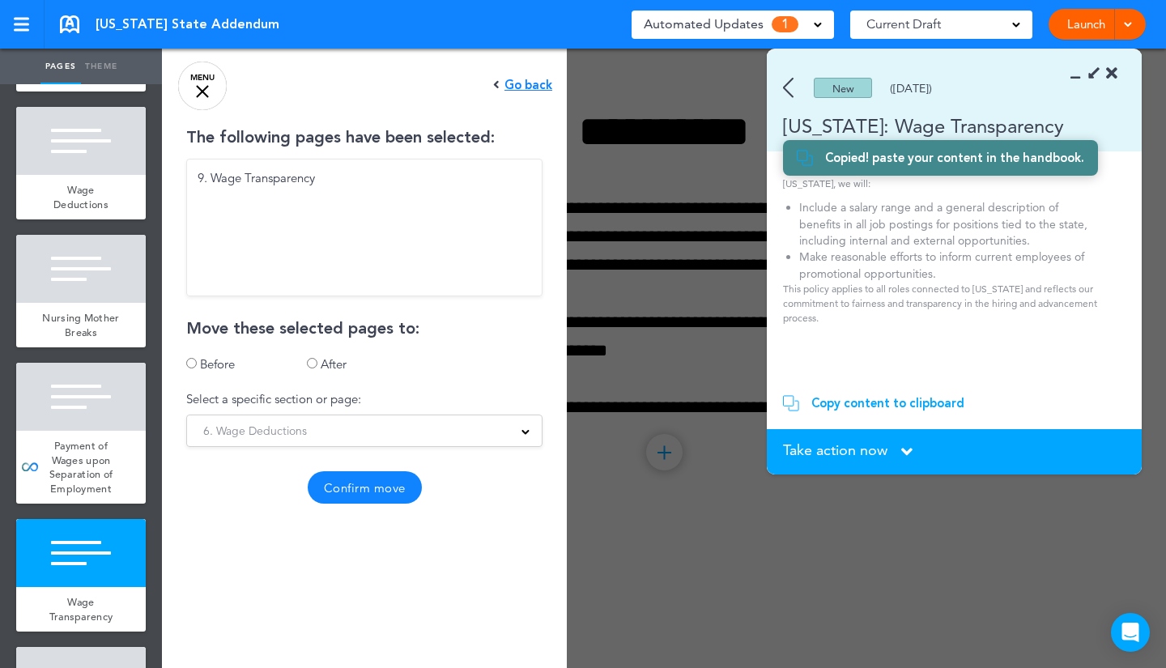
click at [349, 494] on button "Confirm move" at bounding box center [365, 487] width 114 height 32
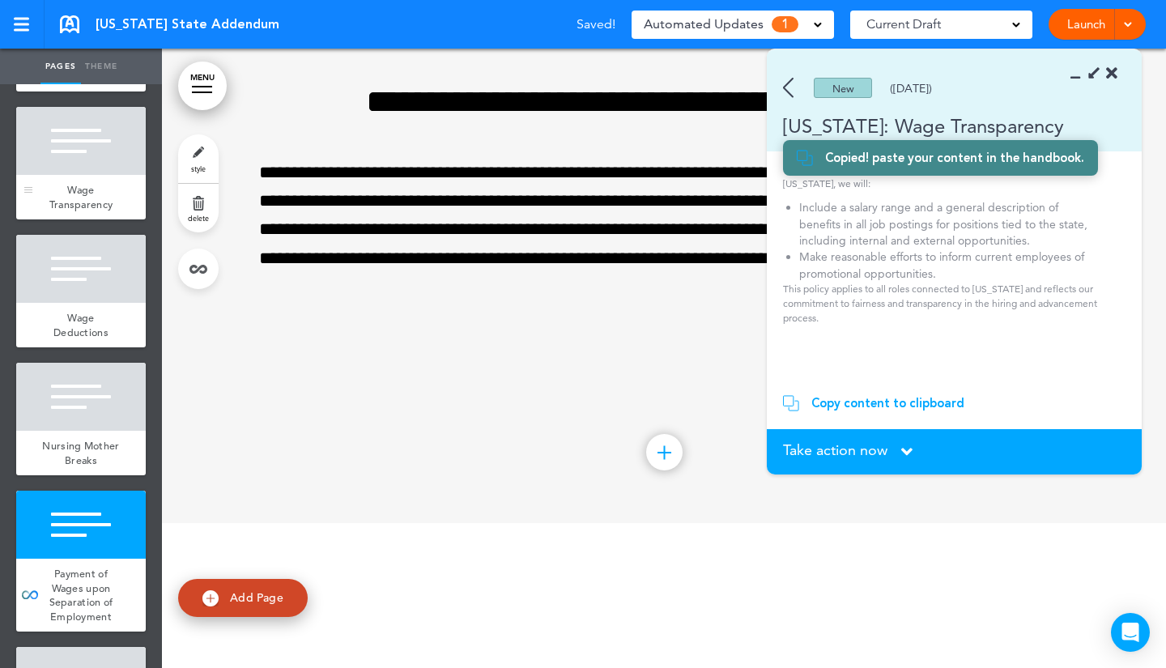
click at [90, 200] on div "Wage Transparency" at bounding box center [81, 197] width 130 height 45
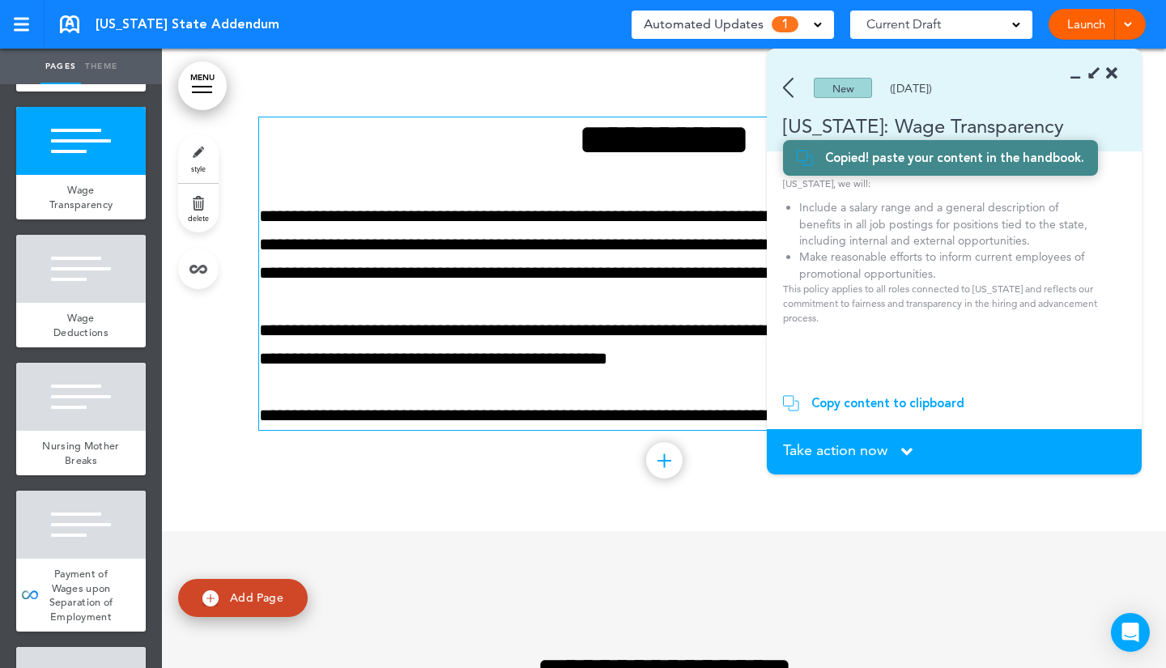
scroll to position [3087, 0]
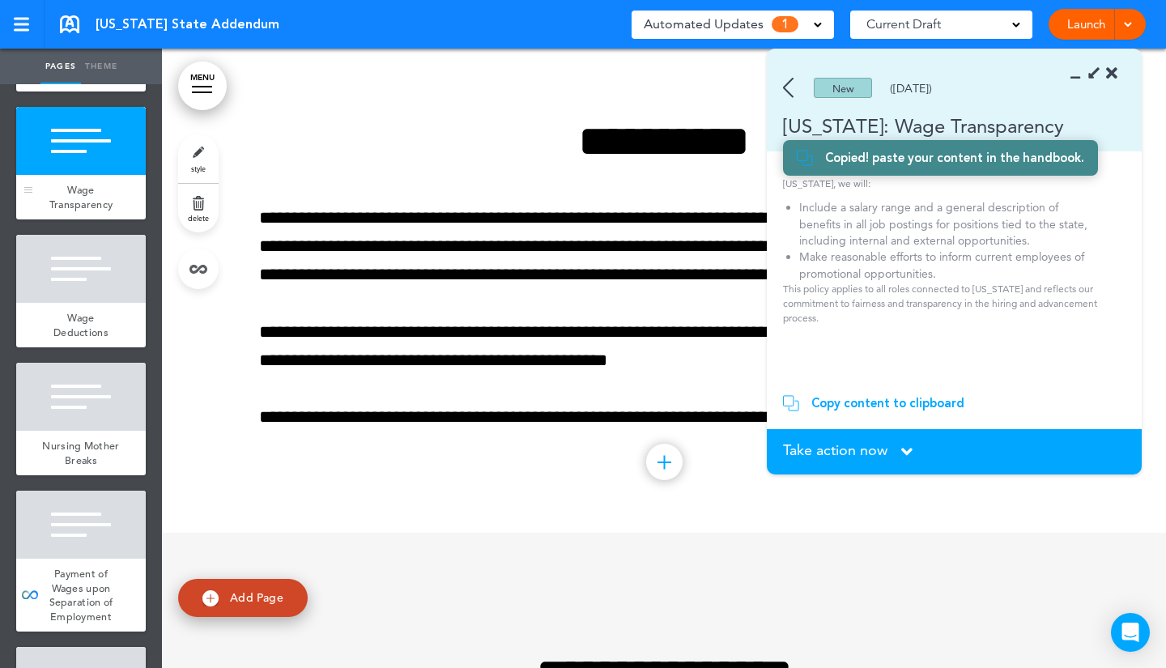
click at [100, 209] on div "Wage Transparency" at bounding box center [81, 197] width 130 height 45
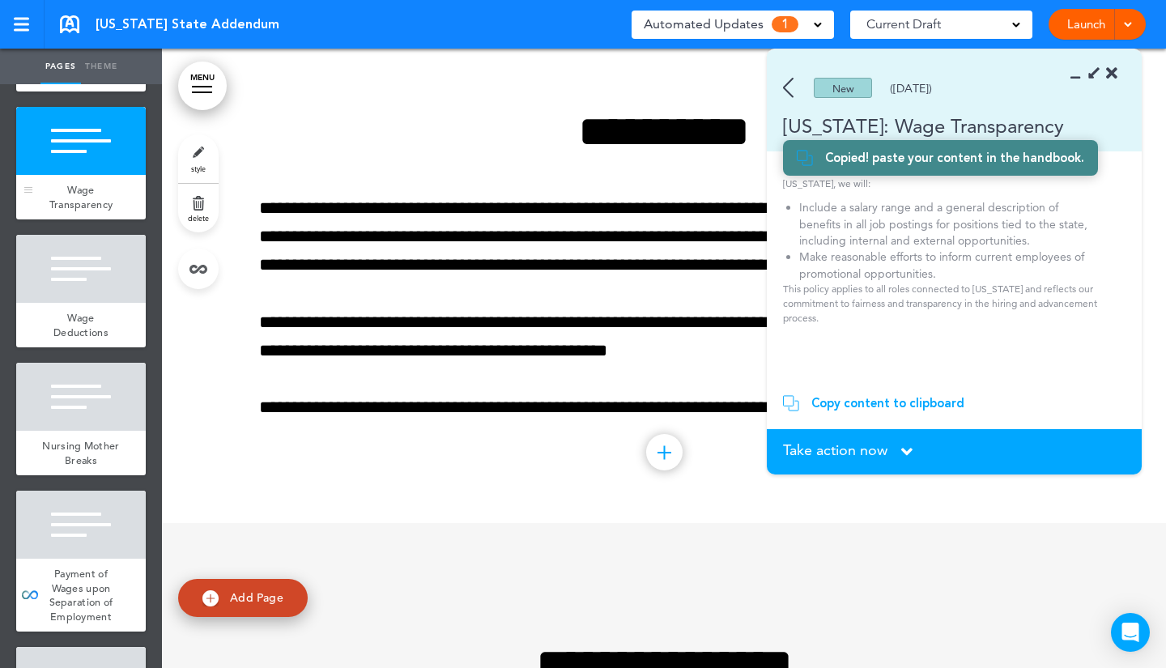
scroll to position [3096, 0]
click at [67, 303] on div at bounding box center [81, 269] width 130 height 68
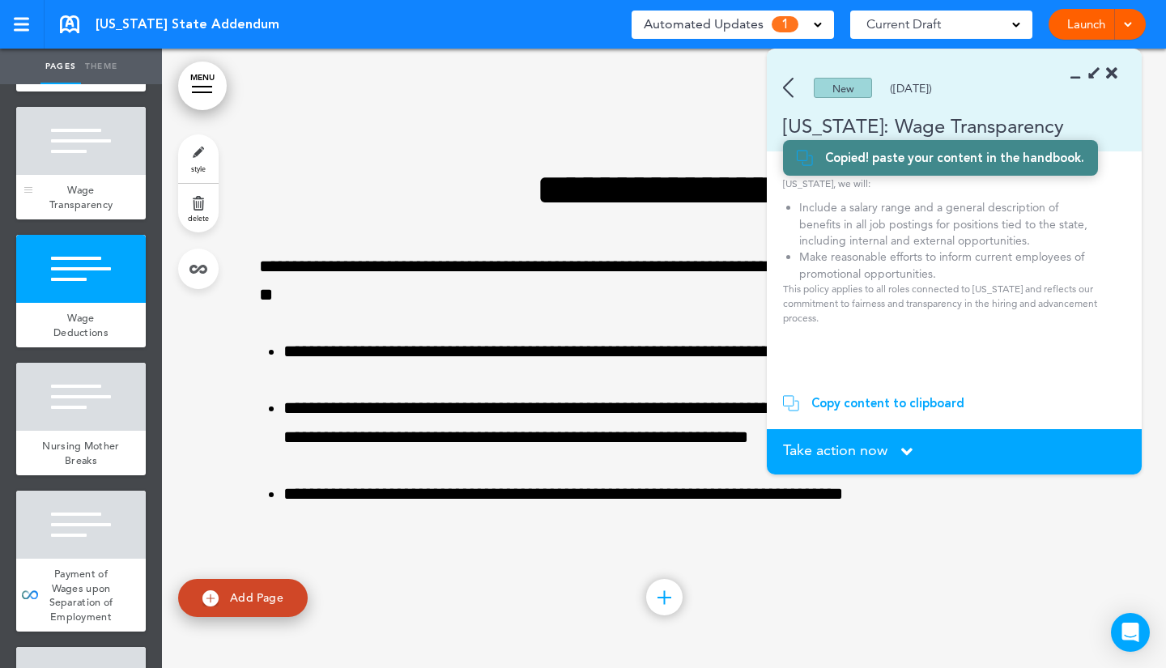
click at [68, 175] on div at bounding box center [81, 141] width 130 height 68
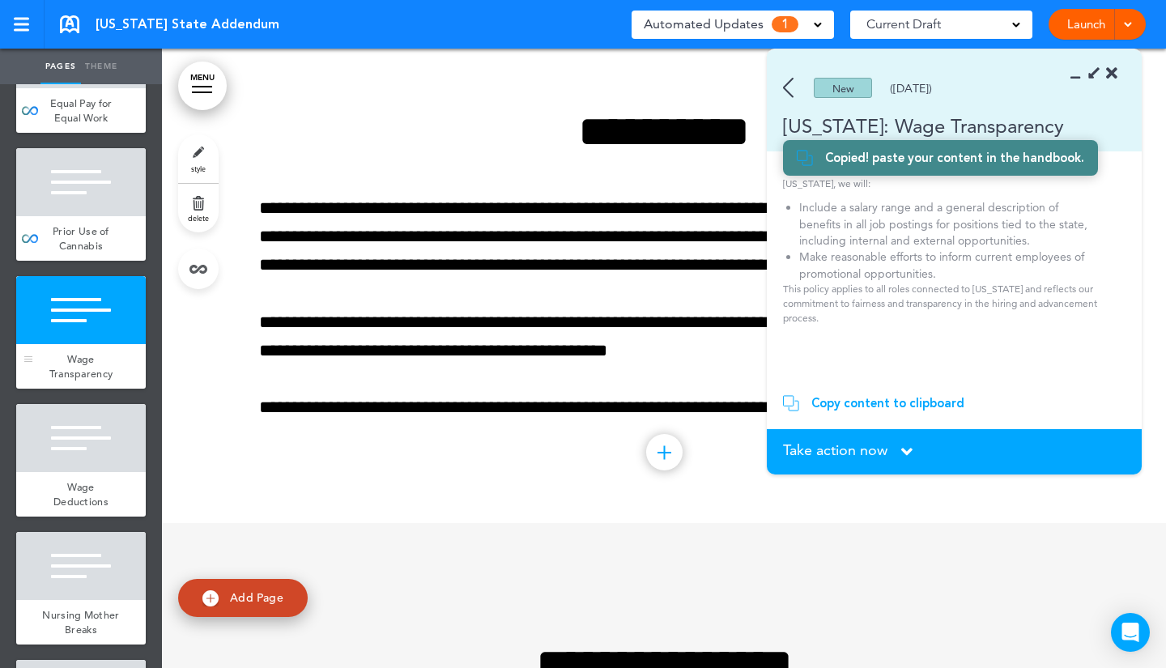
scroll to position [448, 0]
click at [68, 188] on div at bounding box center [81, 183] width 130 height 68
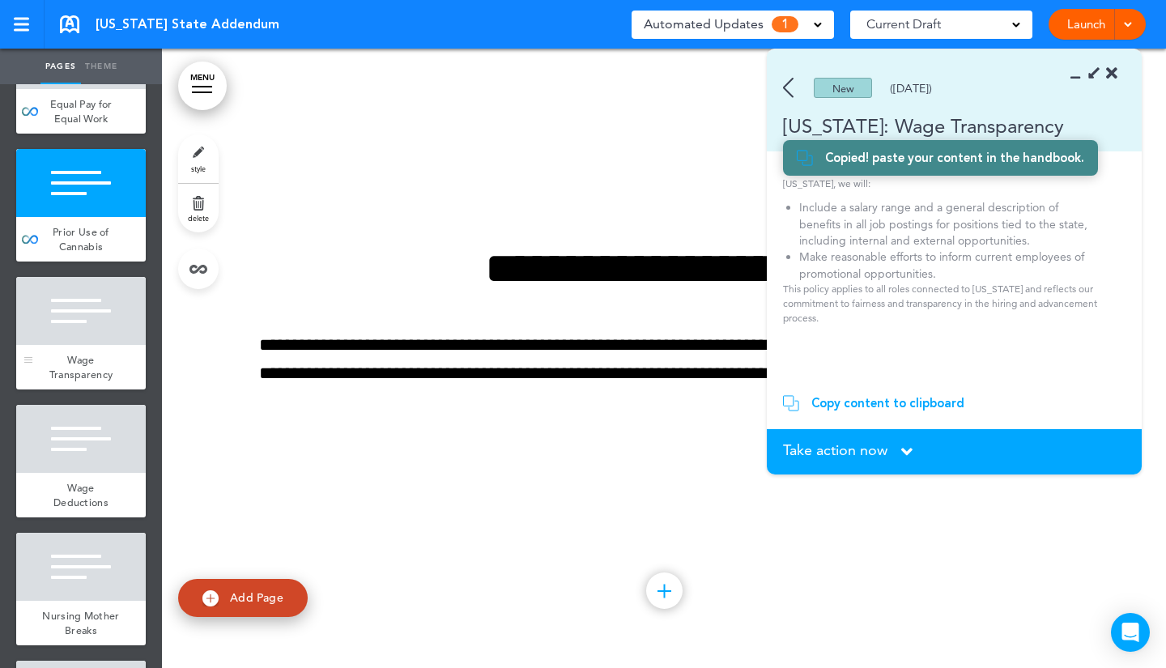
scroll to position [2477, 0]
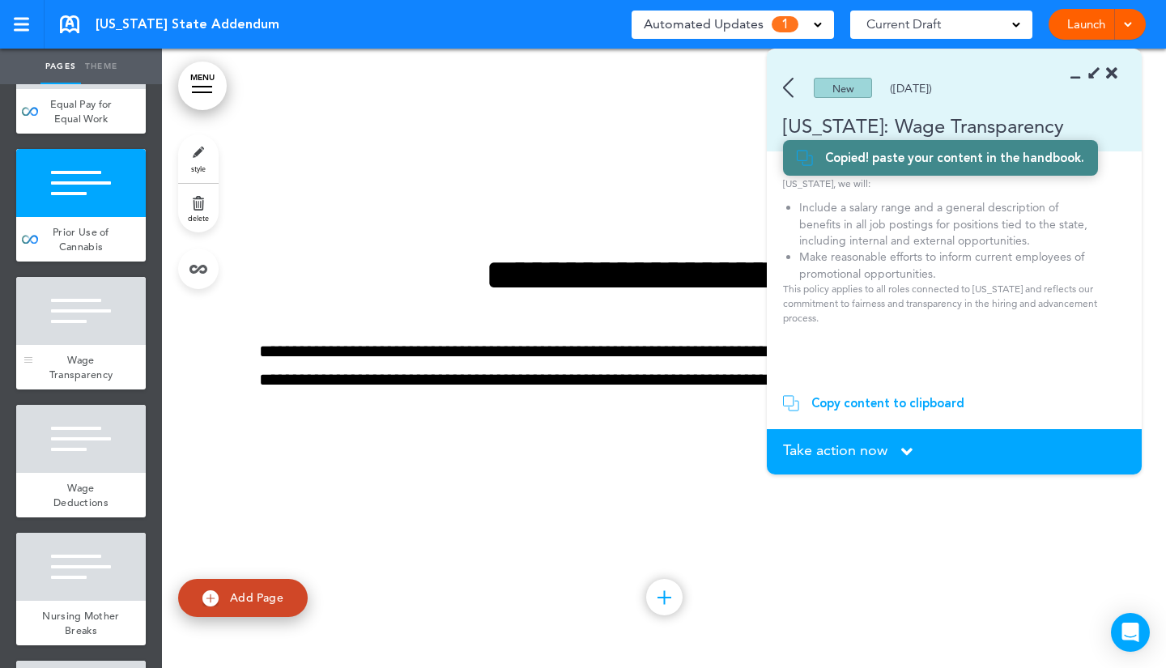
click at [57, 345] on div at bounding box center [81, 311] width 130 height 68
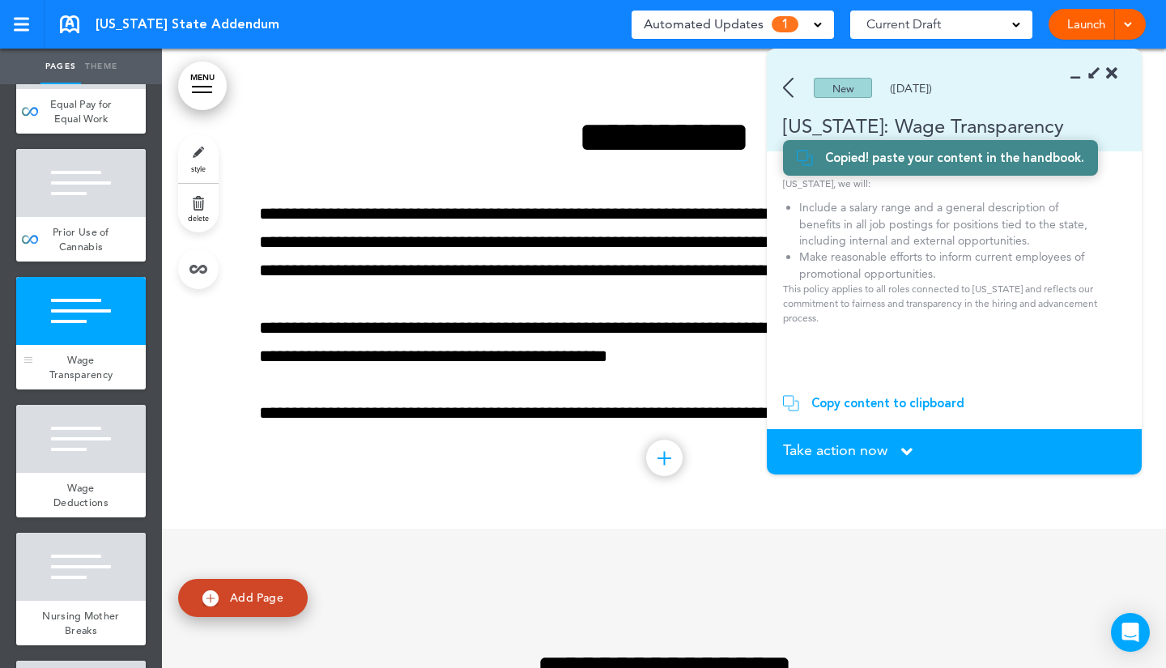
scroll to position [3096, 0]
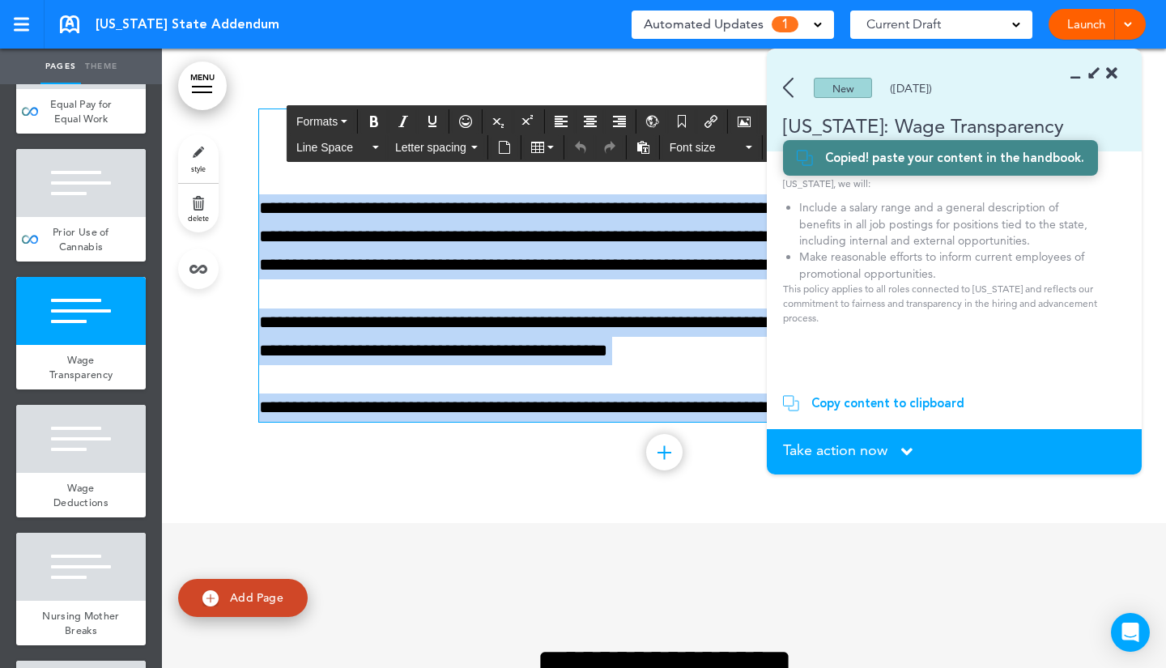
drag, startPoint x: 533, startPoint y: 138, endPoint x: 967, endPoint y: 439, distance: 528.8
click at [967, 439] on body "Make this page common so it is available in other handbooks. This handbook Prev…" at bounding box center [583, 334] width 1166 height 668
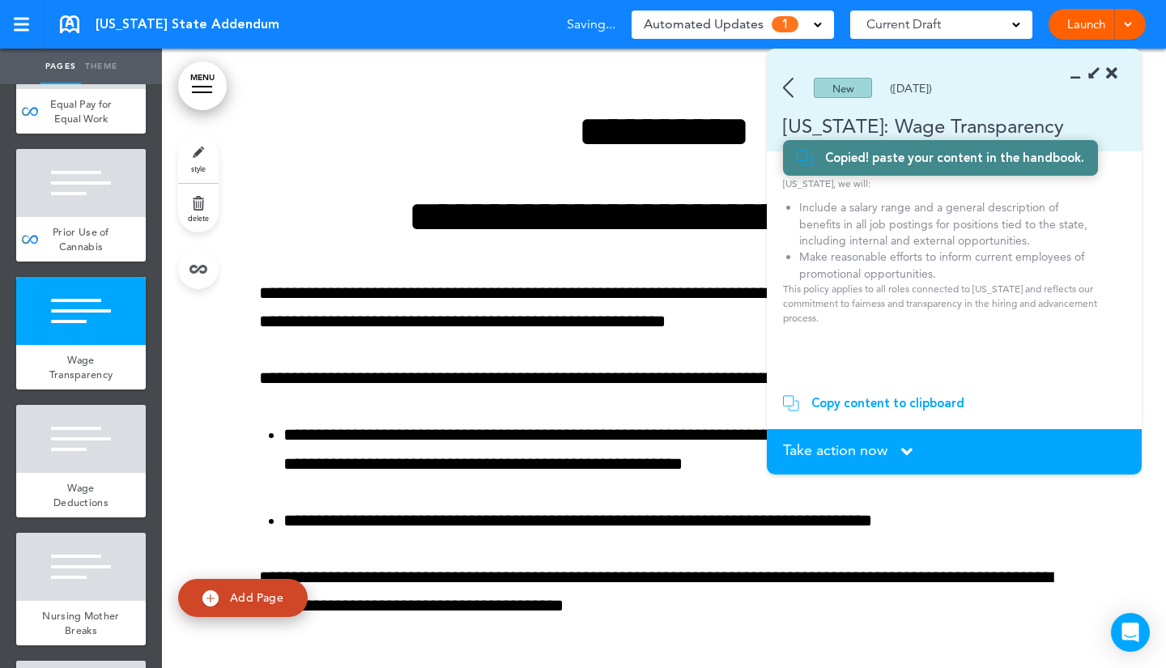
click at [846, 459] on div "Take action now Click here to change the status" at bounding box center [954, 452] width 342 height 18
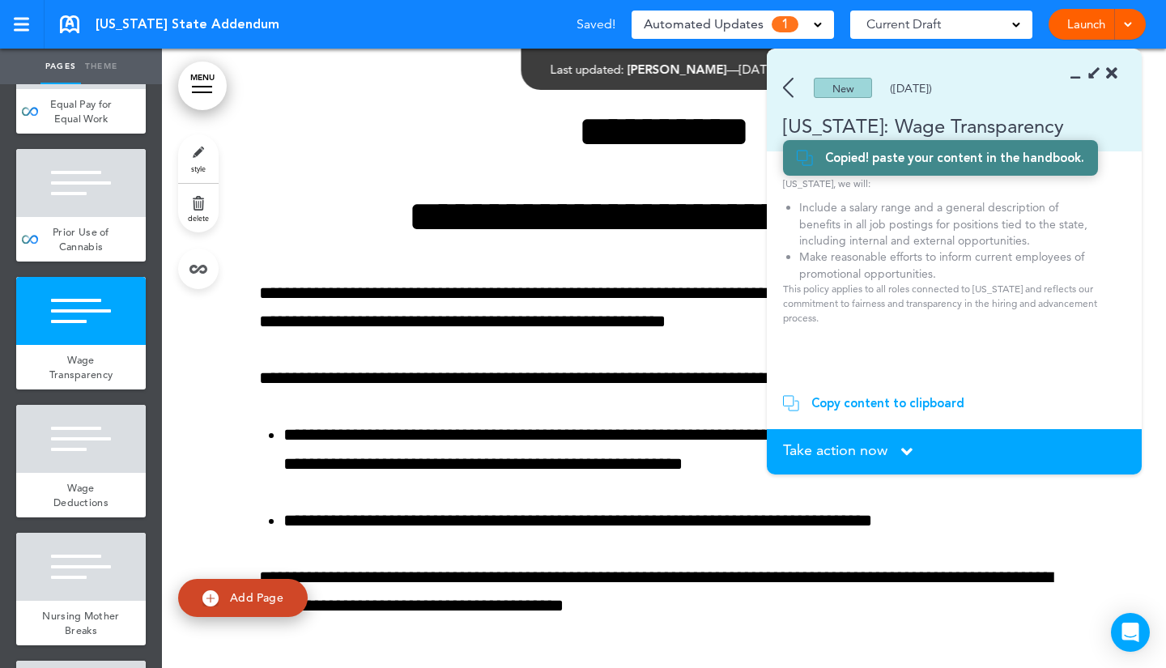
click at [831, 443] on span "Take action now" at bounding box center [835, 450] width 104 height 15
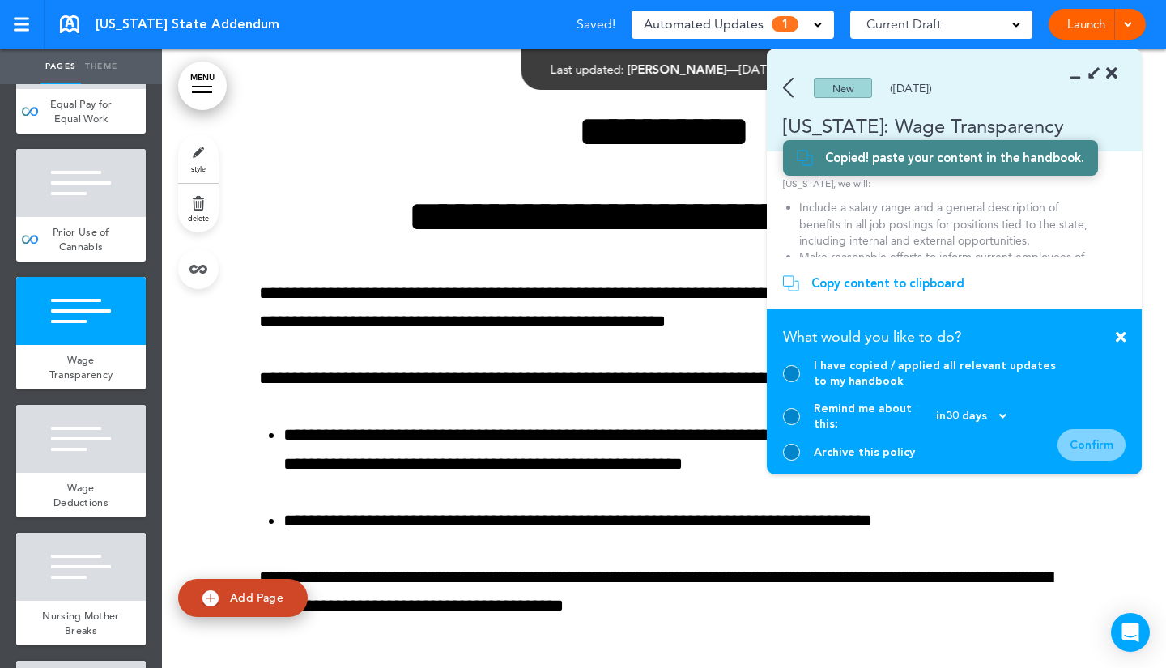
click at [792, 382] on div at bounding box center [791, 373] width 17 height 17
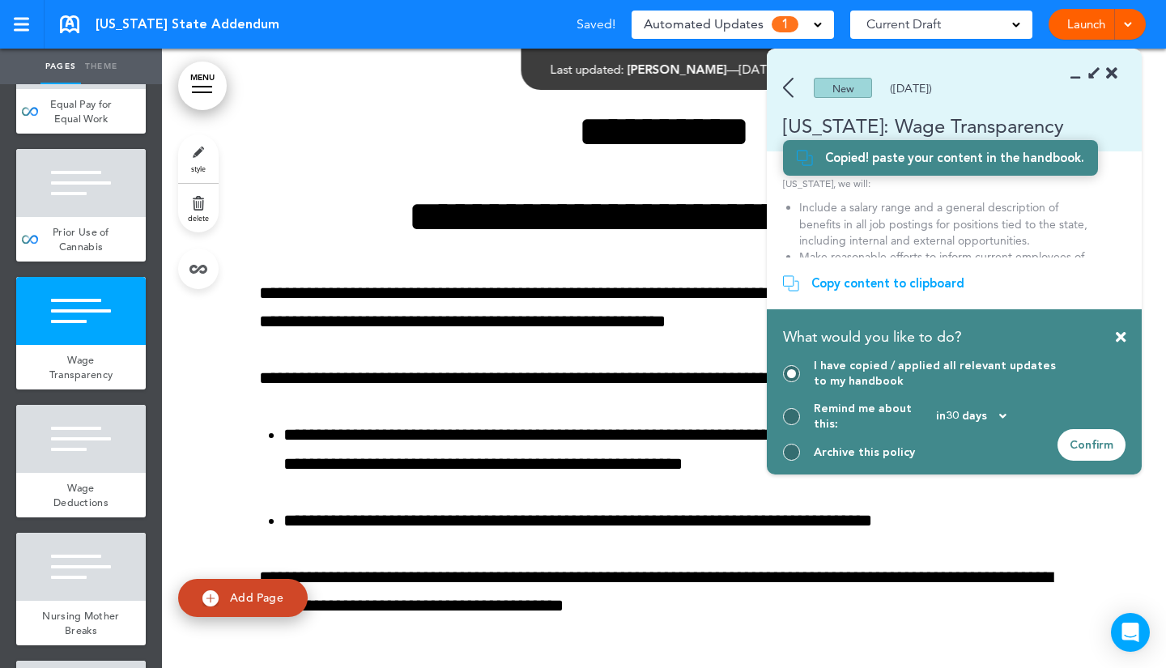
click at [1086, 449] on div "Confirm" at bounding box center [1091, 445] width 68 height 32
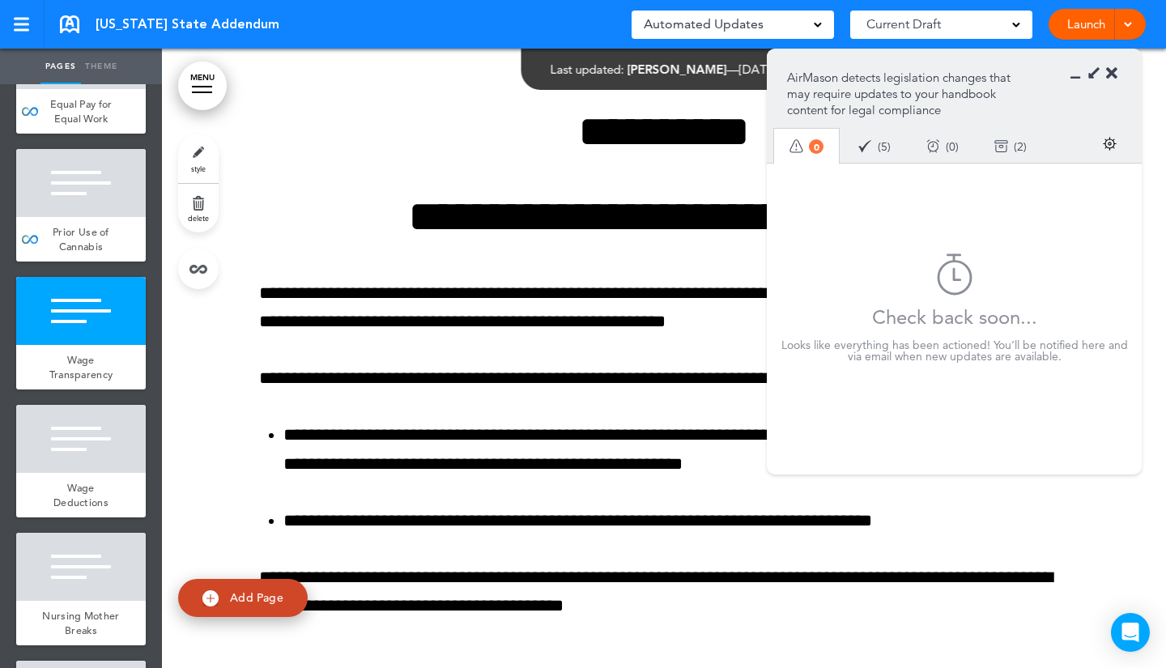
click at [1107, 70] on icon at bounding box center [1111, 74] width 11 height 16
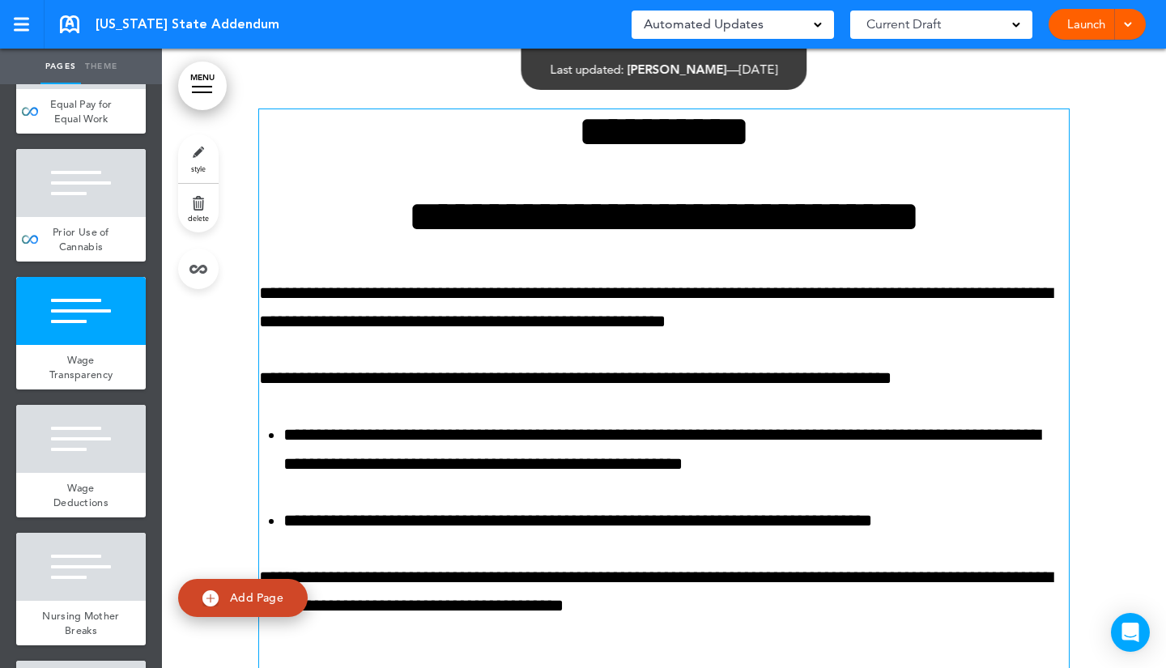
click at [618, 310] on p "**********" at bounding box center [663, 307] width 809 height 57
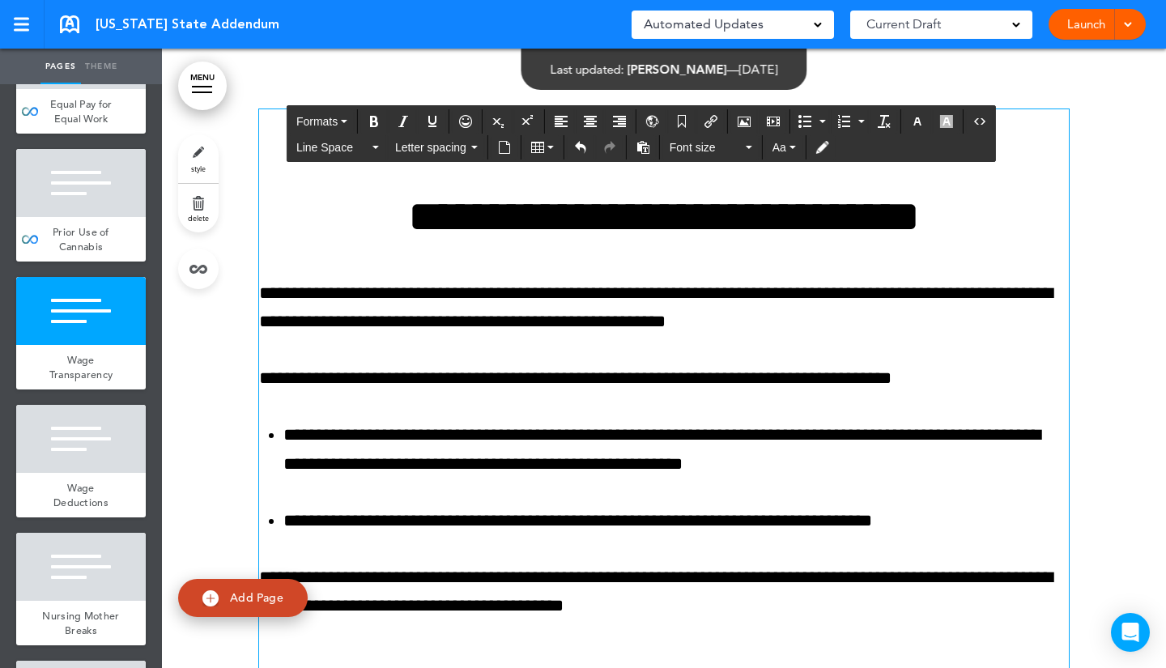
click at [526, 243] on div "**********" at bounding box center [663, 421] width 809 height 624
drag, startPoint x: 325, startPoint y: 227, endPoint x: 322, endPoint y: 83, distance: 143.3
click at [322, 83] on div "**********" at bounding box center [663, 442] width 809 height 786
drag, startPoint x: 323, startPoint y: 196, endPoint x: 316, endPoint y: 144, distance: 52.3
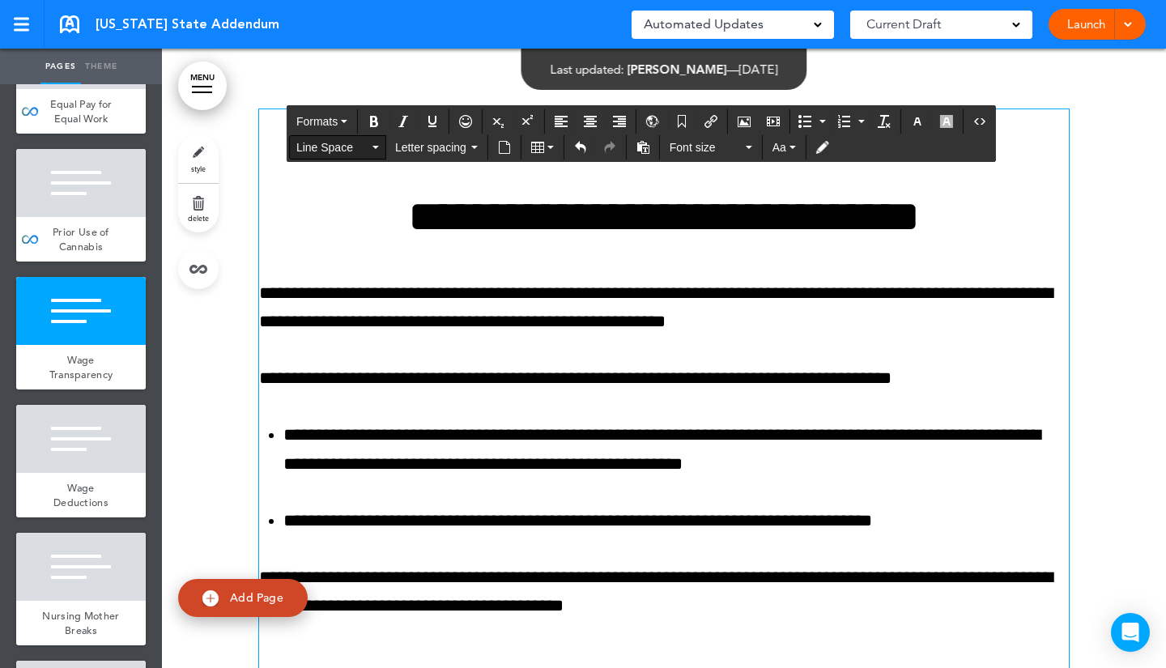
click at [323, 201] on h1 "**********" at bounding box center [663, 216] width 809 height 45
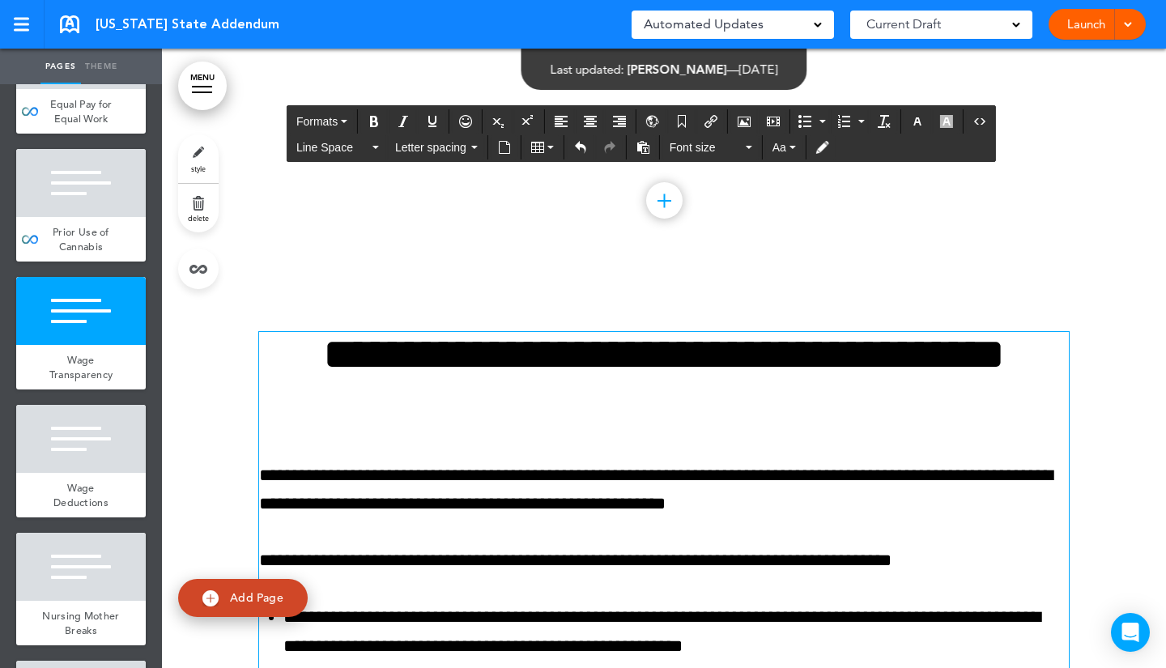
scroll to position [2873, 0]
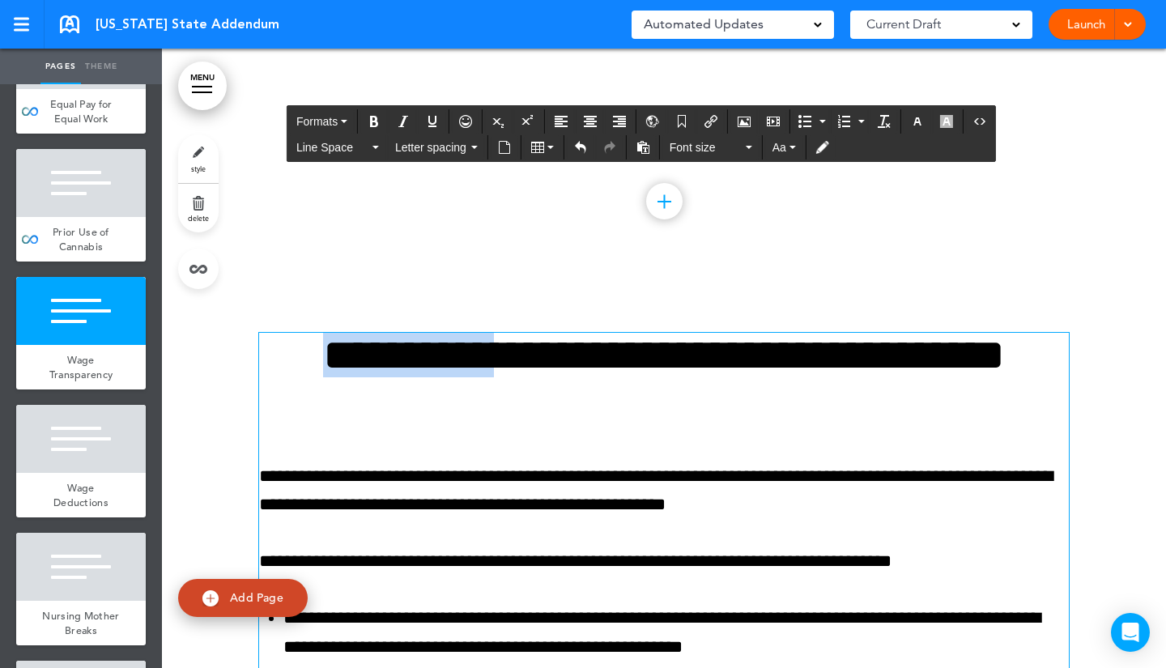
drag, startPoint x: 517, startPoint y: 360, endPoint x: 236, endPoint y: 358, distance: 281.7
click at [236, 358] on div "**********" at bounding box center [664, 645] width 1004 height 746
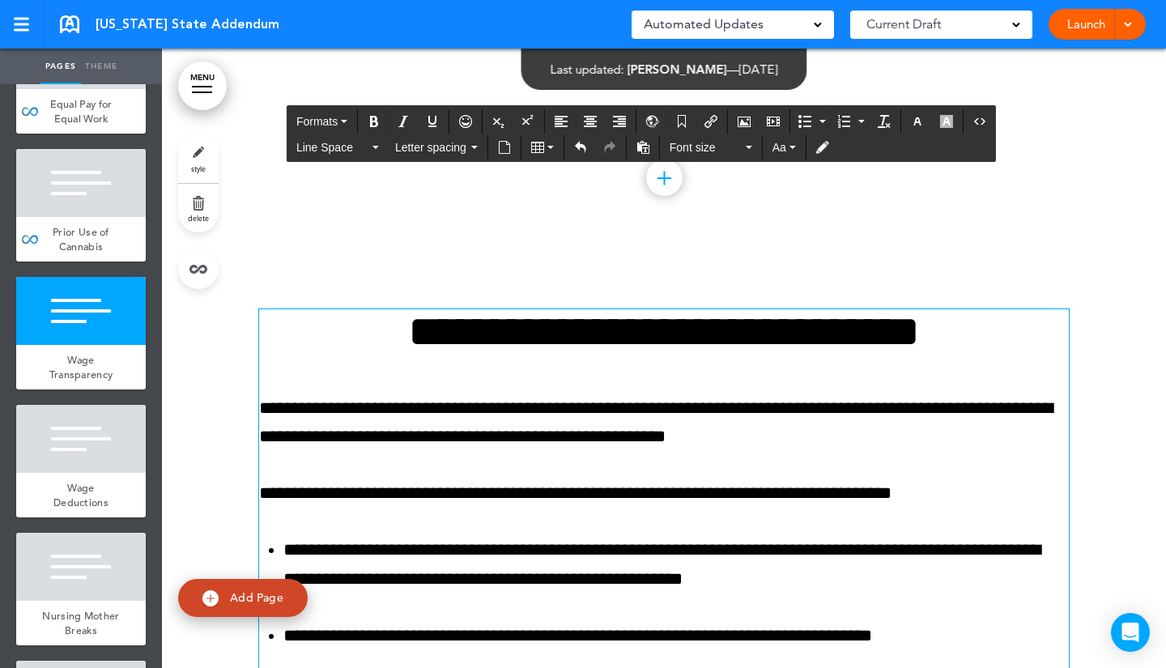
scroll to position [2896, 0]
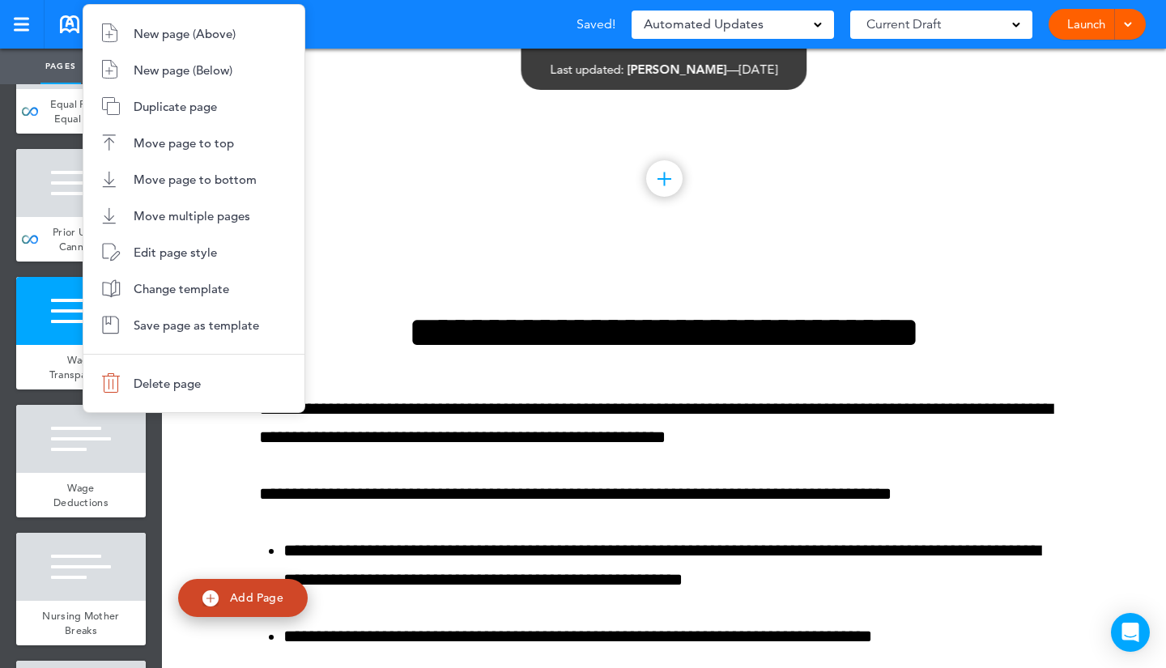
click at [65, 341] on div at bounding box center [583, 334] width 1166 height 668
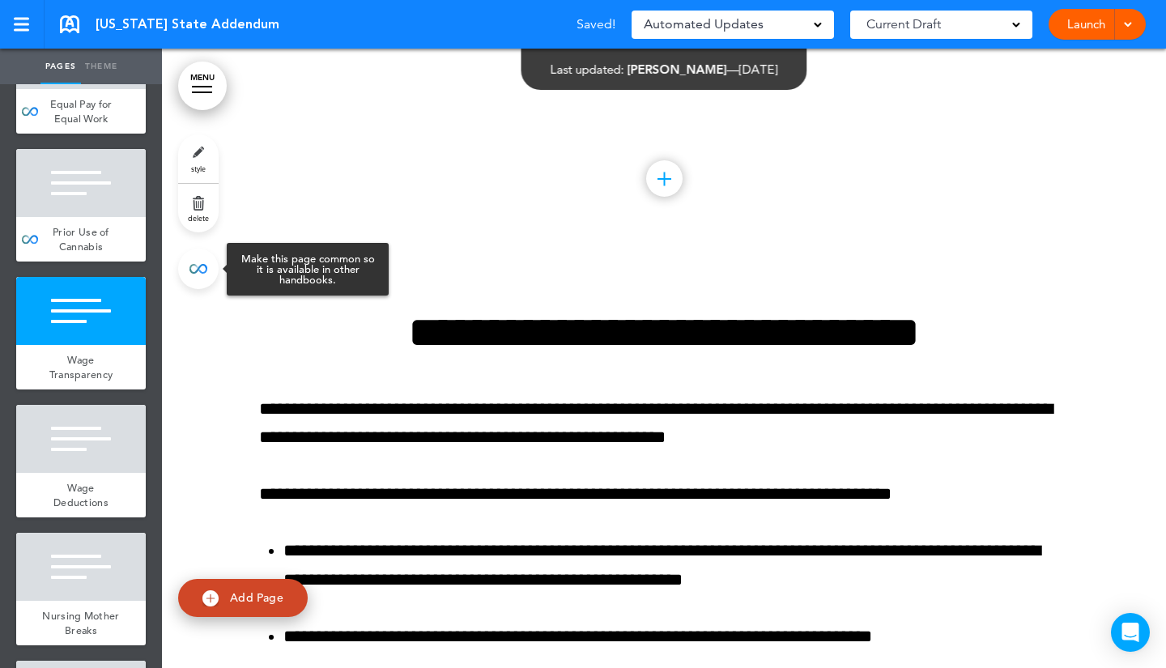
click at [198, 267] on link at bounding box center [198, 269] width 40 height 40
type input "**********"
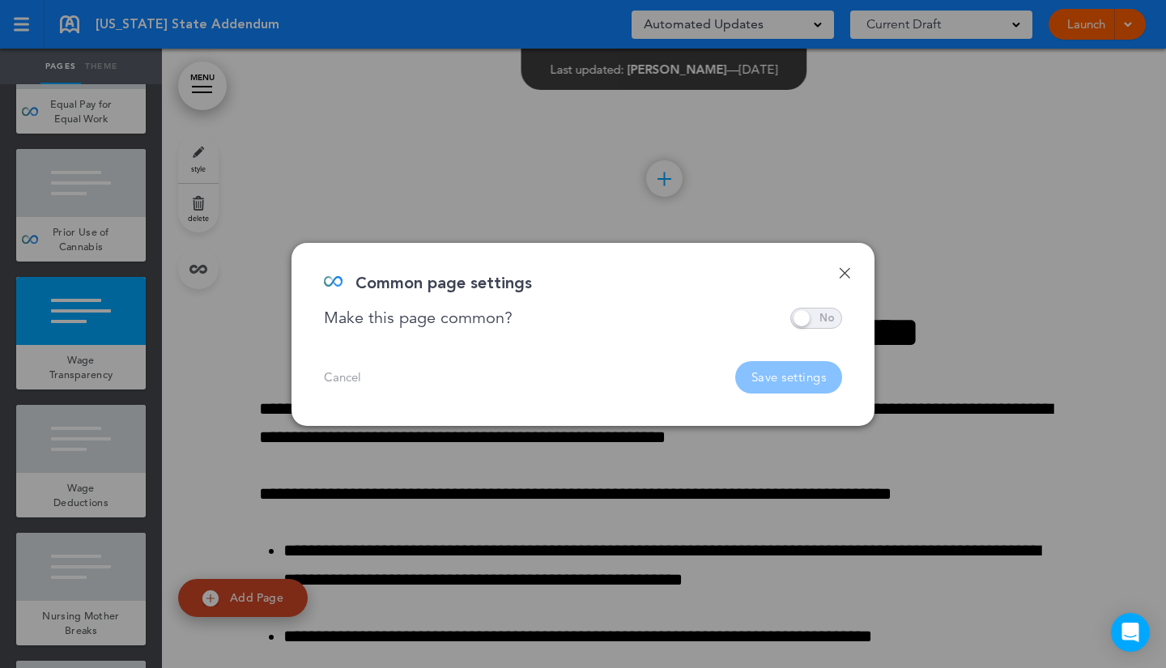
click at [831, 311] on span at bounding box center [816, 318] width 52 height 21
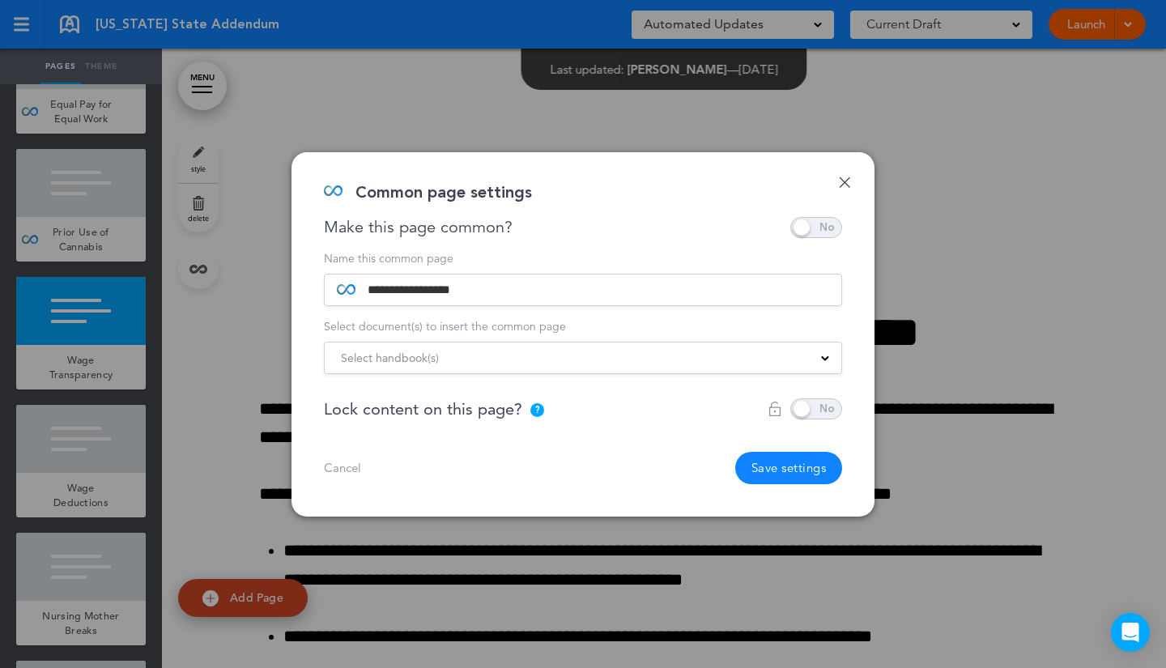
click at [744, 355] on div "Select handbook(s)" at bounding box center [583, 358] width 516 height 18
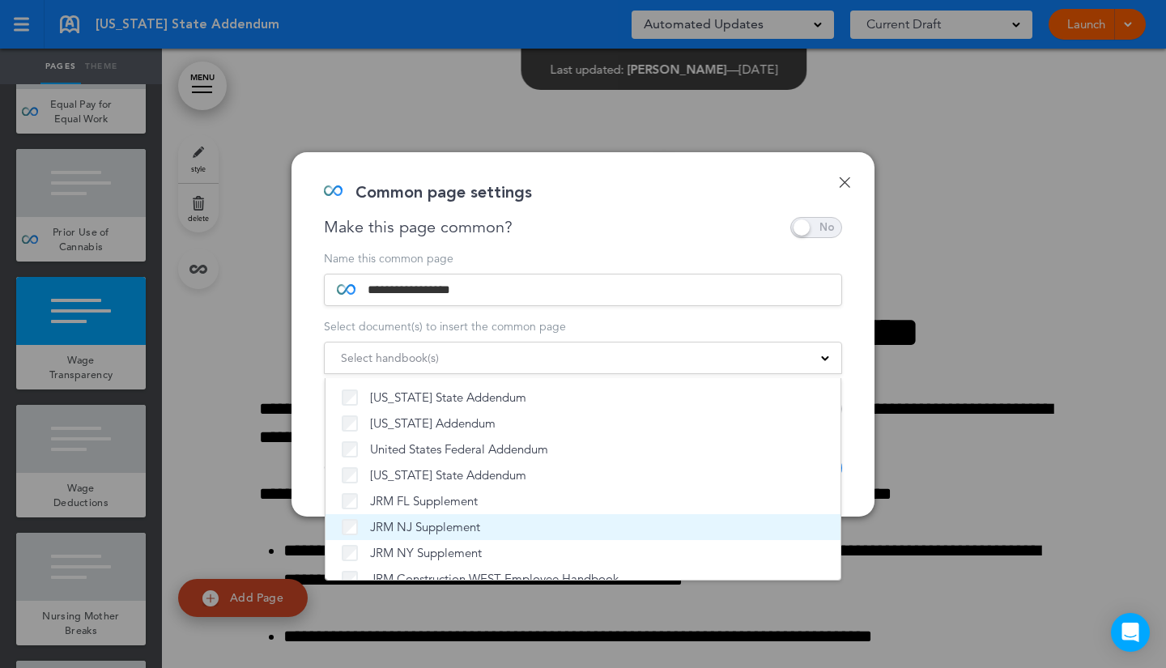
click at [493, 527] on label "JRM NJ Supplement" at bounding box center [583, 527] width 482 height 16
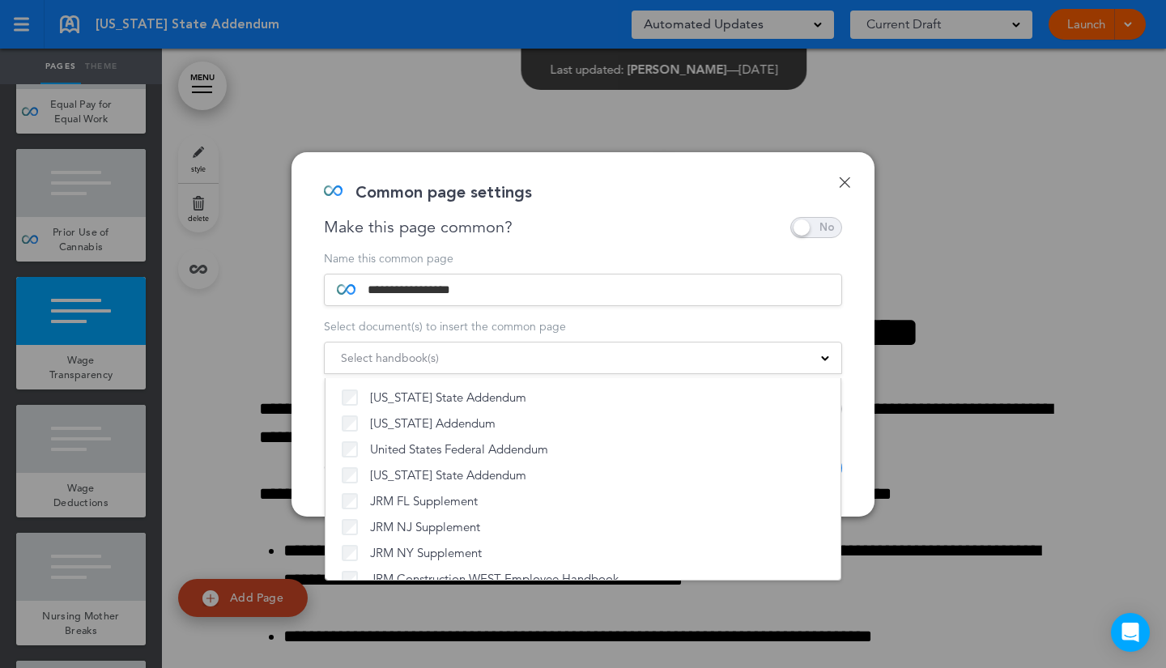
click at [856, 456] on div "**********" at bounding box center [582, 334] width 583 height 364
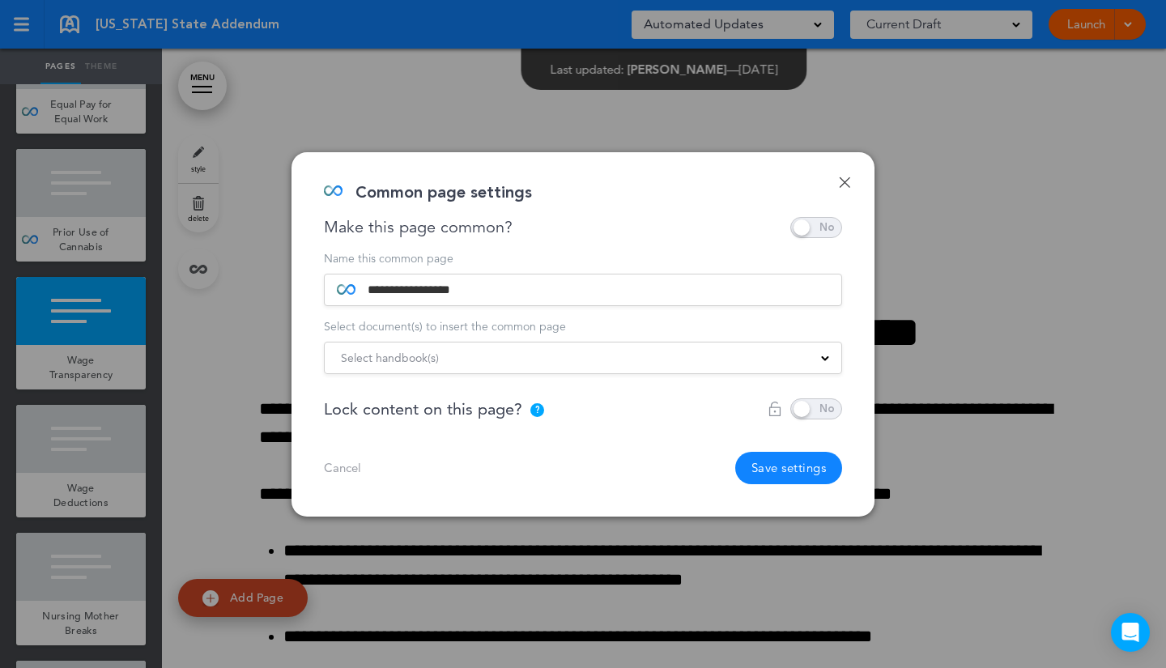
click at [787, 470] on button "Save settings" at bounding box center [789, 468] width 108 height 32
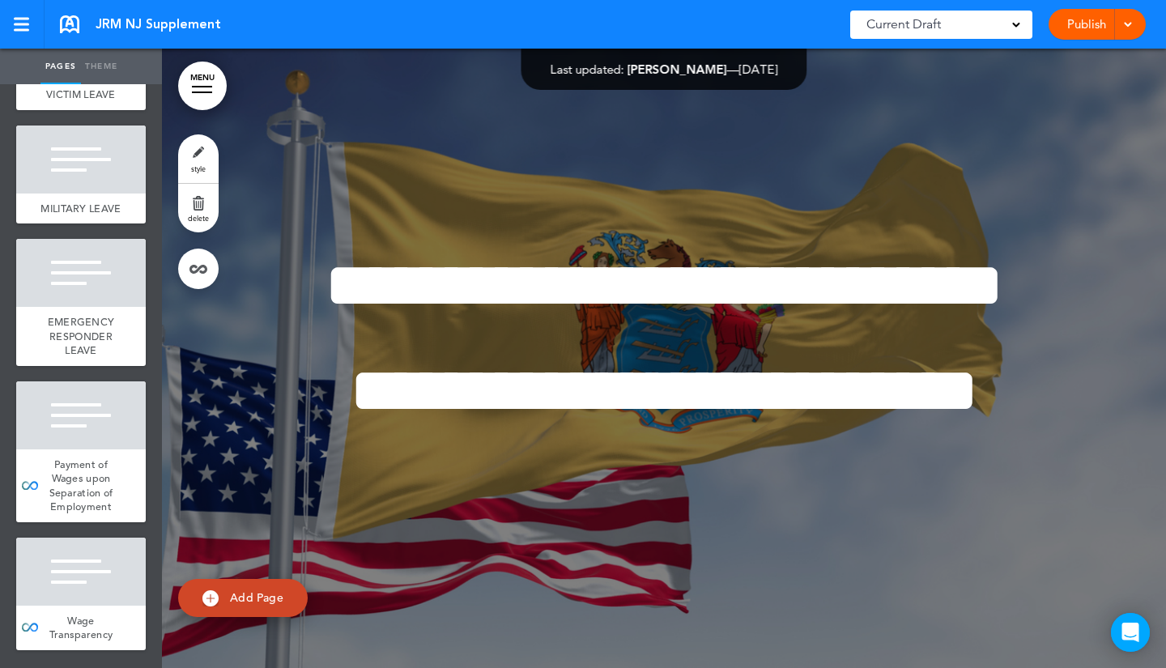
scroll to position [2932, 0]
click at [88, 596] on div at bounding box center [81, 572] width 130 height 68
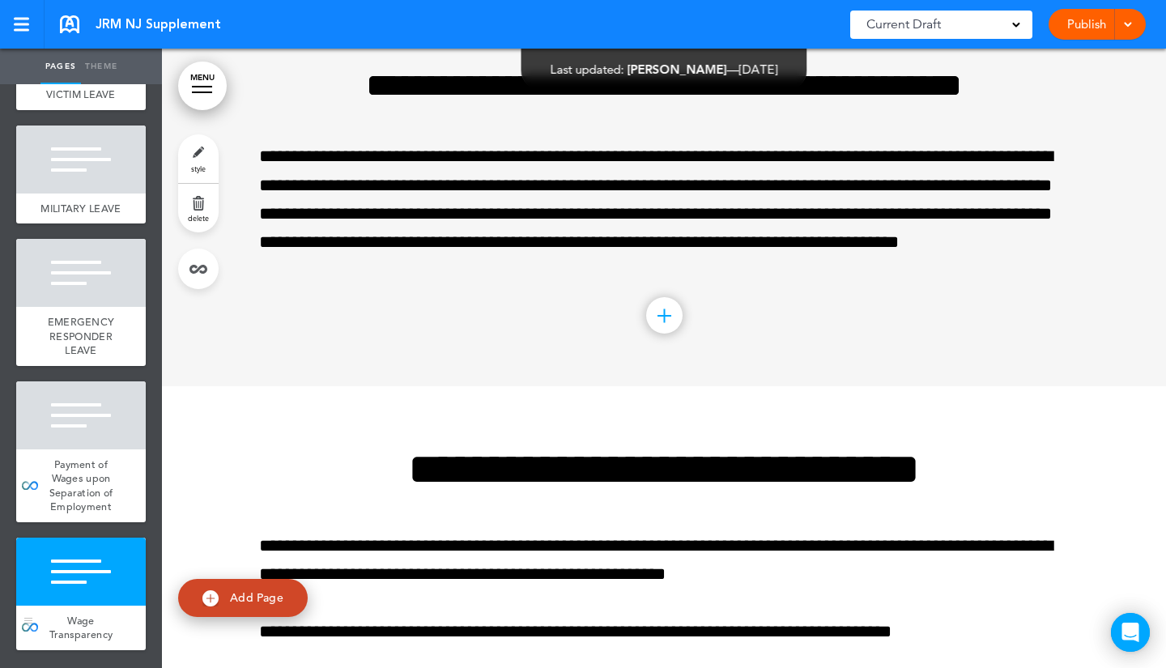
scroll to position [31991, 0]
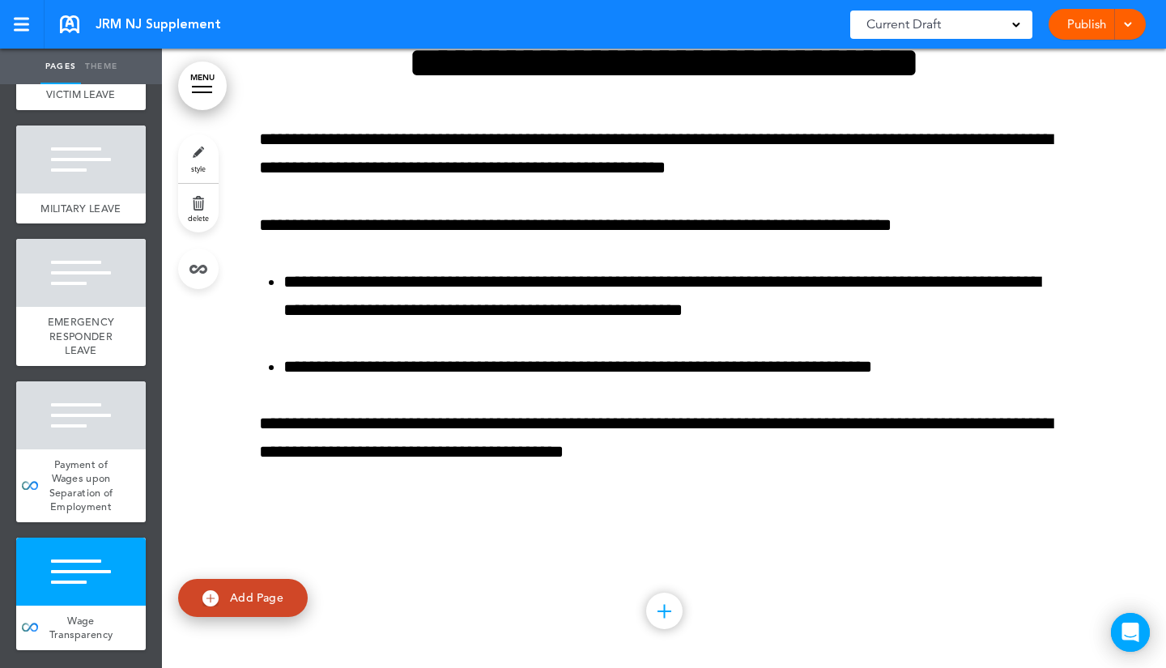
click at [198, 82] on link "MENU" at bounding box center [202, 86] width 49 height 49
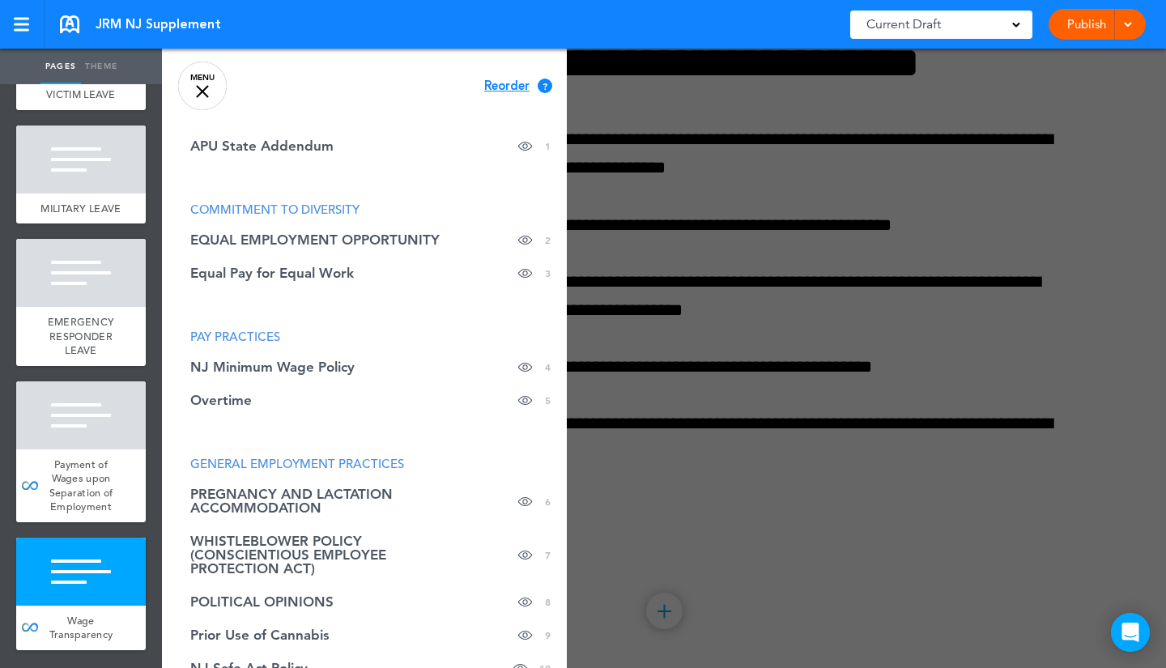
click at [504, 89] on span "Reorder" at bounding box center [506, 86] width 45 height 12
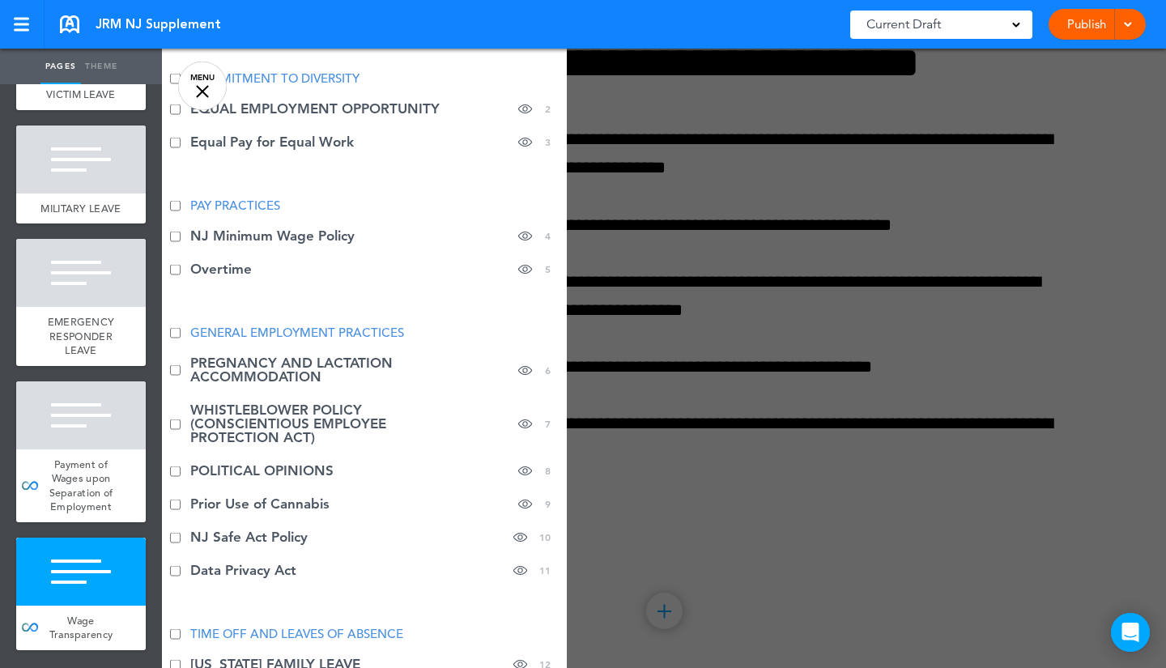
scroll to position [20, 0]
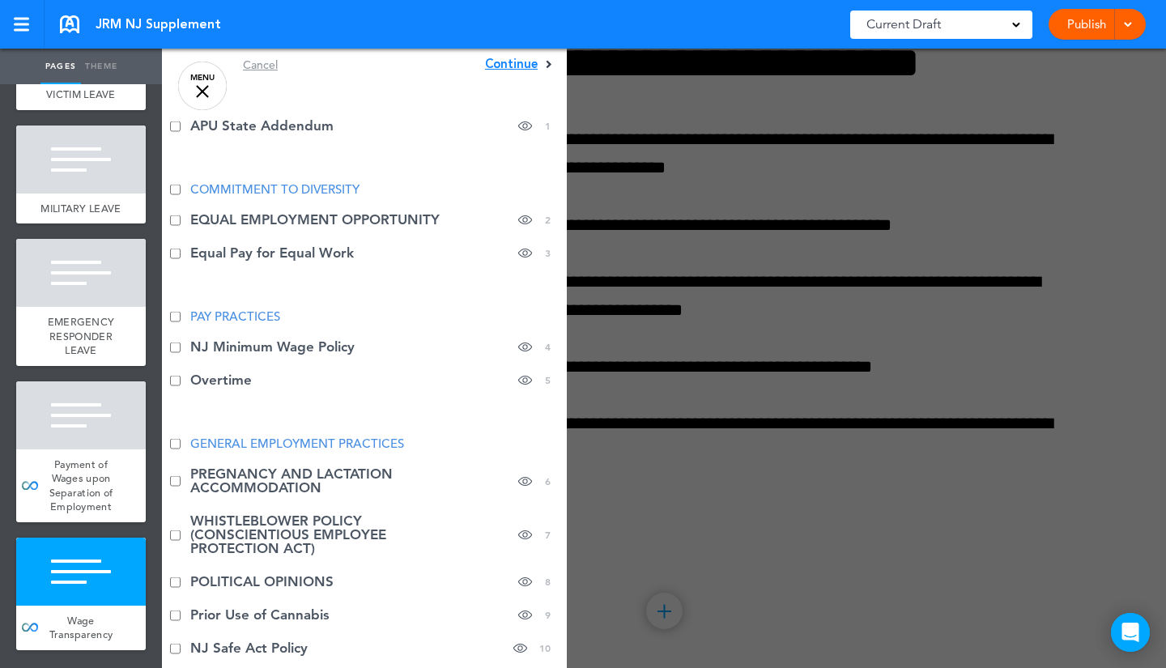
click at [507, 62] on span "Continue" at bounding box center [511, 64] width 53 height 12
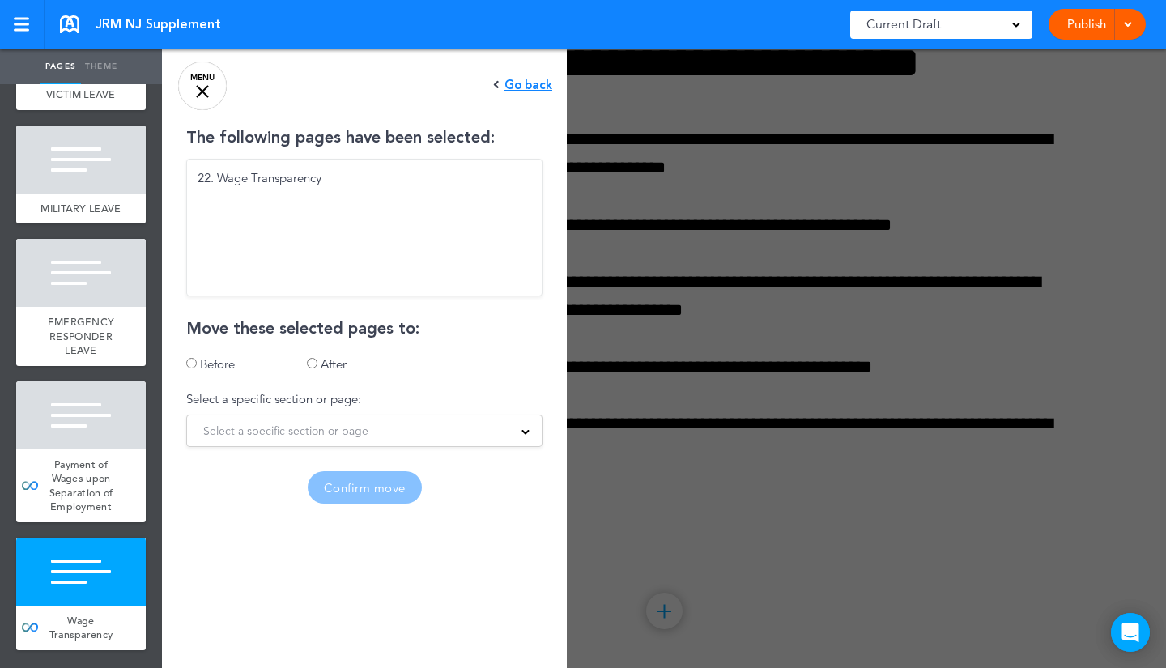
scroll to position [0, 0]
click at [260, 427] on span "Select a specific section or page" at bounding box center [285, 430] width 165 height 23
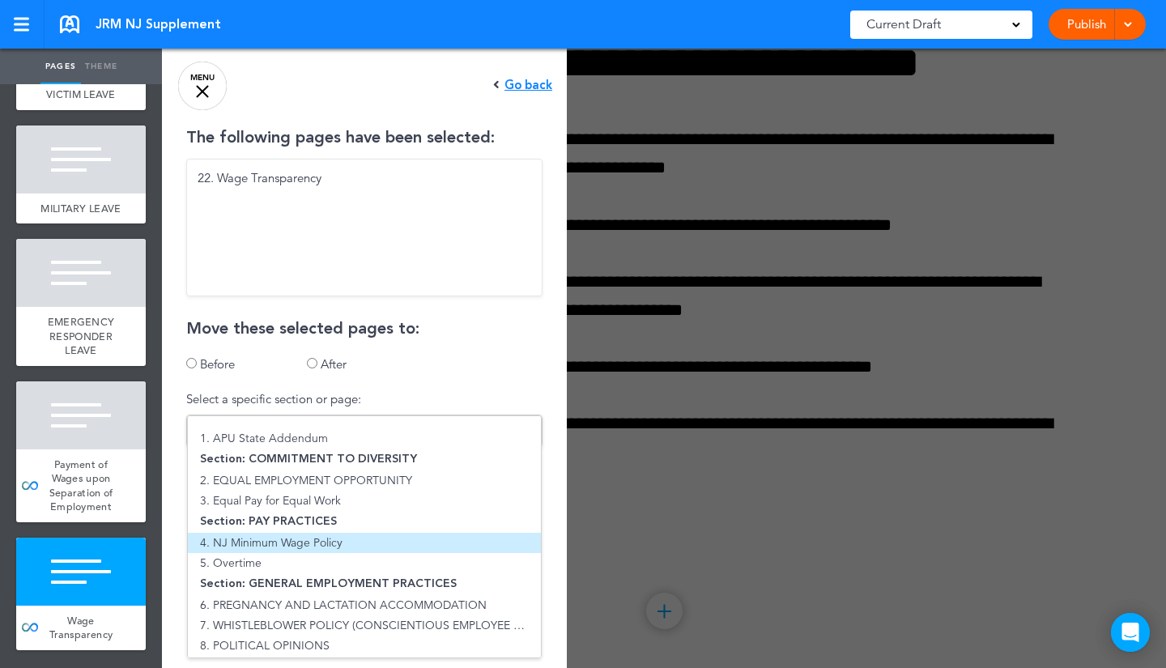
click at [245, 536] on li "4. NJ Minimum Wage Policy" at bounding box center [364, 543] width 353 height 20
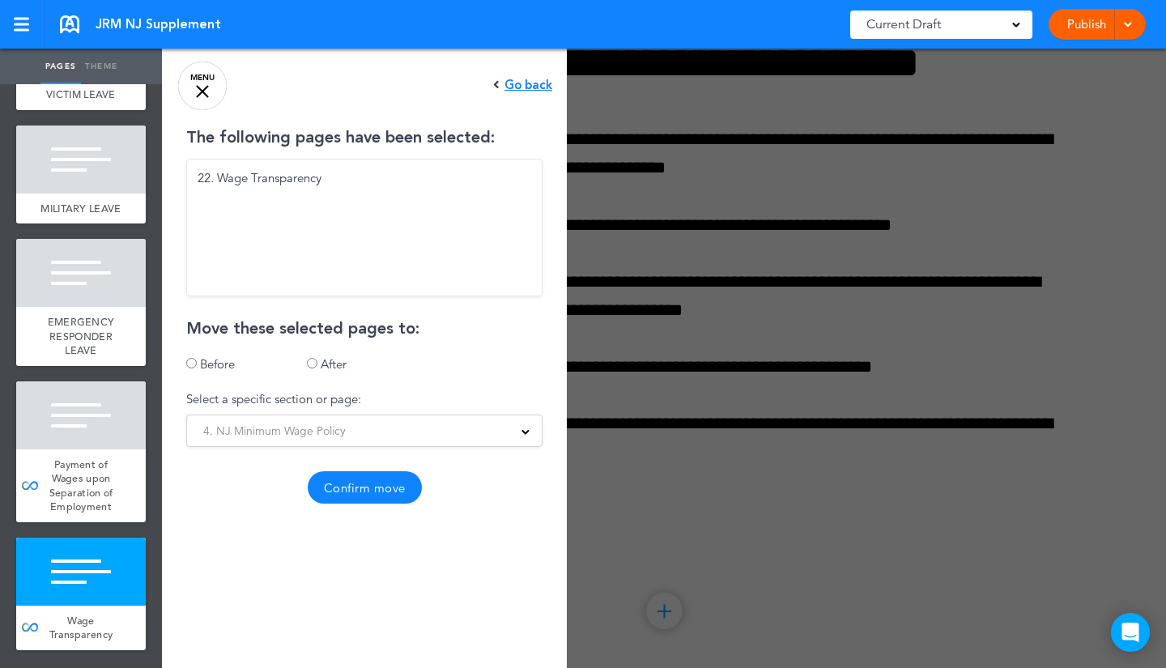
click at [329, 489] on button "Confirm move" at bounding box center [365, 487] width 114 height 32
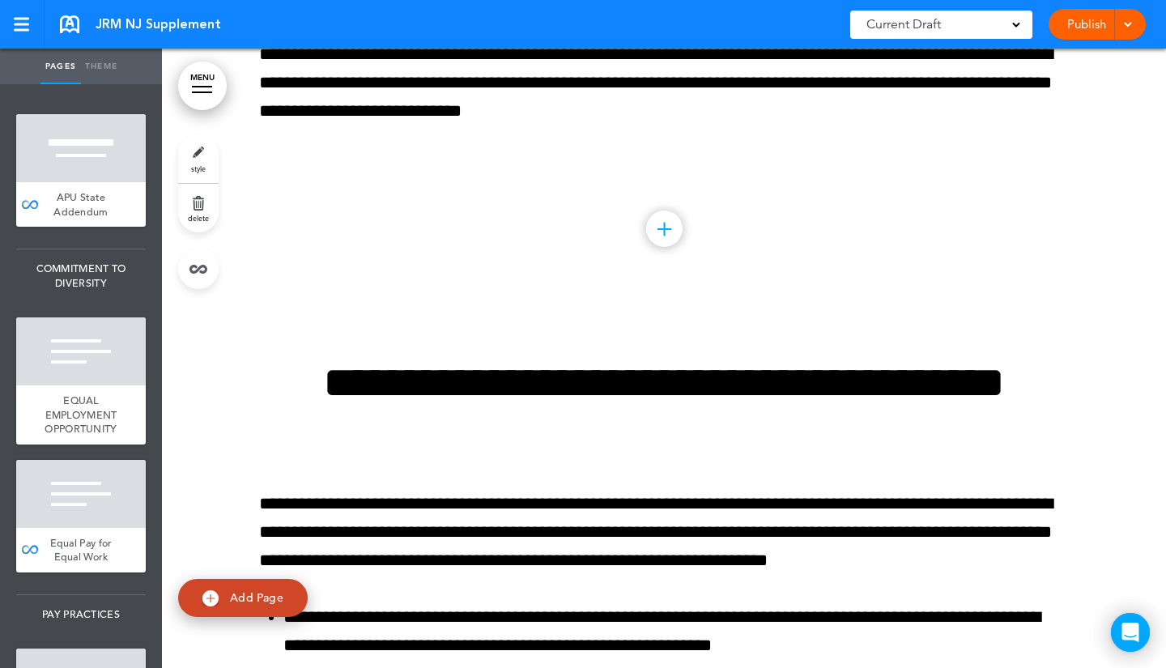
scroll to position [28158, 0]
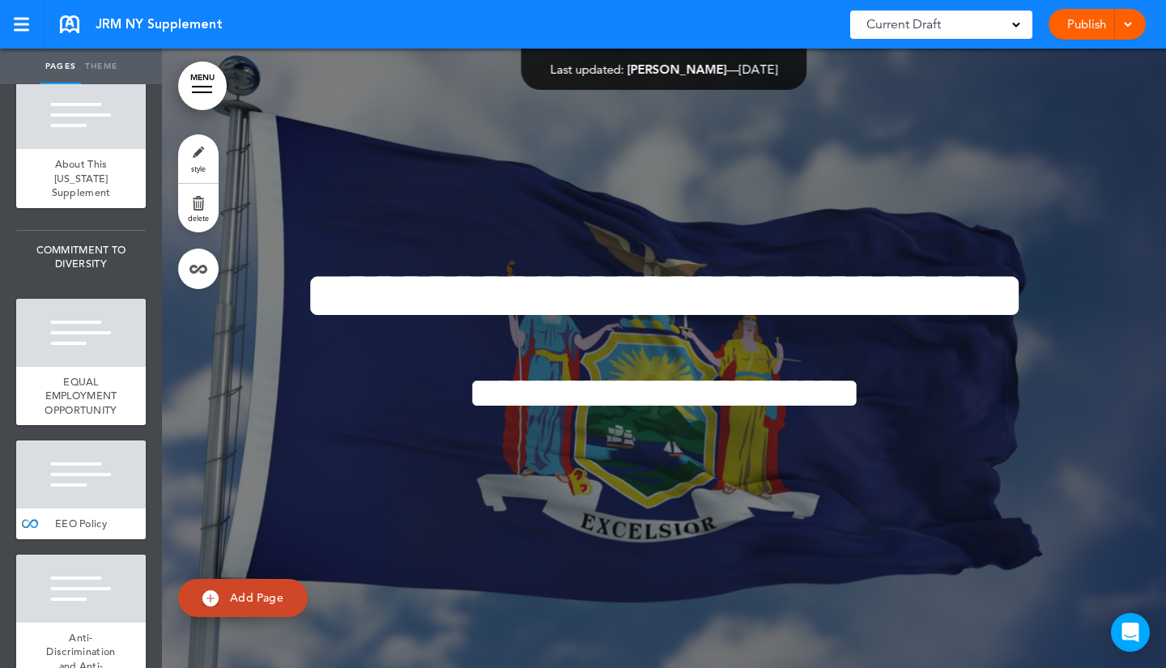
scroll to position [312, 0]
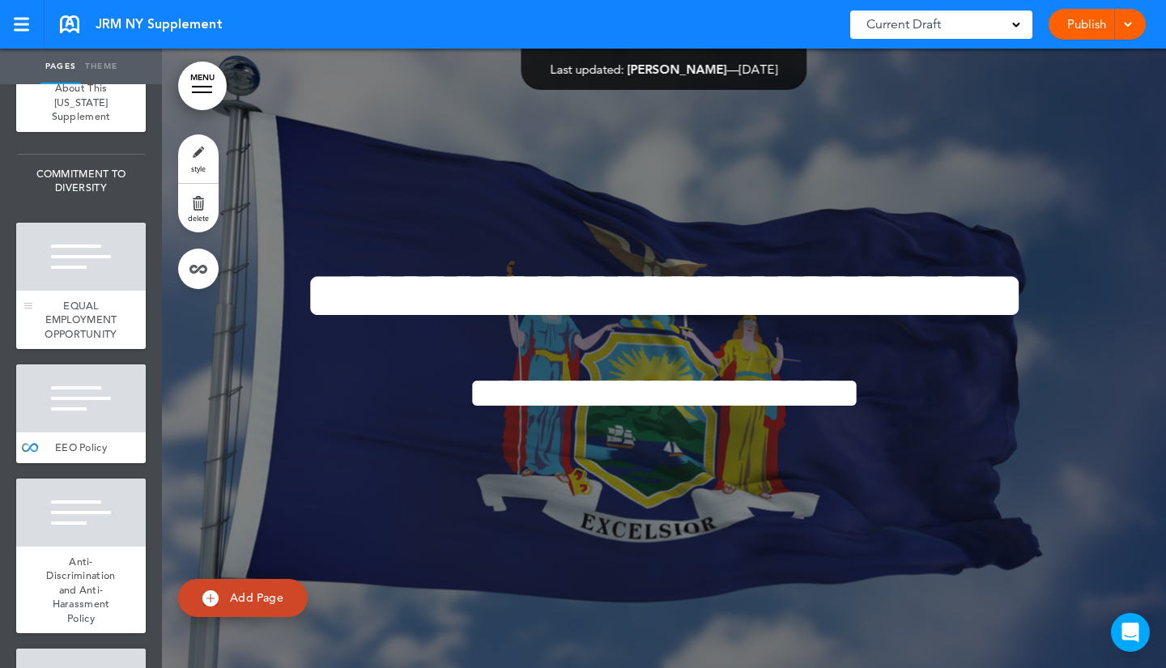
click at [69, 329] on div "EQUAL EMPLOYMENT OPPORTUNITY" at bounding box center [81, 320] width 130 height 59
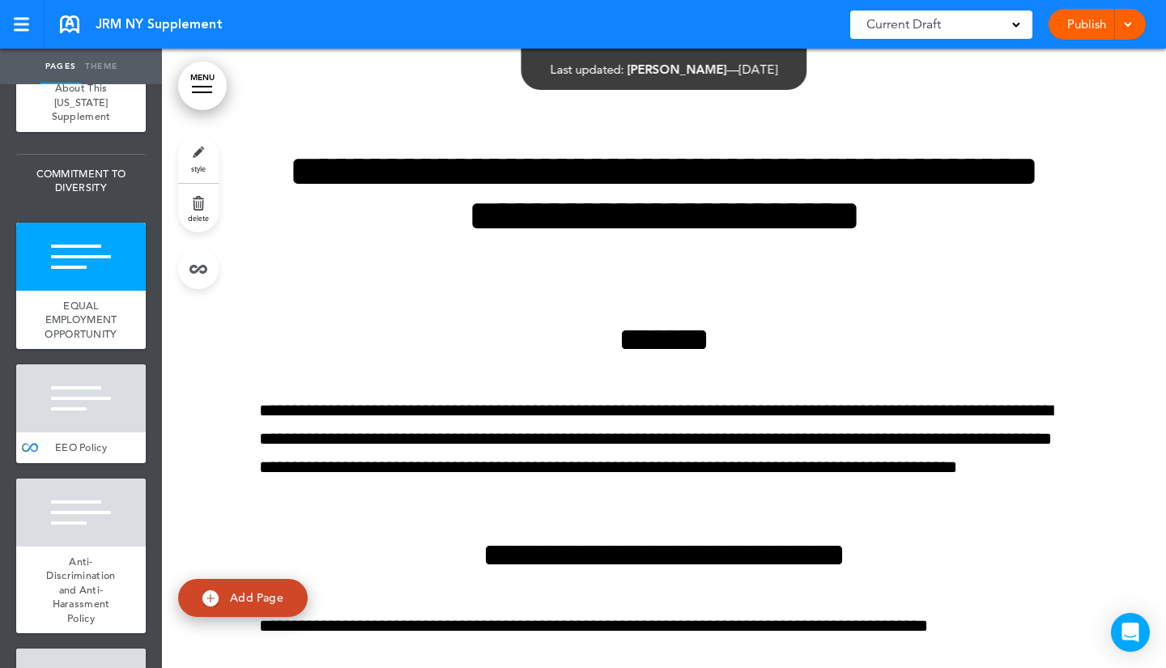
scroll to position [1984, 0]
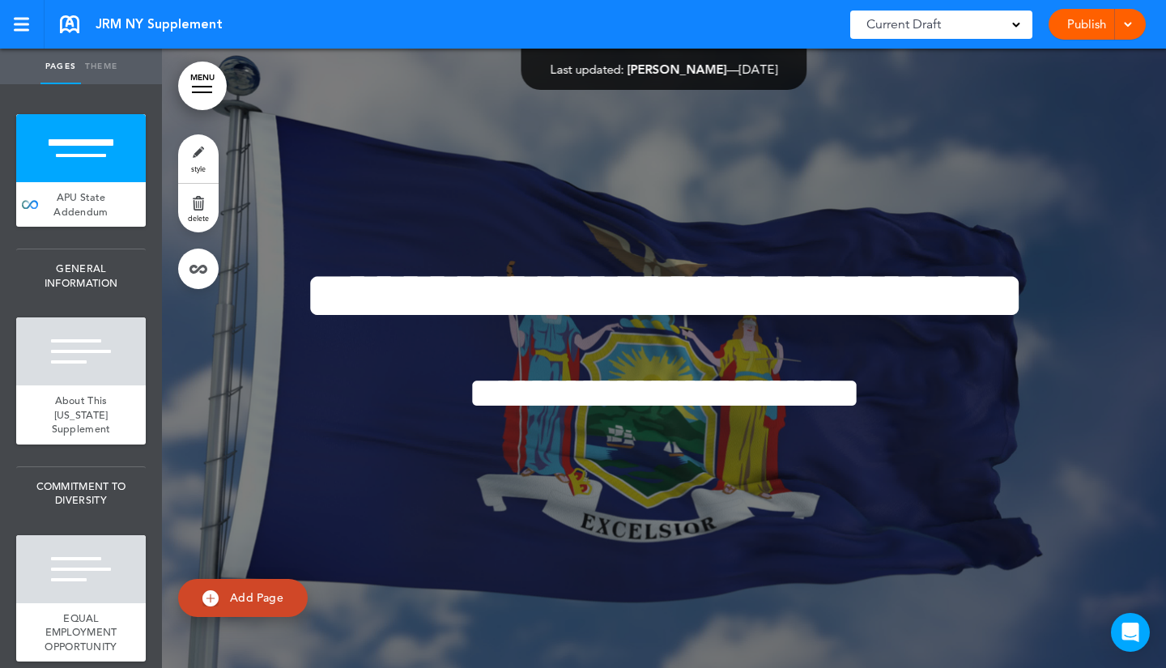
click at [1128, 25] on span at bounding box center [1127, 23] width 11 height 11
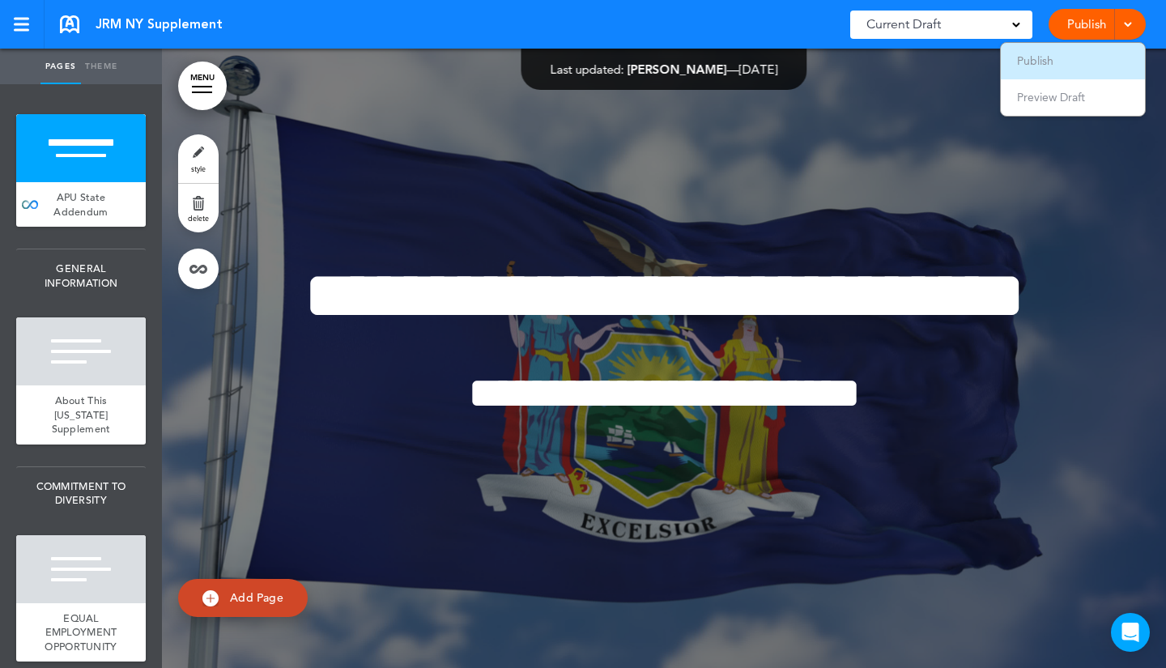
click at [1052, 57] on span "Publish" at bounding box center [1035, 60] width 36 height 15
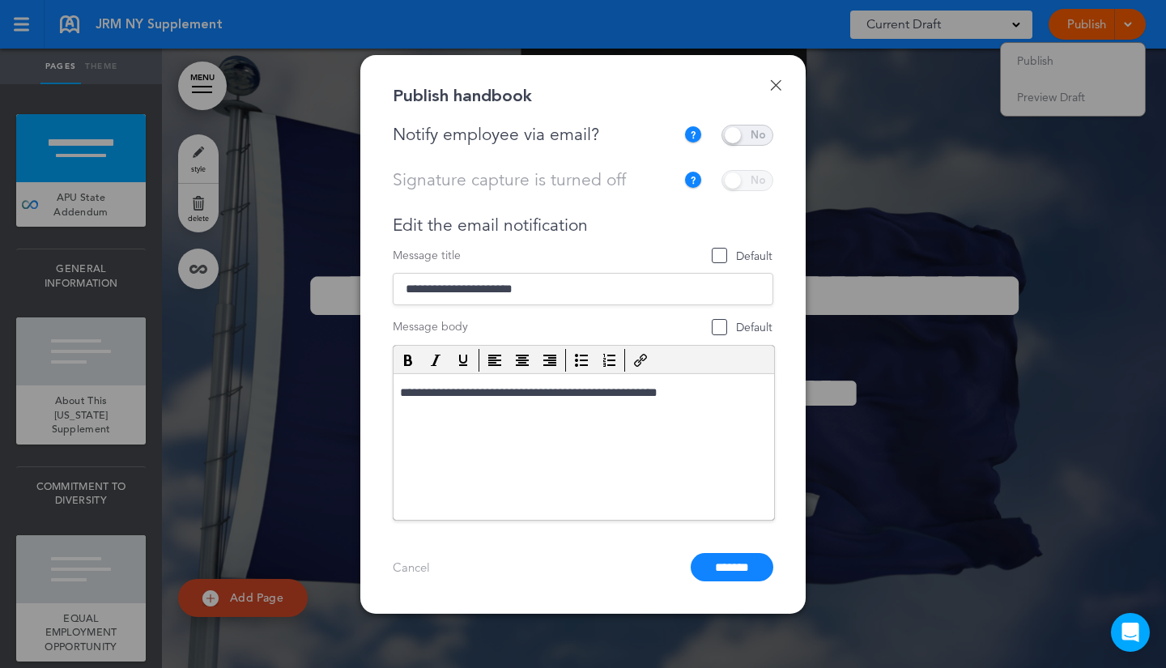
click at [734, 130] on span at bounding box center [747, 135] width 52 height 21
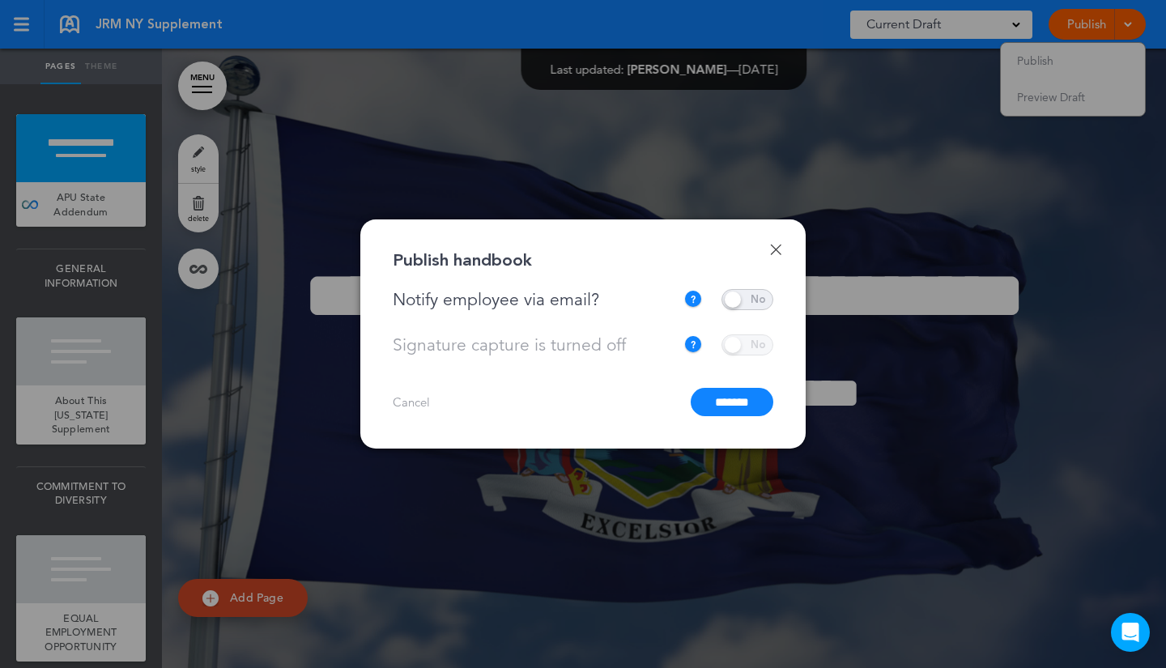
click at [708, 404] on input "*******" at bounding box center [732, 402] width 83 height 28
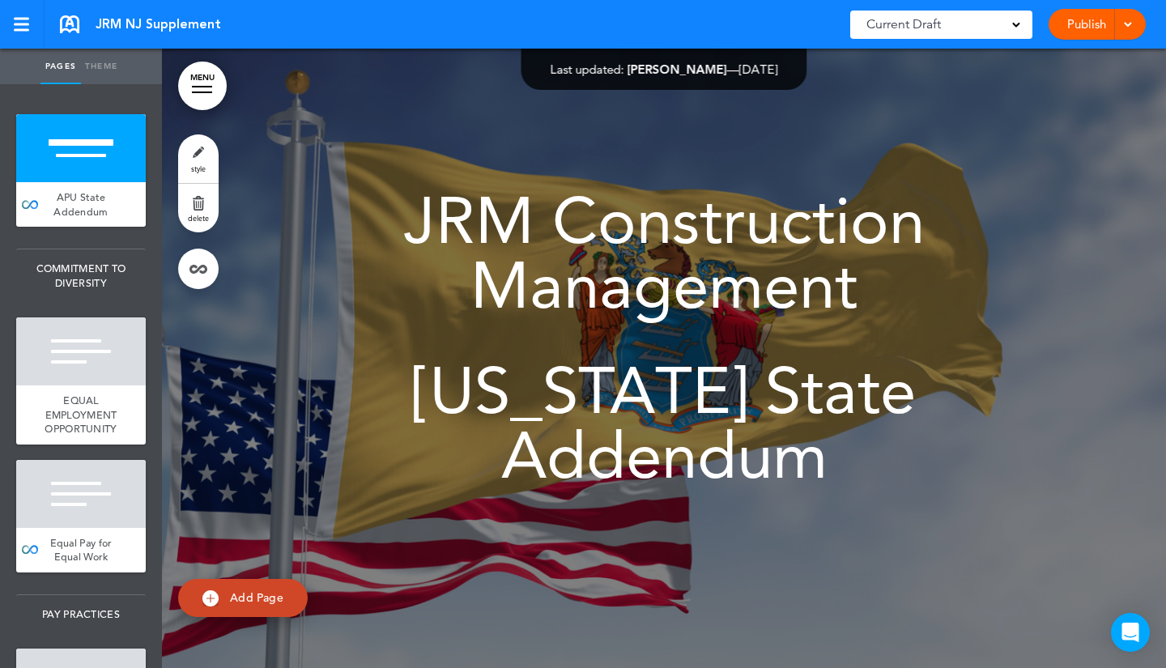
click at [1124, 23] on span at bounding box center [1127, 23] width 11 height 11
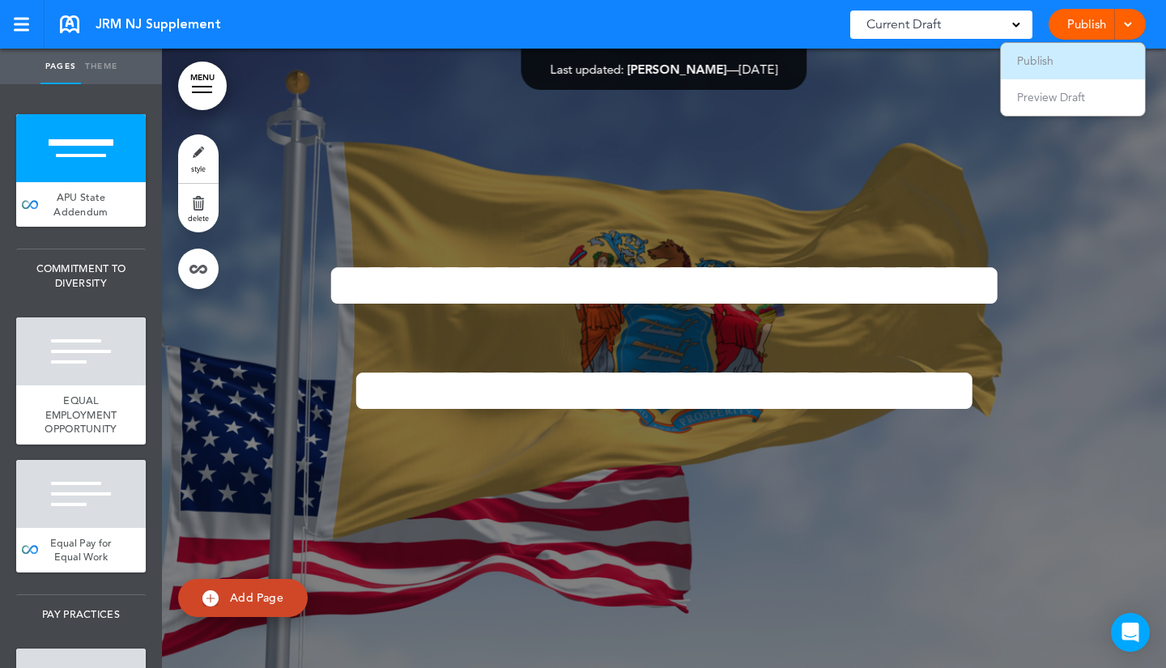
click at [1086, 52] on li "Publish" at bounding box center [1073, 61] width 144 height 36
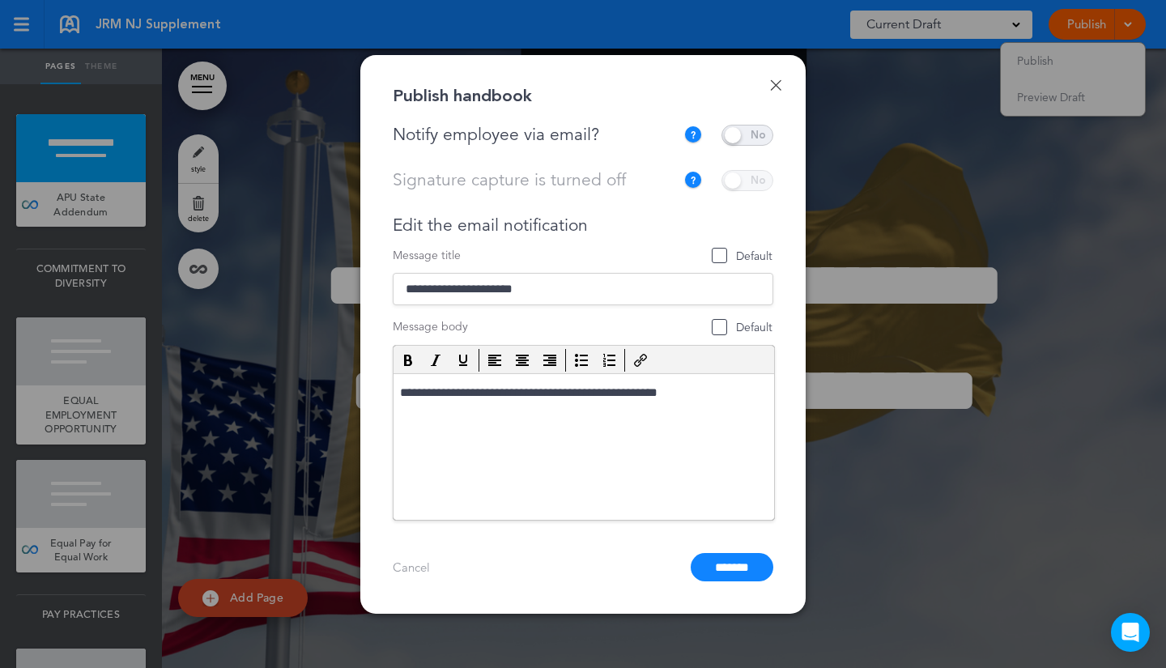
click at [727, 130] on span at bounding box center [747, 135] width 52 height 21
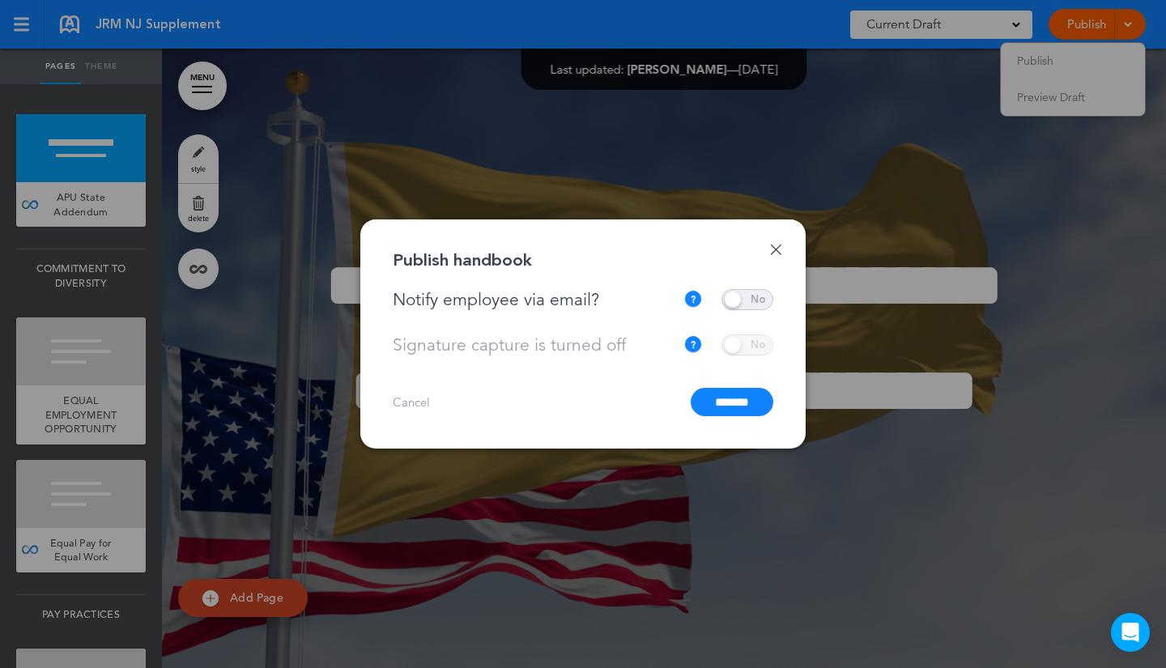
click at [731, 406] on input "*******" at bounding box center [732, 402] width 83 height 28
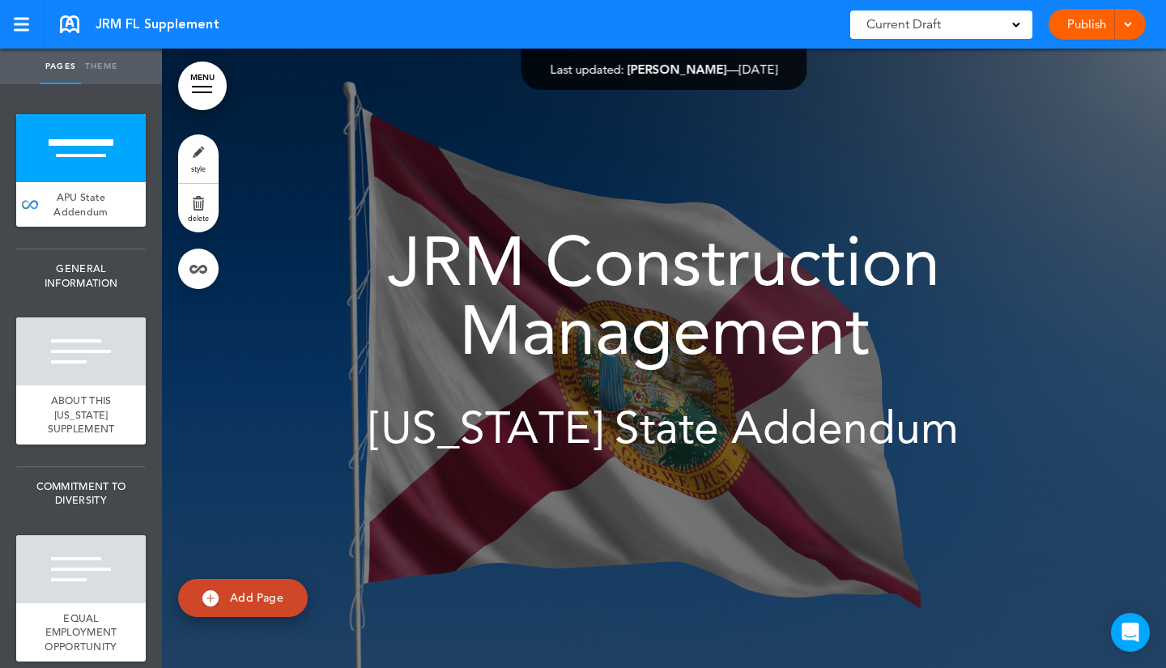
click at [1126, 28] on div at bounding box center [1125, 24] width 16 height 31
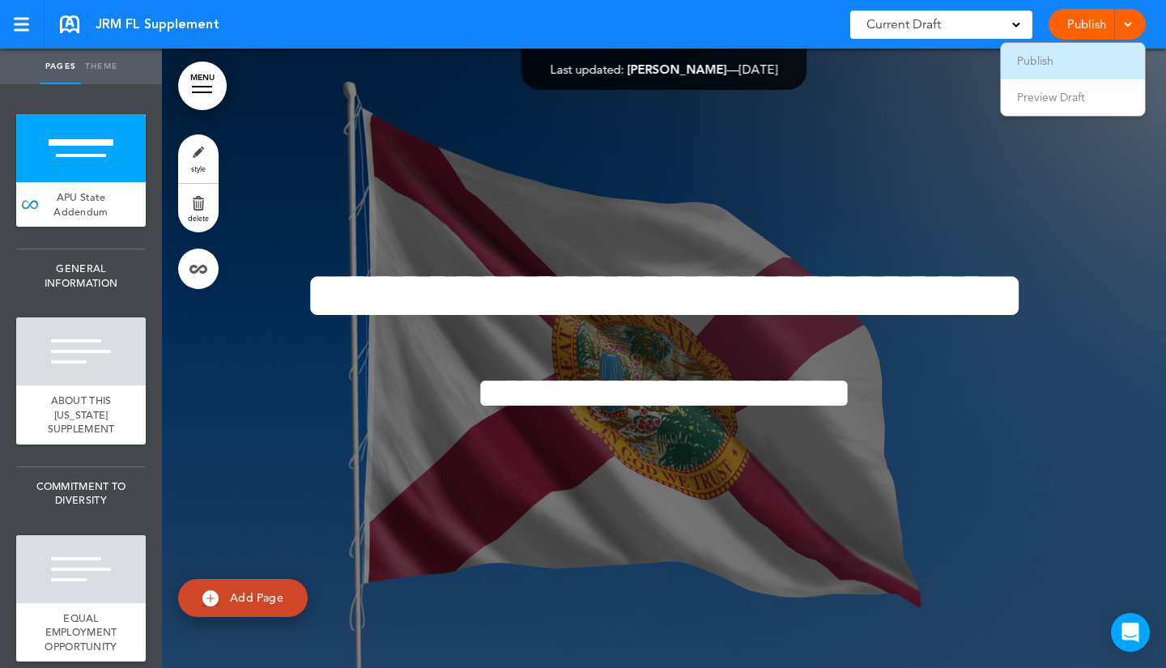
click at [1077, 66] on li "Publish" at bounding box center [1073, 61] width 144 height 36
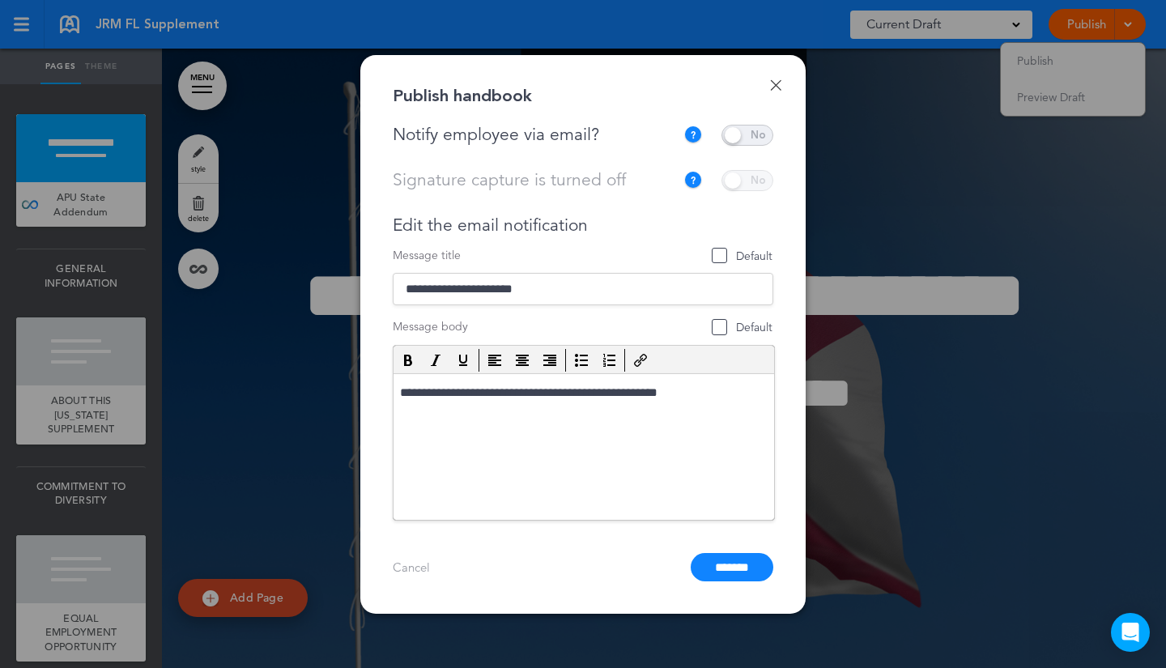
click at [737, 142] on span at bounding box center [747, 135] width 52 height 21
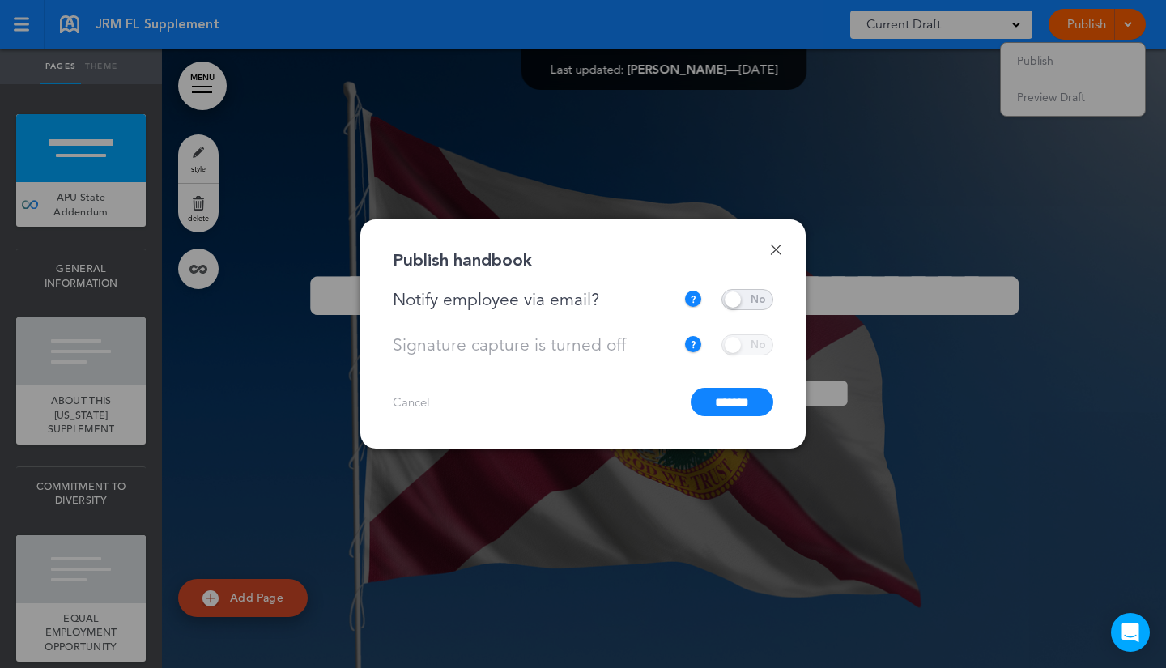
click at [720, 393] on input "*******" at bounding box center [732, 402] width 83 height 28
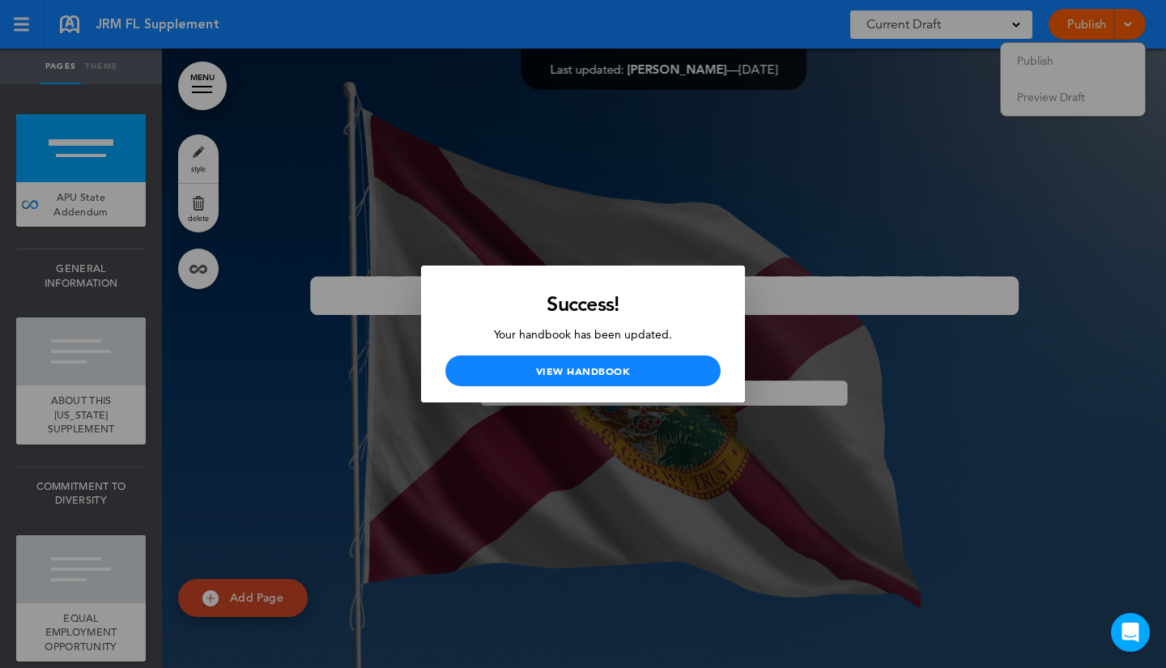
click at [786, 130] on div at bounding box center [583, 334] width 1166 height 668
